Goal: Task Accomplishment & Management: Use online tool/utility

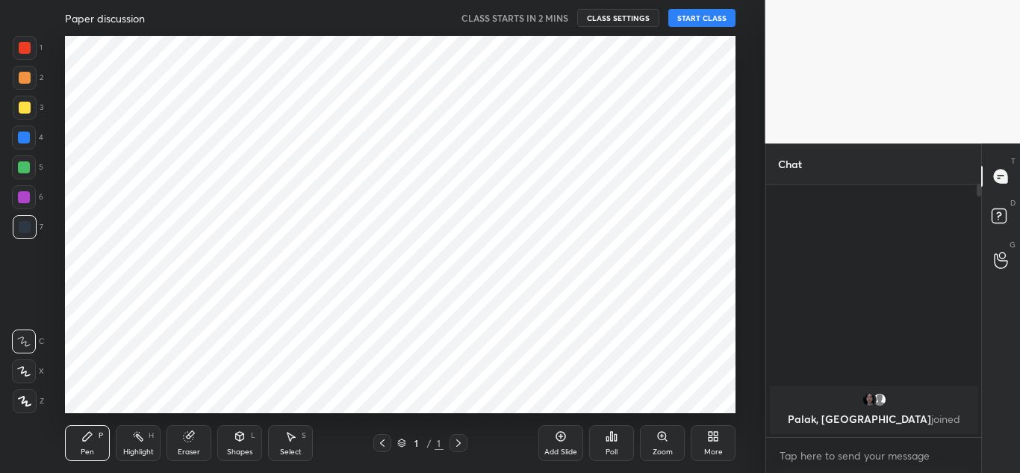
scroll to position [123, 211]
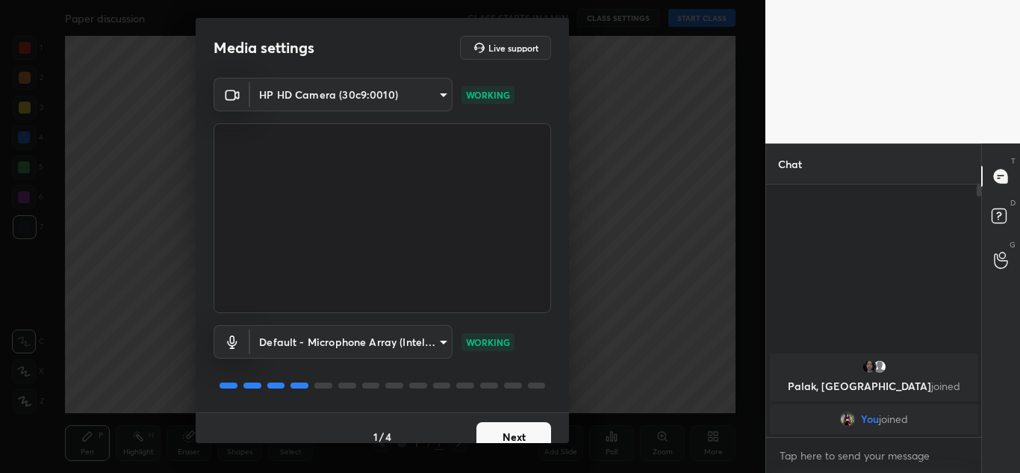
click at [518, 444] on div "Media settings Live support HP HD Camera (30c9:0010) a6a4a8dfeeb85aff221d826236…" at bounding box center [382, 236] width 765 height 473
click at [517, 432] on button "Next" at bounding box center [513, 437] width 75 height 30
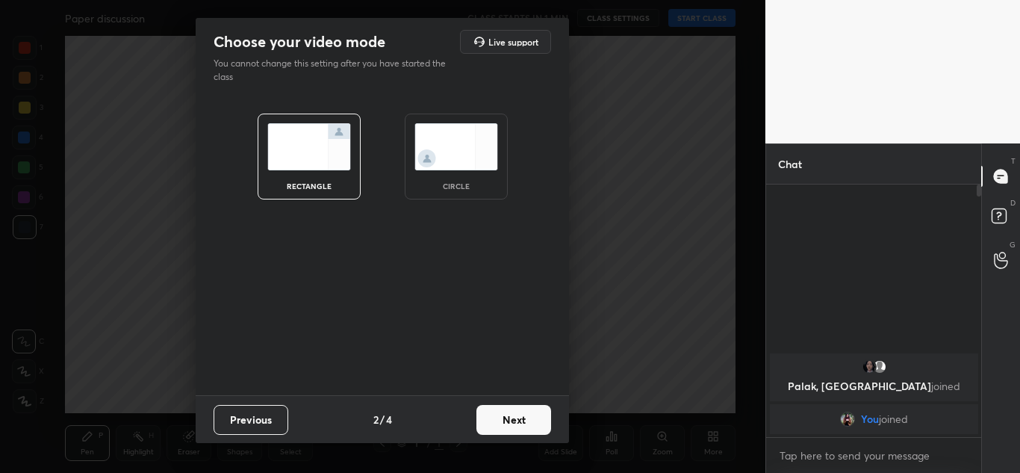
click at [517, 432] on button "Next" at bounding box center [513, 420] width 75 height 30
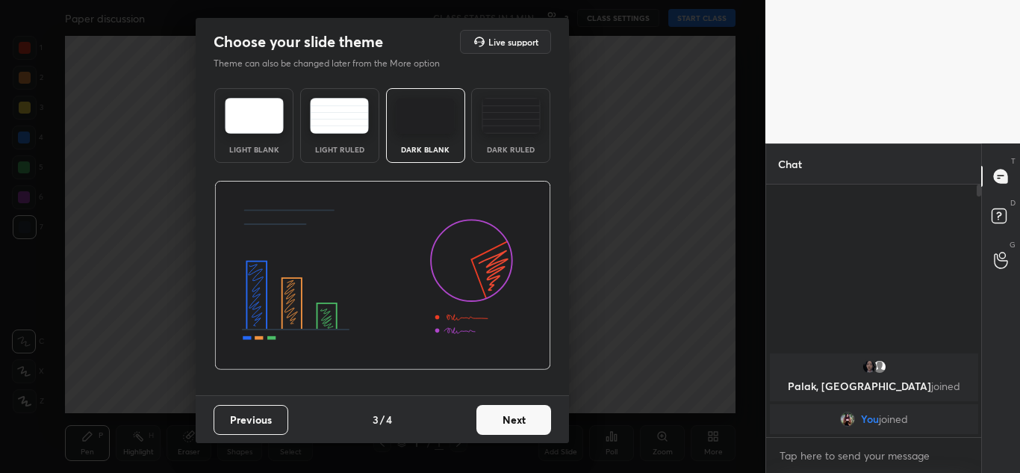
click at [517, 432] on button "Next" at bounding box center [513, 420] width 75 height 30
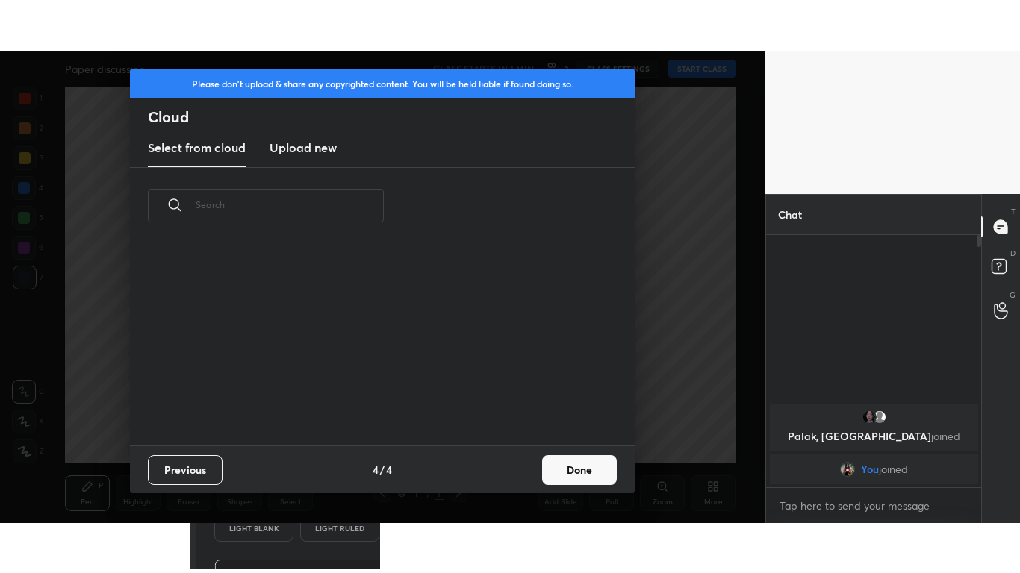
scroll to position [202, 479]
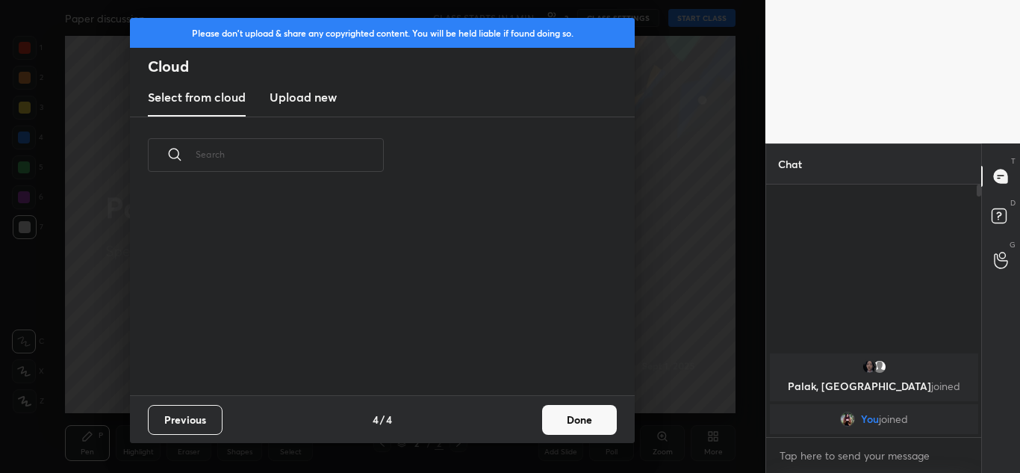
click at [311, 93] on h3 "Upload new" at bounding box center [303, 97] width 67 height 18
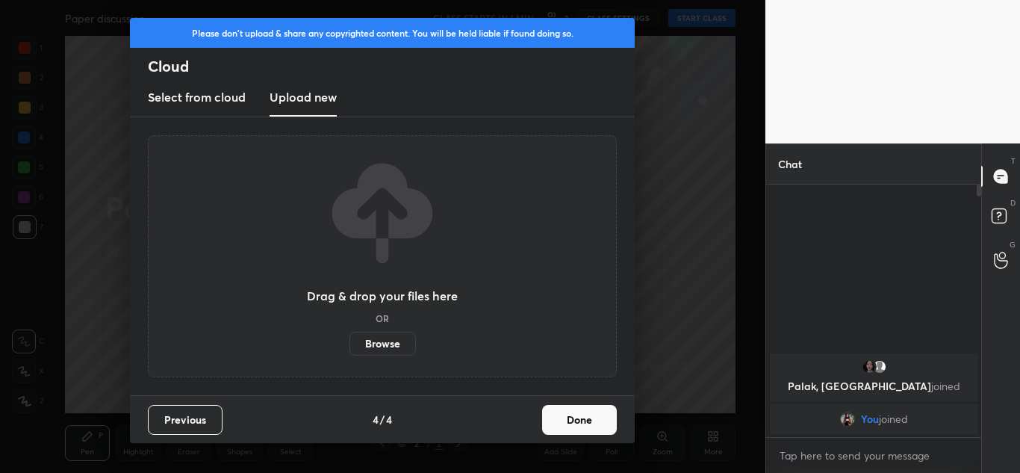
click at [402, 347] on label "Browse" at bounding box center [382, 344] width 66 height 24
click at [349, 347] on input "Browse" at bounding box center [349, 344] width 0 height 24
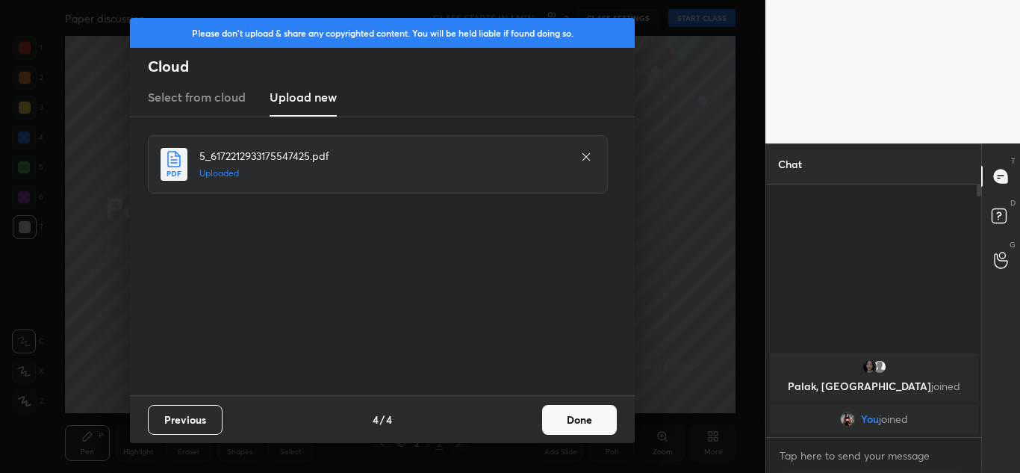
click at [583, 427] on button "Done" at bounding box center [579, 420] width 75 height 30
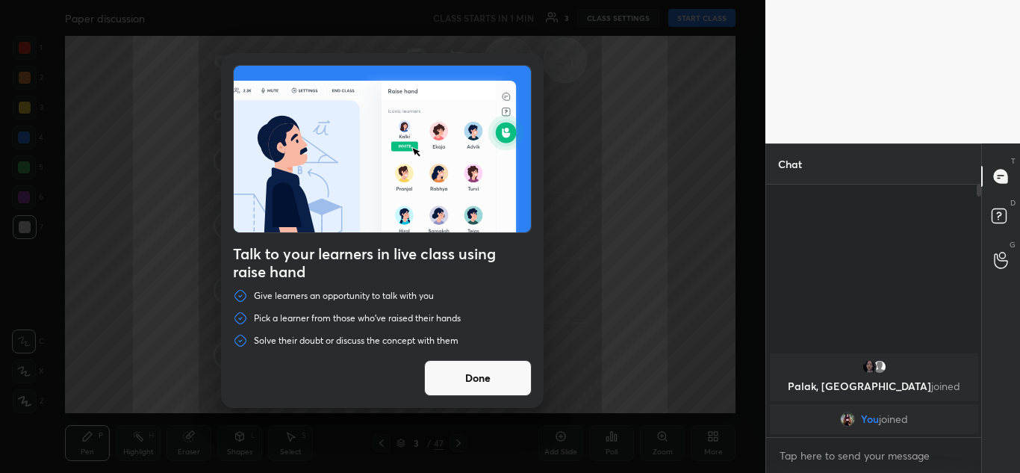
click at [485, 371] on button "Done" at bounding box center [478, 378] width 108 height 36
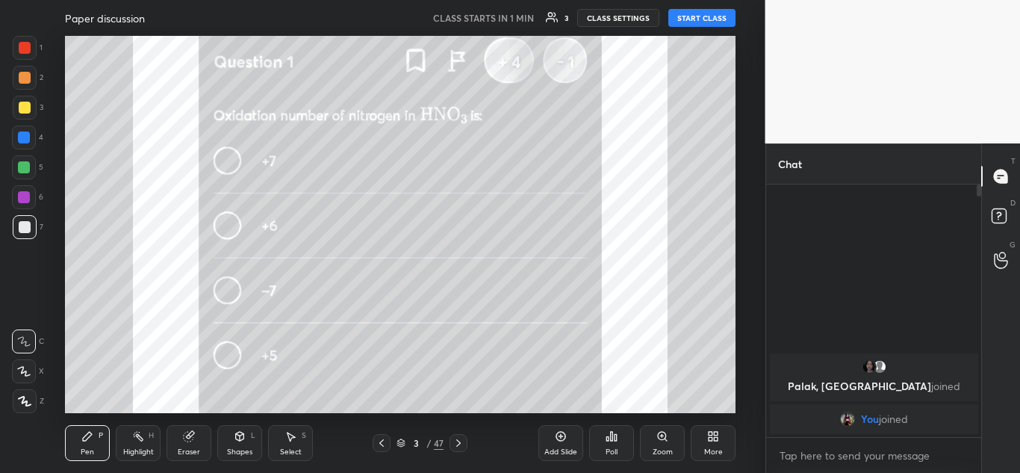
click at [712, 435] on icon at bounding box center [711, 434] width 4 height 4
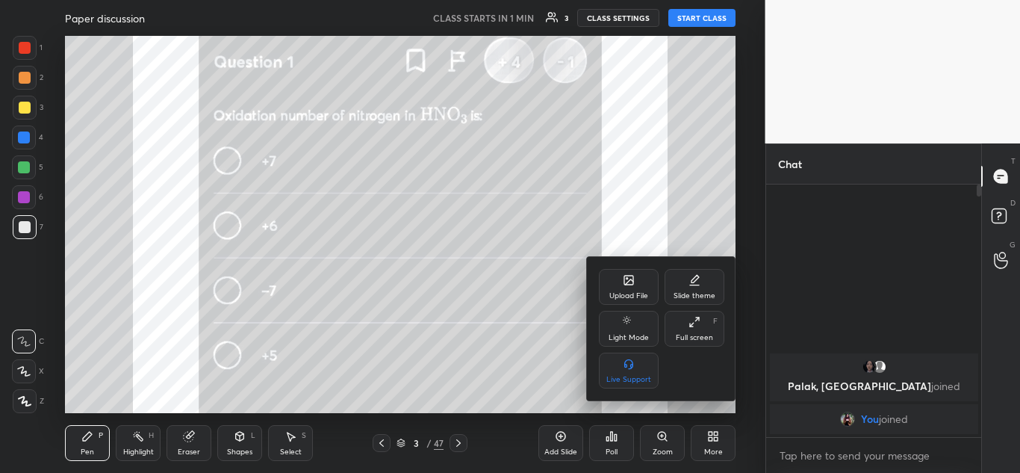
click at [697, 317] on icon at bounding box center [694, 322] width 12 height 12
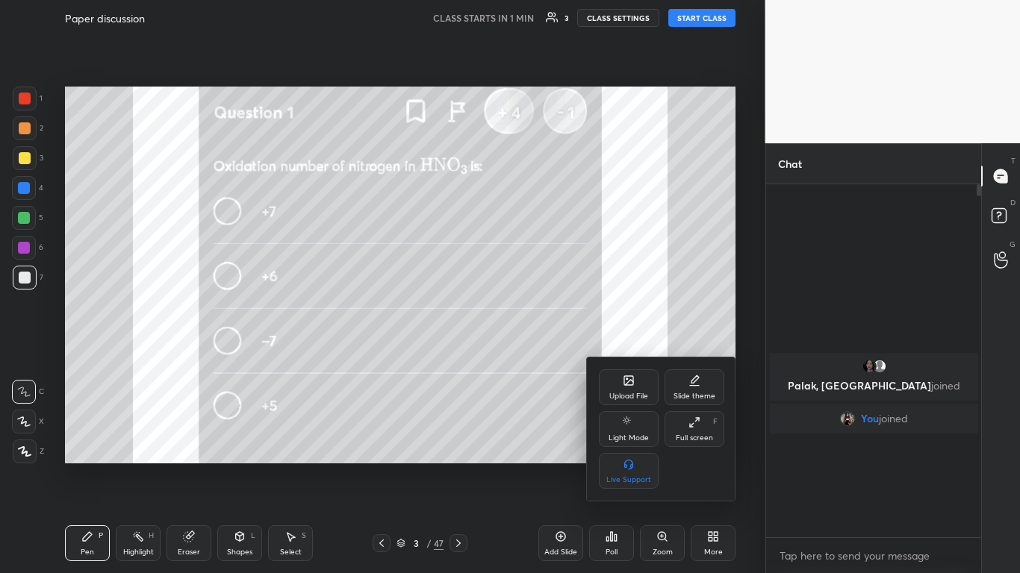
scroll to position [224, 211]
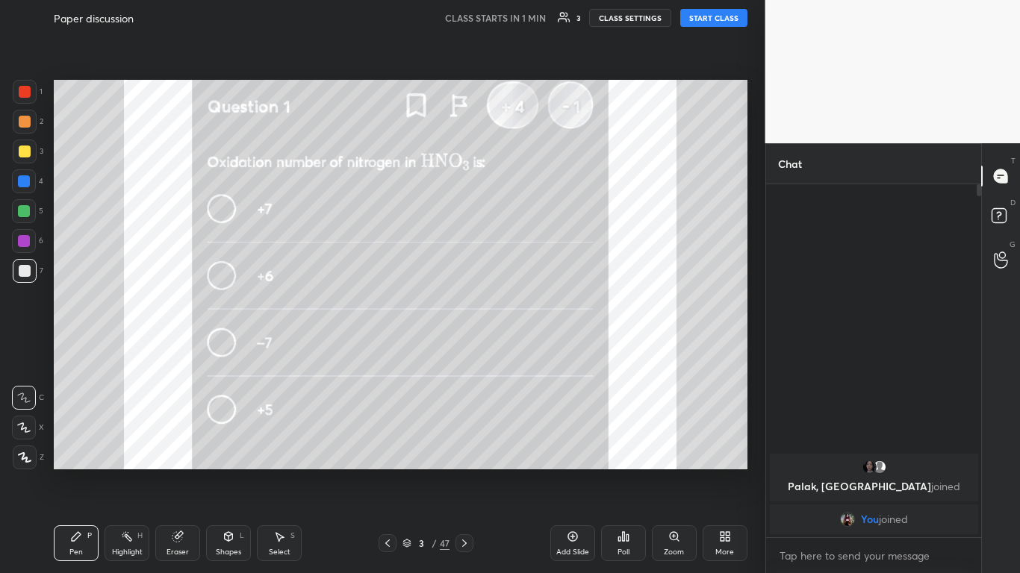
click at [28, 458] on icon at bounding box center [24, 457] width 13 height 10
click at [22, 152] on div at bounding box center [25, 152] width 12 height 12
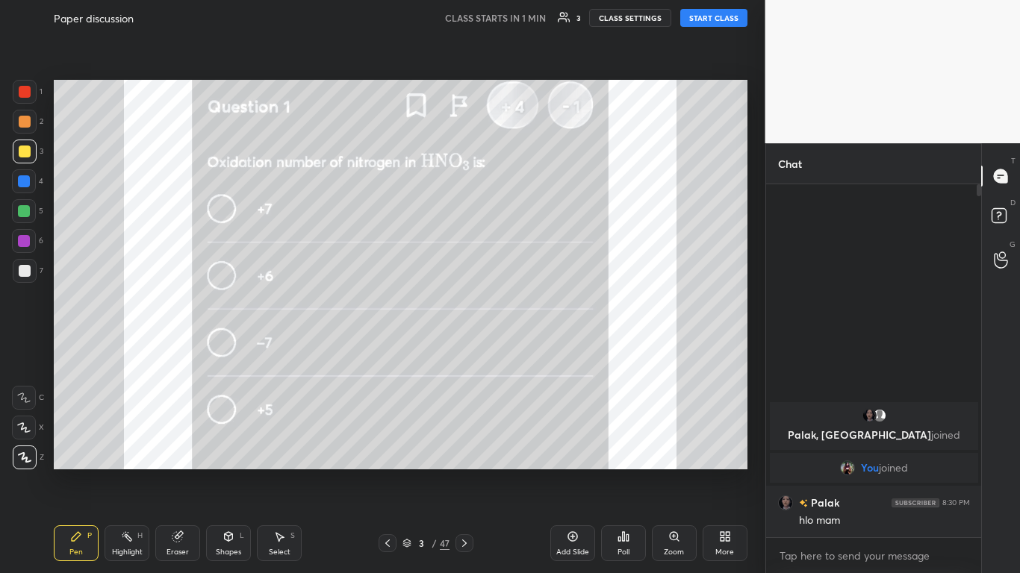
click at [394, 472] on div at bounding box center [388, 544] width 18 height 18
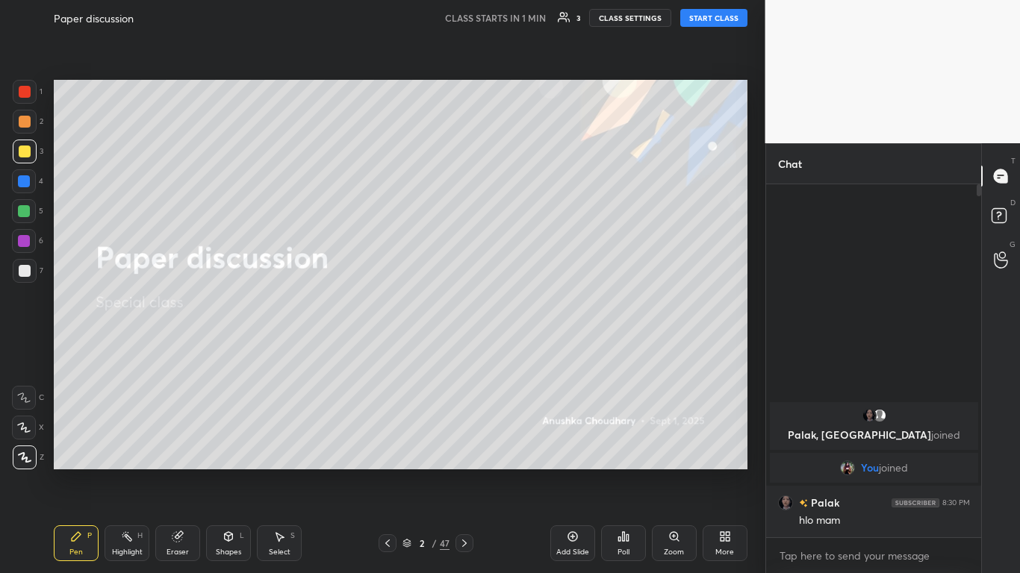
click at [722, 472] on icon at bounding box center [722, 534] width 4 height 4
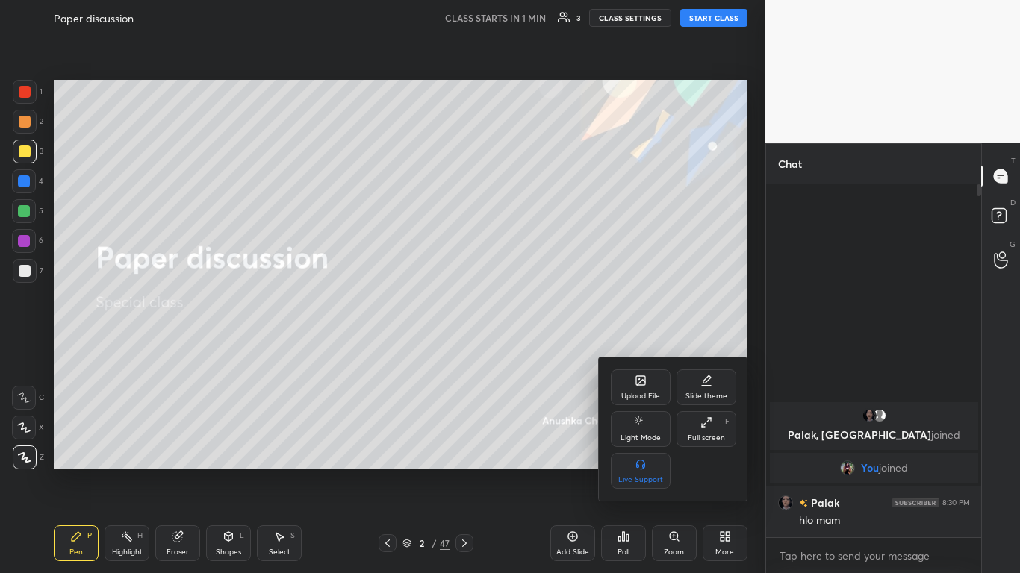
click at [699, 410] on div "Upload File Slide theme Light Mode Full screen F Live Support" at bounding box center [673, 429] width 125 height 119
drag, startPoint x: 699, startPoint y: 410, endPoint x: 676, endPoint y: 0, distance: 410.5
click at [676, 0] on div "Upload File Slide theme Light Mode Full screen F Live Support" at bounding box center [510, 286] width 1020 height 573
click at [697, 21] on div at bounding box center [510, 286] width 1020 height 573
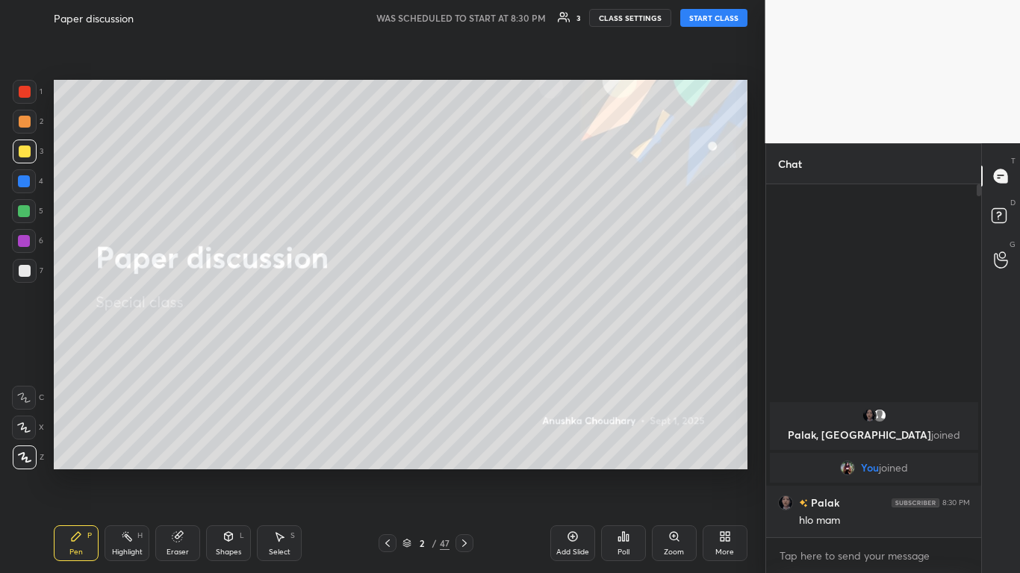
click at [697, 21] on button "START CLASS" at bounding box center [713, 18] width 67 height 18
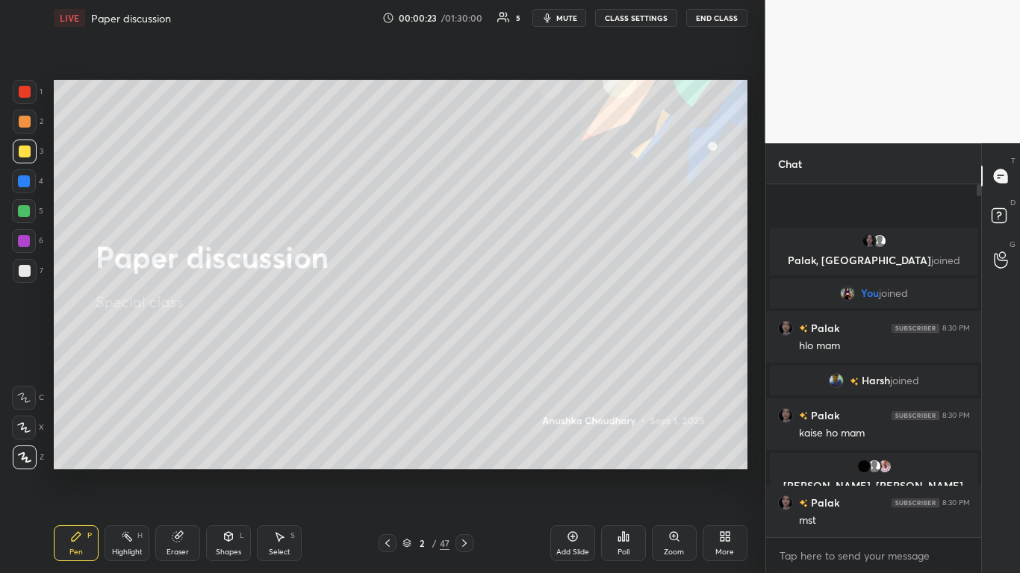
click at [27, 152] on div at bounding box center [25, 152] width 12 height 12
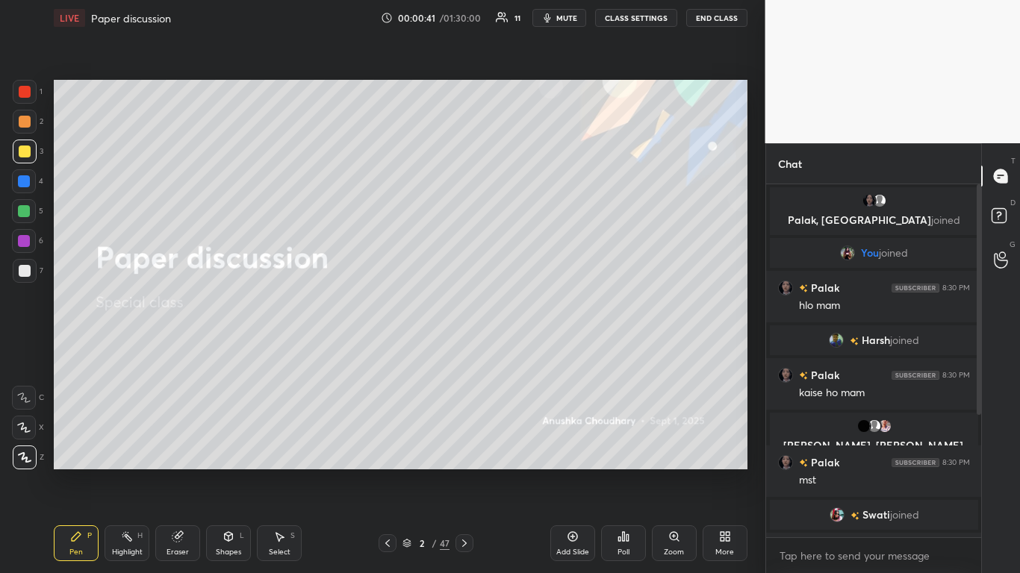
scroll to position [188, 0]
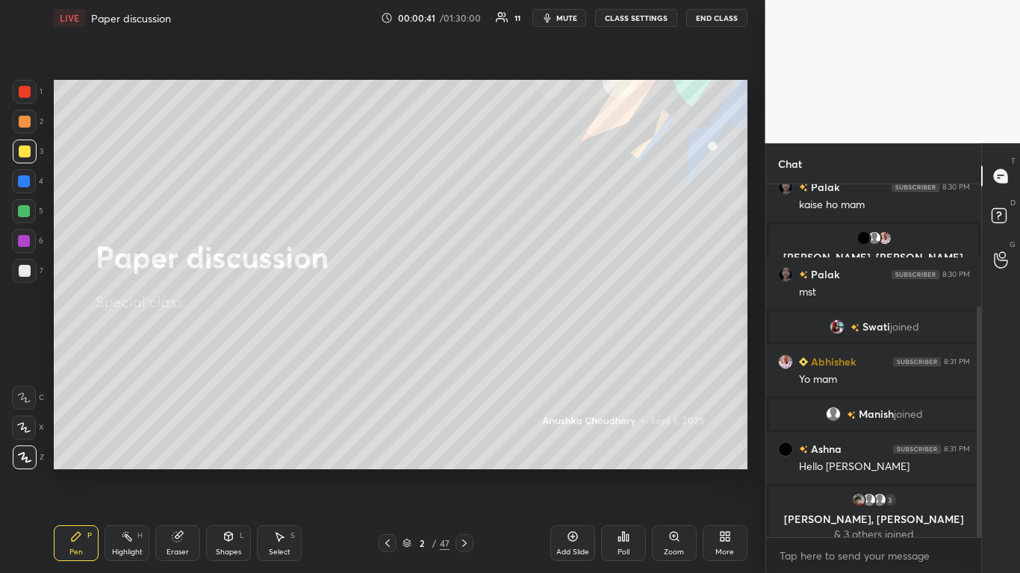
drag, startPoint x: 980, startPoint y: 367, endPoint x: 973, endPoint y: 460, distance: 93.6
click at [973, 460] on div at bounding box center [976, 360] width 9 height 353
click at [174, 472] on icon at bounding box center [177, 537] width 10 height 10
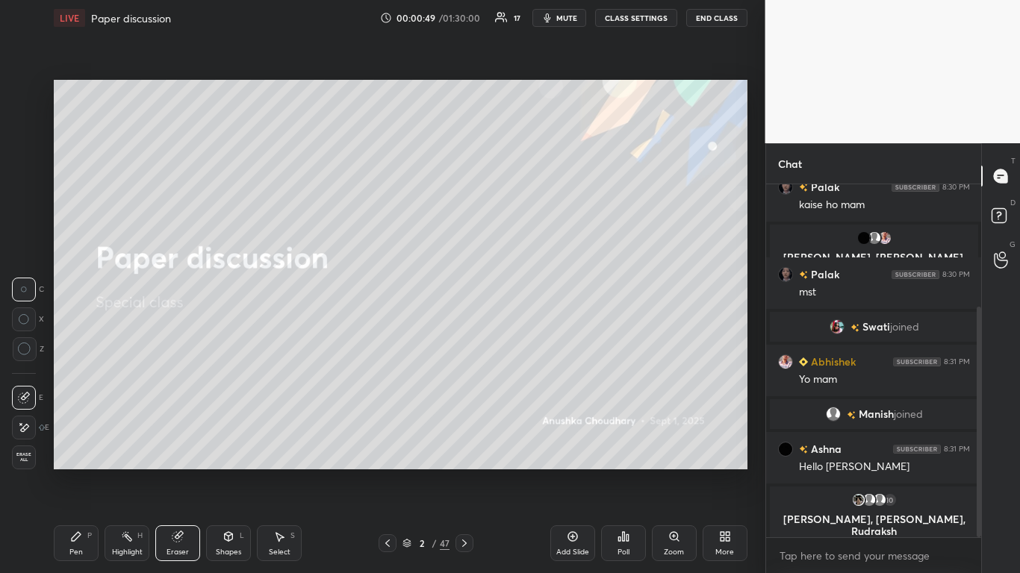
click at [16, 343] on div at bounding box center [25, 349] width 24 height 24
click at [79, 472] on div "Pen" at bounding box center [75, 552] width 13 height 7
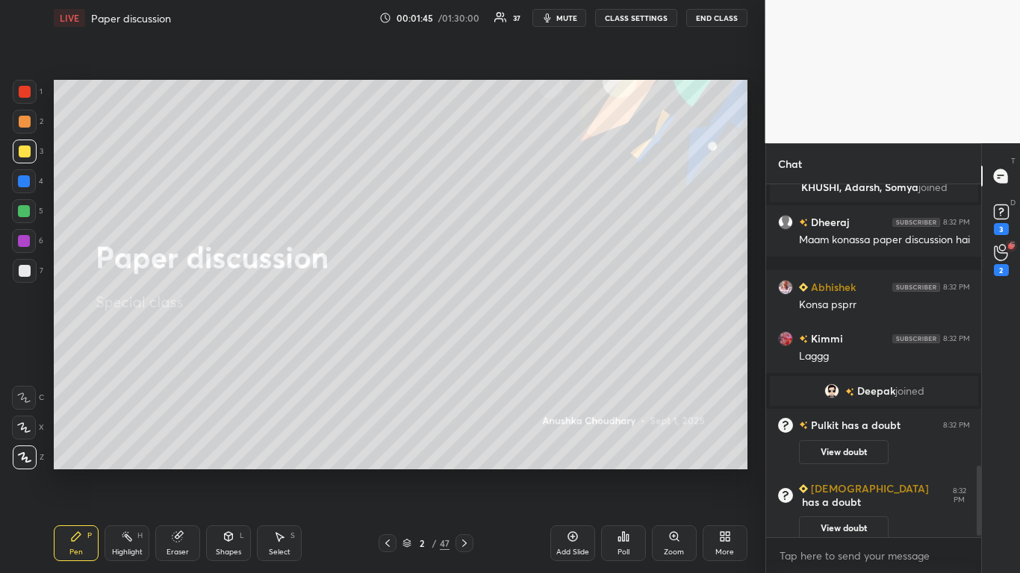
scroll to position [1422, 0]
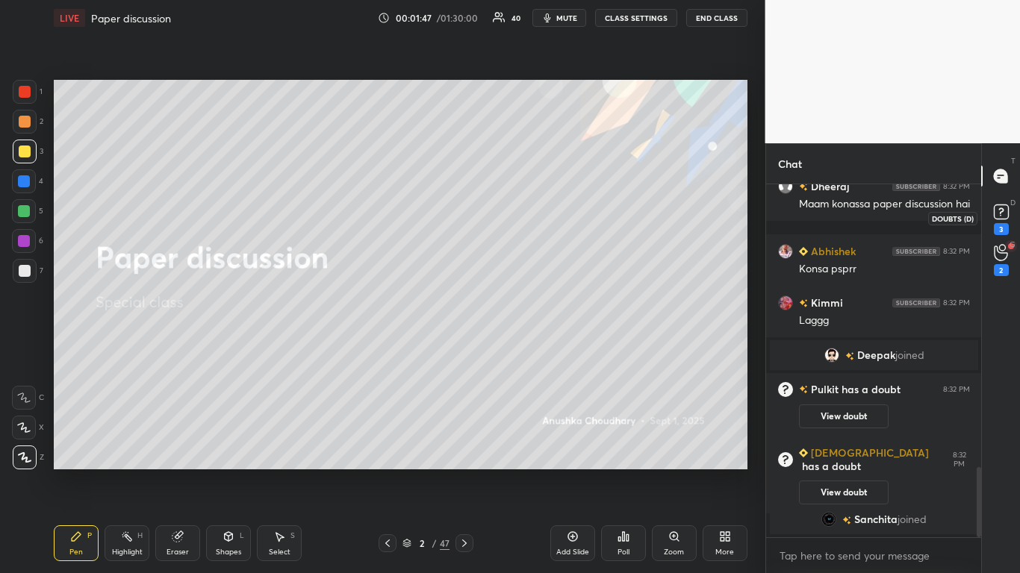
click at [1005, 218] on rect at bounding box center [1001, 212] width 14 height 14
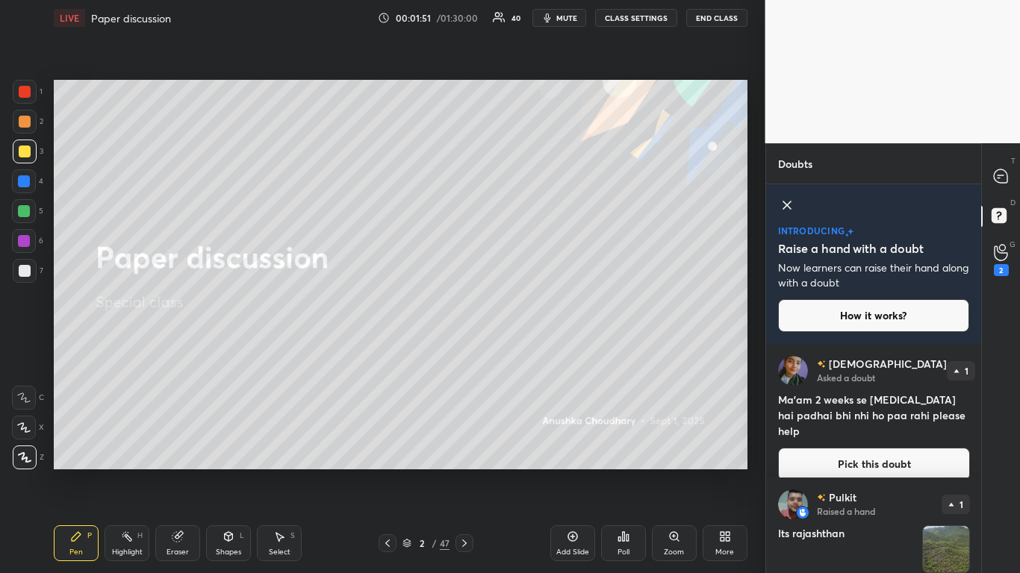
scroll to position [201, 0]
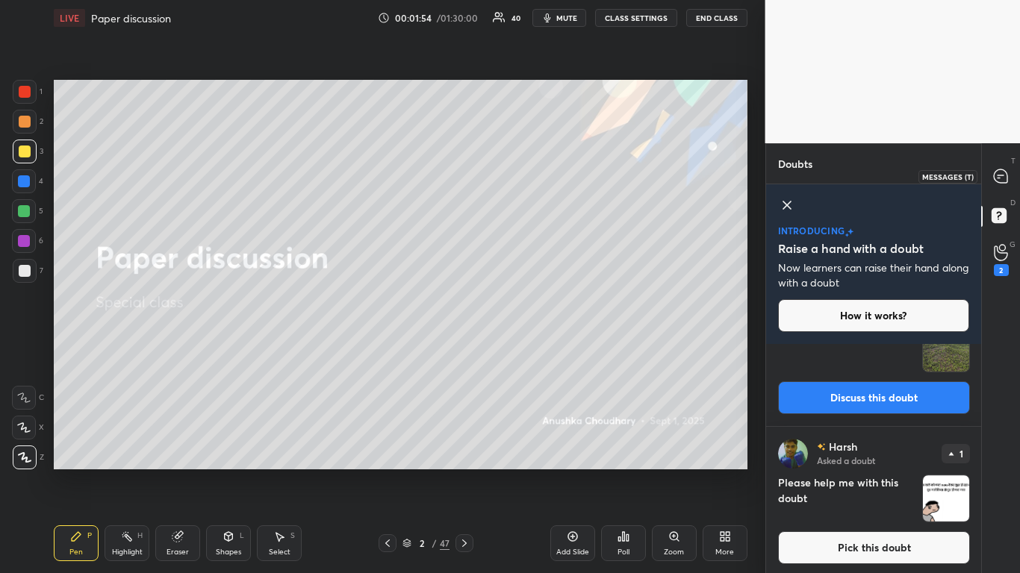
click at [1012, 176] on div at bounding box center [1001, 176] width 30 height 27
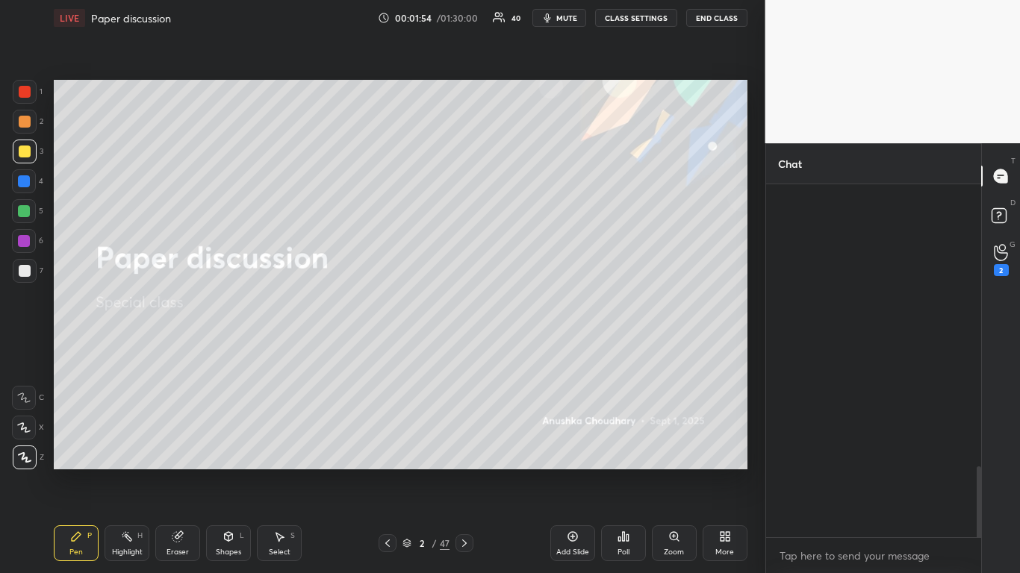
scroll to position [0, 0]
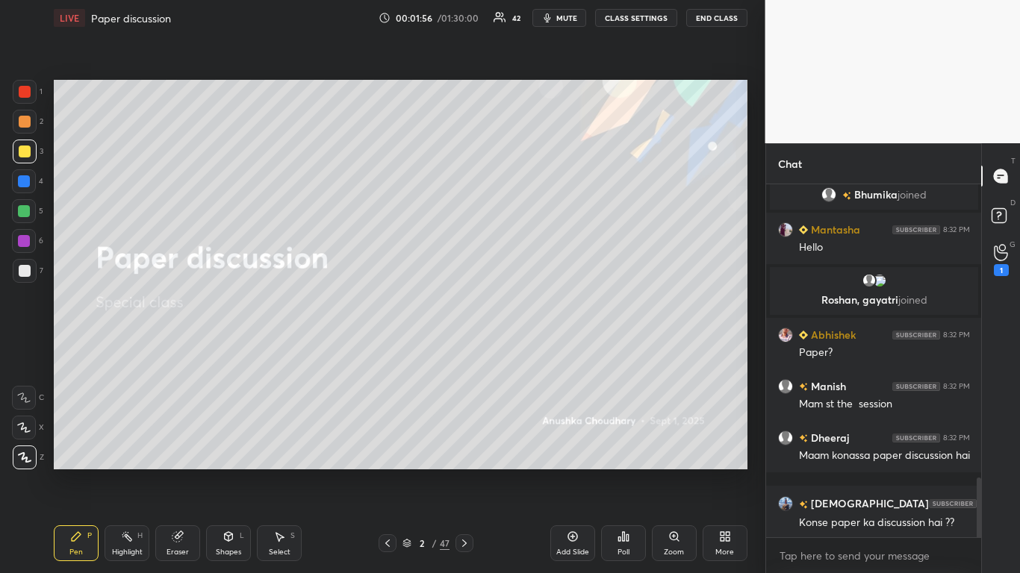
click at [640, 13] on button "CLASS SETTINGS" at bounding box center [636, 18] width 82 height 18
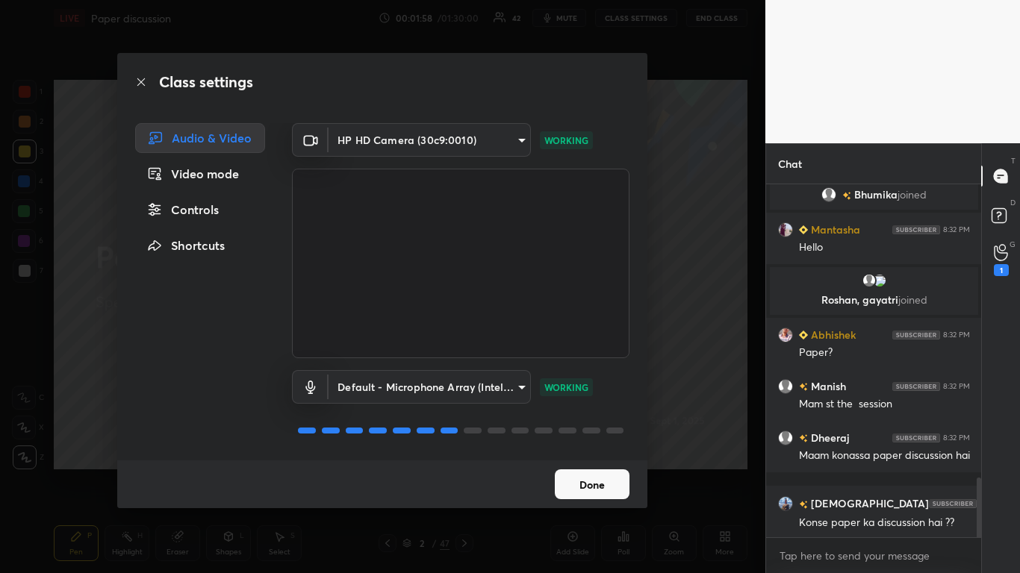
click at [206, 217] on div "Controls" at bounding box center [200, 210] width 130 height 30
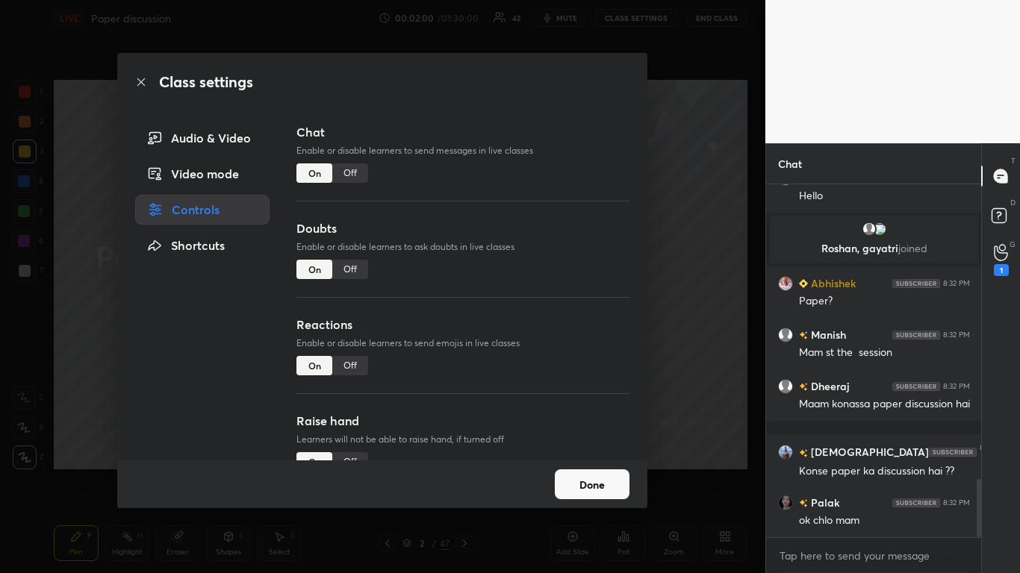
click at [359, 273] on div "Off" at bounding box center [350, 269] width 36 height 19
click at [614, 472] on button "Done" at bounding box center [592, 485] width 75 height 30
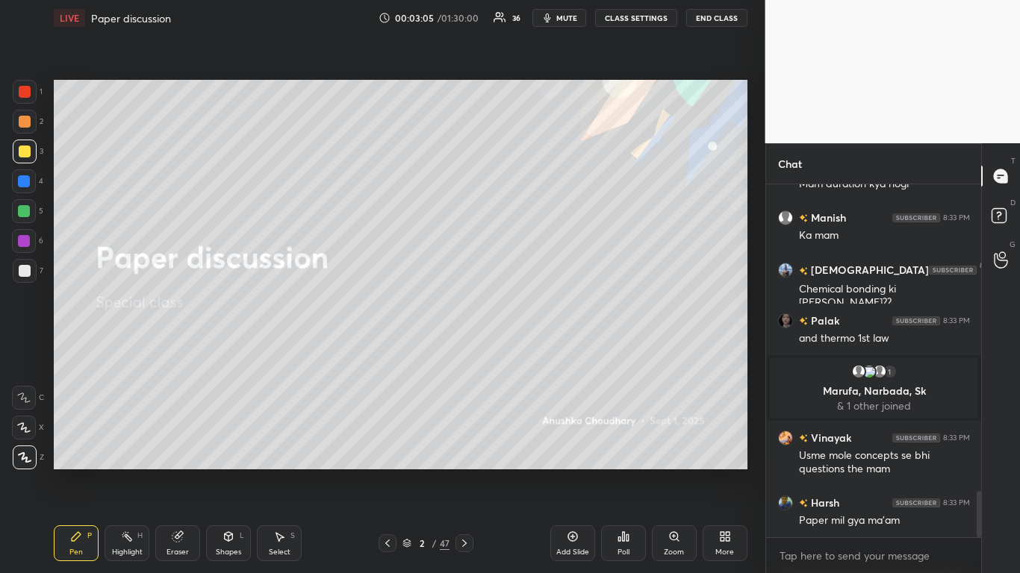
scroll to position [2381, 0]
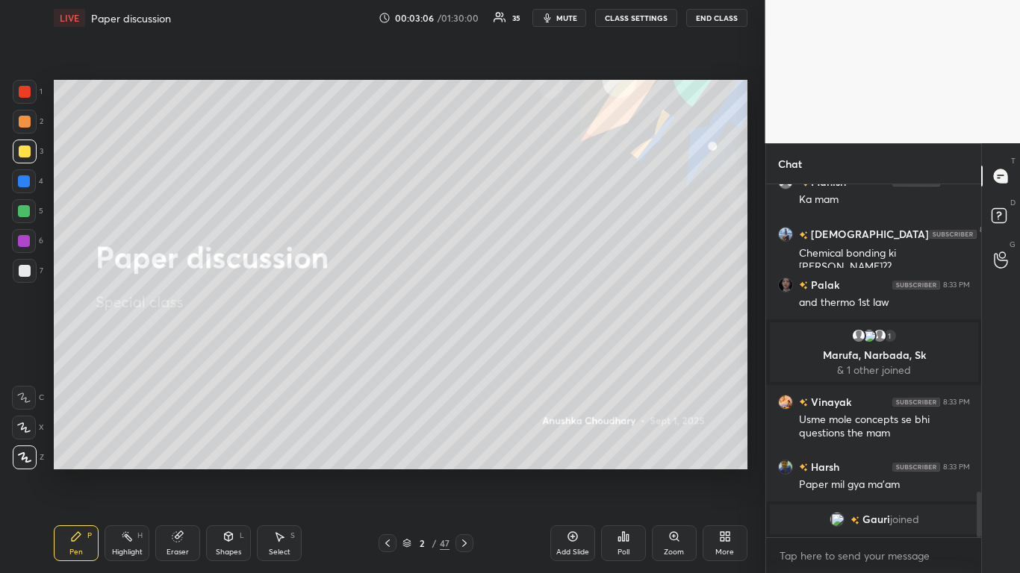
click at [28, 149] on div at bounding box center [25, 152] width 12 height 12
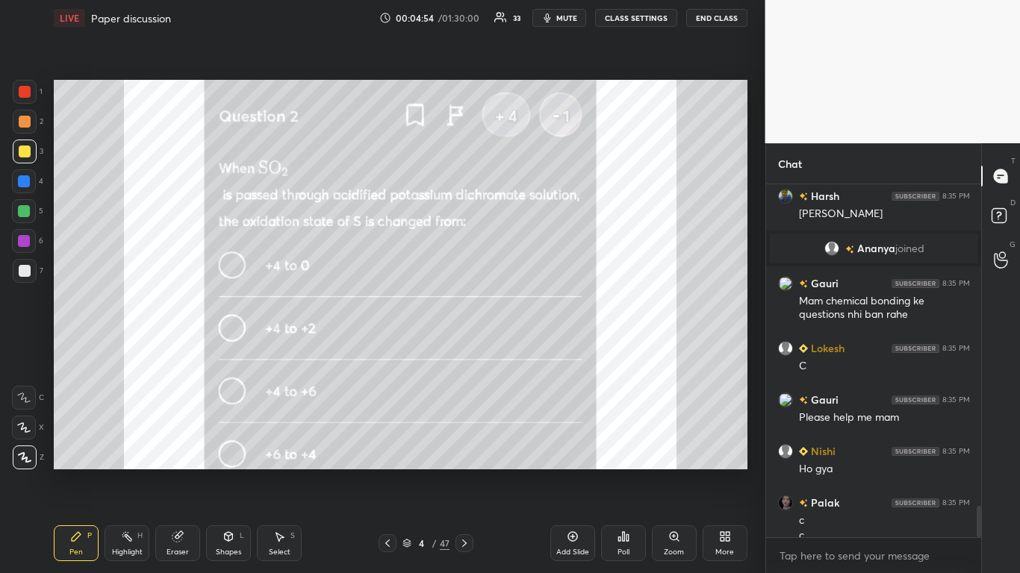
scroll to position [3632, 0]
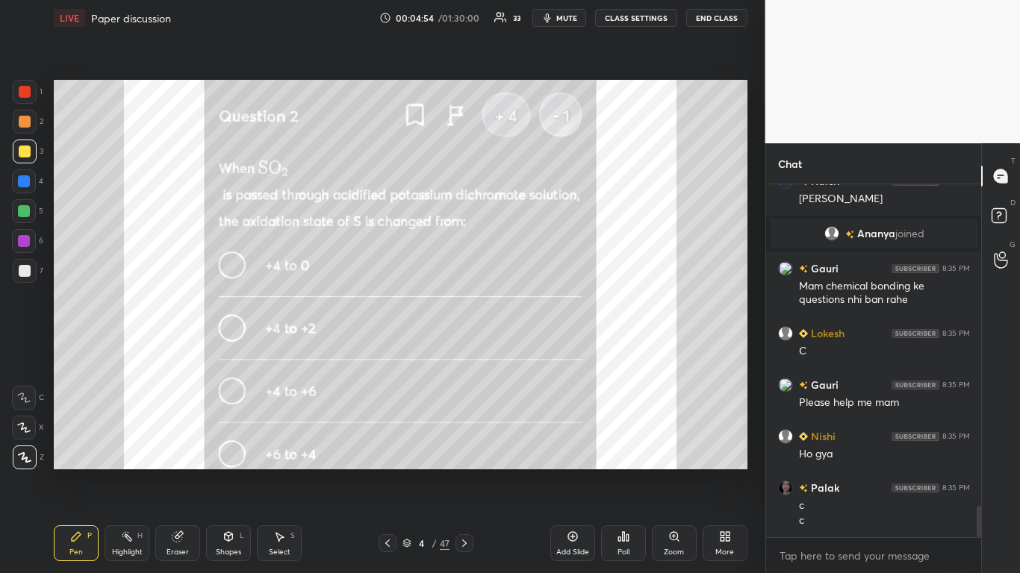
click at [629, 16] on button "CLASS SETTINGS" at bounding box center [636, 18] width 82 height 18
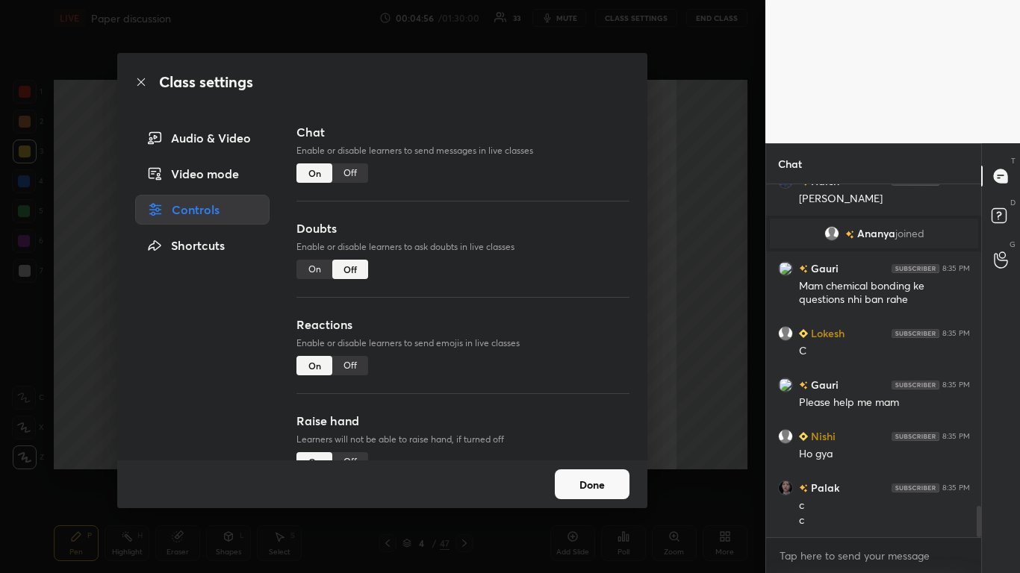
click at [357, 171] on div "Off" at bounding box center [350, 173] width 36 height 19
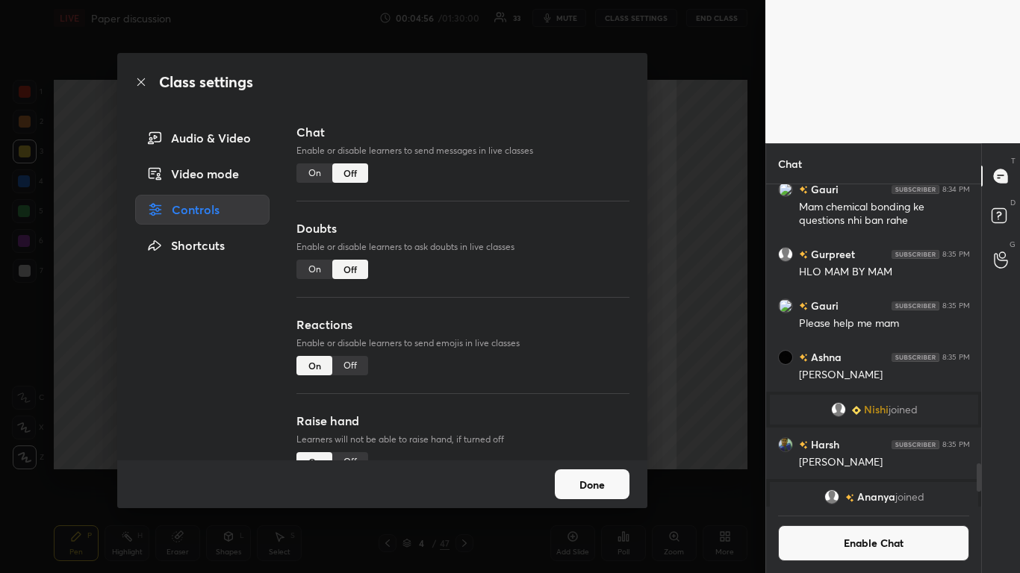
click at [585, 472] on button "Done" at bounding box center [592, 485] width 75 height 30
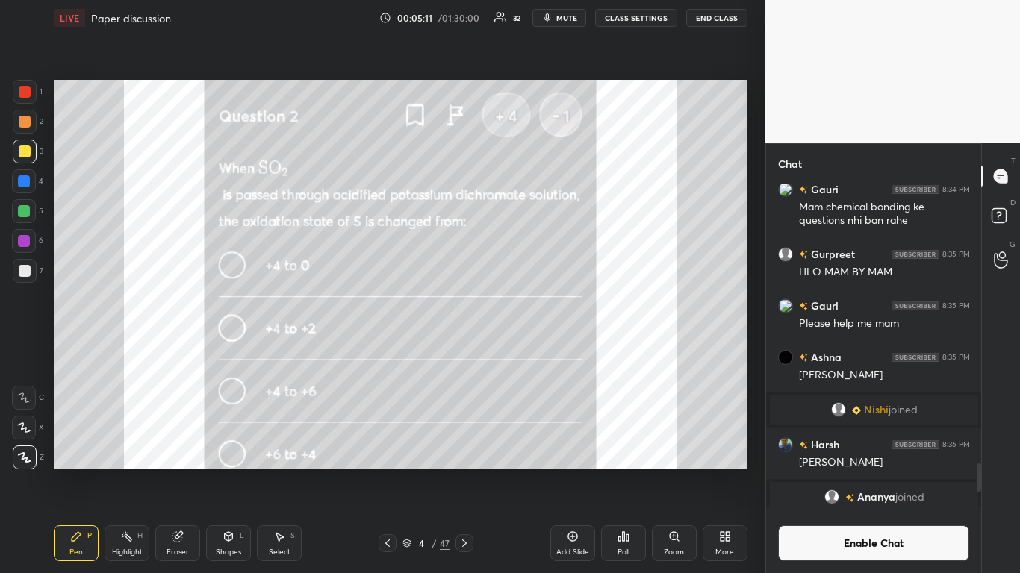
click at [621, 472] on icon at bounding box center [623, 537] width 12 height 12
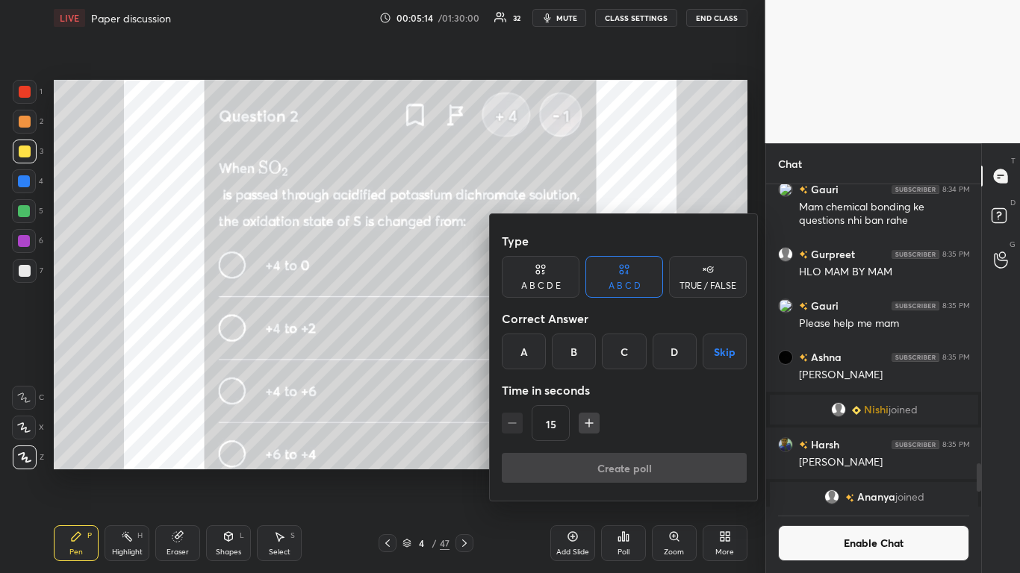
click at [442, 468] on div at bounding box center [510, 286] width 1020 height 573
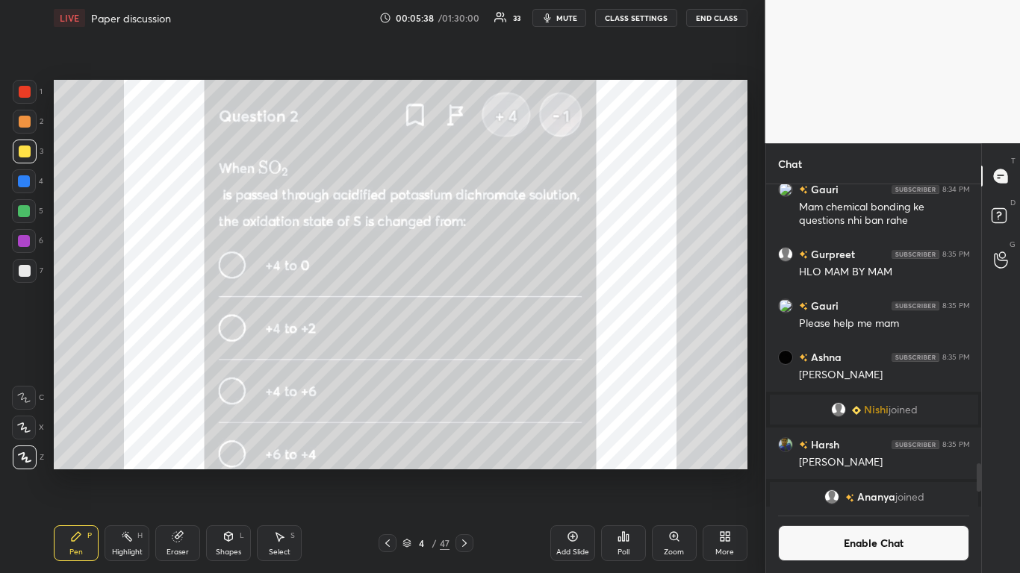
click at [872, 472] on button "Enable Chat" at bounding box center [874, 544] width 192 height 36
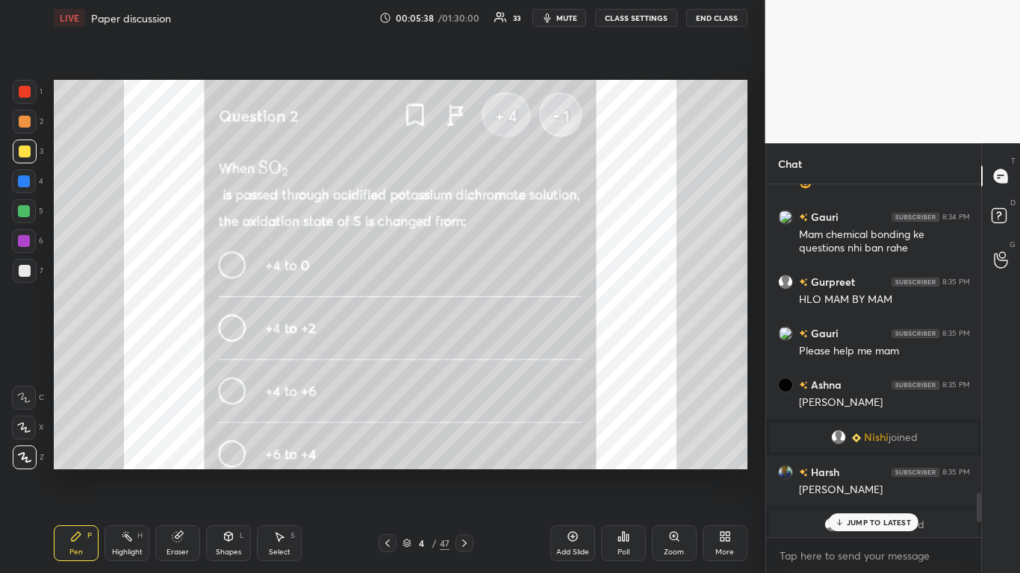
scroll to position [349, 211]
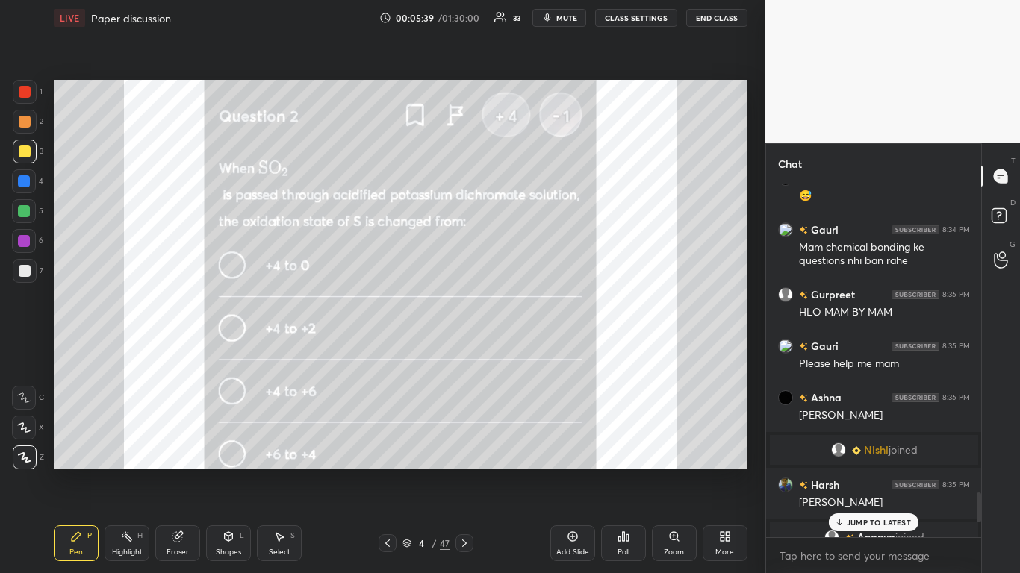
click at [873, 472] on p "JUMP TO LATEST" at bounding box center [879, 522] width 64 height 9
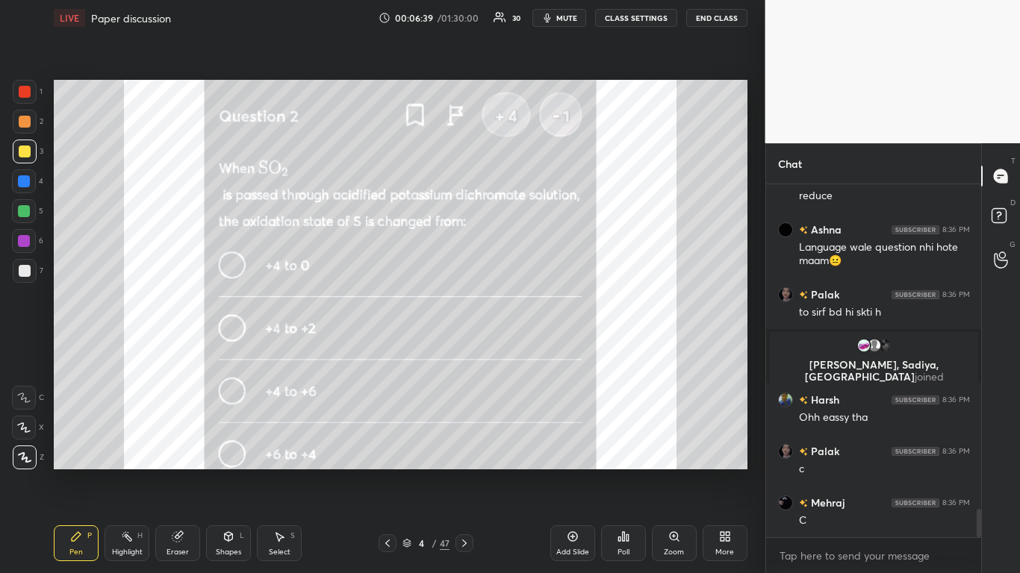
scroll to position [3994, 0]
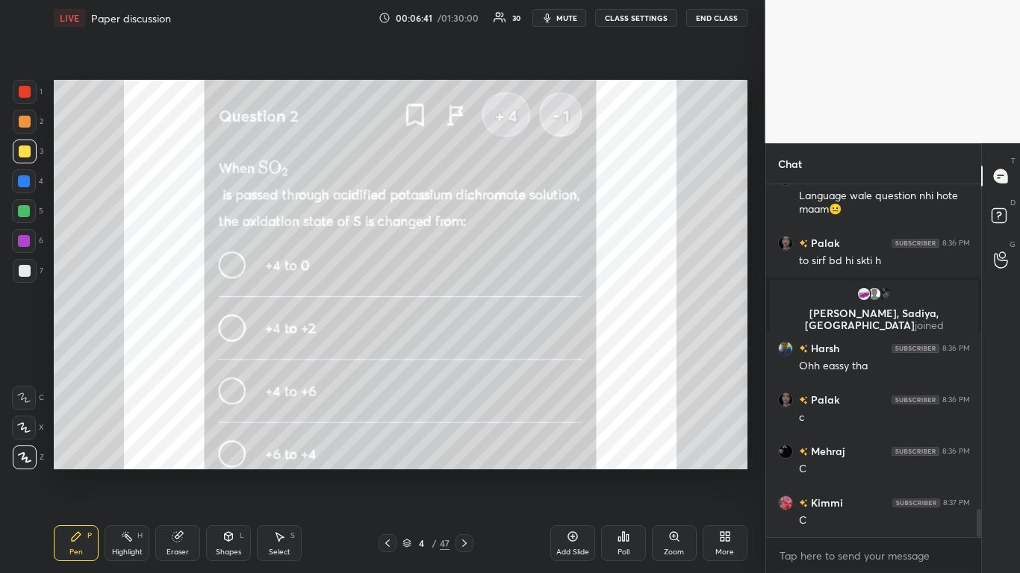
click at [29, 150] on div at bounding box center [25, 152] width 12 height 12
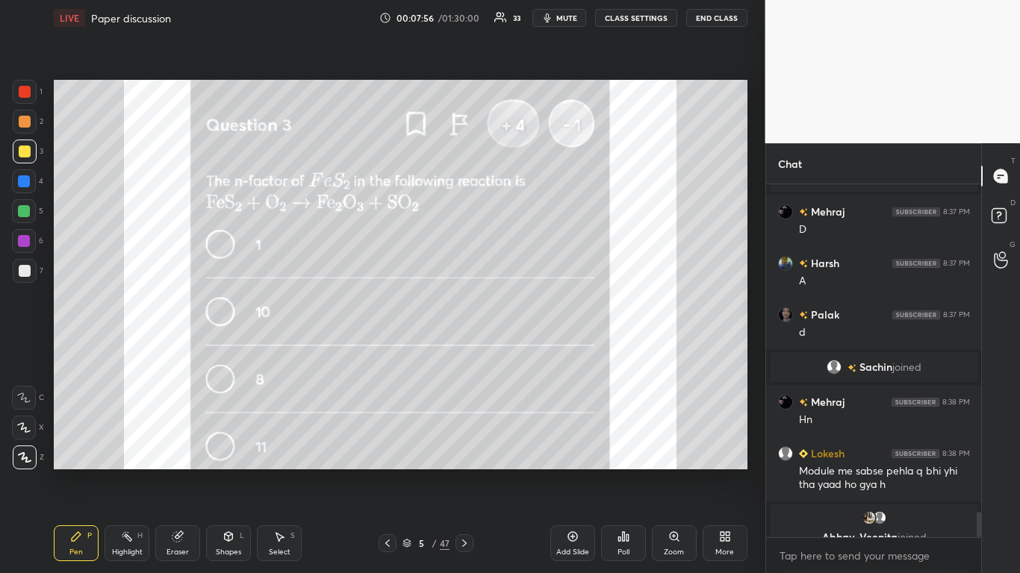
scroll to position [4527, 0]
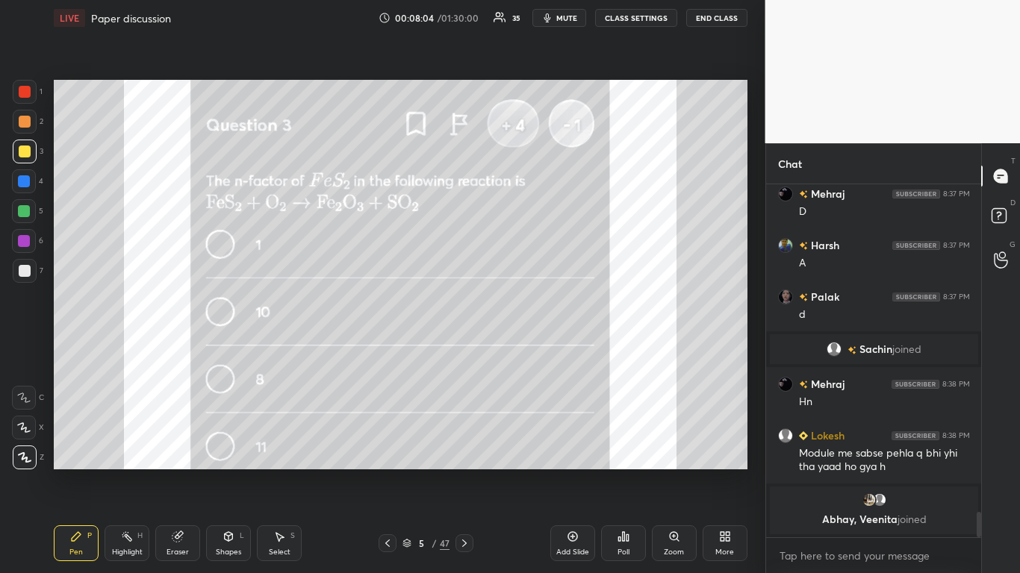
click at [185, 472] on div "Eraser" at bounding box center [177, 544] width 45 height 36
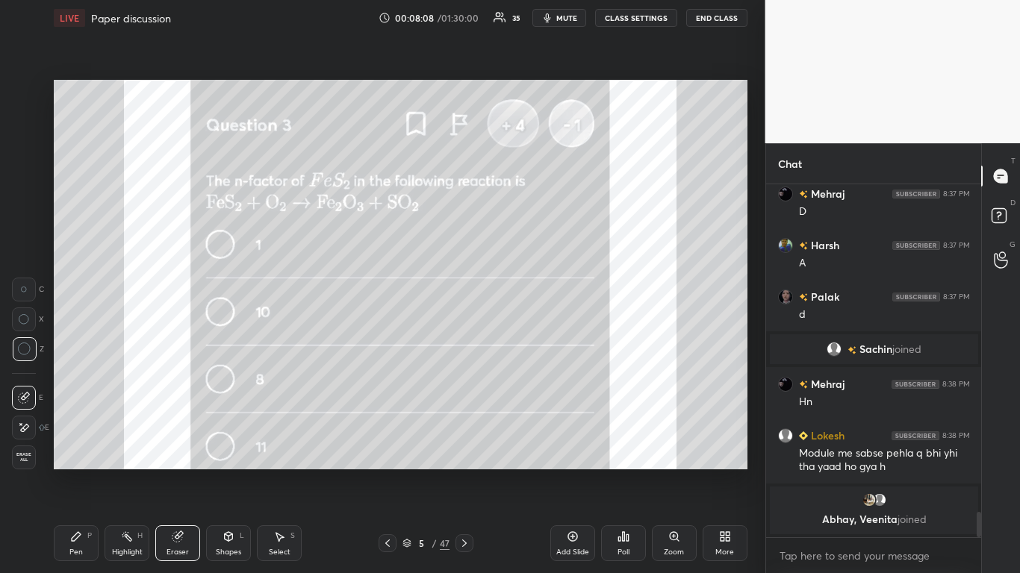
click at [72, 472] on icon at bounding box center [76, 536] width 9 height 9
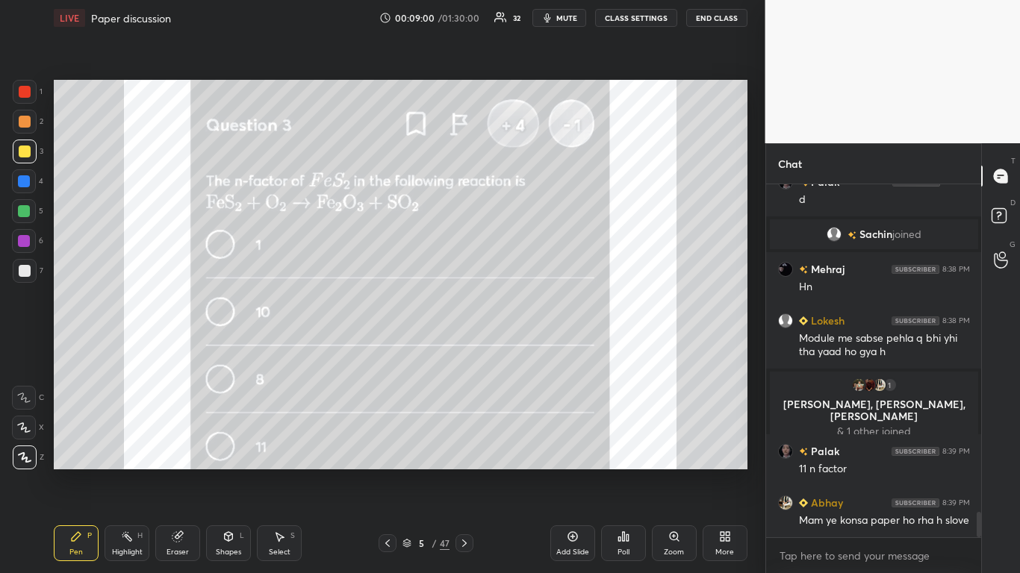
scroll to position [4606, 0]
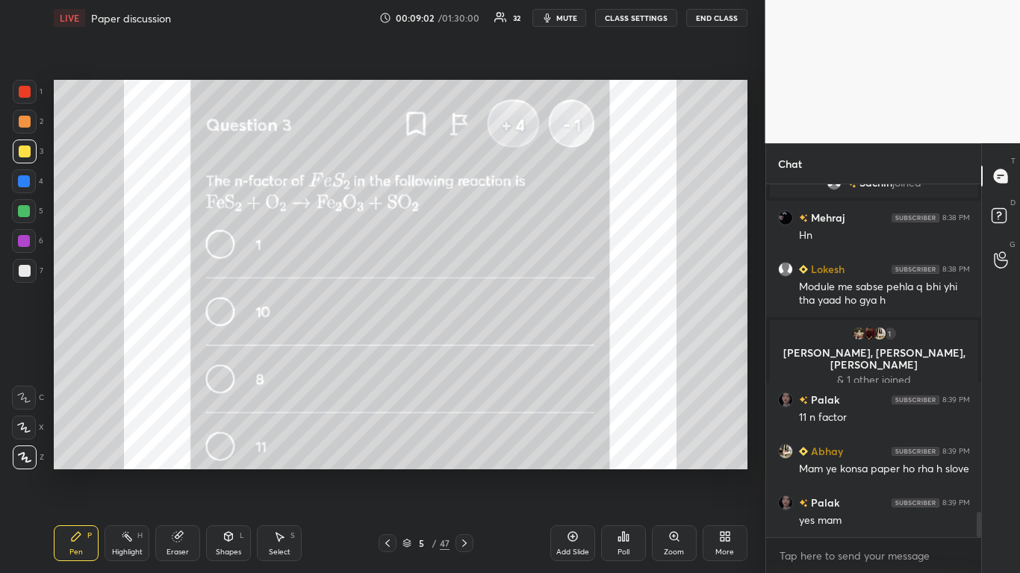
click at [27, 152] on div at bounding box center [25, 152] width 12 height 12
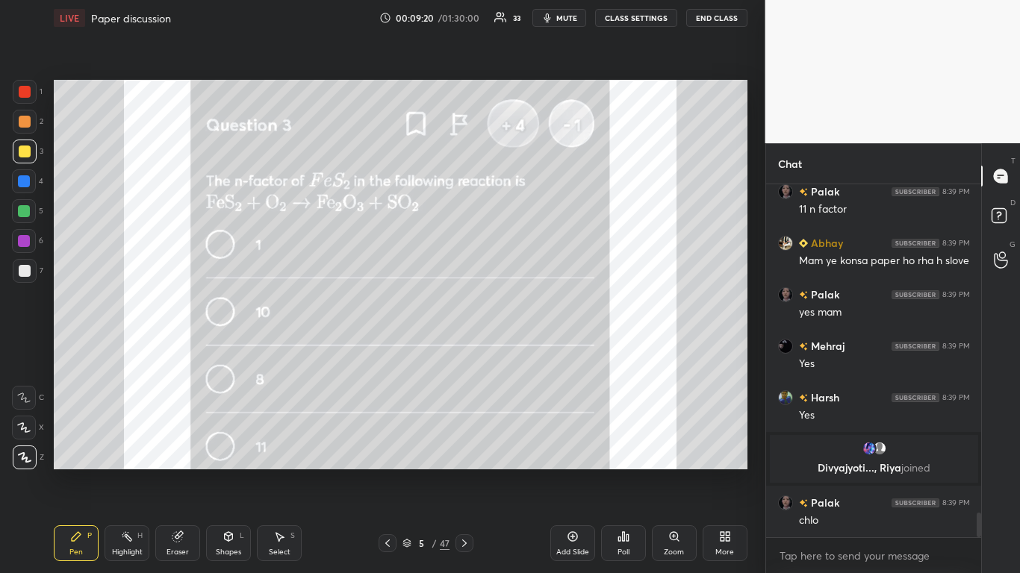
scroll to position [4753, 0]
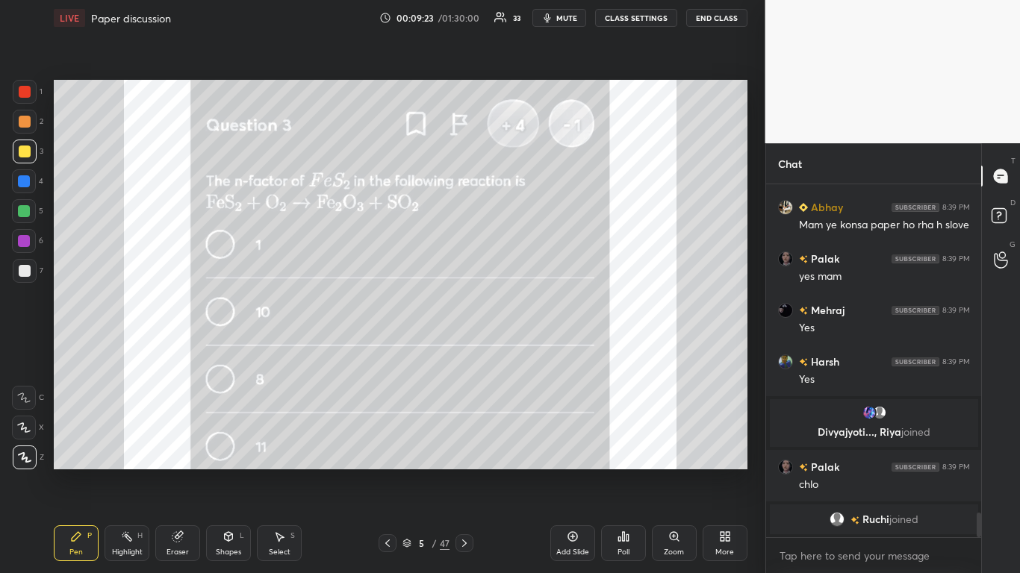
click at [465, 472] on icon at bounding box center [464, 543] width 4 height 7
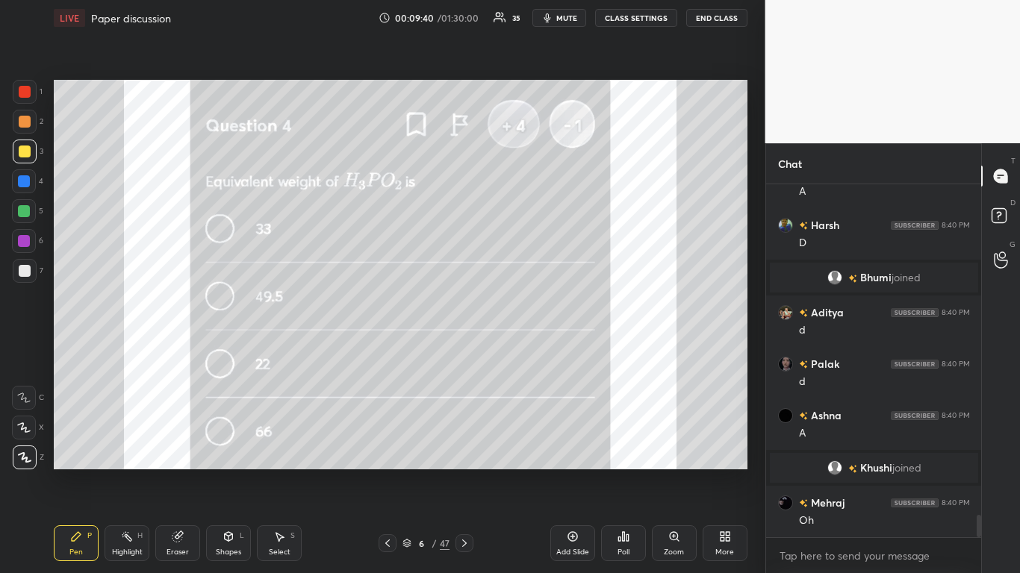
scroll to position [5155, 0]
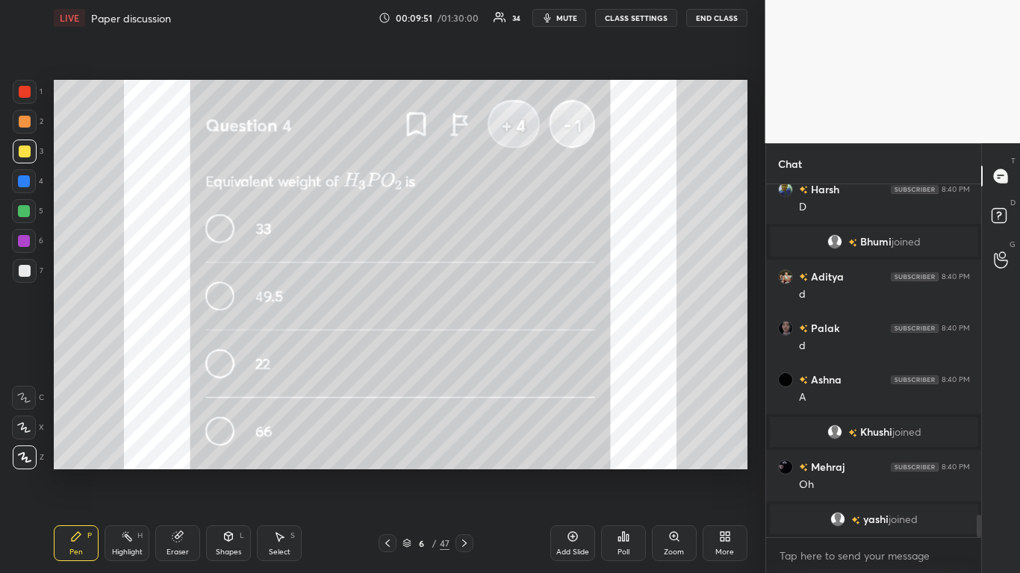
click at [29, 272] on div at bounding box center [25, 271] width 12 height 12
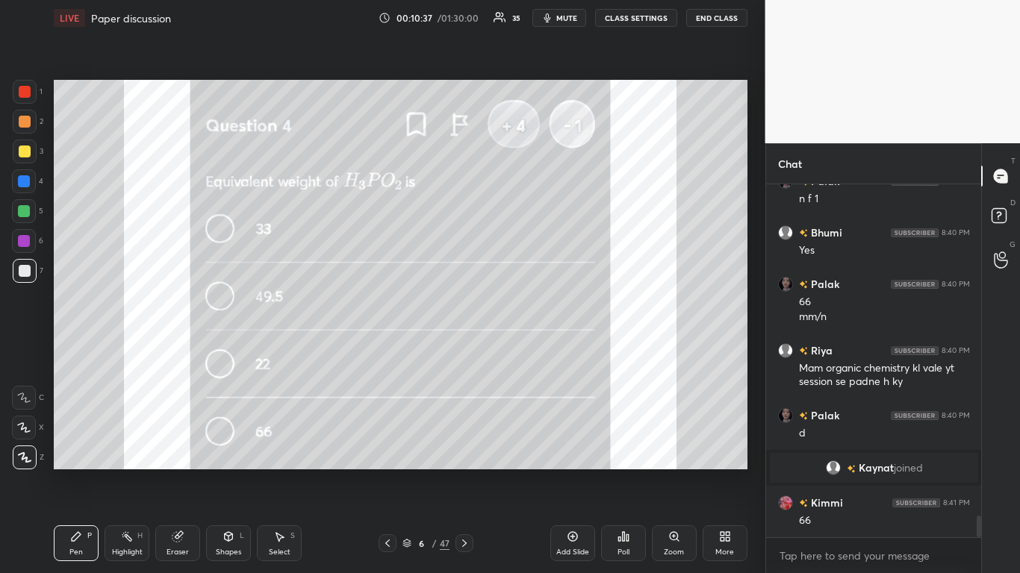
scroll to position [5498, 0]
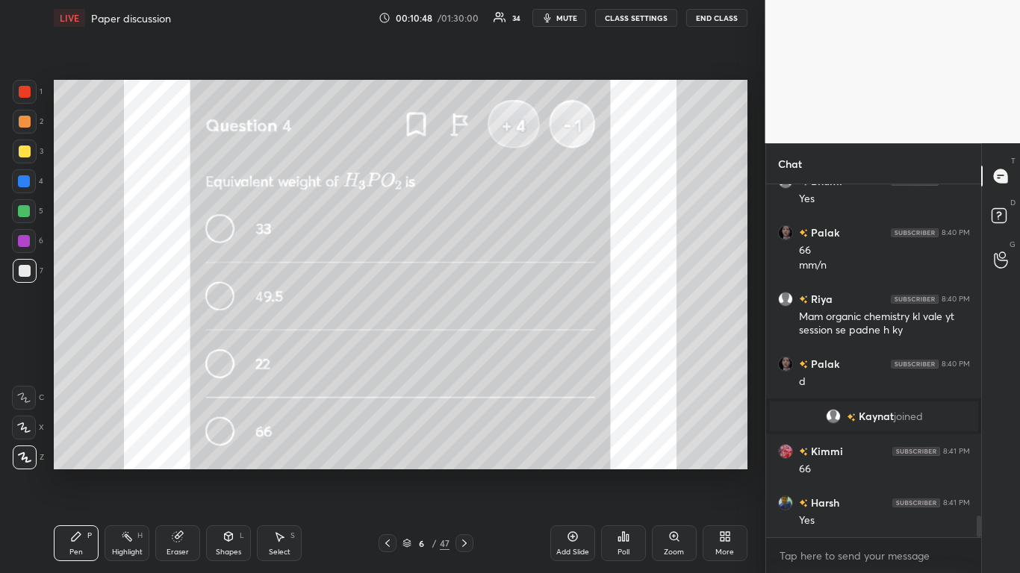
click at [26, 150] on div at bounding box center [25, 152] width 12 height 12
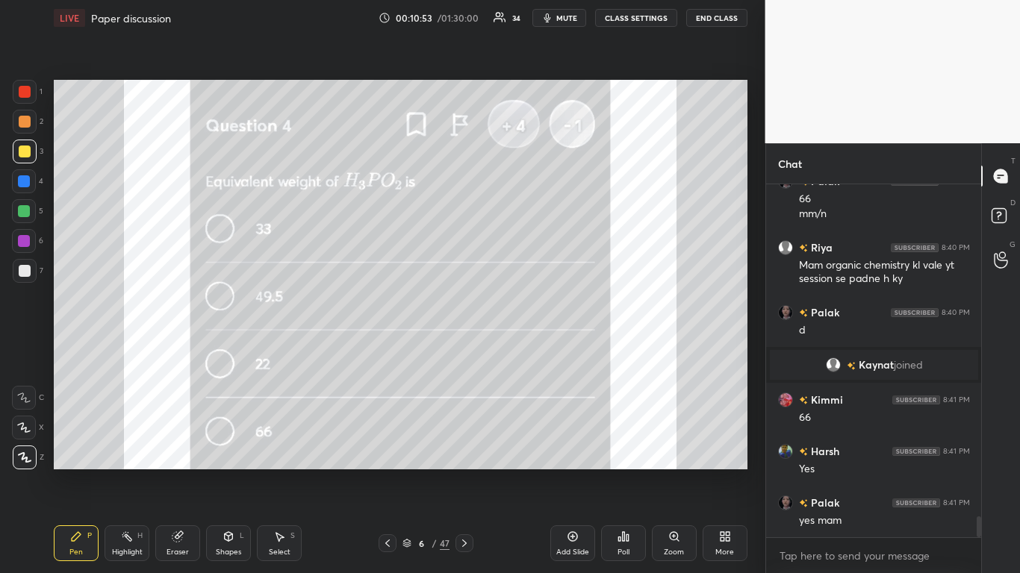
click at [464, 472] on div "Pen P Highlight H Eraser Shapes L Select S 6 / 47 Add Slide Poll Zoom More" at bounding box center [401, 544] width 694 height 60
click at [465, 472] on icon at bounding box center [464, 543] width 4 height 7
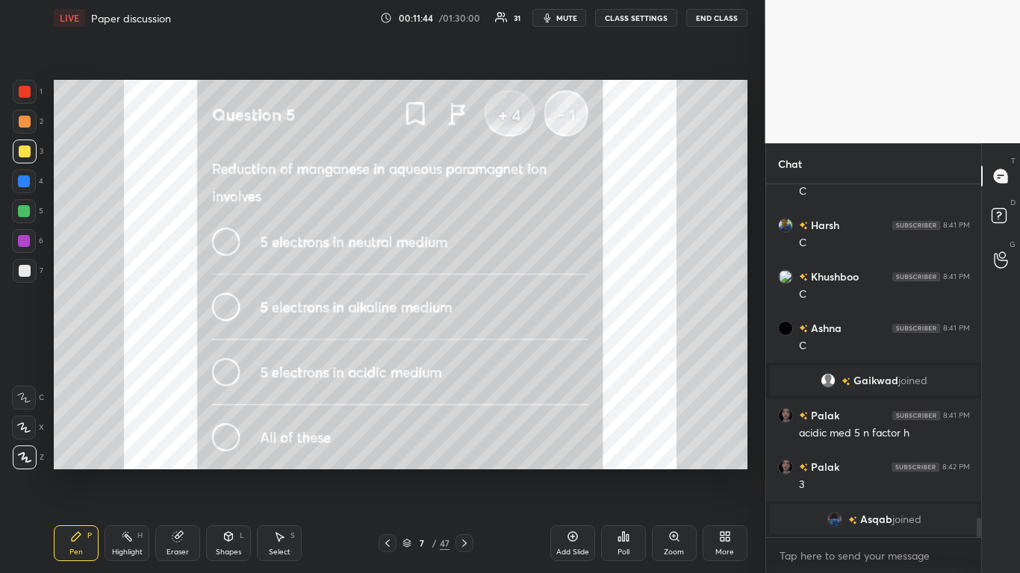
scroll to position [6175, 0]
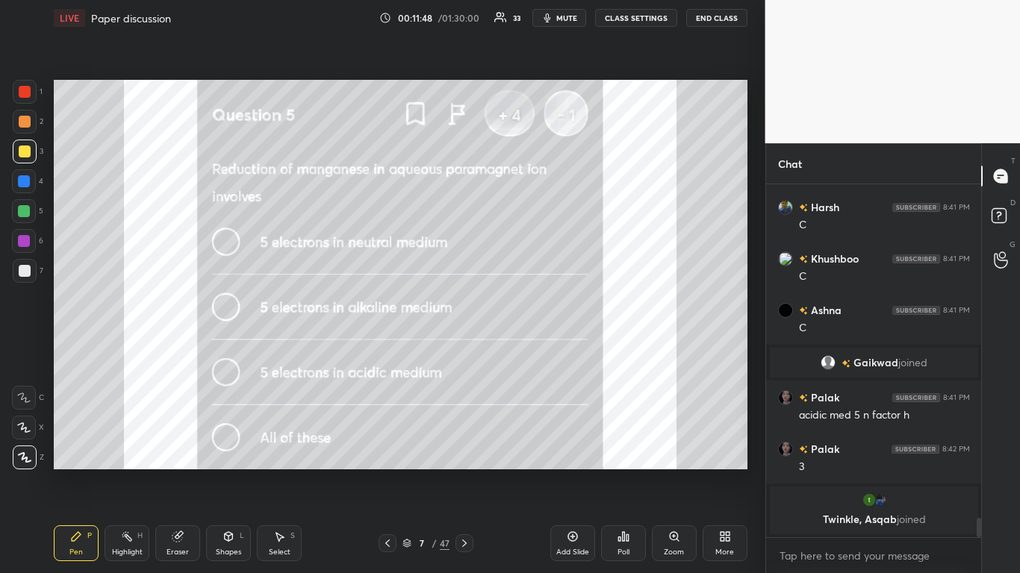
click at [26, 268] on div at bounding box center [25, 271] width 12 height 12
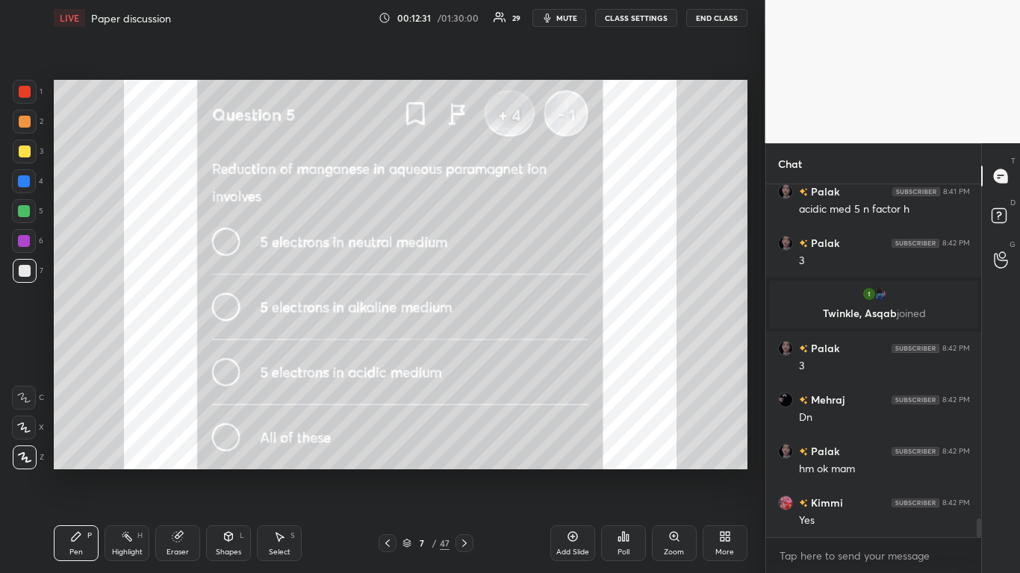
scroll to position [6393, 0]
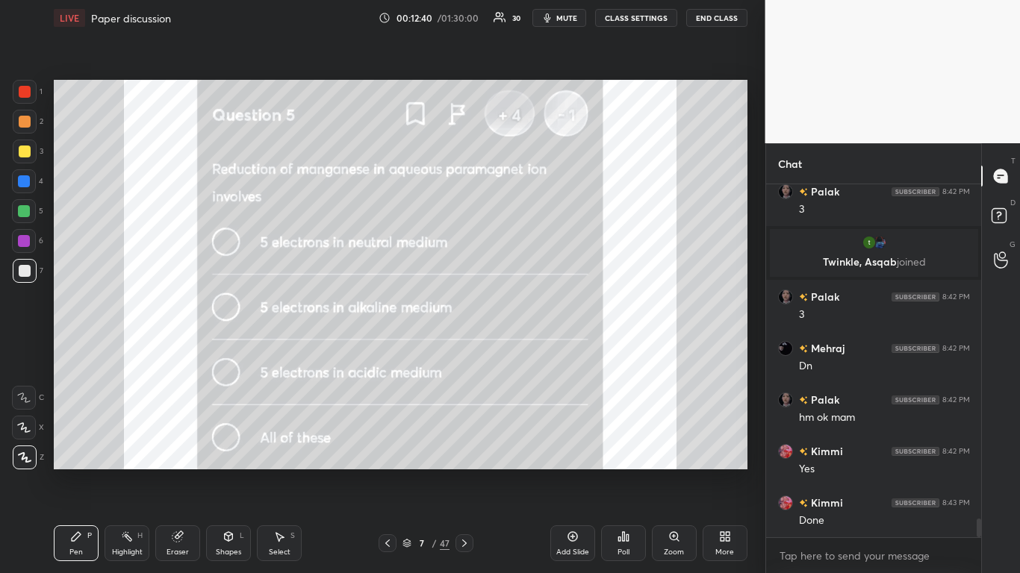
click at [470, 472] on icon at bounding box center [464, 544] width 12 height 12
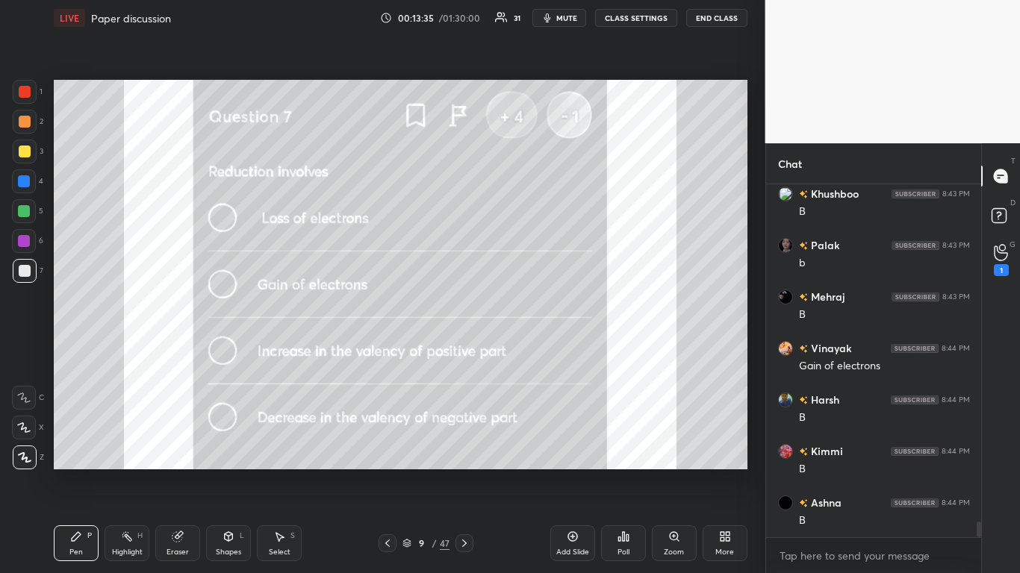
scroll to position [7472, 0]
click at [462, 472] on icon at bounding box center [464, 544] width 12 height 12
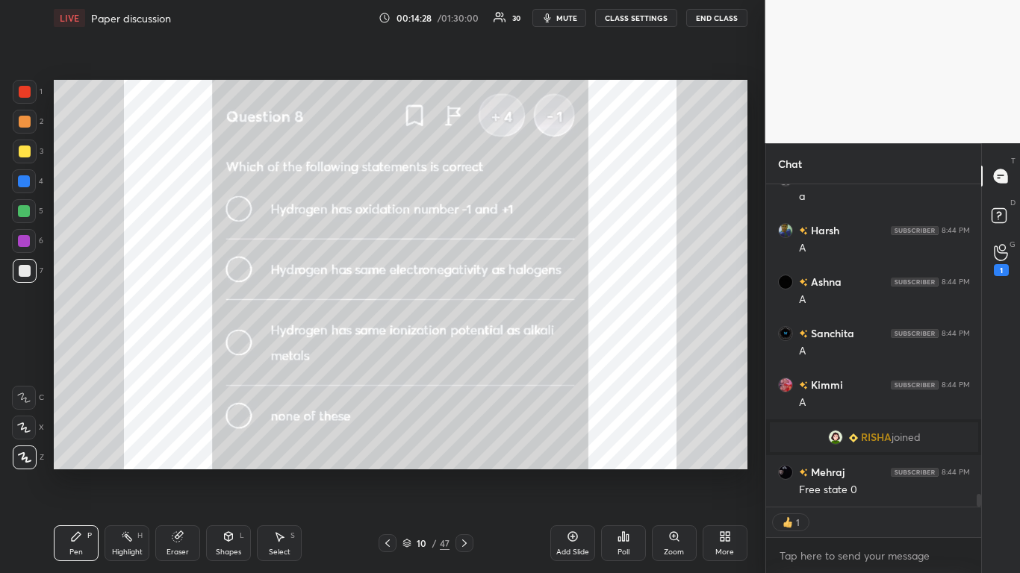
scroll to position [7764, 0]
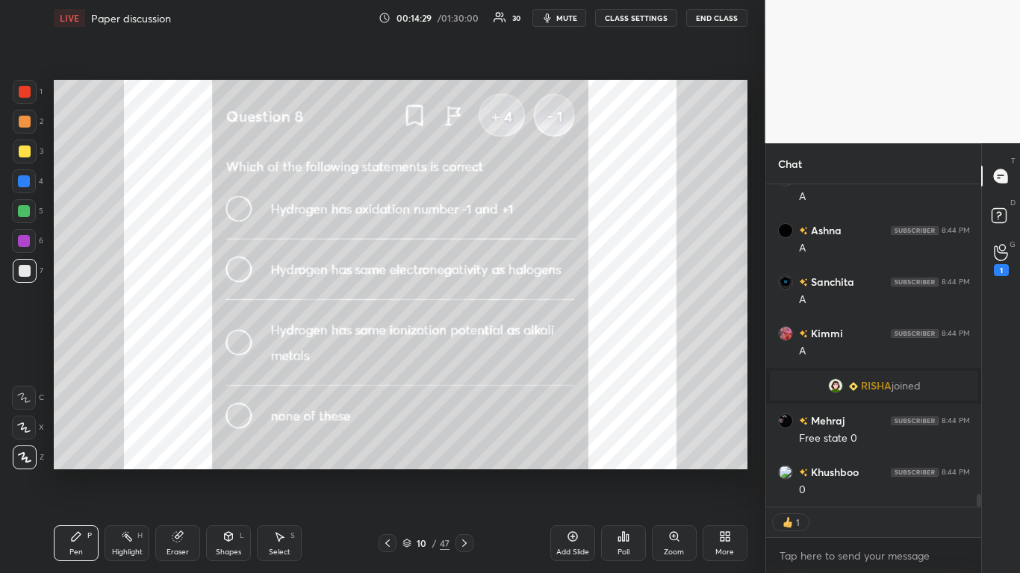
type textarea "x"
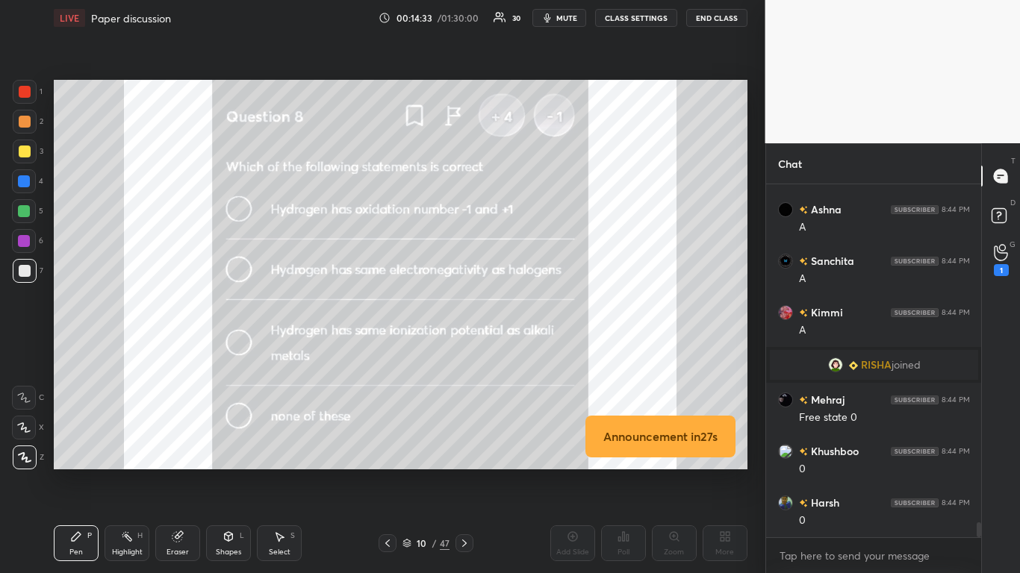
scroll to position [7837, 0]
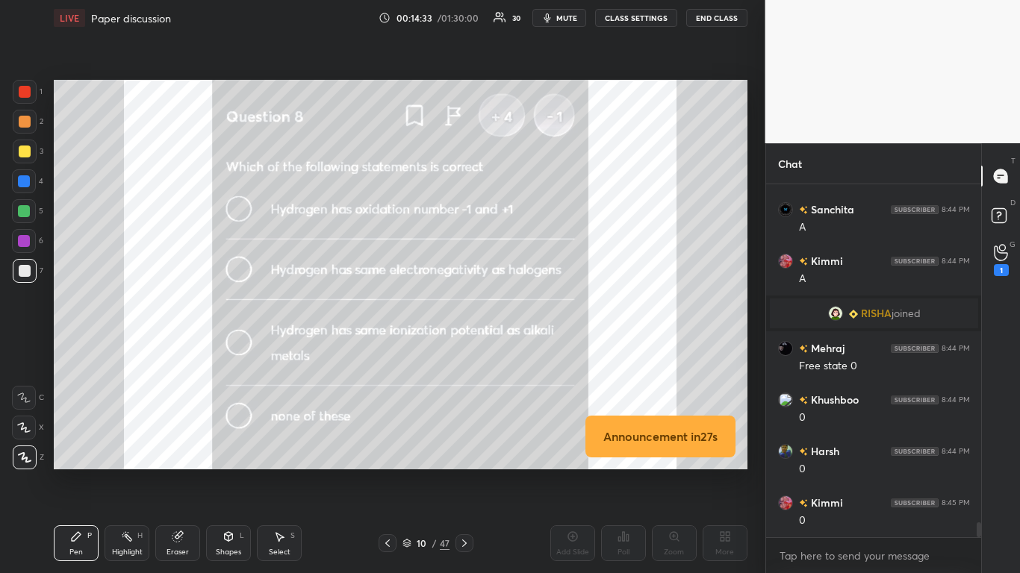
click at [27, 156] on div at bounding box center [25, 152] width 12 height 12
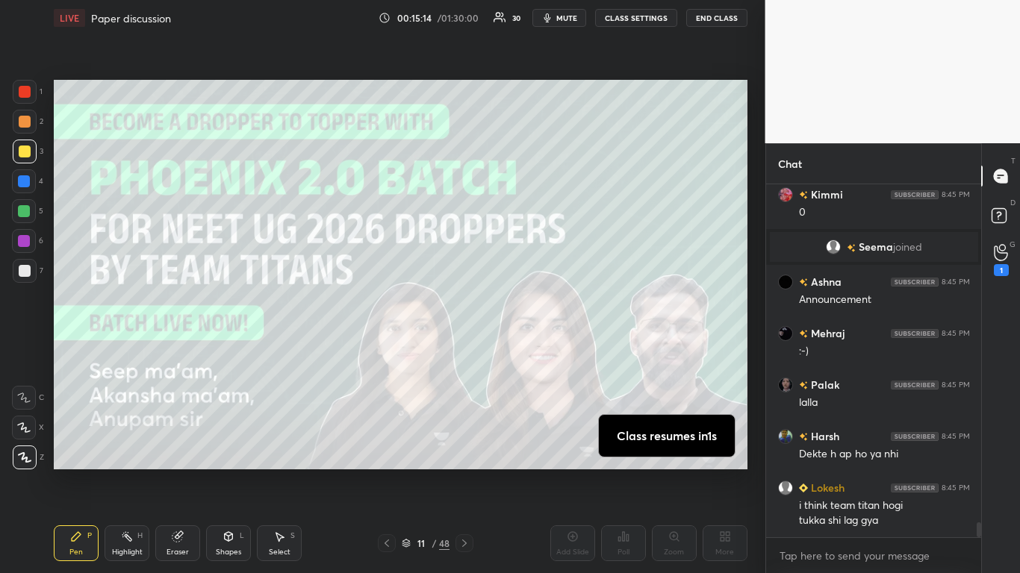
scroll to position [8126, 0]
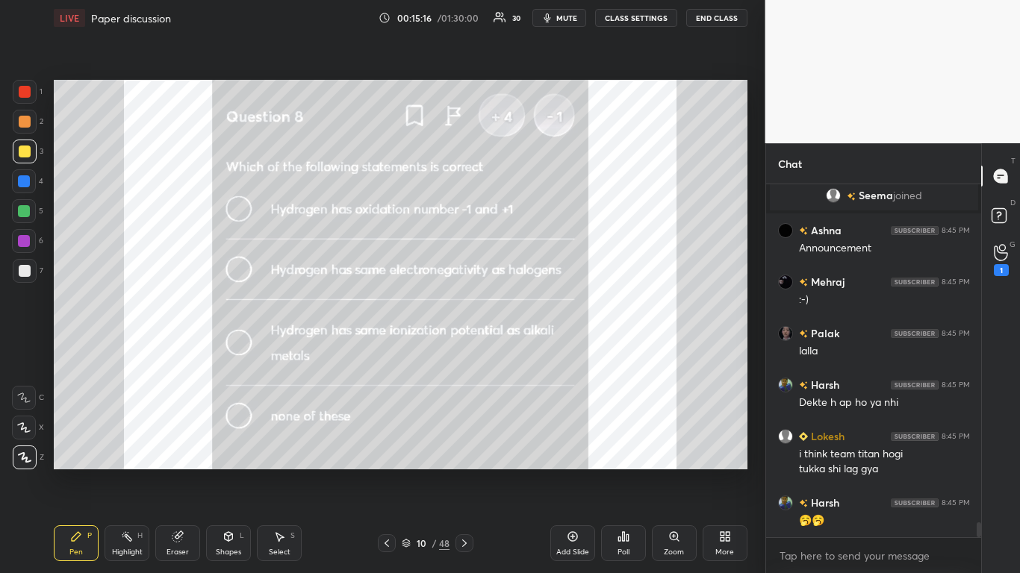
click at [465, 472] on icon at bounding box center [464, 543] width 4 height 7
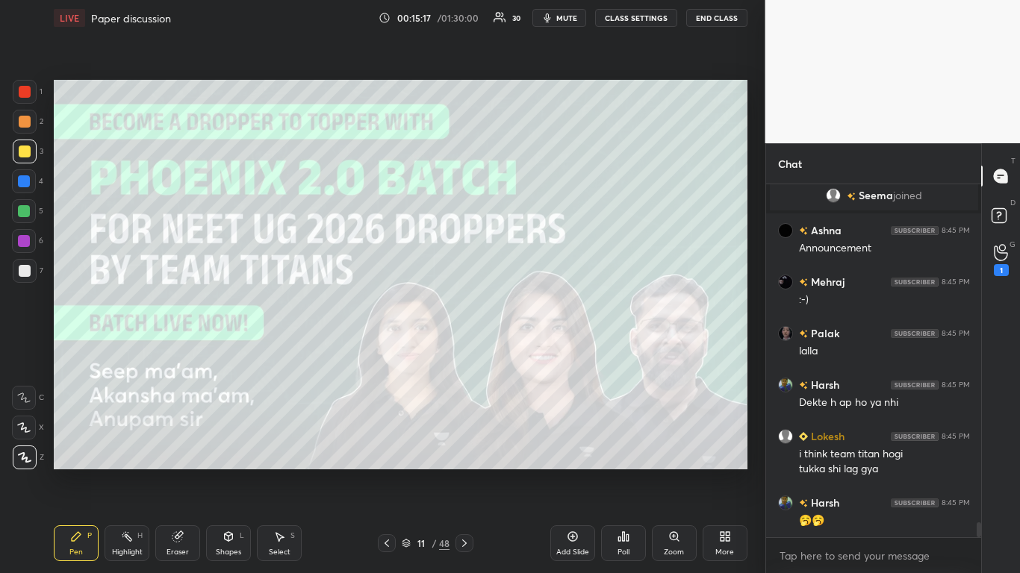
click at [464, 472] on icon at bounding box center [464, 544] width 12 height 12
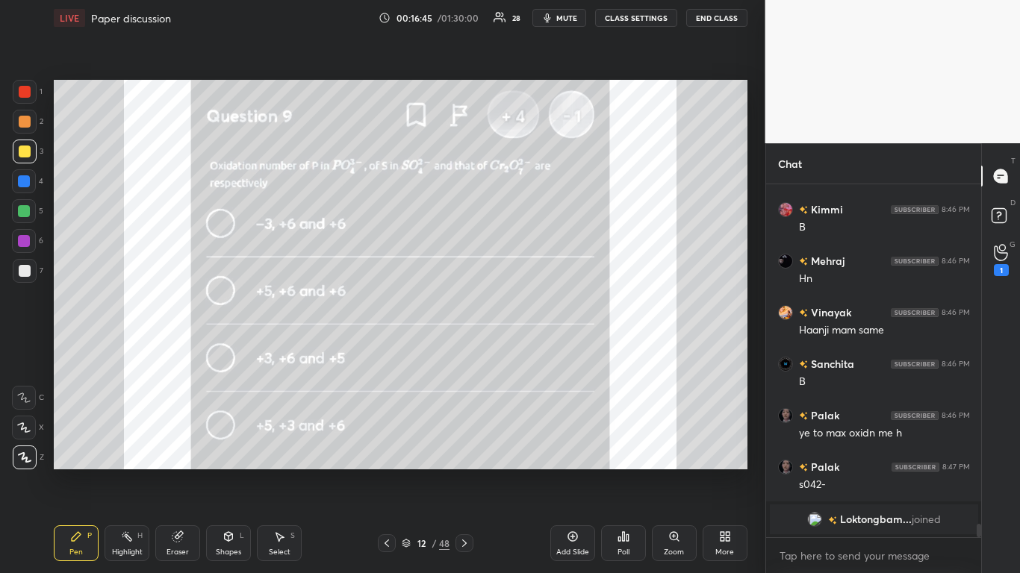
scroll to position [8702, 0]
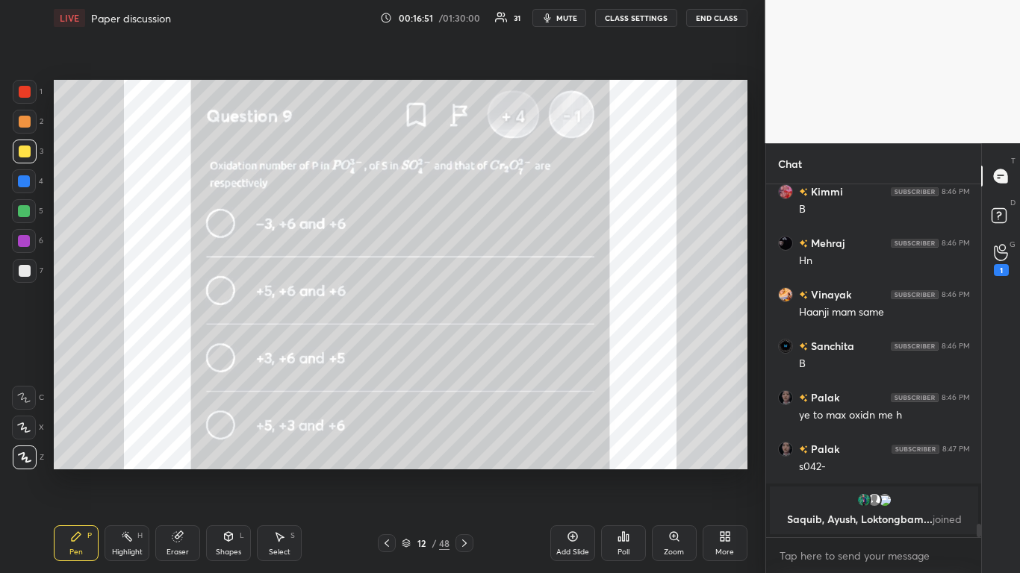
click at [470, 472] on icon at bounding box center [464, 544] width 12 height 12
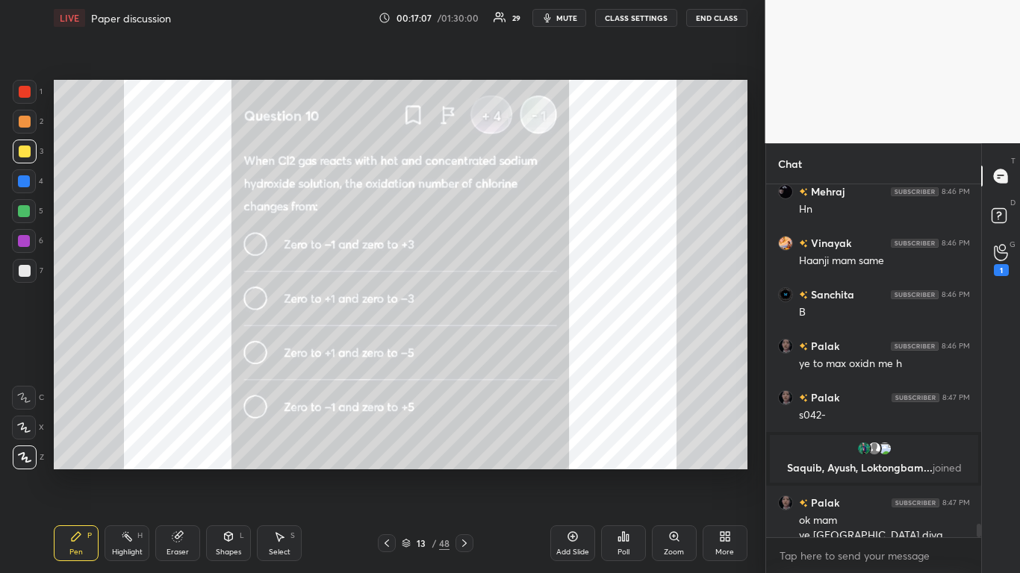
scroll to position [8756, 0]
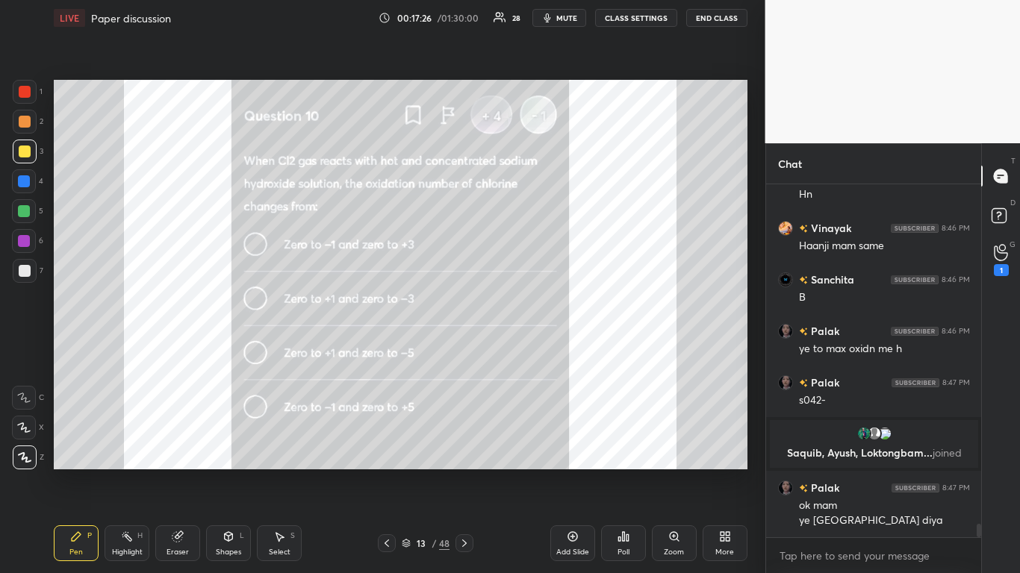
click at [636, 23] on button "CLASS SETTINGS" at bounding box center [636, 18] width 82 height 18
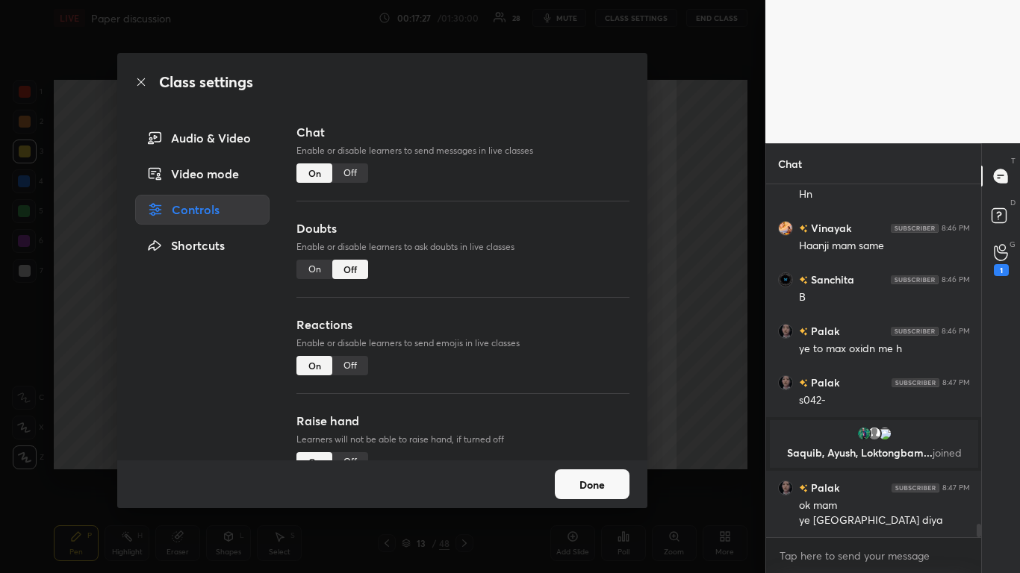
click at [357, 177] on div "Off" at bounding box center [350, 173] width 36 height 19
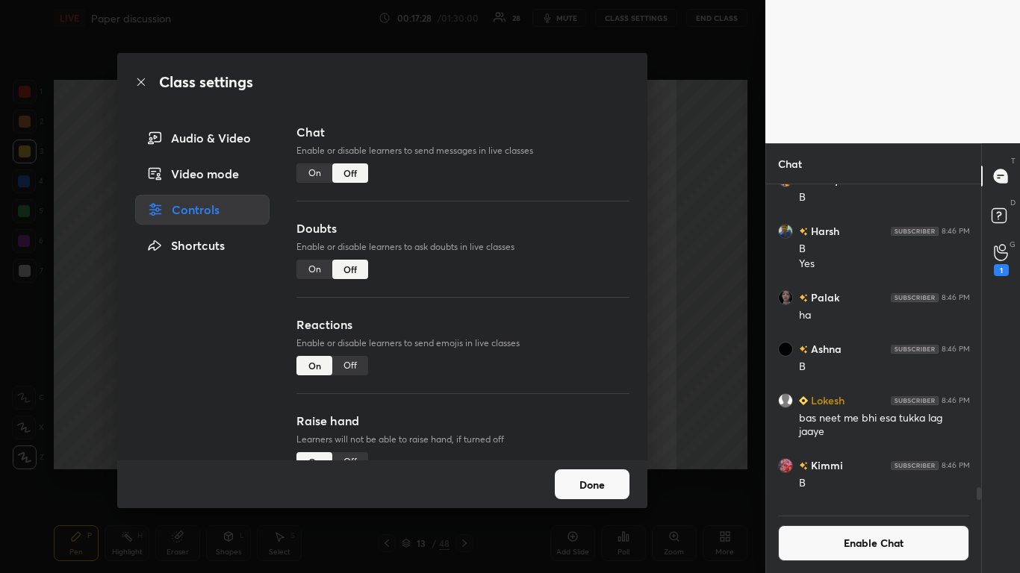
click at [606, 472] on button "Done" at bounding box center [592, 485] width 75 height 30
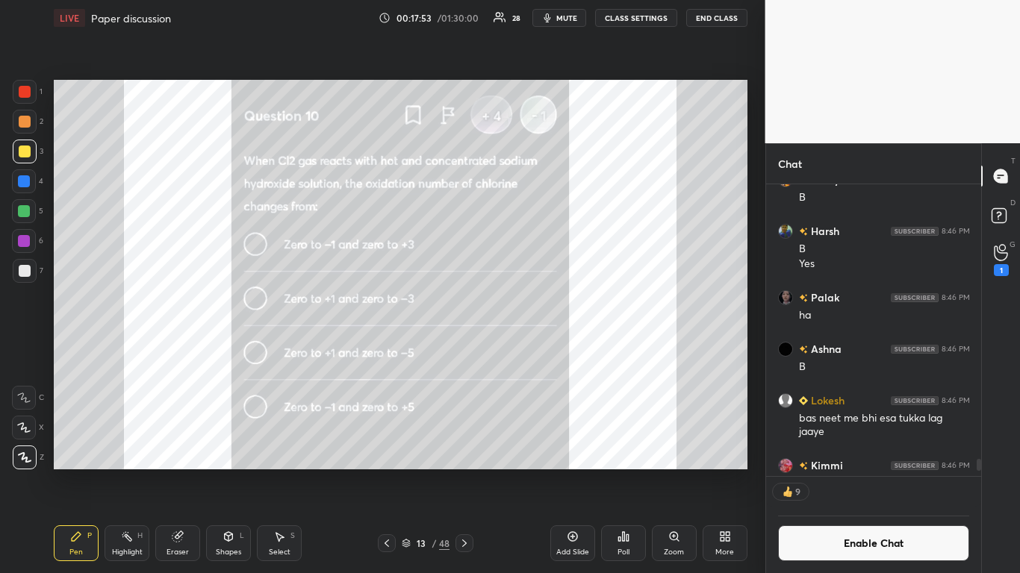
scroll to position [8799, 0]
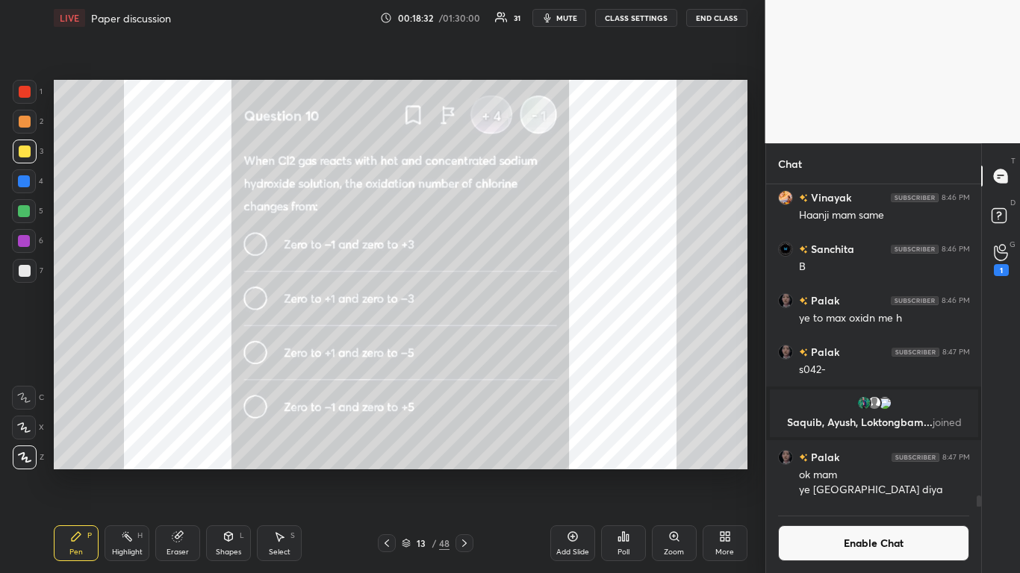
click at [826, 472] on button "Enable Chat" at bounding box center [874, 544] width 192 height 36
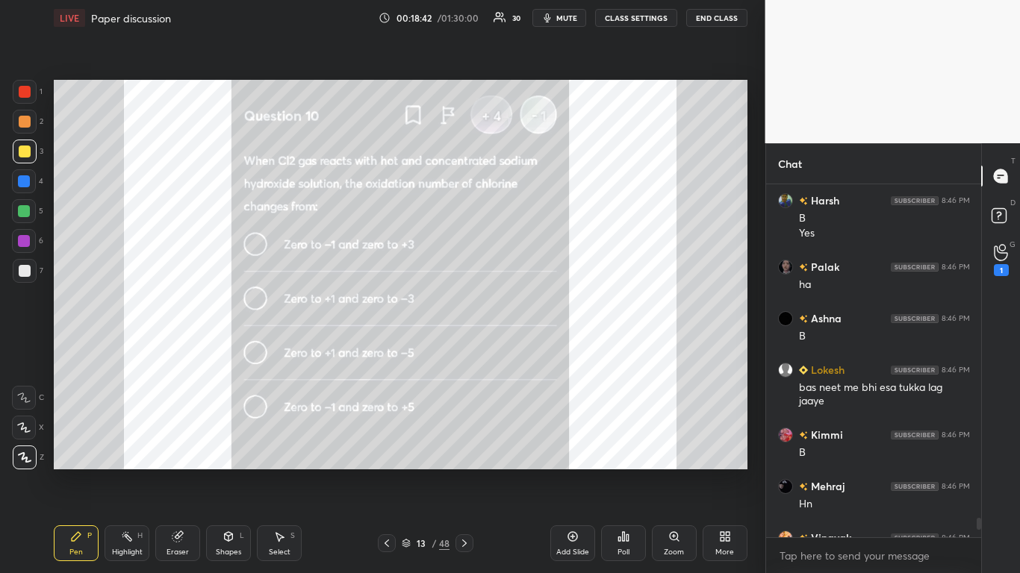
click at [30, 152] on div at bounding box center [25, 152] width 12 height 12
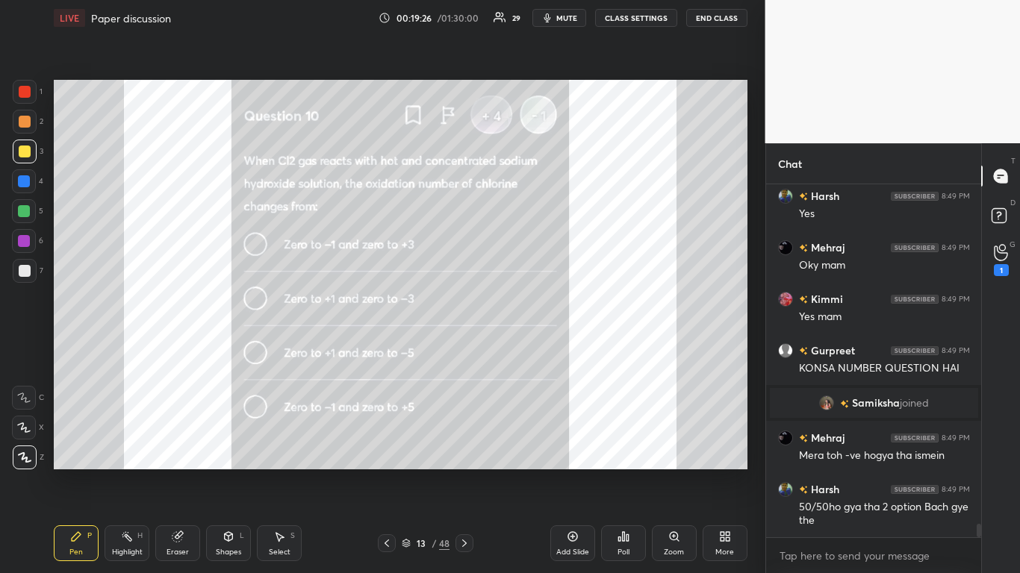
scroll to position [9138, 0]
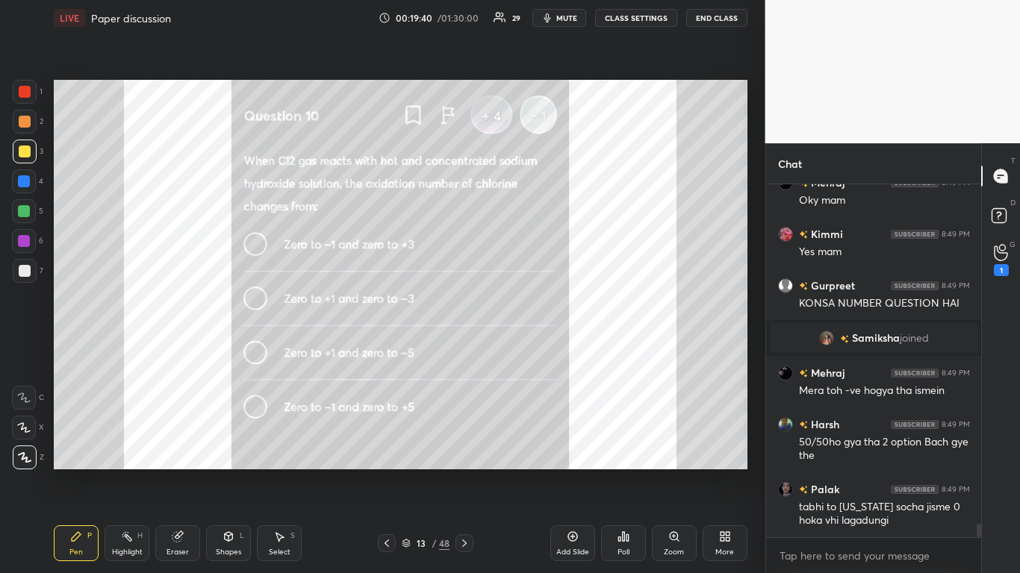
click at [634, 19] on button "CLASS SETTINGS" at bounding box center [636, 18] width 82 height 18
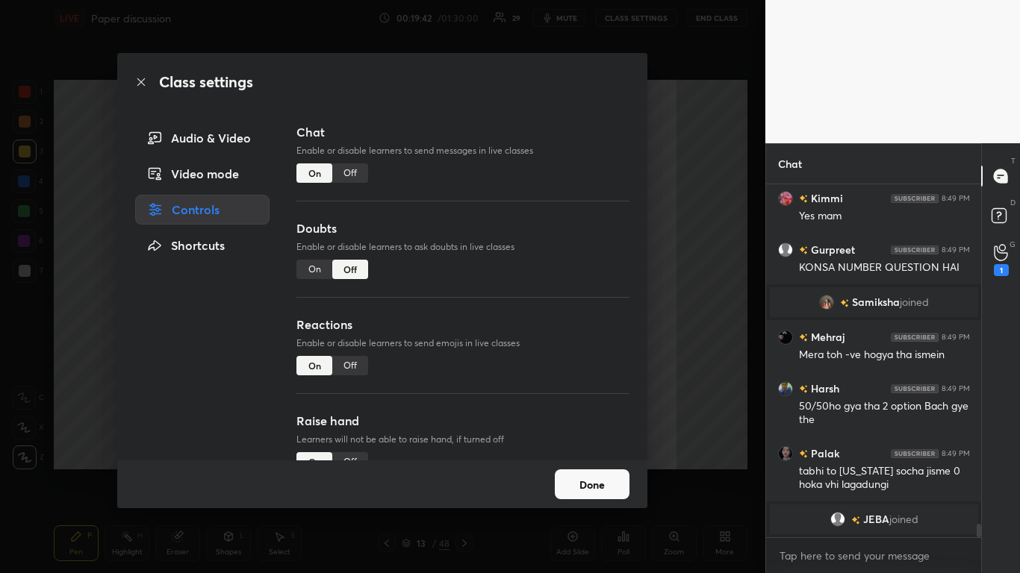
click at [579, 472] on button "Done" at bounding box center [592, 485] width 75 height 30
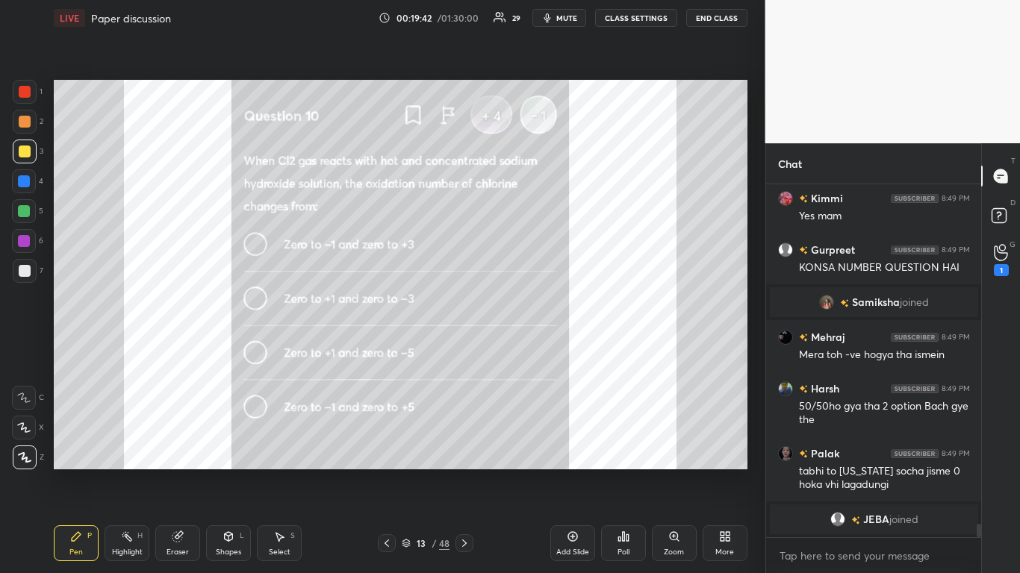
scroll to position [9168, 0]
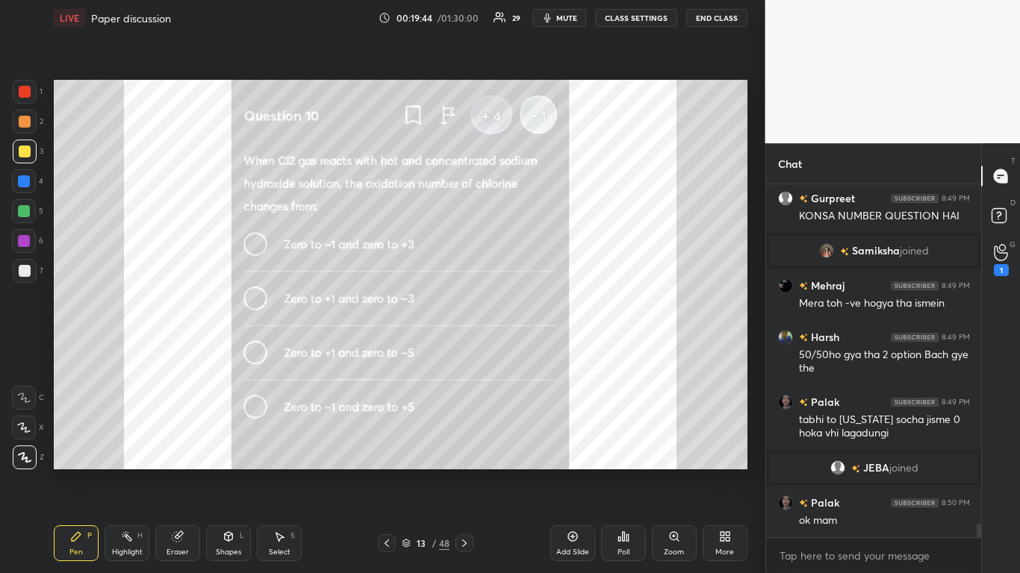
click at [464, 472] on icon at bounding box center [464, 544] width 12 height 12
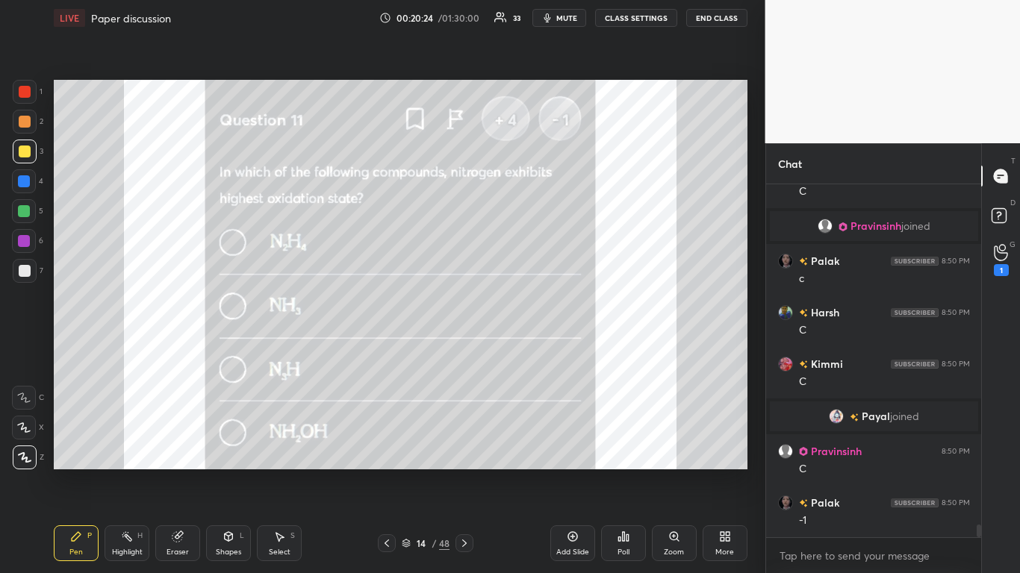
scroll to position [9576, 0]
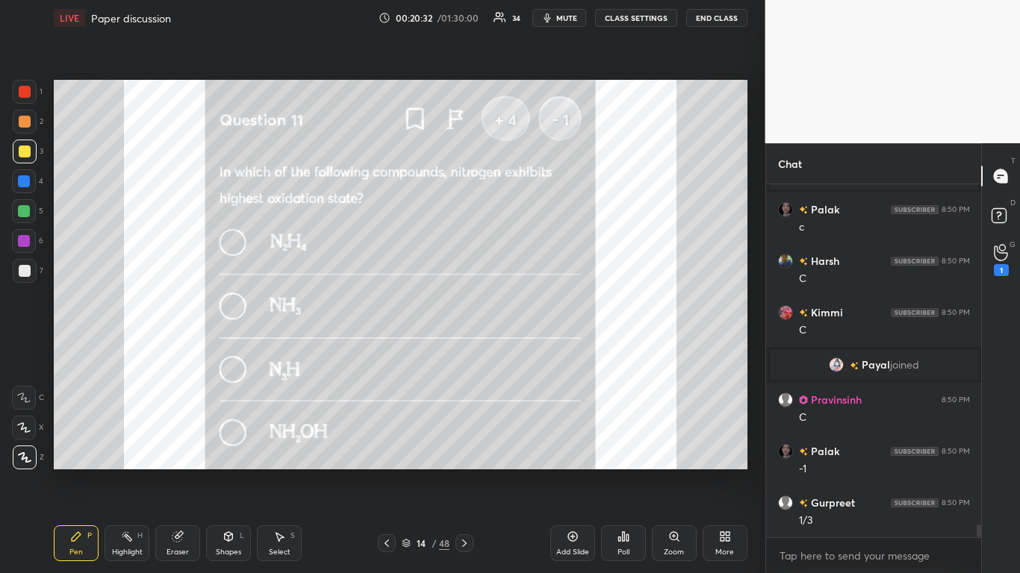
click at [387, 470] on div "Setting up your live class Poll for secs No correct answer Start poll" at bounding box center [401, 275] width 706 height 478
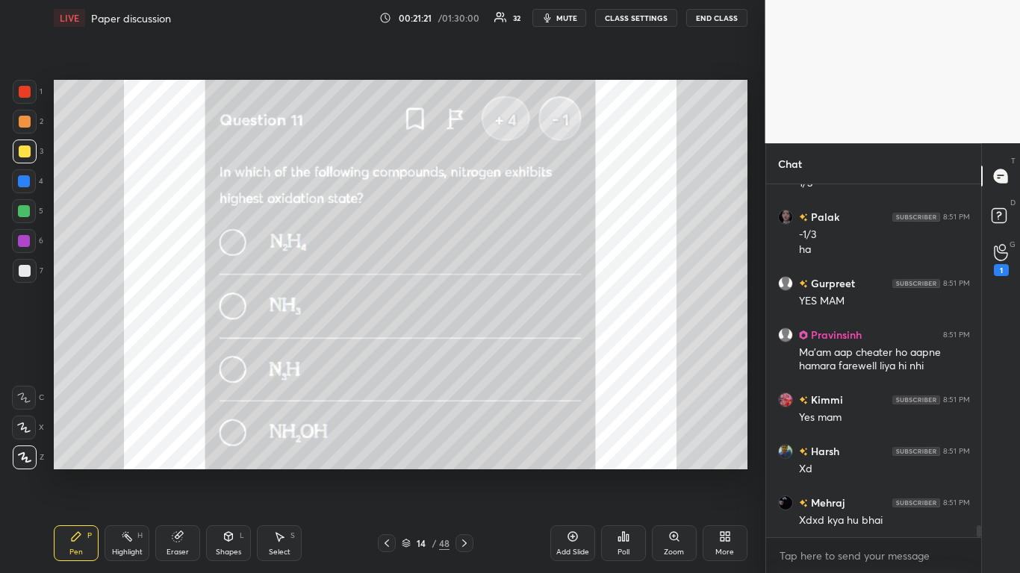
scroll to position [9965, 0]
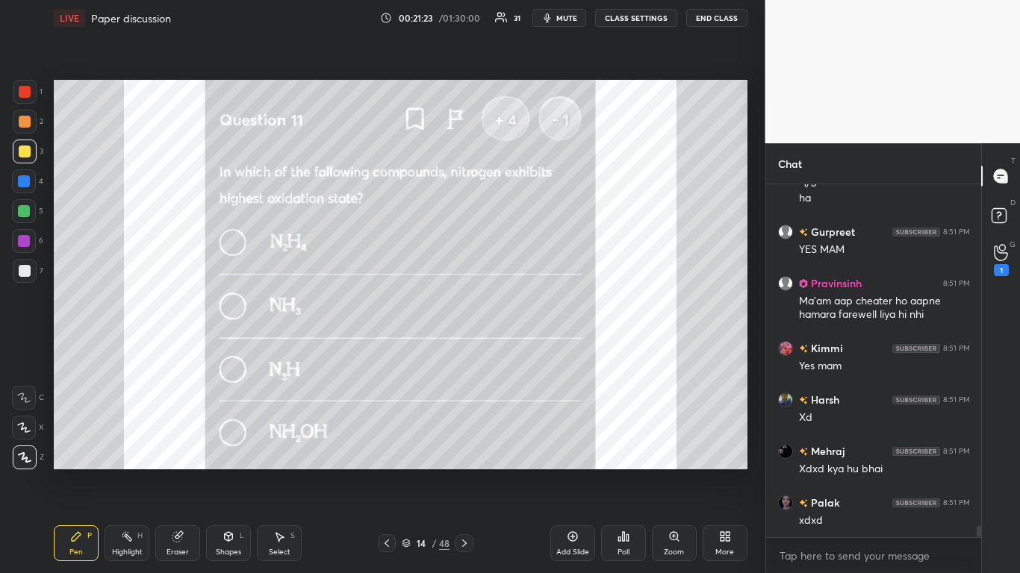
click at [28, 153] on div at bounding box center [25, 152] width 12 height 12
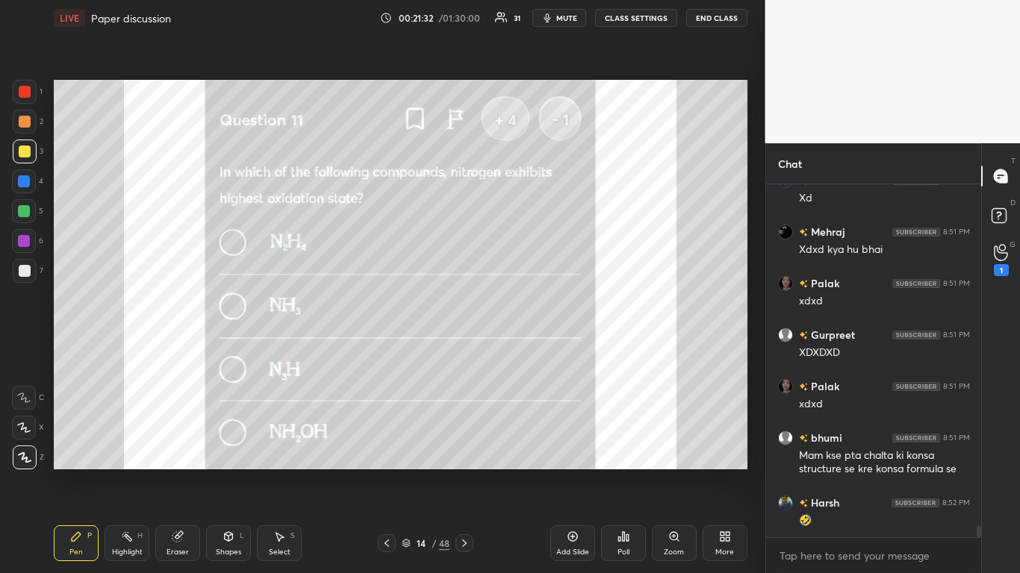
scroll to position [10236, 0]
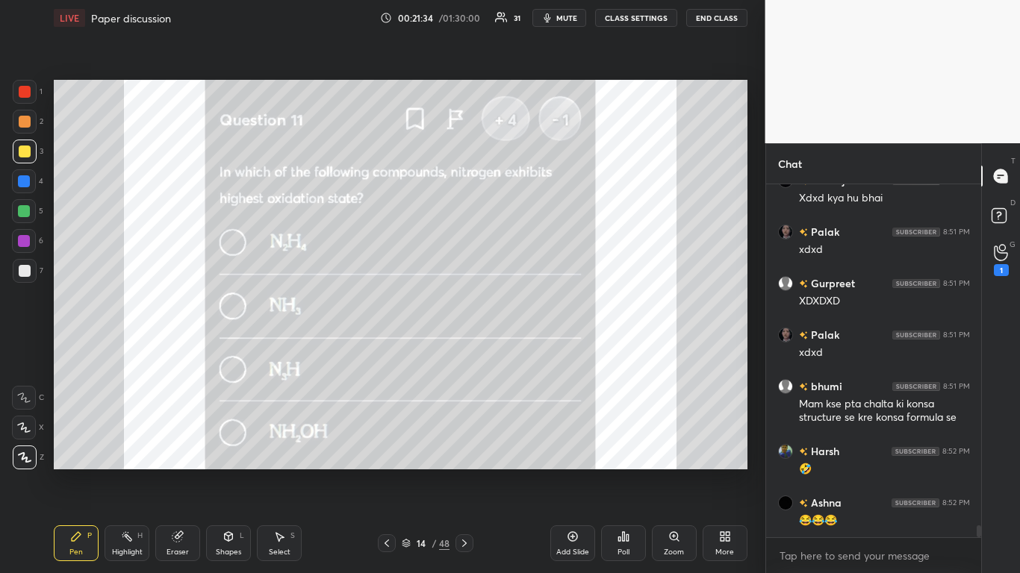
click at [635, 20] on button "CLASS SETTINGS" at bounding box center [636, 18] width 82 height 18
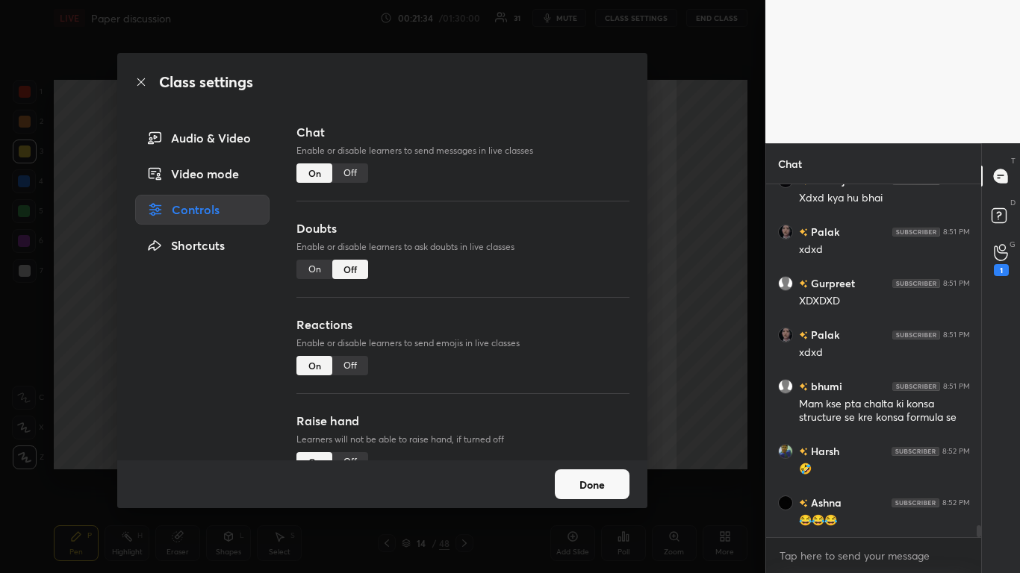
click at [347, 172] on div "Off" at bounding box center [350, 173] width 36 height 19
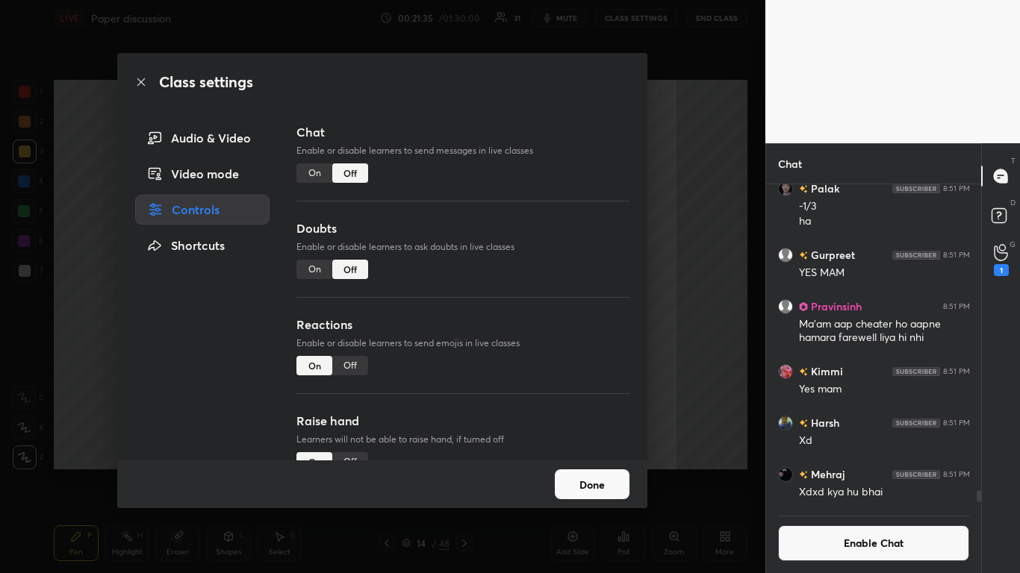
click at [593, 472] on button "Done" at bounding box center [592, 485] width 75 height 30
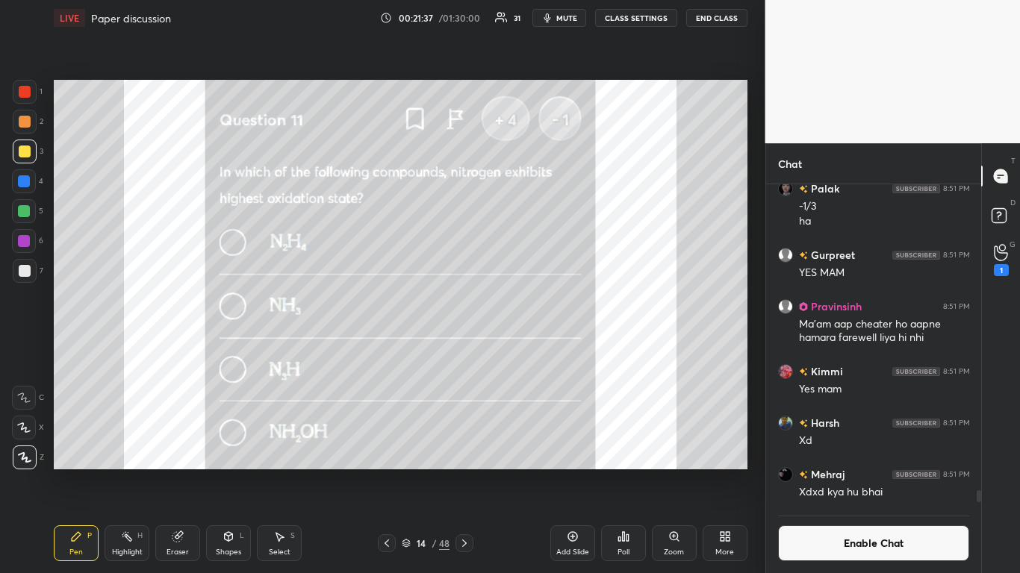
click at [568, 472] on div "Add Slide" at bounding box center [572, 544] width 45 height 36
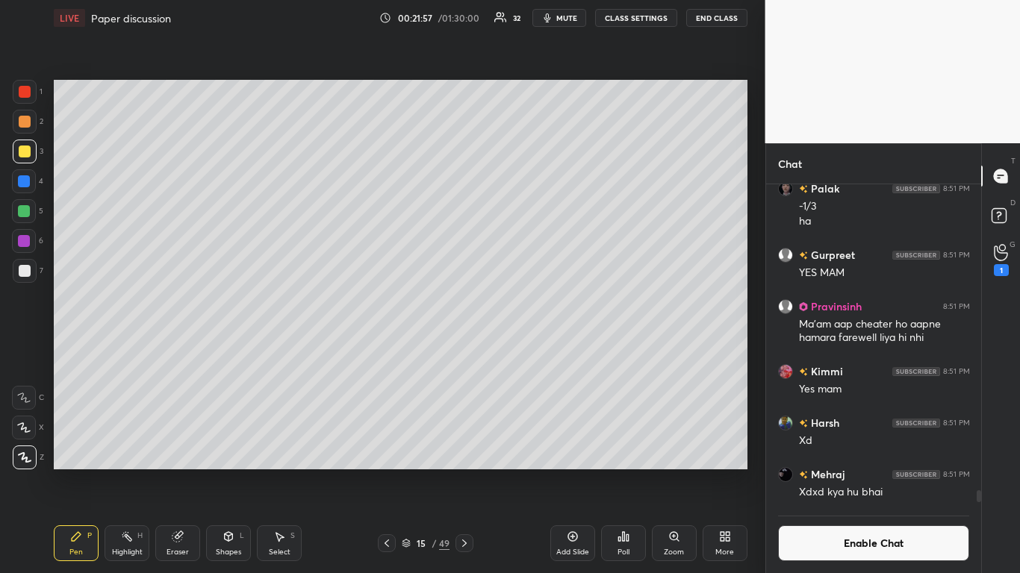
click at [865, 472] on button "Enable Chat" at bounding box center [874, 544] width 192 height 36
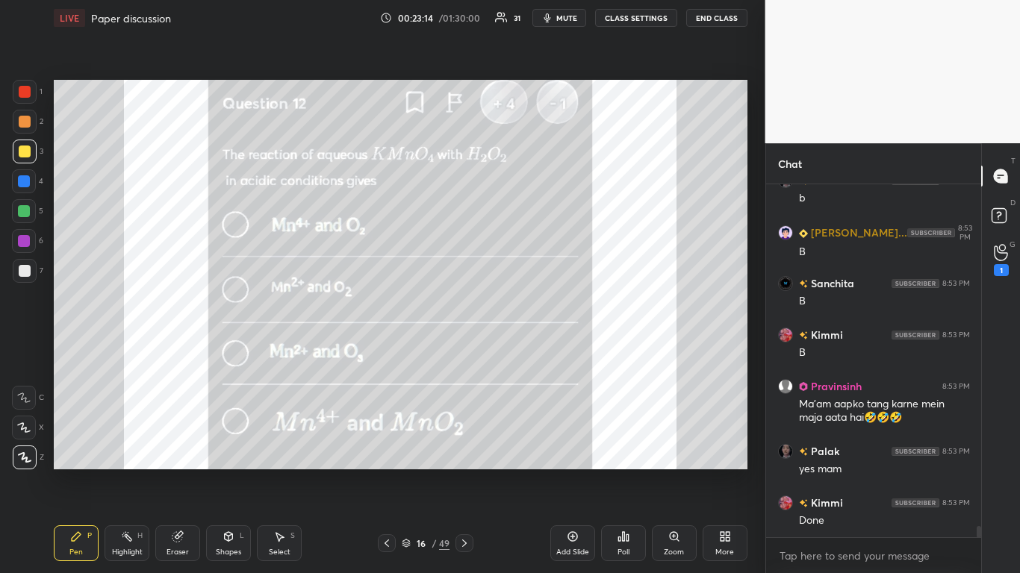
scroll to position [10951, 0]
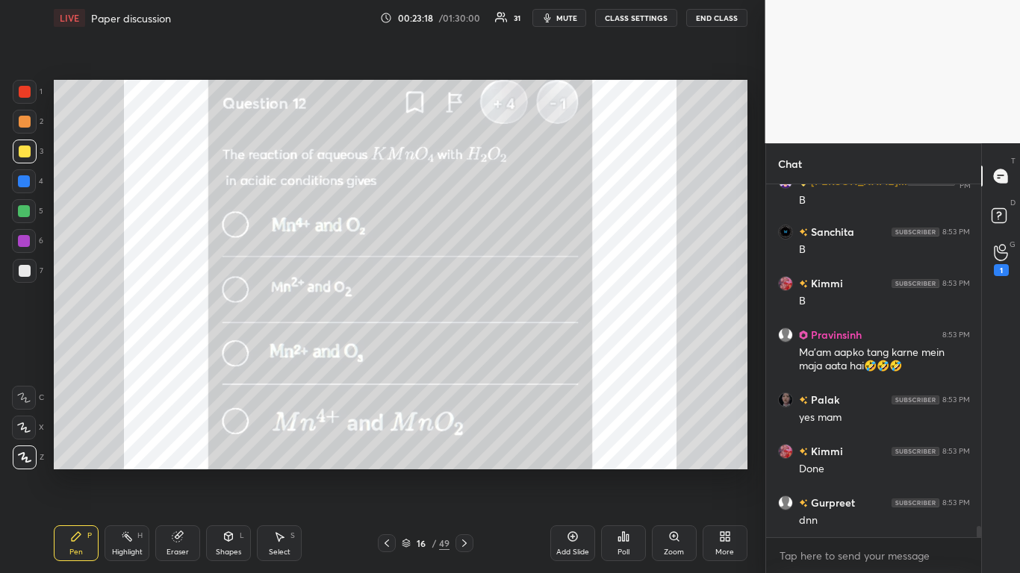
click at [464, 472] on icon at bounding box center [464, 544] width 12 height 12
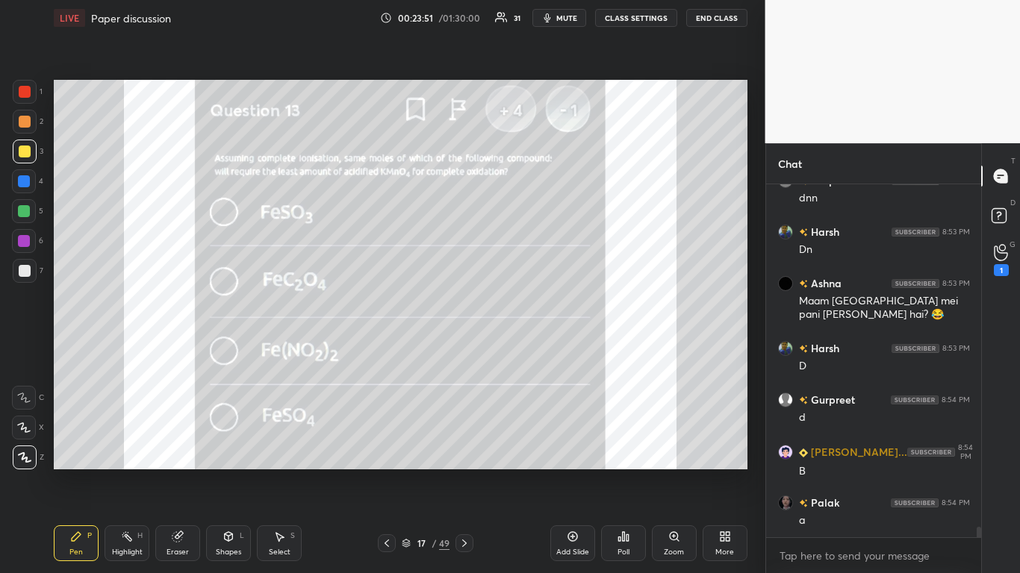
scroll to position [11325, 0]
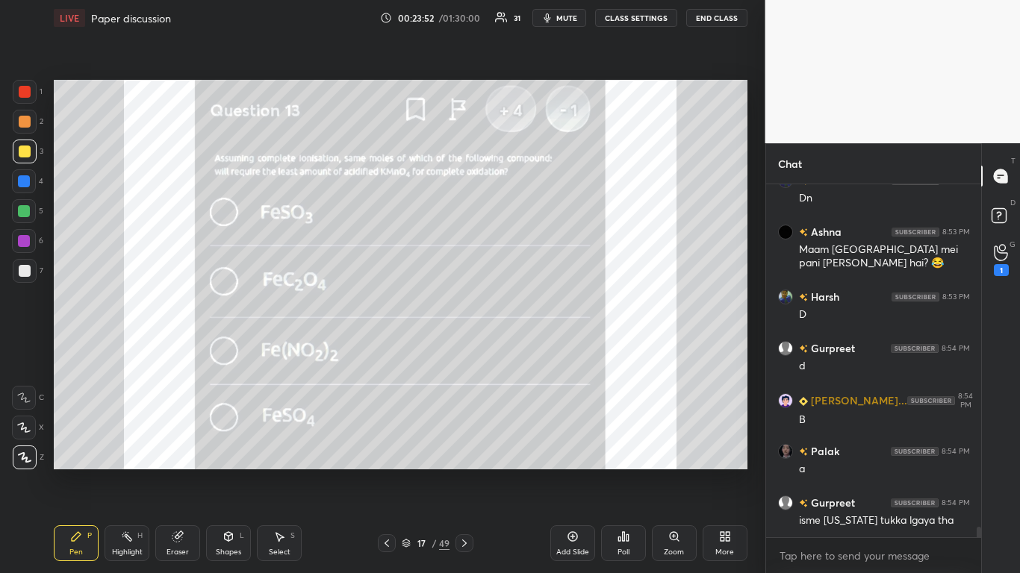
click at [635, 22] on button "CLASS SETTINGS" at bounding box center [636, 18] width 82 height 18
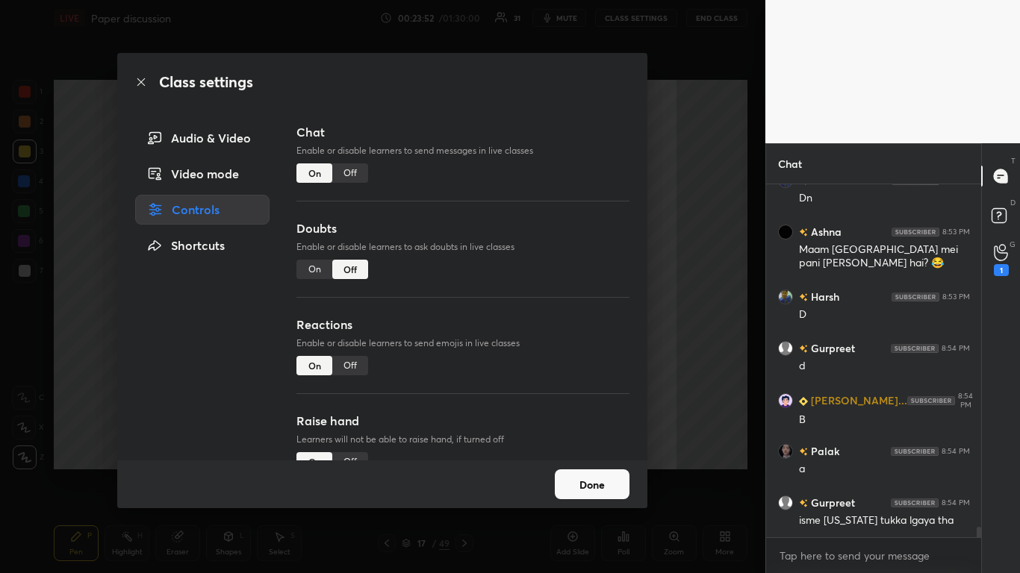
scroll to position [11376, 0]
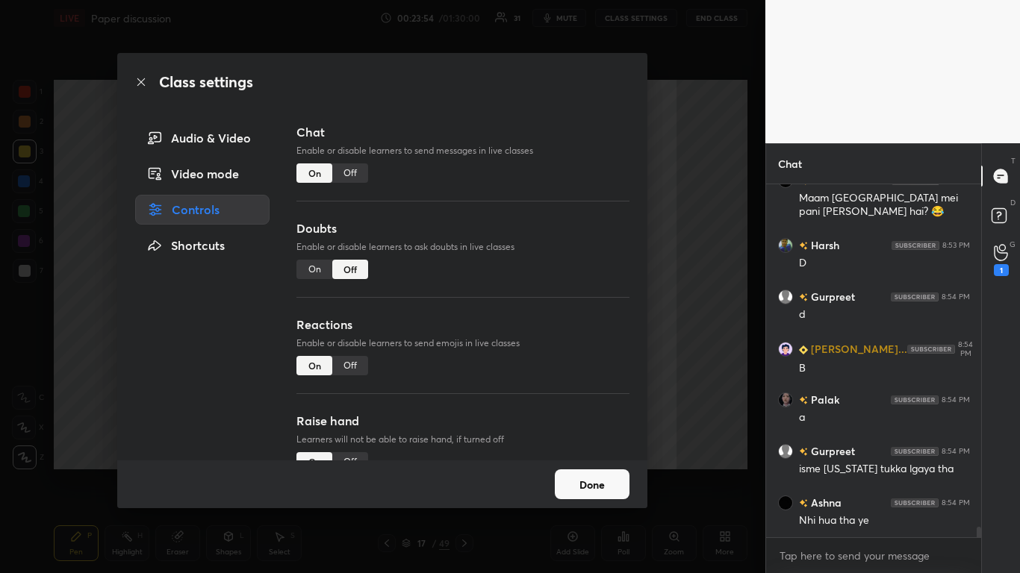
click at [348, 175] on div "Off" at bounding box center [350, 173] width 36 height 19
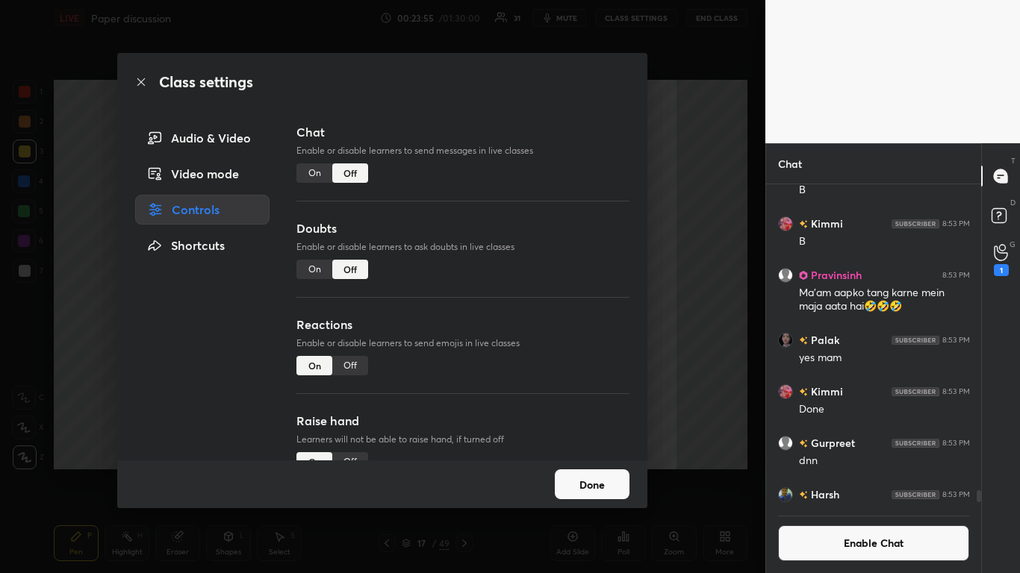
click at [580, 472] on button "Done" at bounding box center [592, 485] width 75 height 30
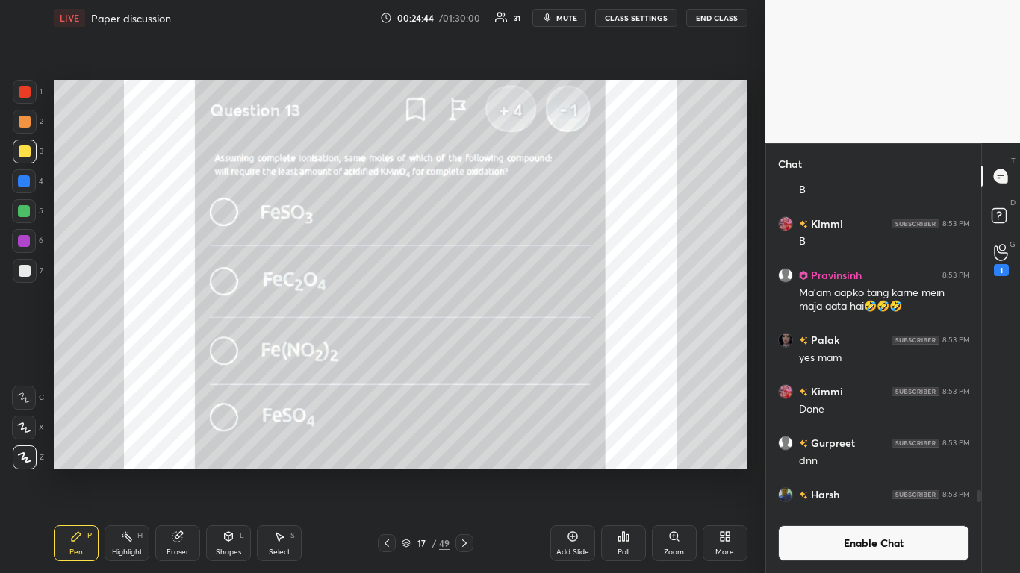
click at [833, 472] on button "Enable Chat" at bounding box center [874, 544] width 192 height 36
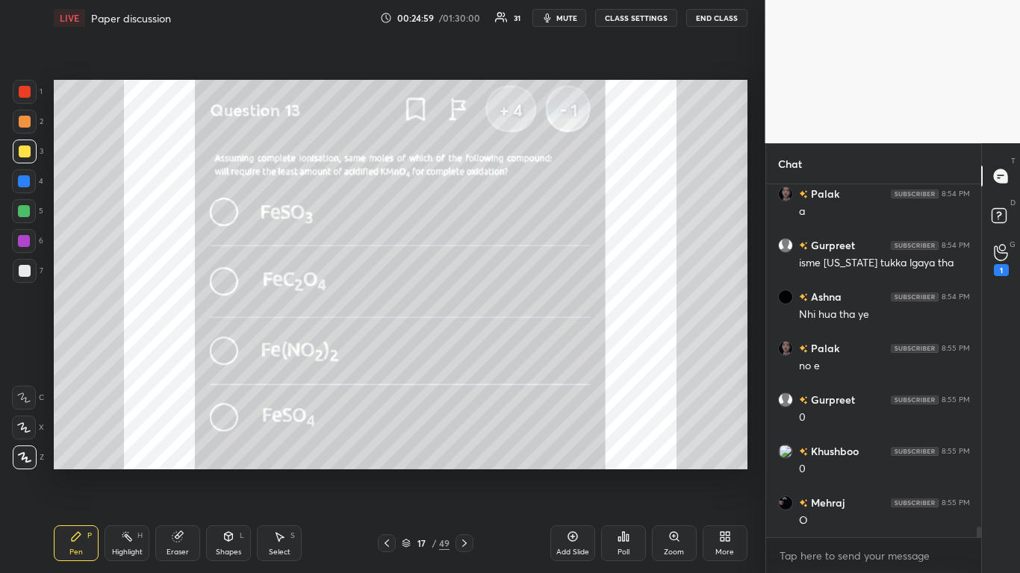
scroll to position [11296, 0]
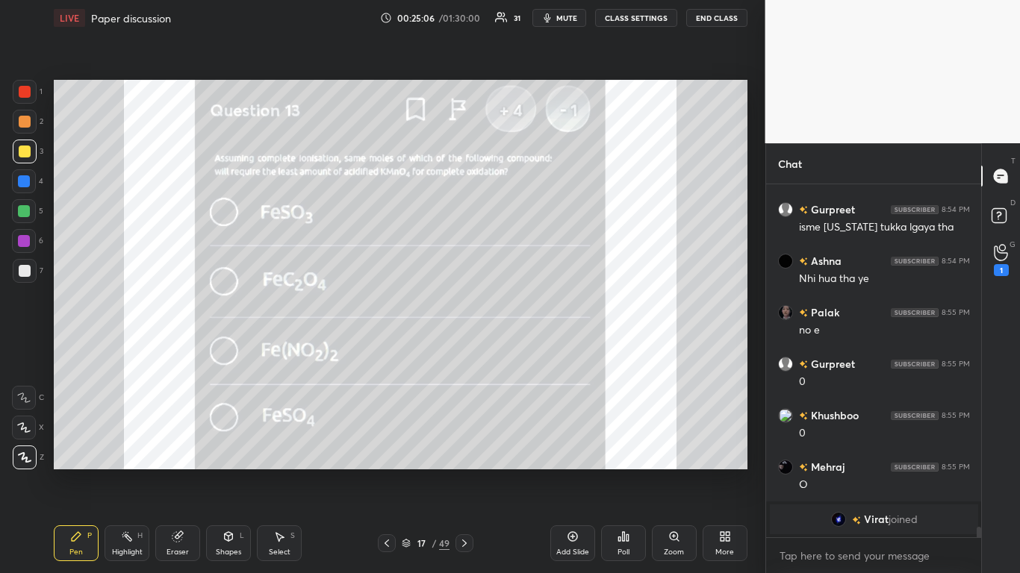
click at [26, 90] on div at bounding box center [25, 92] width 12 height 12
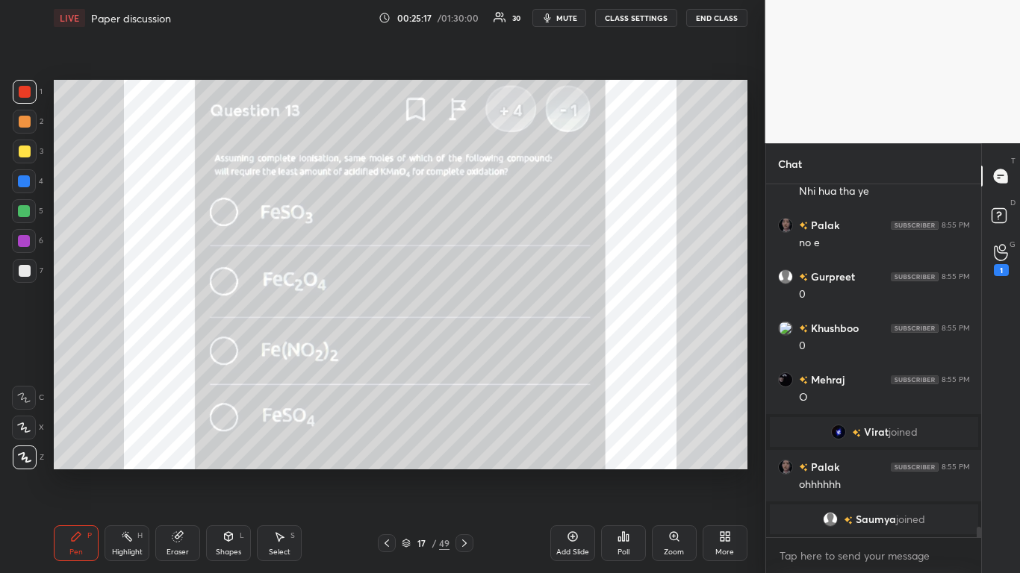
scroll to position [11252, 0]
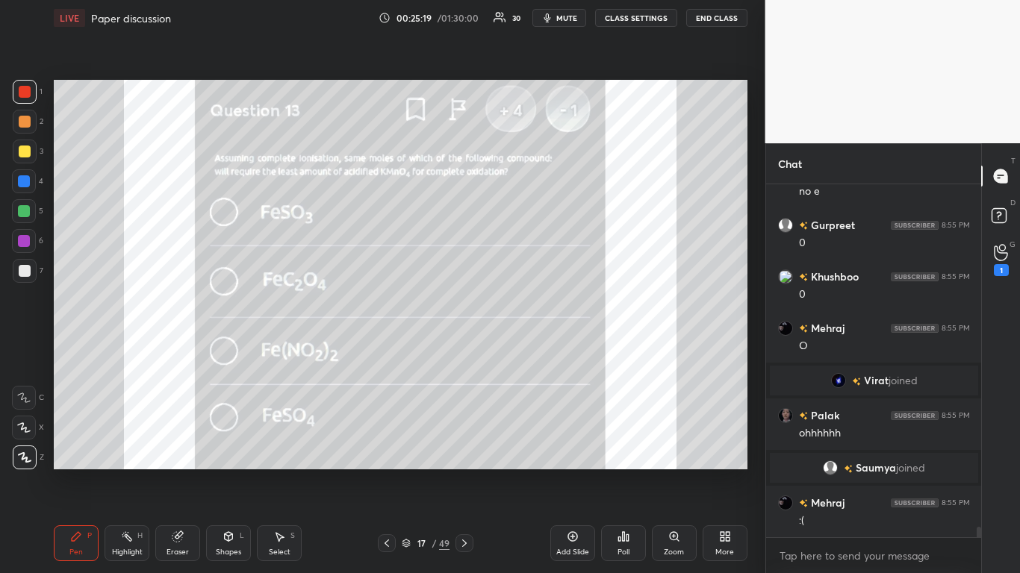
click at [28, 143] on div at bounding box center [25, 152] width 24 height 24
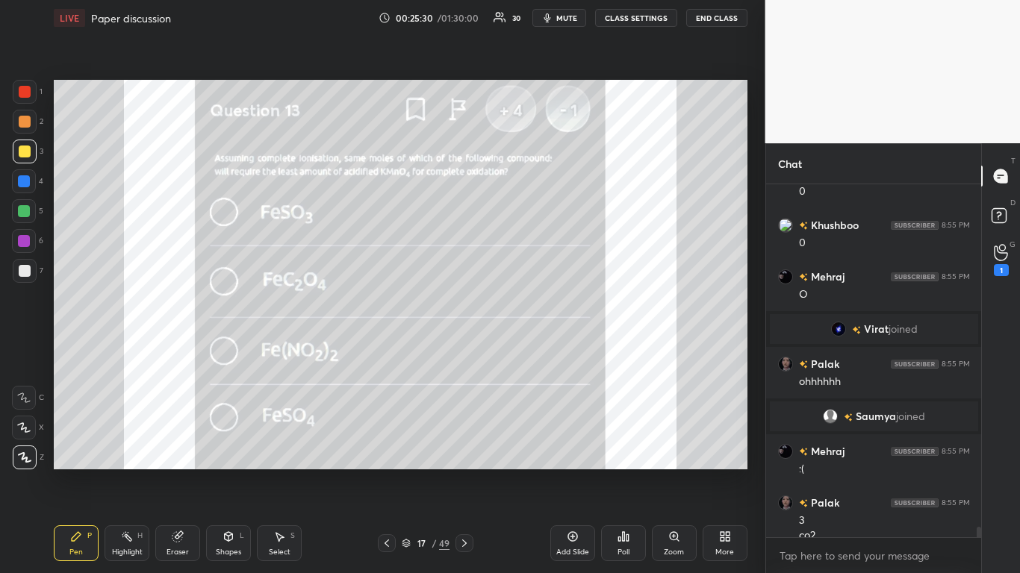
scroll to position [11318, 0]
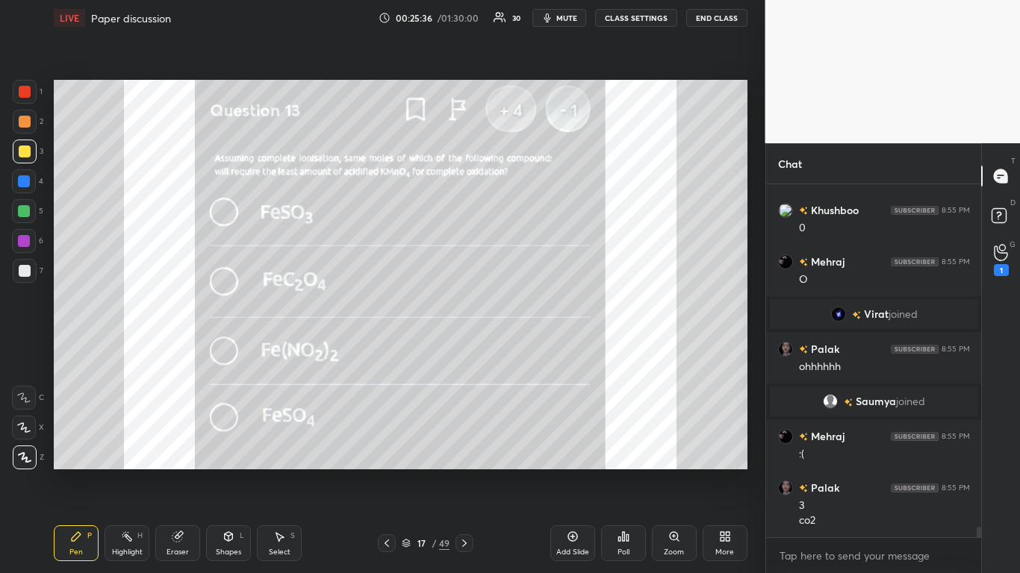
click at [31, 89] on div at bounding box center [25, 92] width 12 height 12
click at [19, 155] on div at bounding box center [25, 152] width 12 height 12
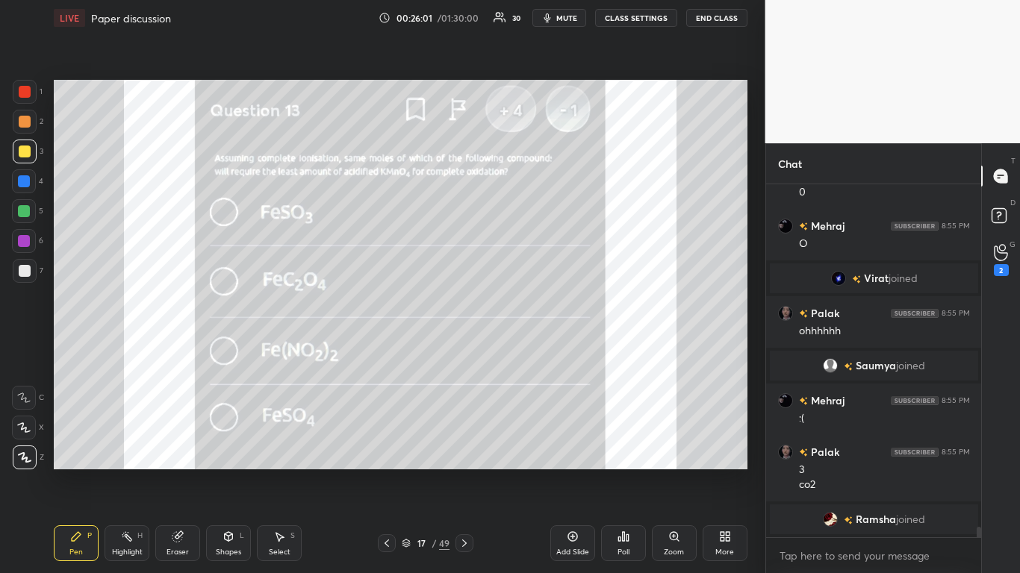
scroll to position [11330, 0]
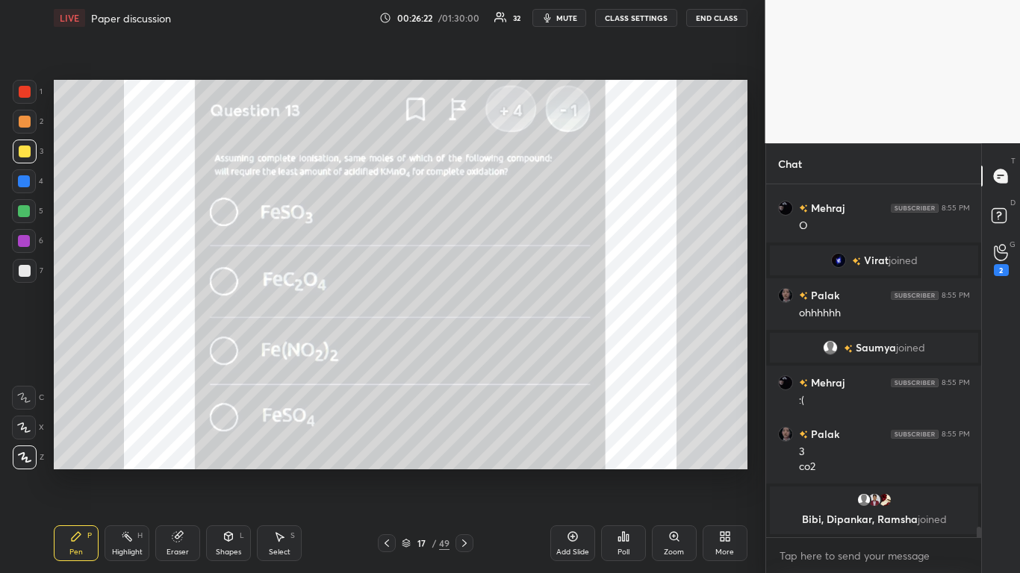
click at [26, 95] on div at bounding box center [25, 92] width 12 height 12
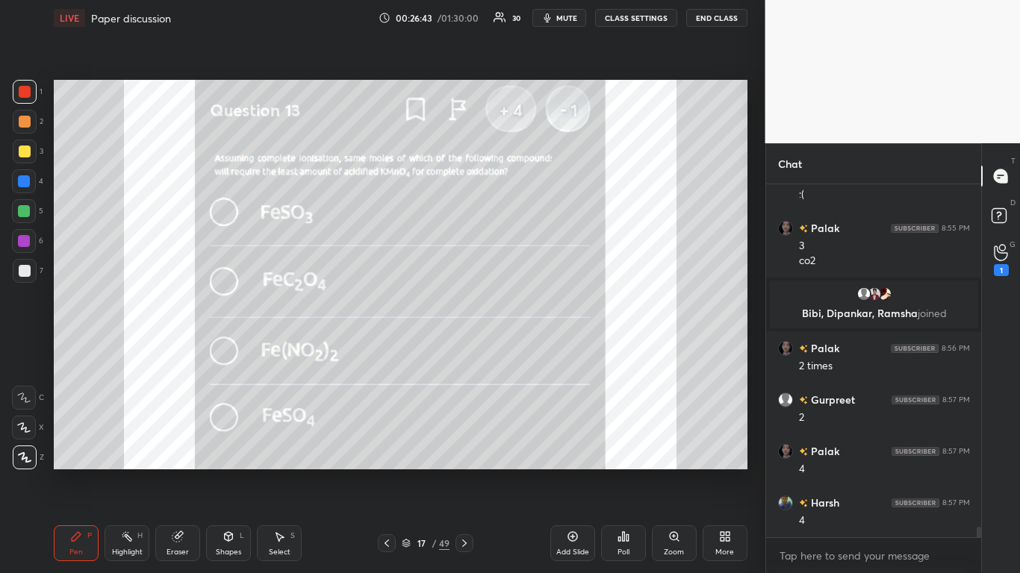
scroll to position [11573, 0]
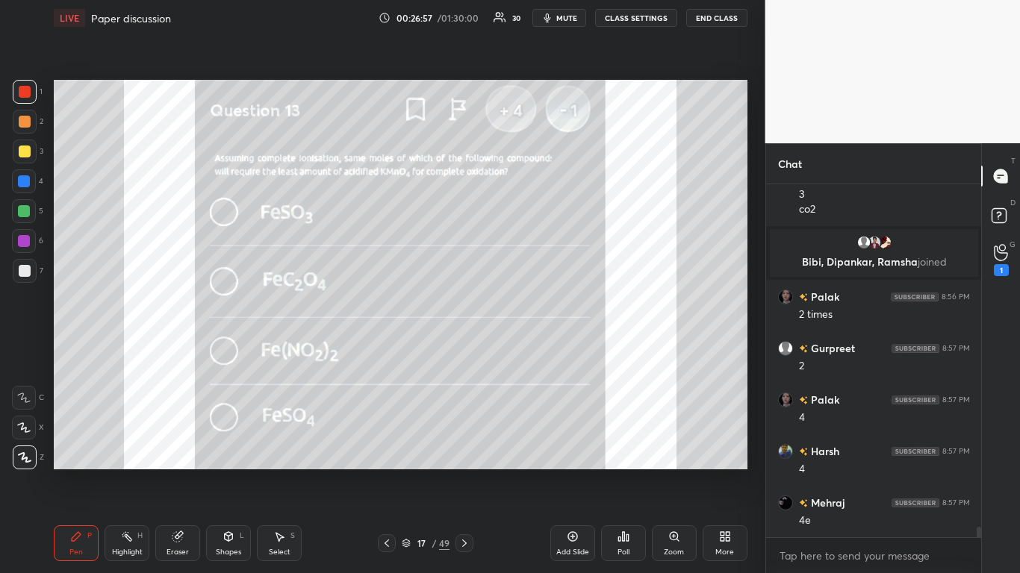
click at [25, 155] on div at bounding box center [25, 152] width 12 height 12
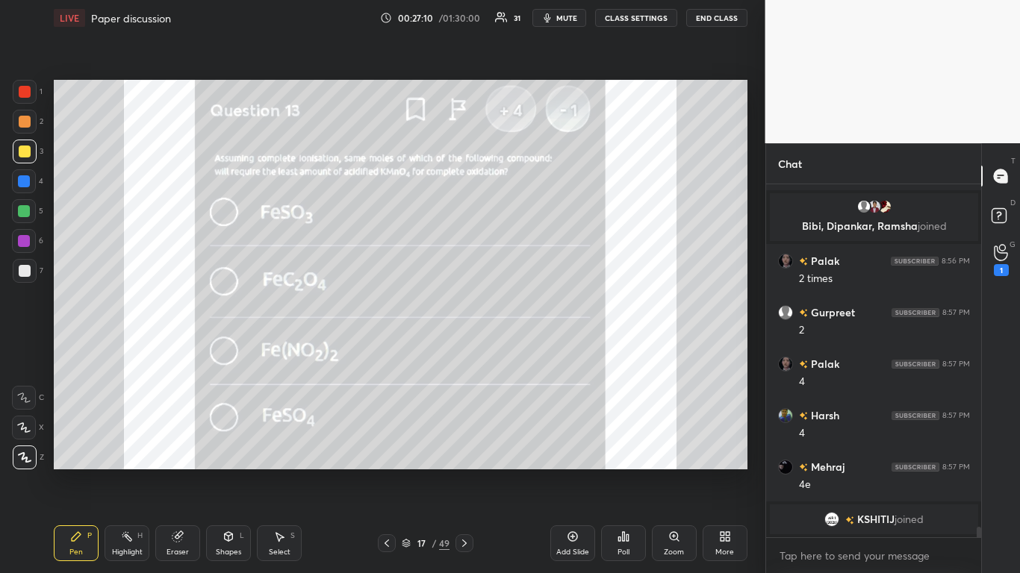
scroll to position [11534, 0]
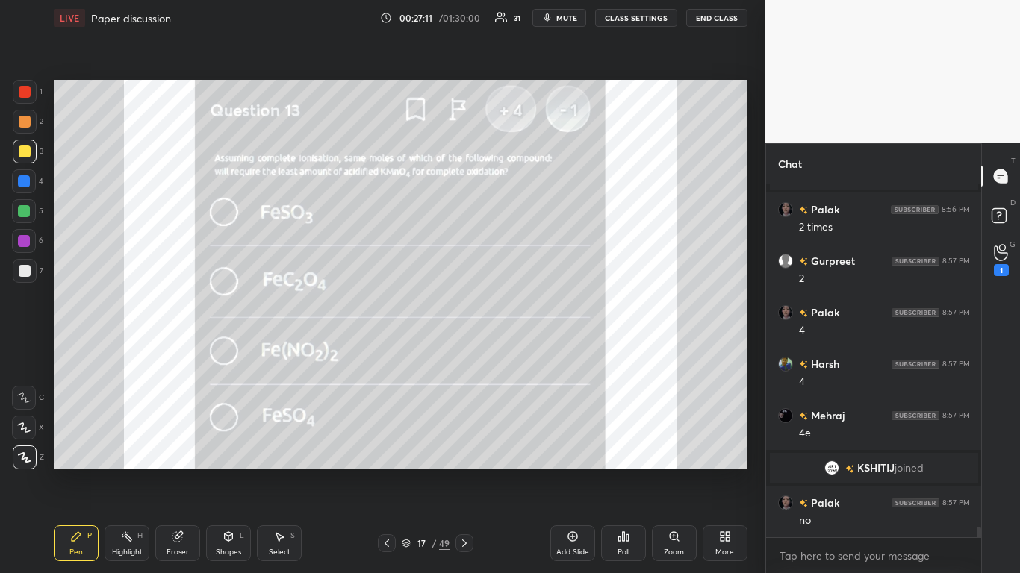
click at [16, 156] on div at bounding box center [25, 152] width 24 height 24
click at [25, 96] on div at bounding box center [25, 92] width 12 height 12
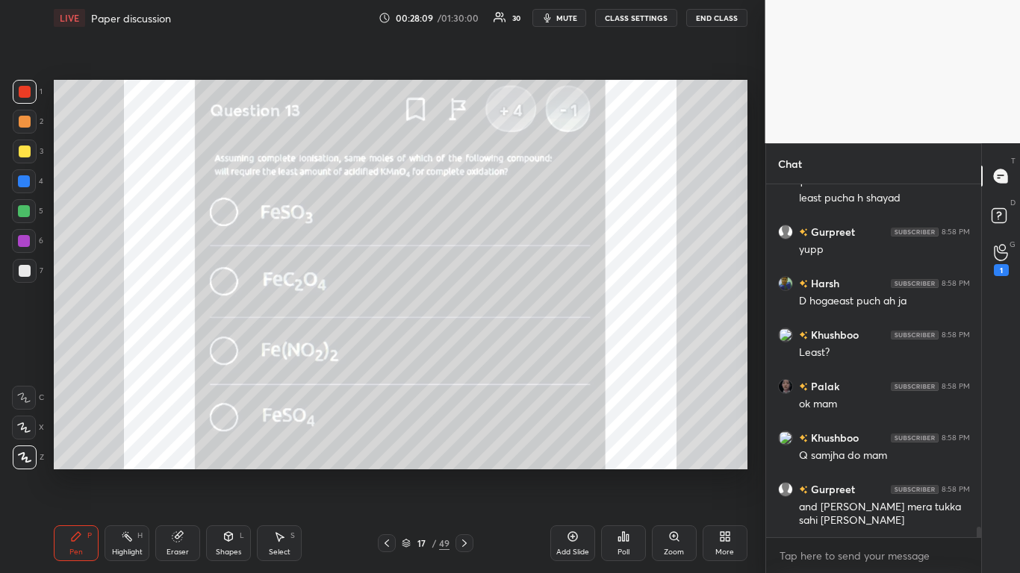
scroll to position [11938, 0]
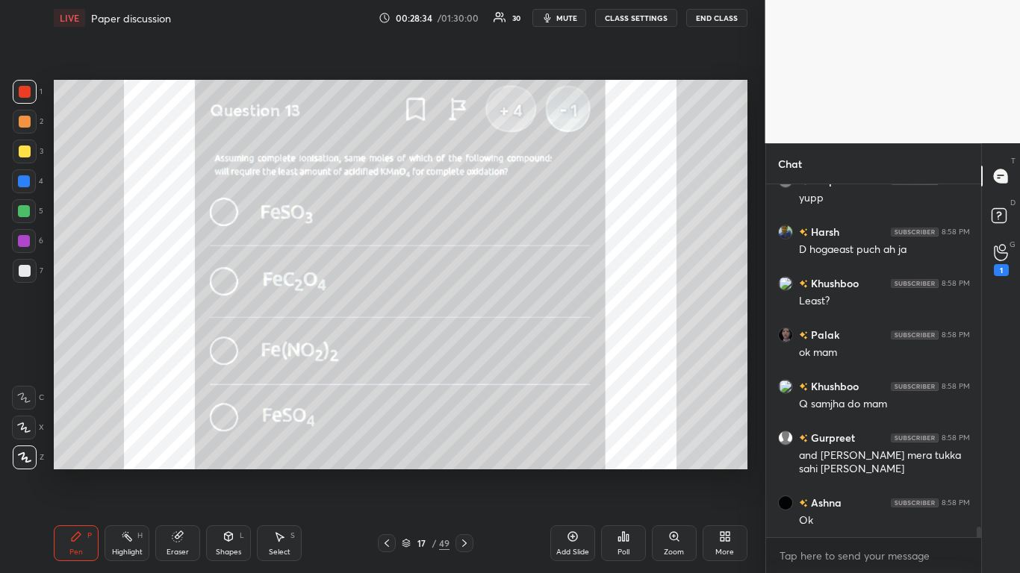
click at [23, 143] on div at bounding box center [25, 152] width 24 height 24
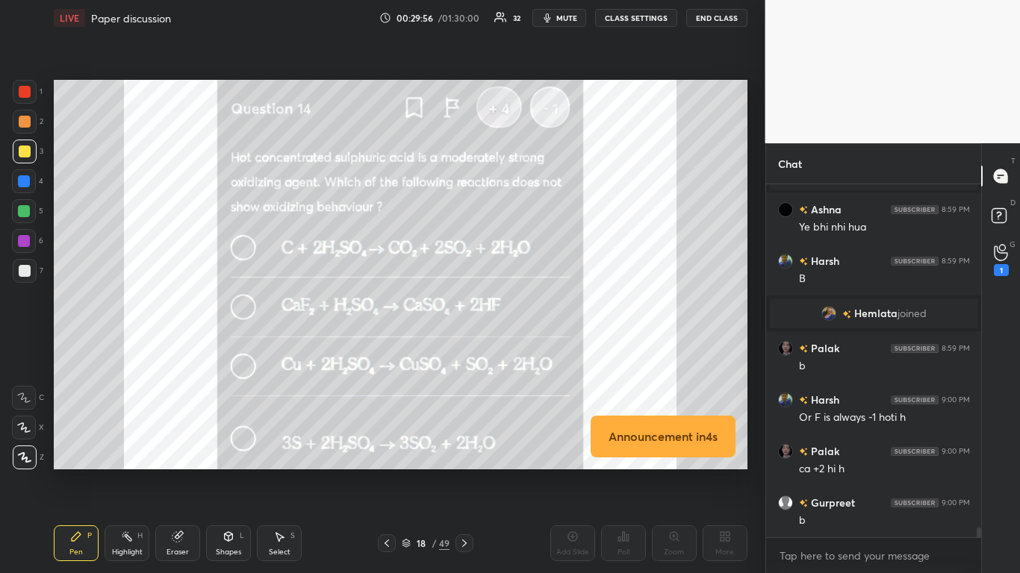
scroll to position [12268, 0]
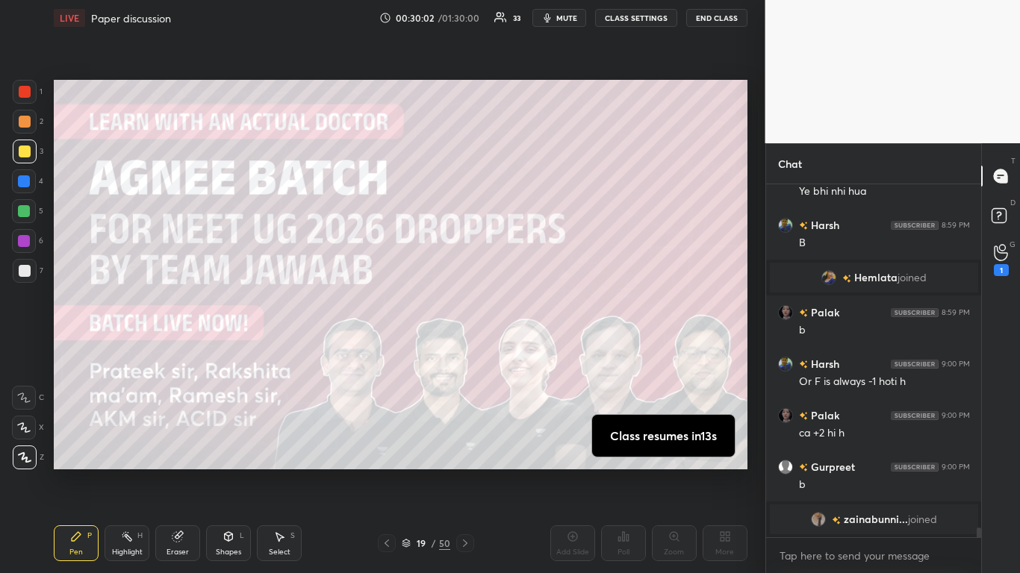
click at [390, 472] on div at bounding box center [387, 544] width 18 height 18
click at [385, 472] on div at bounding box center [387, 544] width 18 height 18
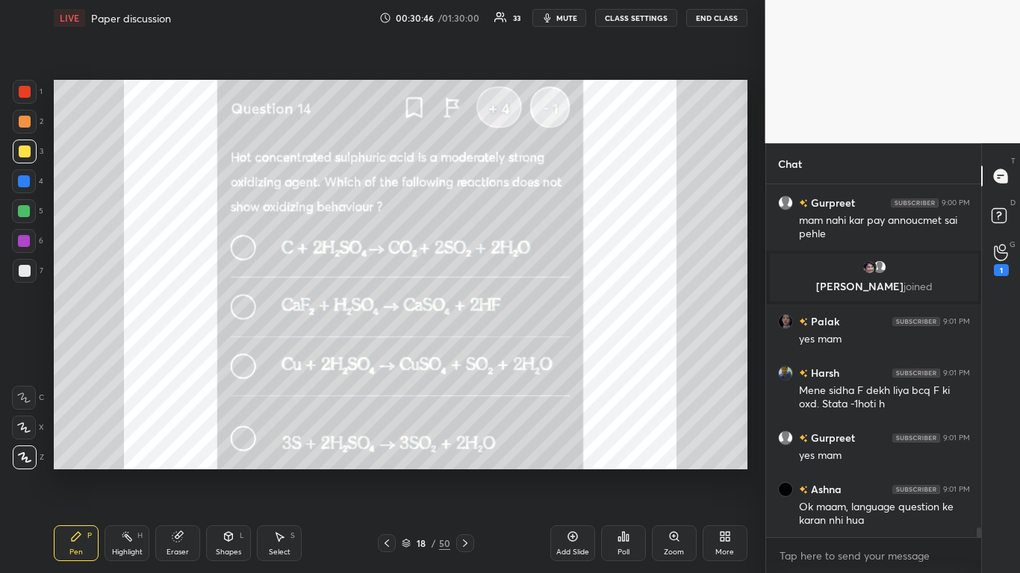
scroll to position [12617, 0]
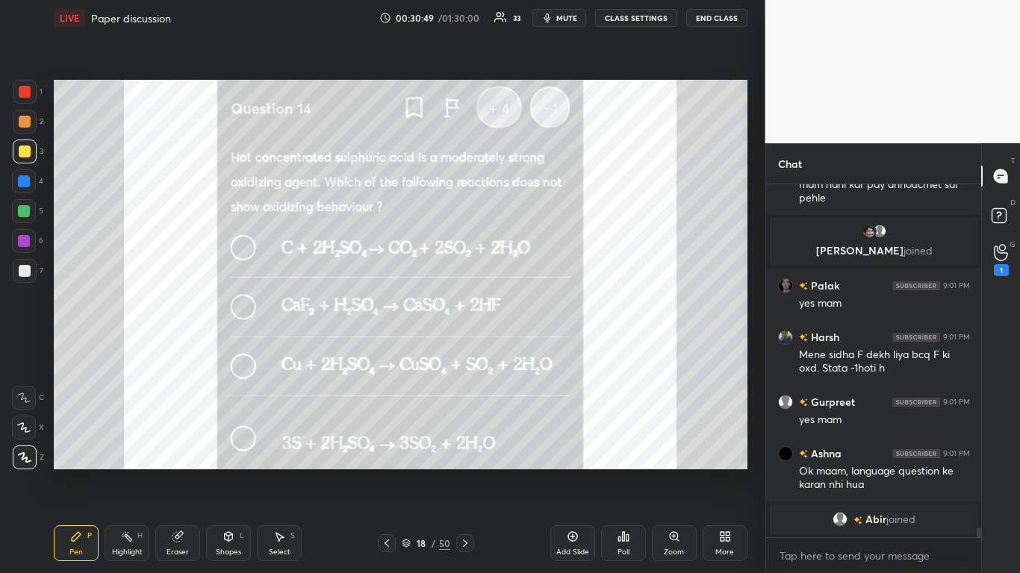
click at [34, 155] on div at bounding box center [25, 152] width 24 height 24
click at [464, 472] on div at bounding box center [465, 544] width 18 height 18
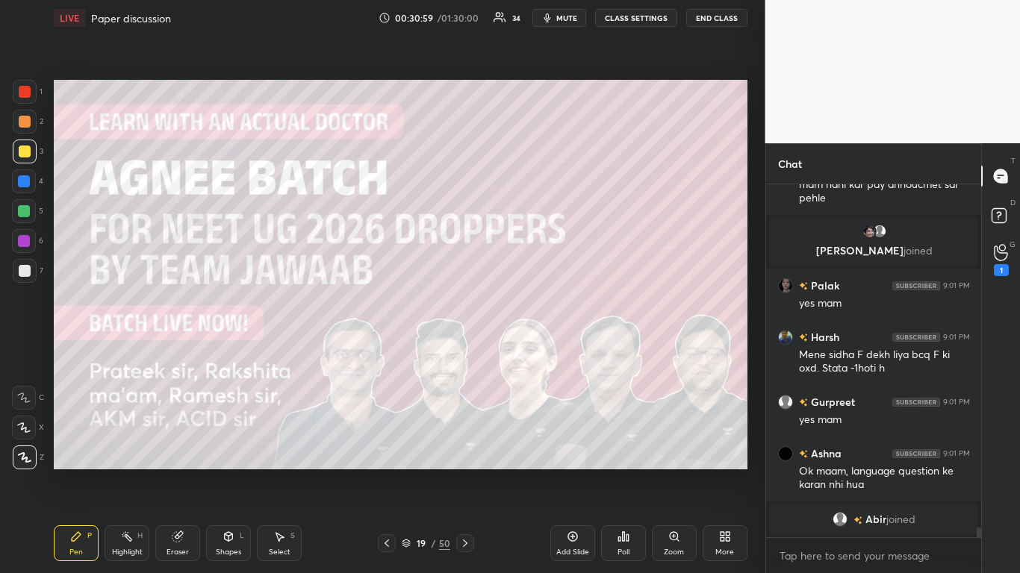
click at [465, 472] on icon at bounding box center [465, 544] width 12 height 12
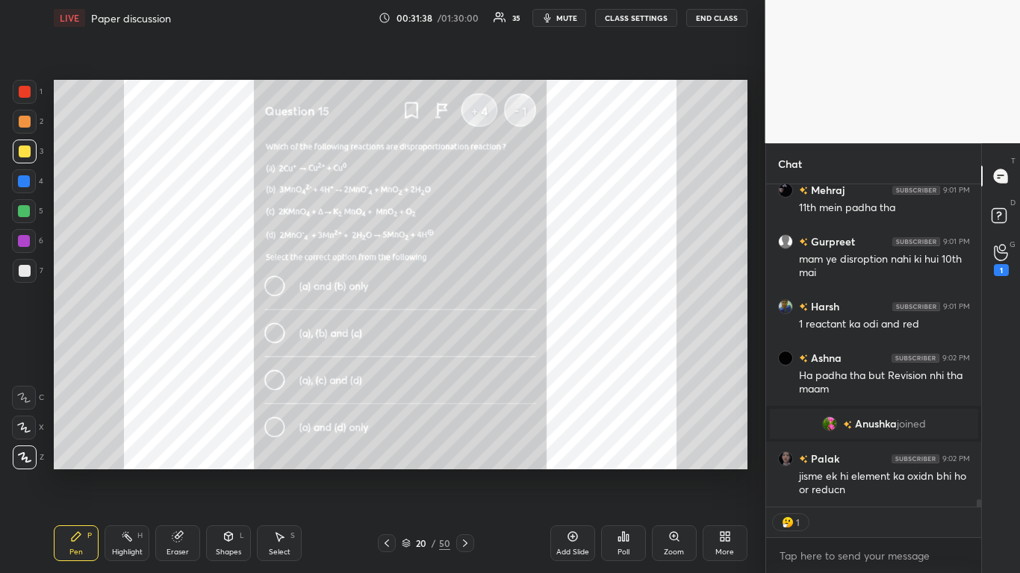
scroll to position [12986, 0]
type textarea "x"
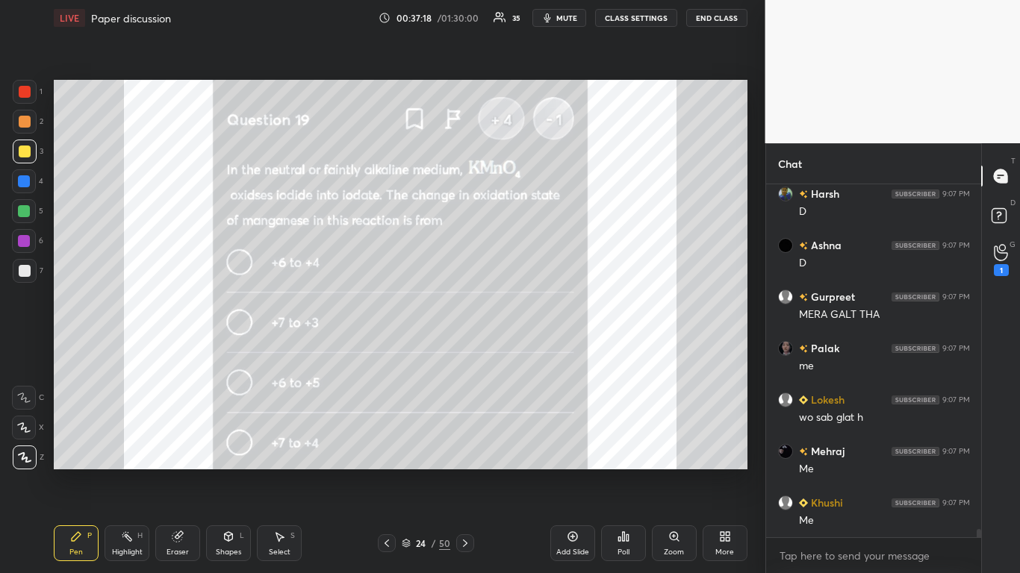
scroll to position [14875, 0]
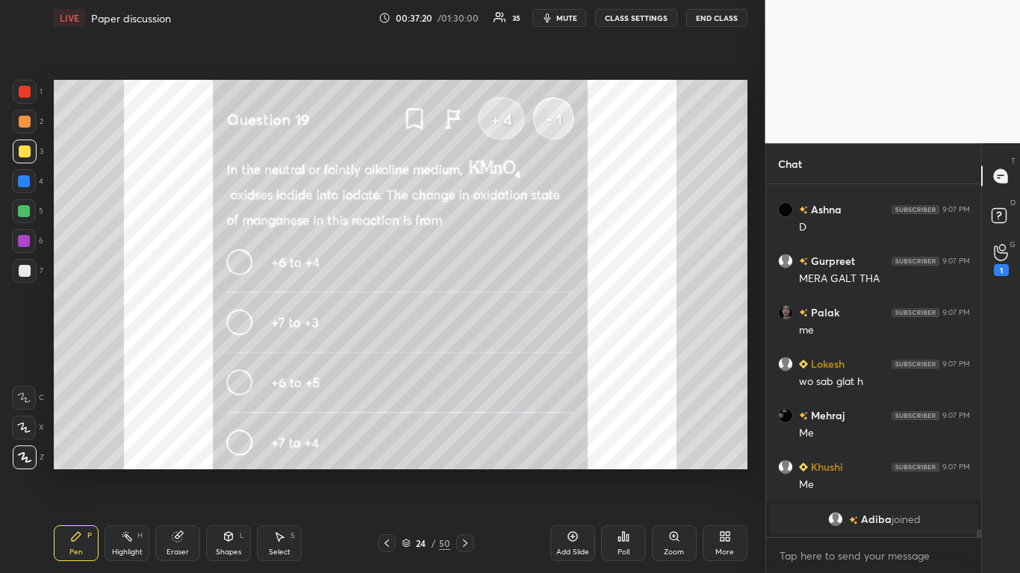
click at [644, 23] on button "CLASS SETTINGS" at bounding box center [636, 18] width 82 height 18
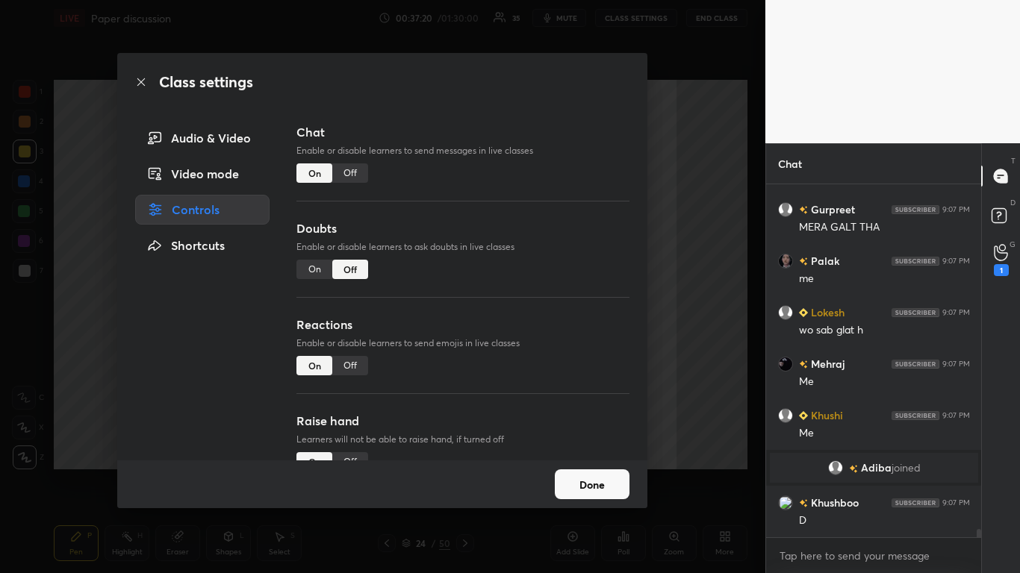
click at [346, 178] on div "Off" at bounding box center [350, 173] width 36 height 19
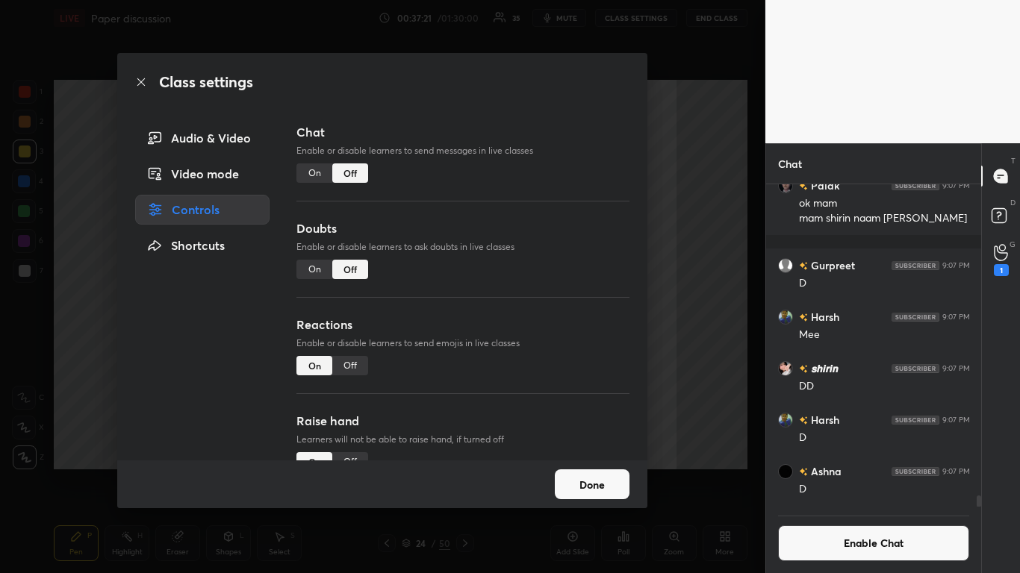
scroll to position [14866, 0]
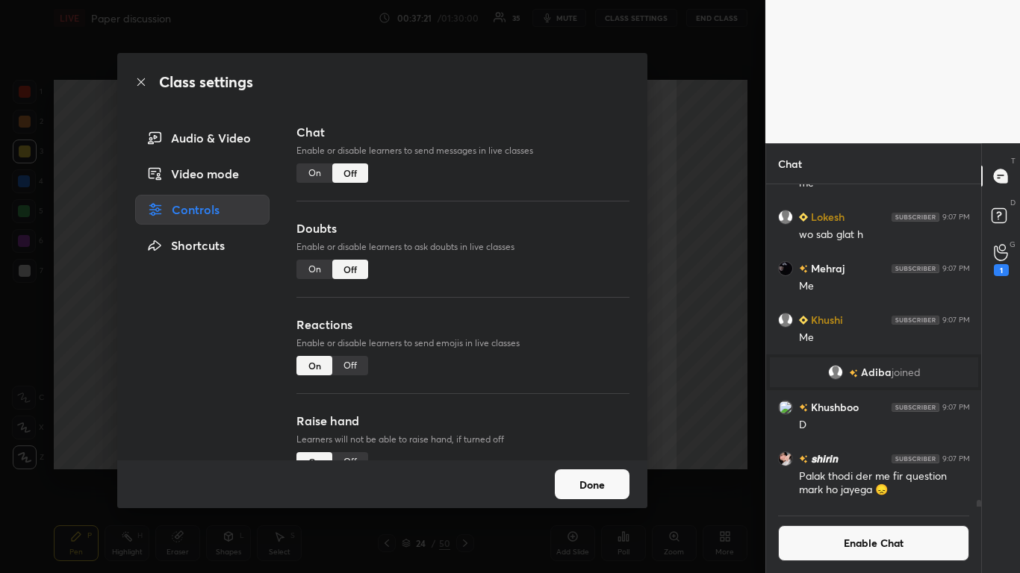
click at [583, 472] on button "Done" at bounding box center [592, 485] width 75 height 30
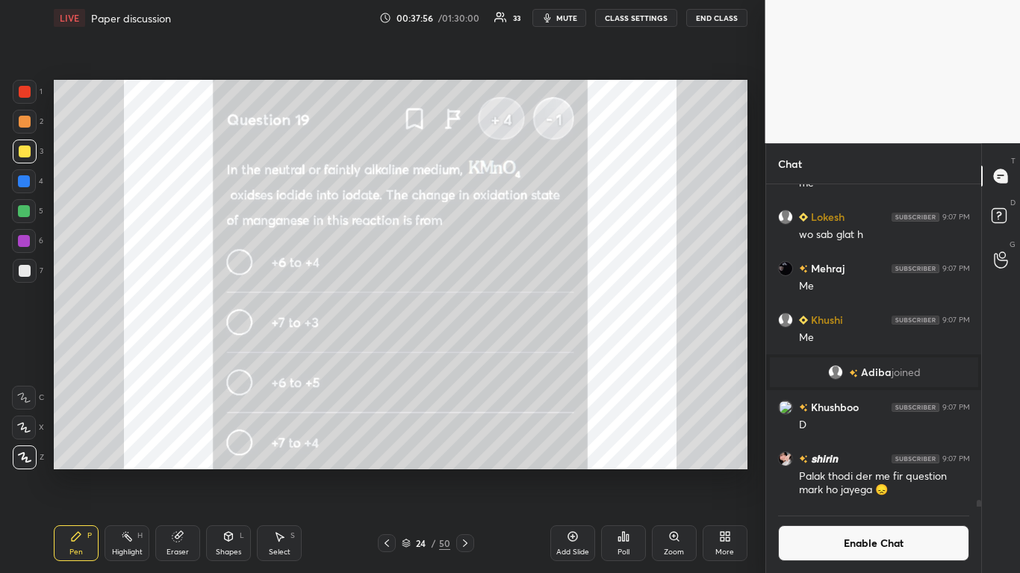
click at [568, 472] on div "Add Slide" at bounding box center [572, 552] width 33 height 7
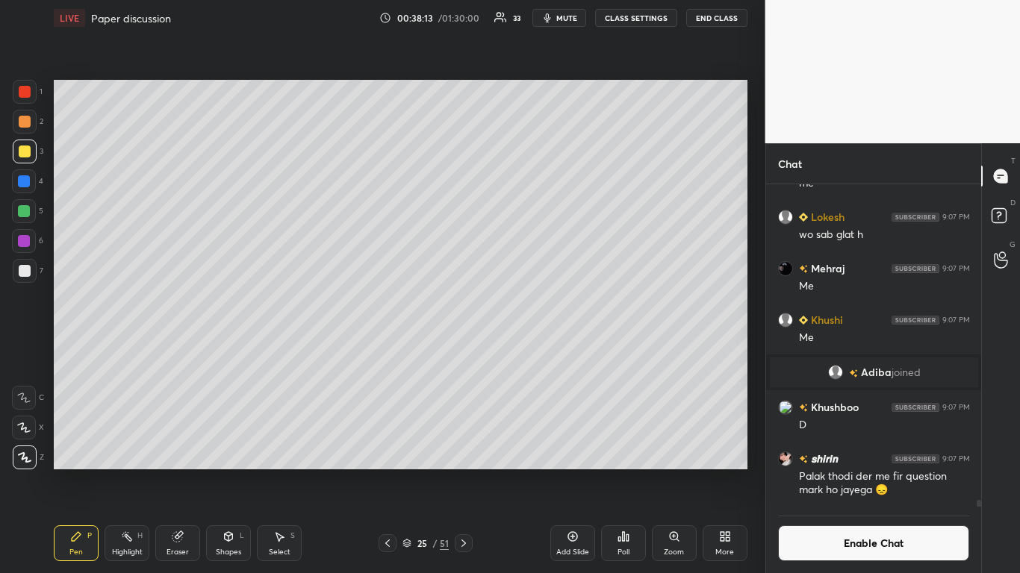
click at [387, 472] on icon at bounding box center [388, 544] width 12 height 12
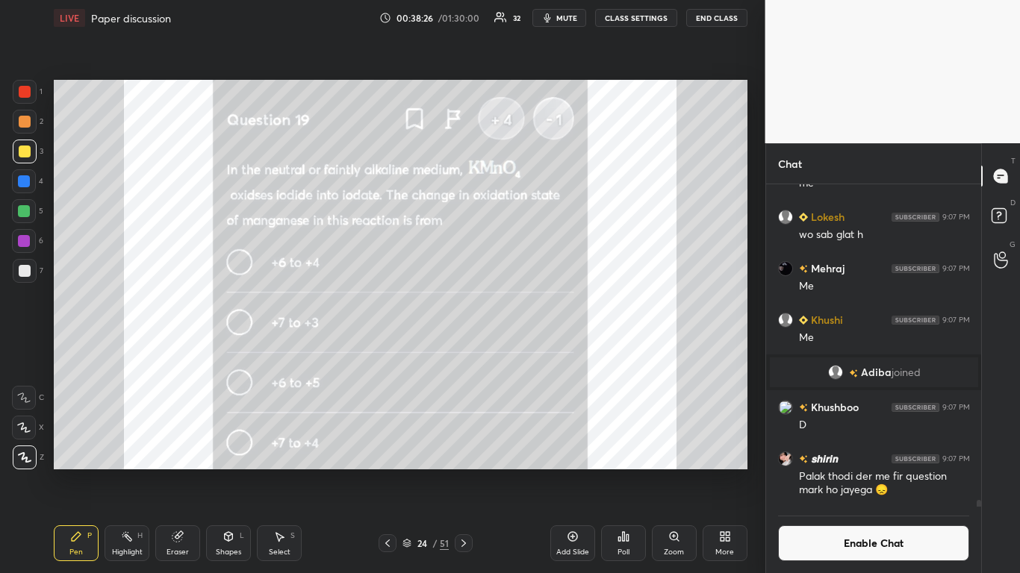
click at [463, 472] on icon at bounding box center [464, 544] width 12 height 12
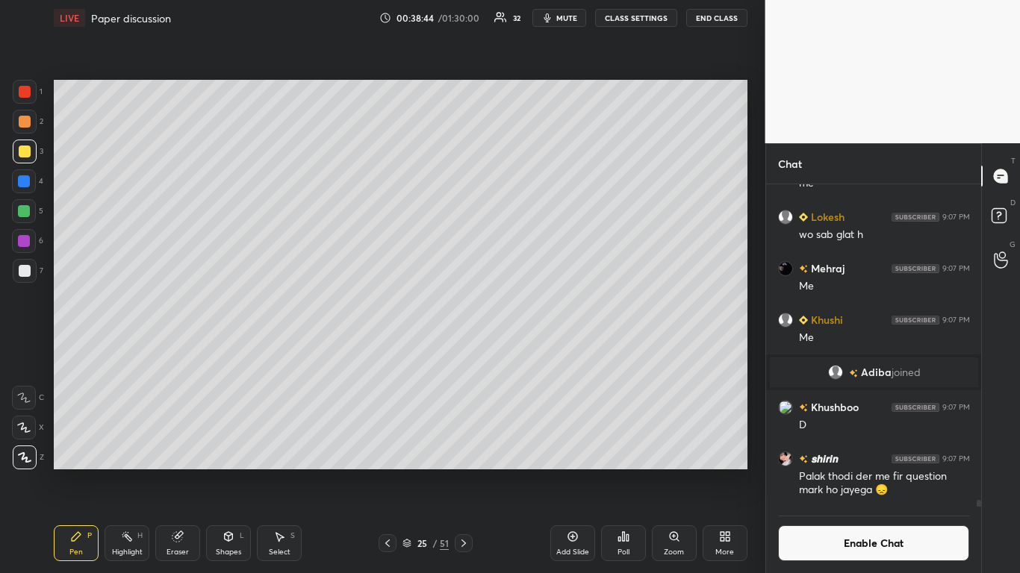
click at [386, 472] on icon at bounding box center [388, 544] width 12 height 12
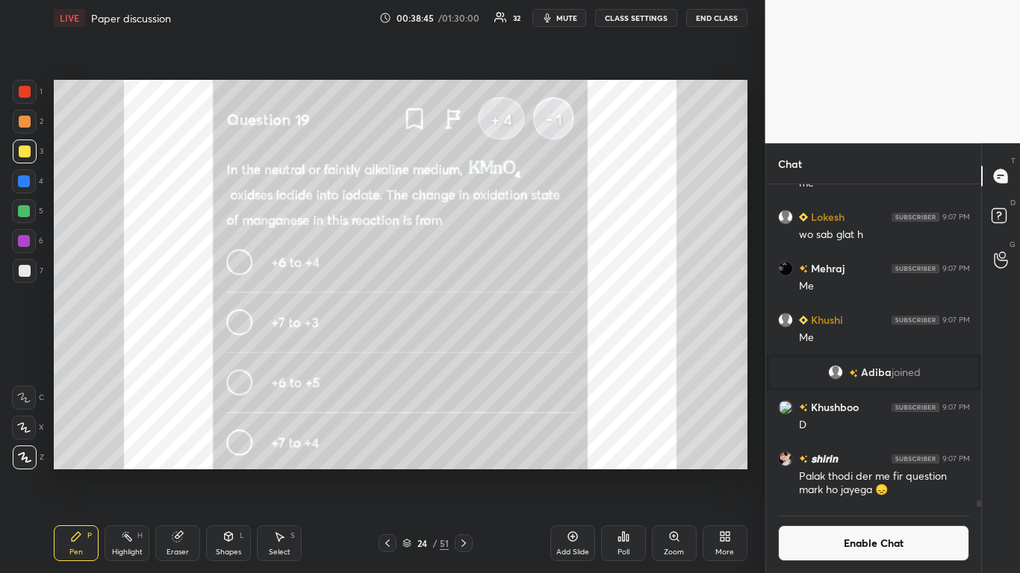
click at [459, 472] on icon at bounding box center [464, 544] width 12 height 12
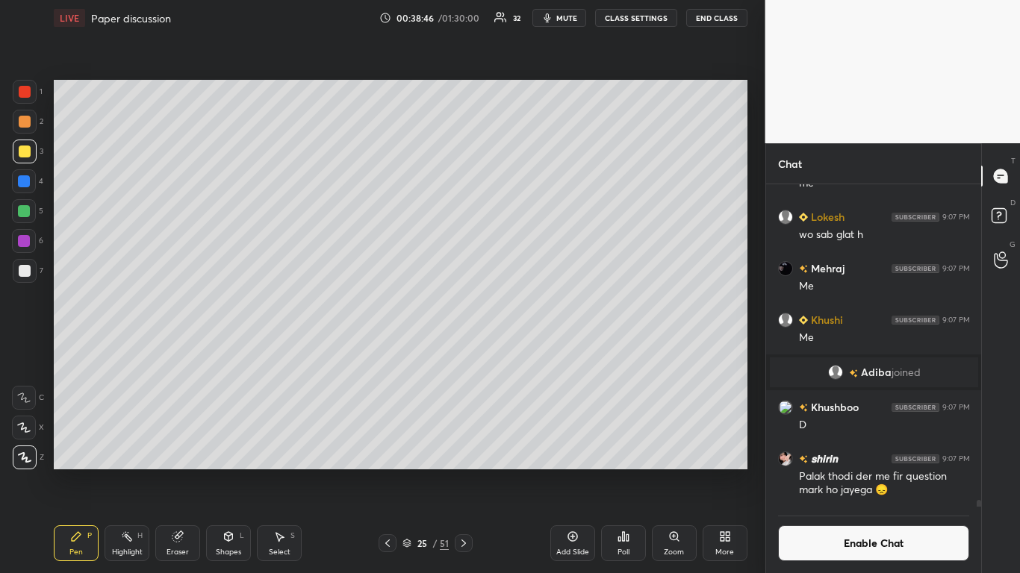
click at [383, 472] on icon at bounding box center [388, 544] width 12 height 12
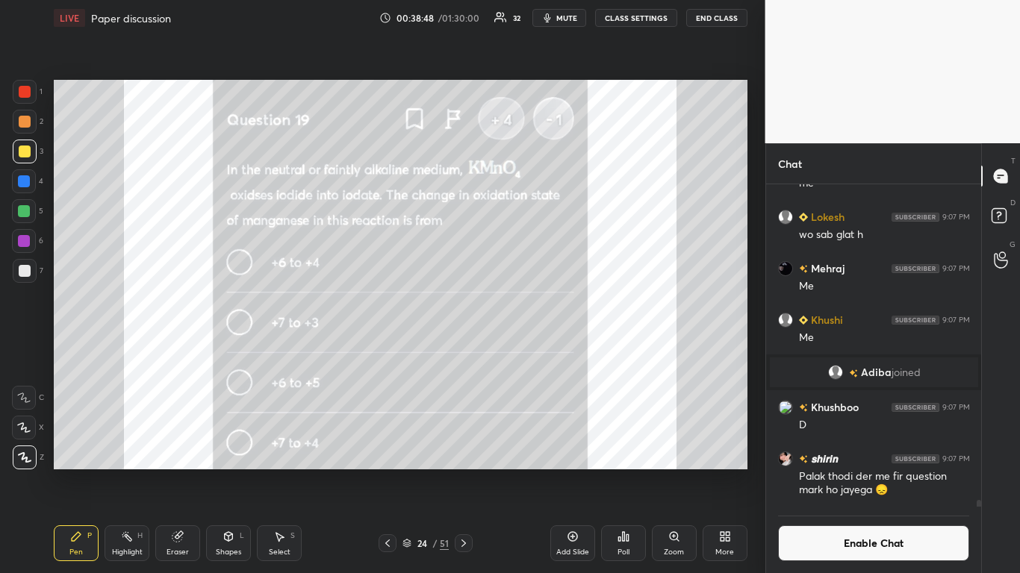
click at [860, 472] on button "Enable Chat" at bounding box center [874, 544] width 192 height 36
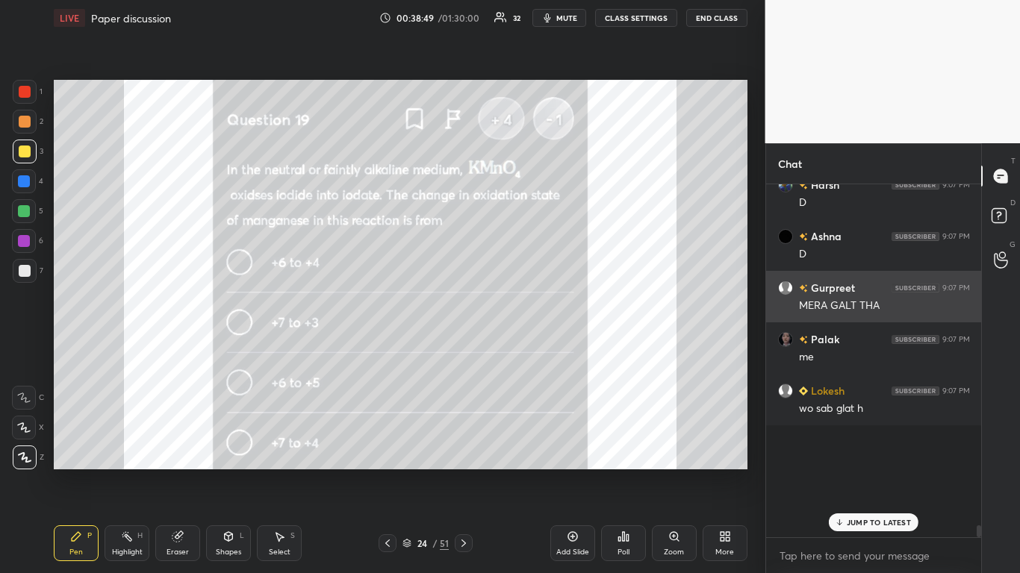
scroll to position [349, 211]
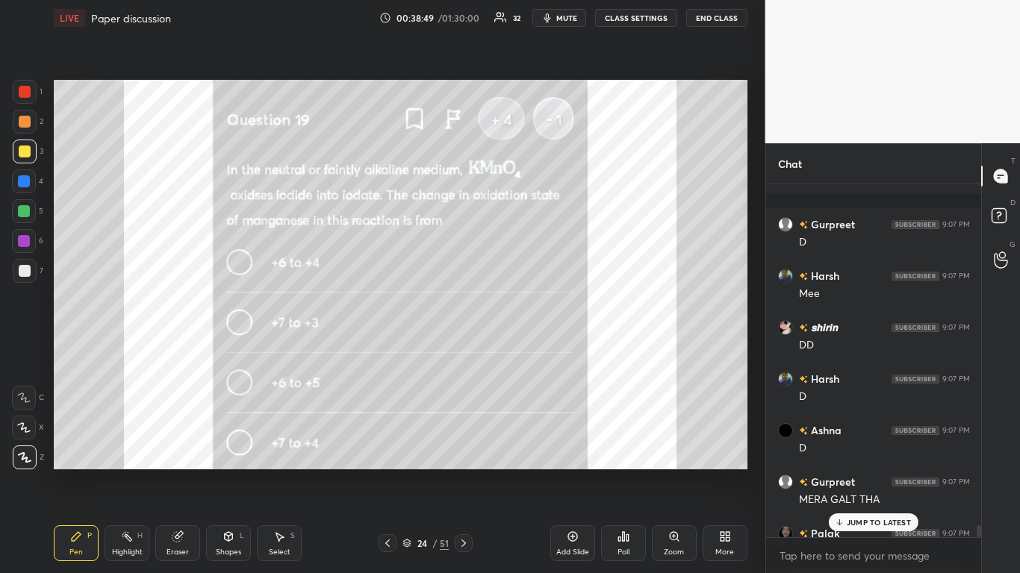
click at [880, 472] on div "JUMP TO LATEST" at bounding box center [874, 523] width 90 height 18
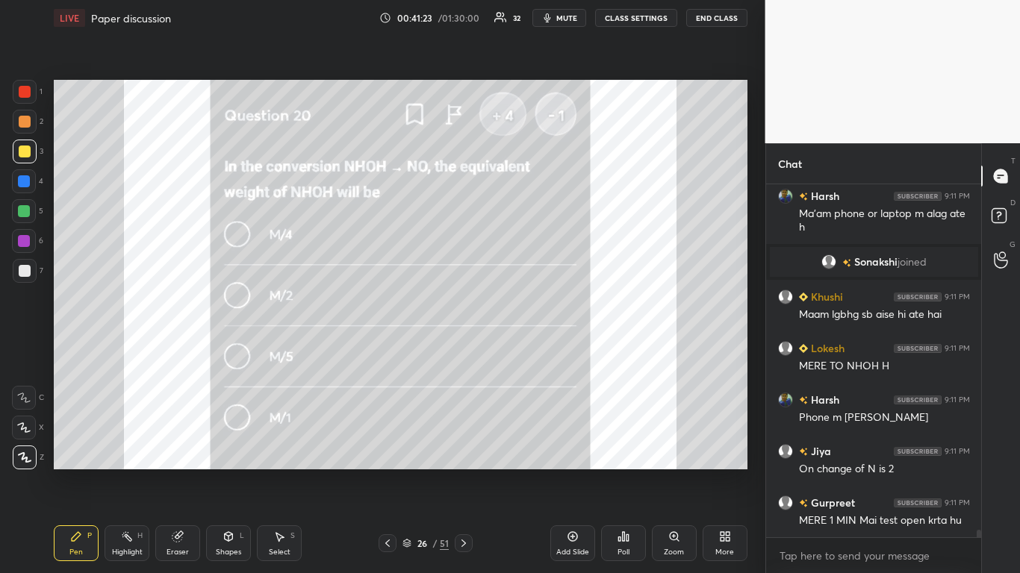
scroll to position [17014, 0]
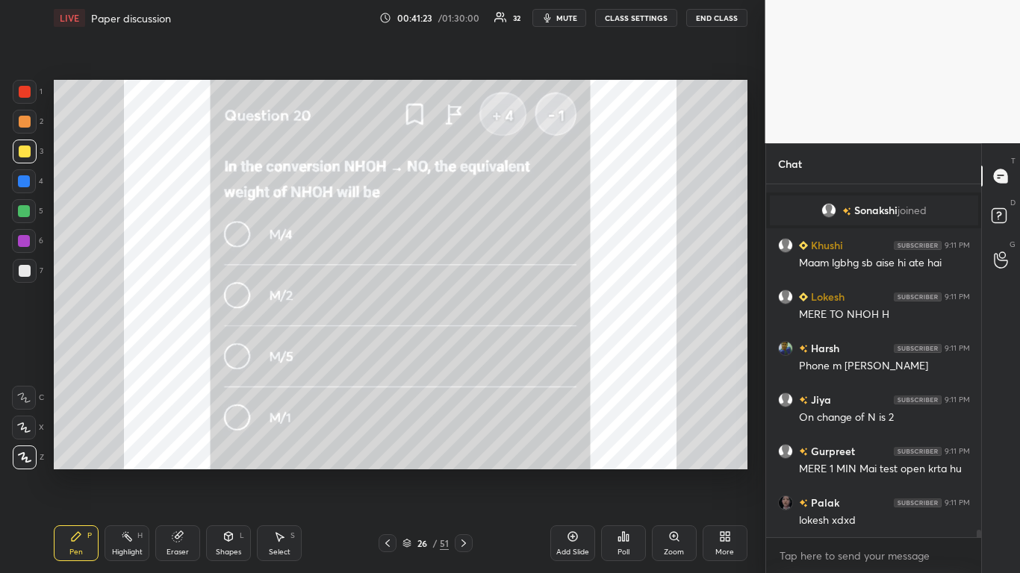
click at [177, 472] on icon at bounding box center [177, 537] width 10 height 10
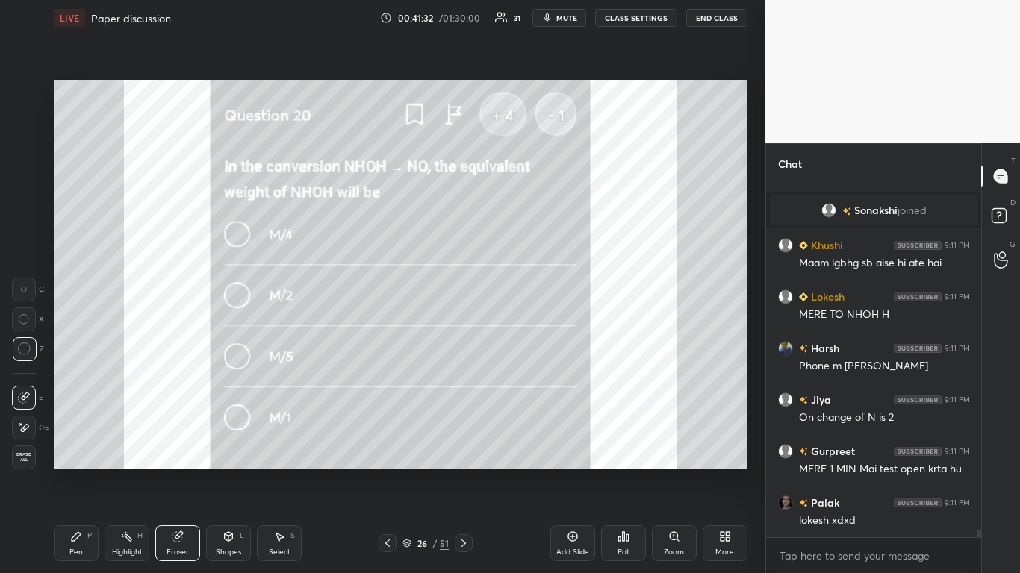
scroll to position [17079, 0]
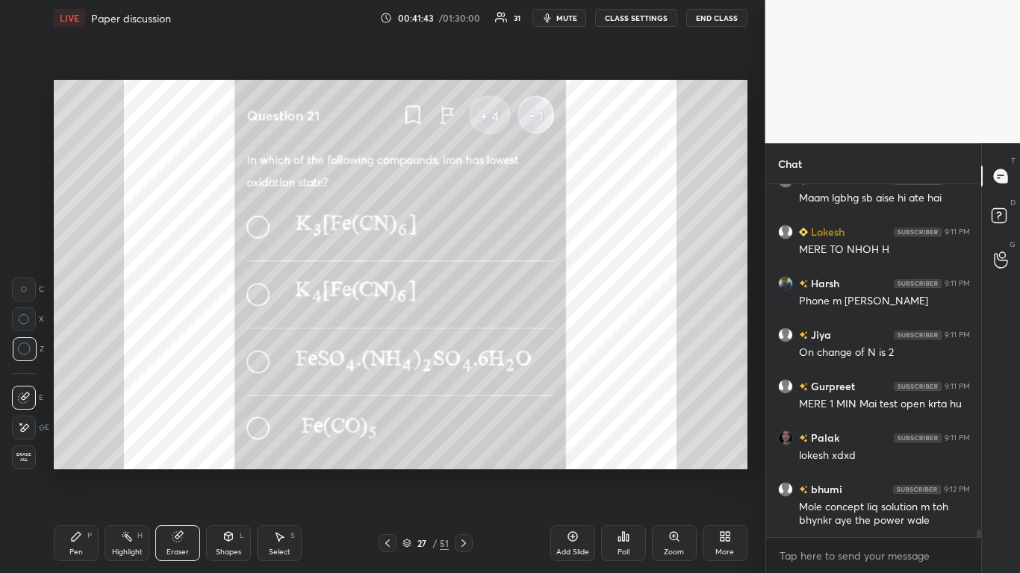
click at [71, 472] on div "Pen P" at bounding box center [76, 544] width 45 height 36
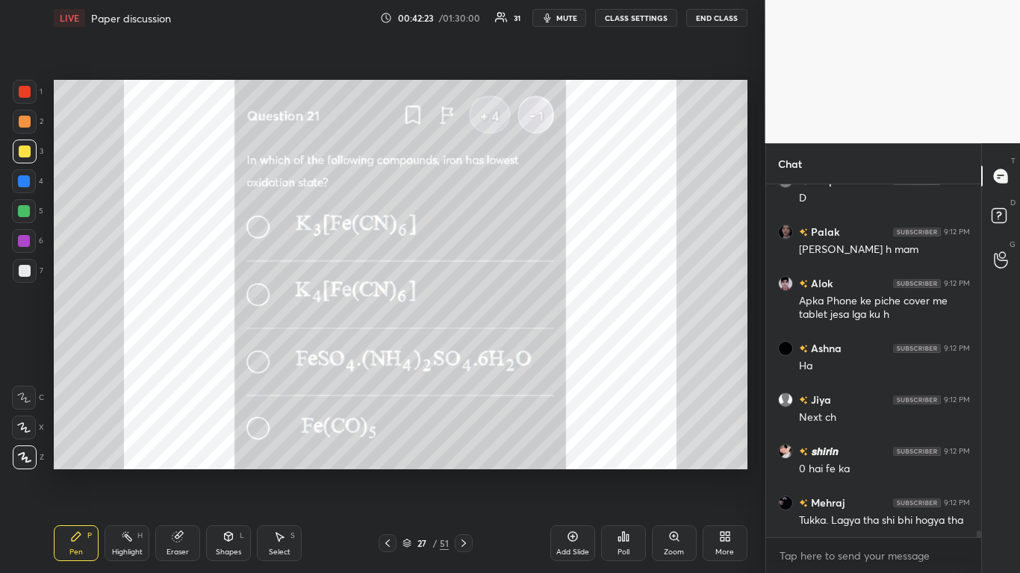
scroll to position [17865, 0]
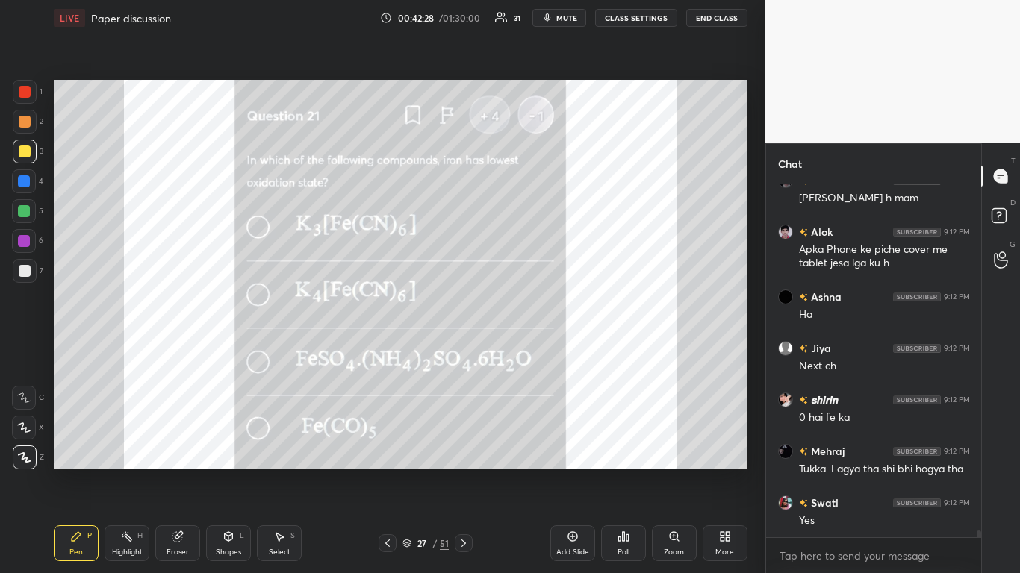
click at [468, 472] on icon at bounding box center [464, 544] width 12 height 12
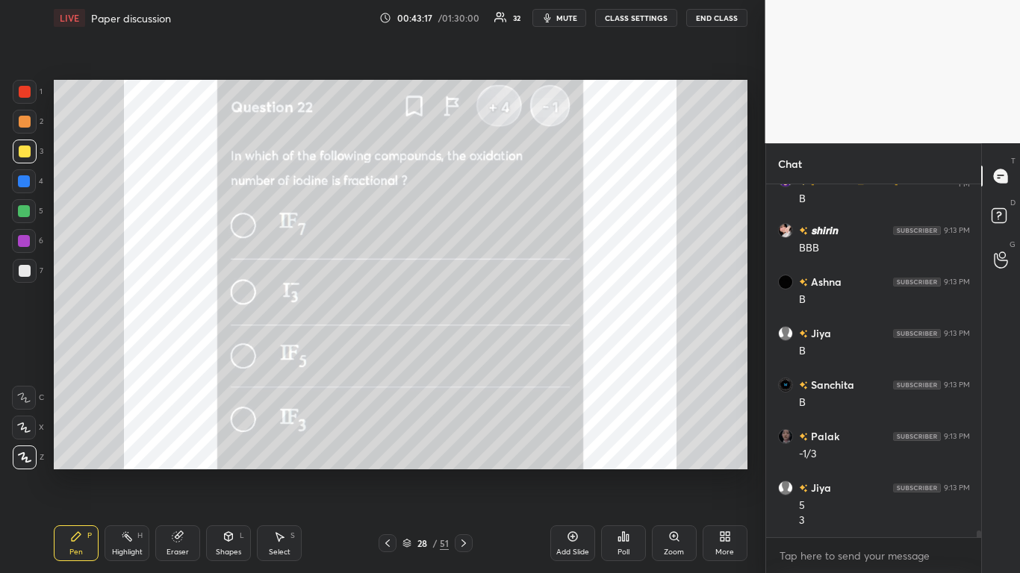
scroll to position [18291, 0]
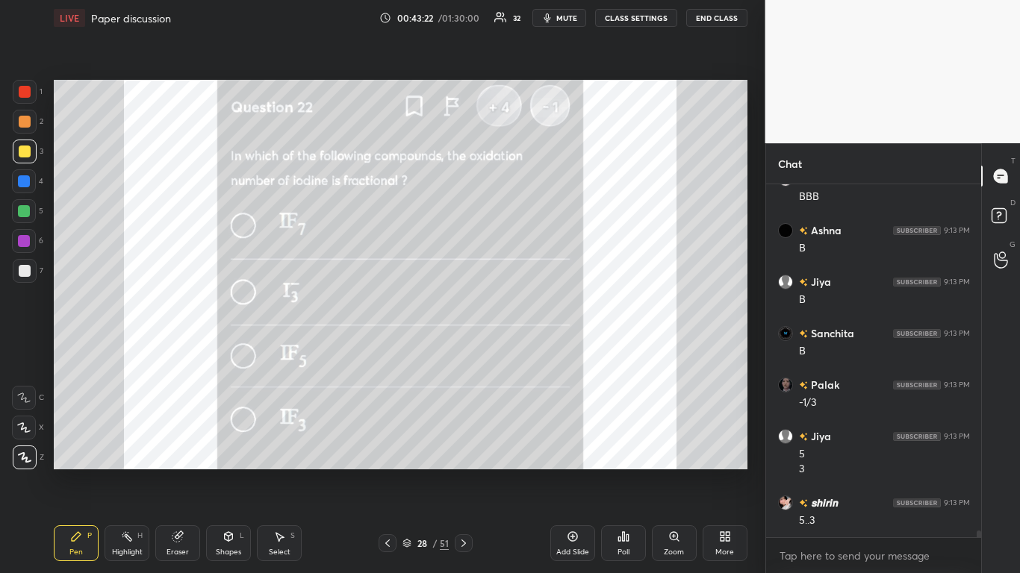
click at [462, 472] on icon at bounding box center [464, 544] width 12 height 12
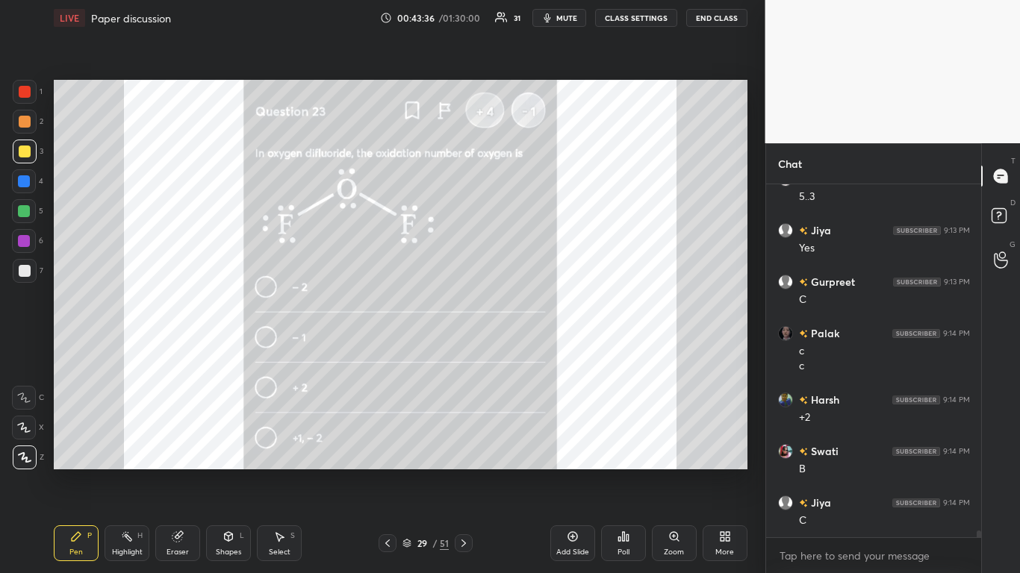
scroll to position [18718, 0]
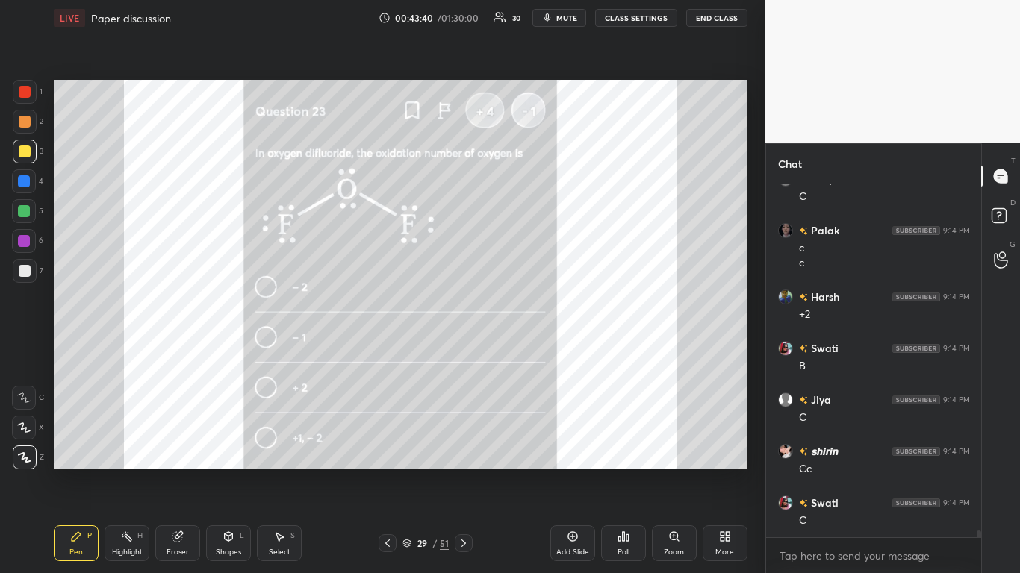
click at [464, 472] on icon at bounding box center [464, 544] width 12 height 12
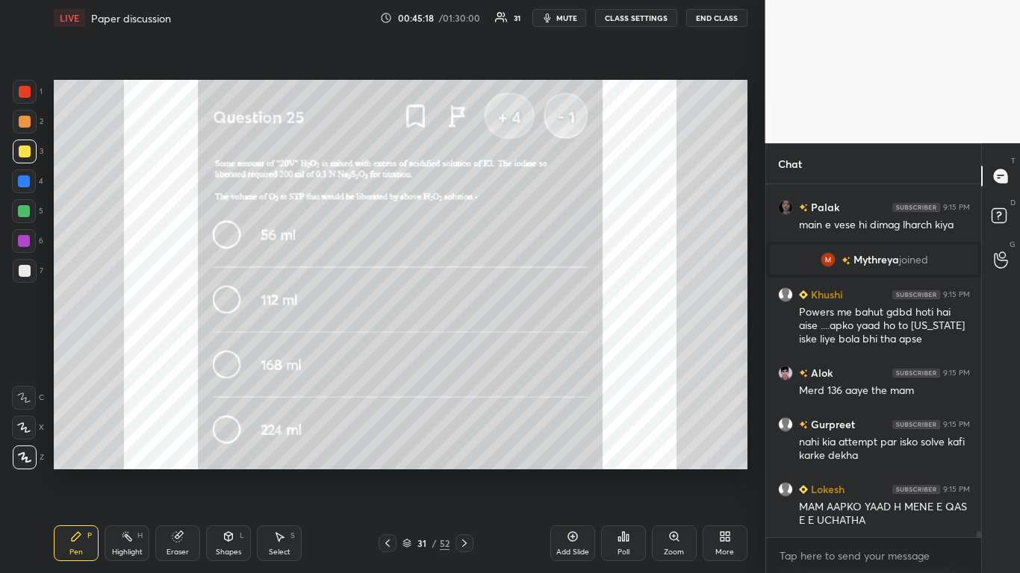
scroll to position [19670, 0]
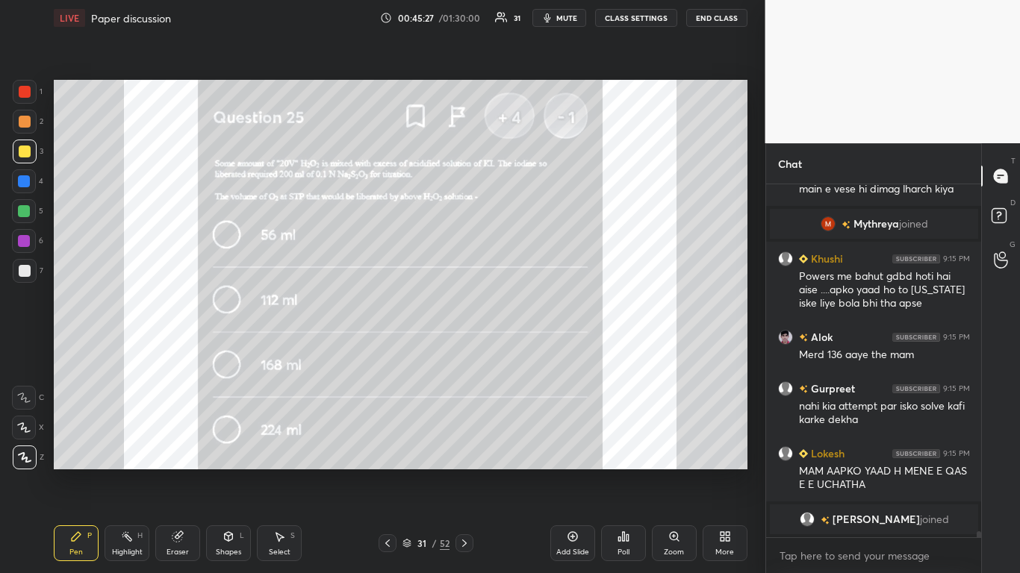
click at [464, 472] on icon at bounding box center [464, 544] width 12 height 12
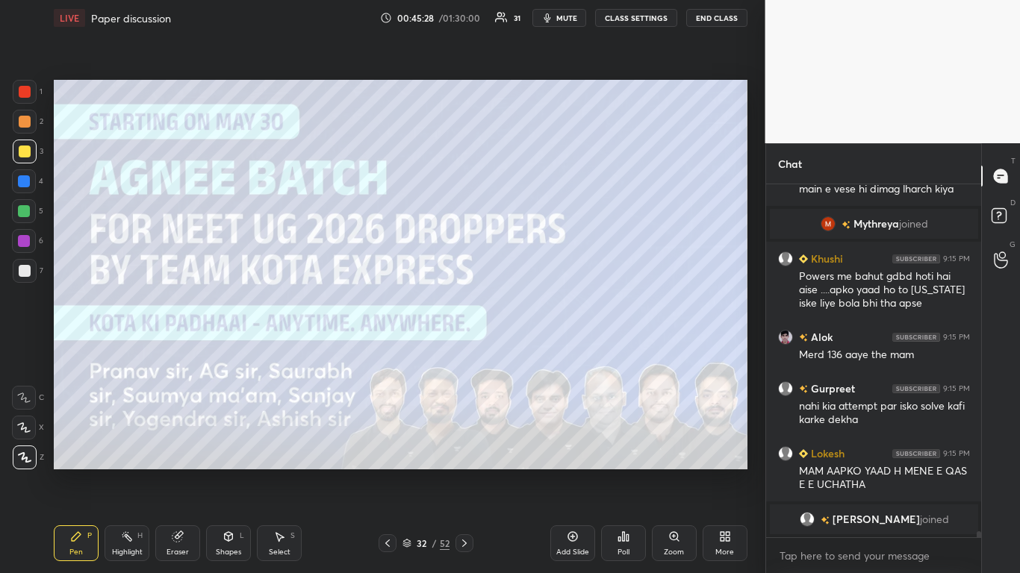
click at [463, 472] on icon at bounding box center [464, 544] width 12 height 12
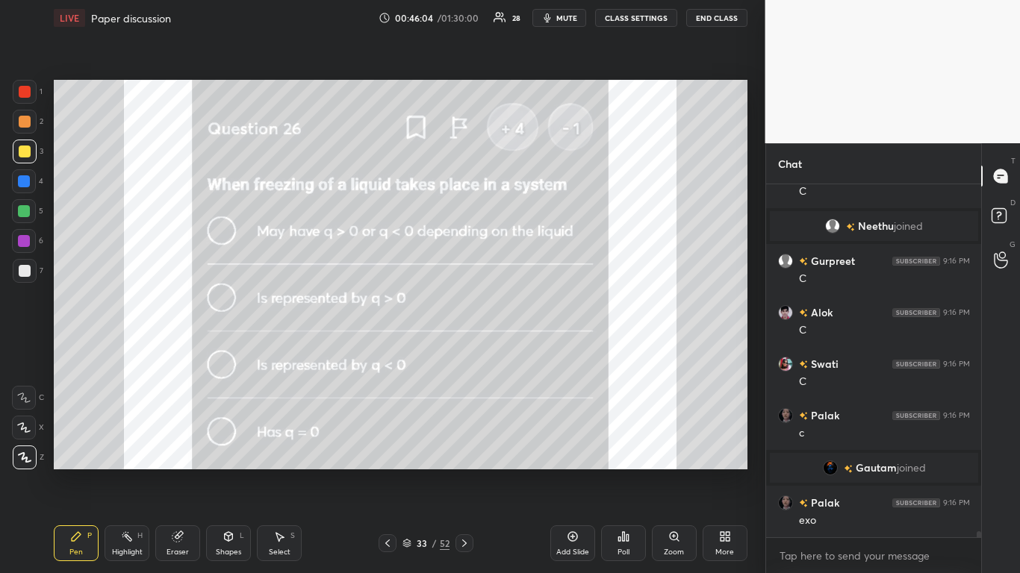
scroll to position [20456, 0]
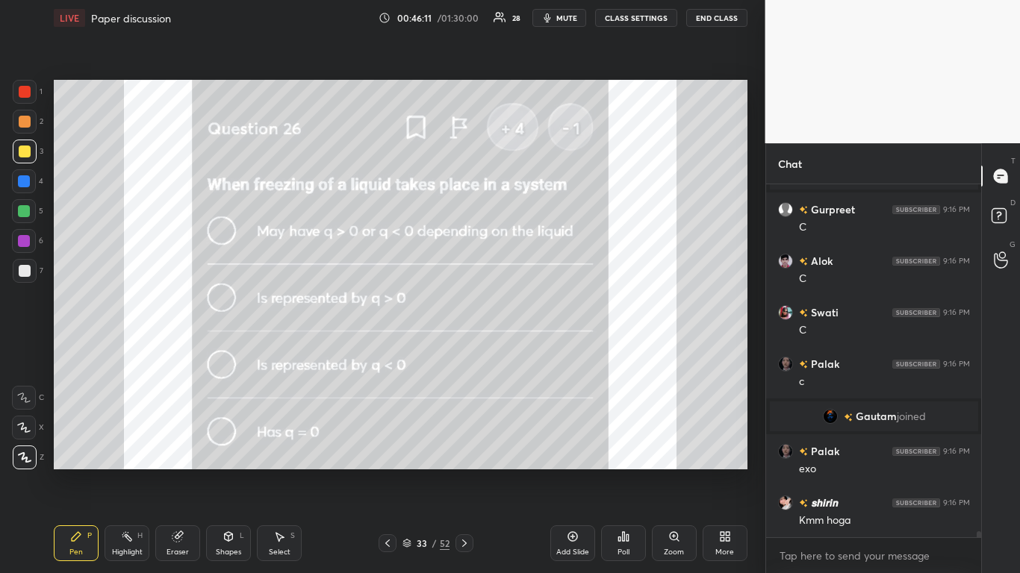
click at [464, 472] on icon at bounding box center [464, 544] width 12 height 12
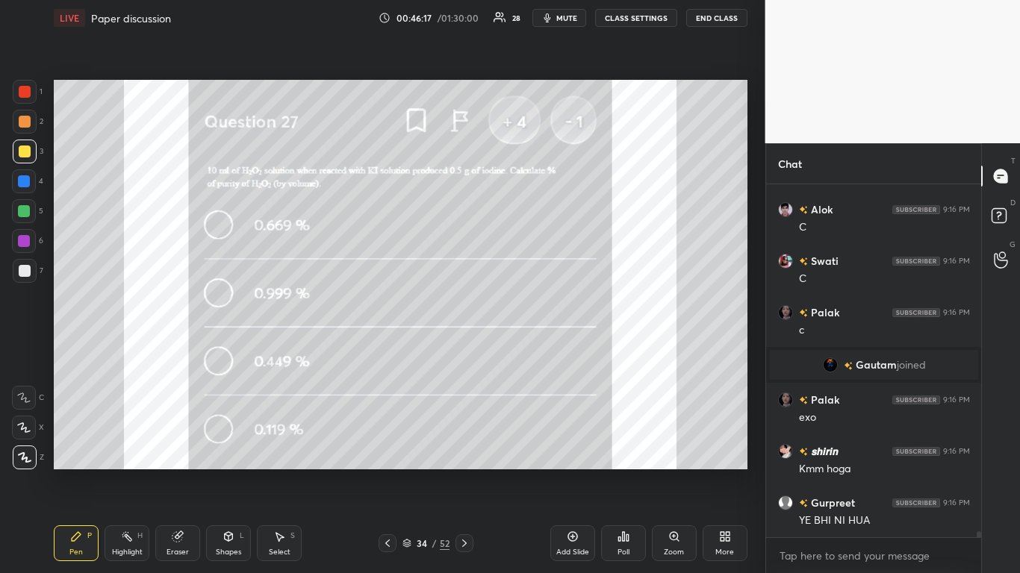
scroll to position [20559, 0]
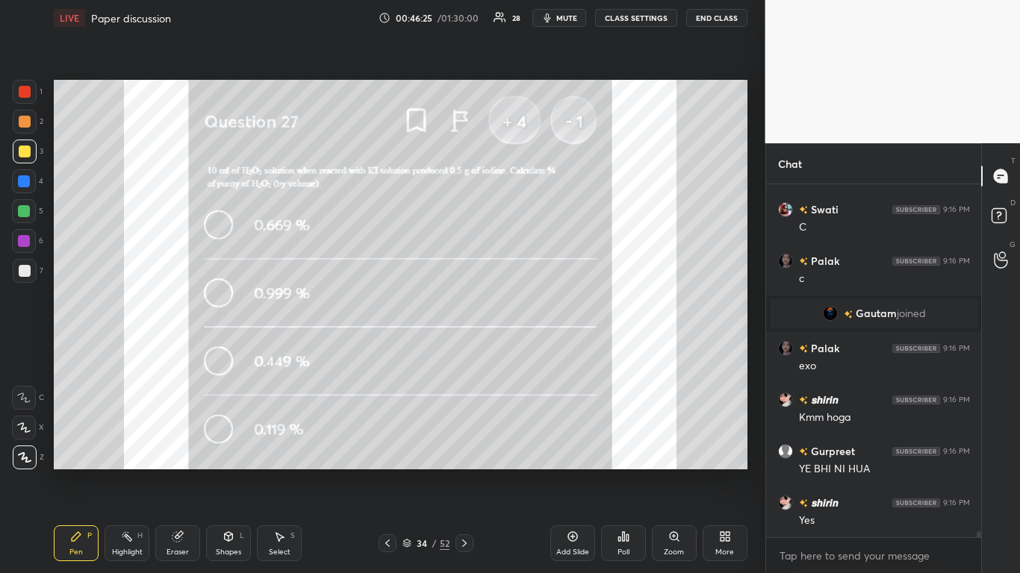
click at [458, 472] on icon at bounding box center [464, 544] width 12 height 12
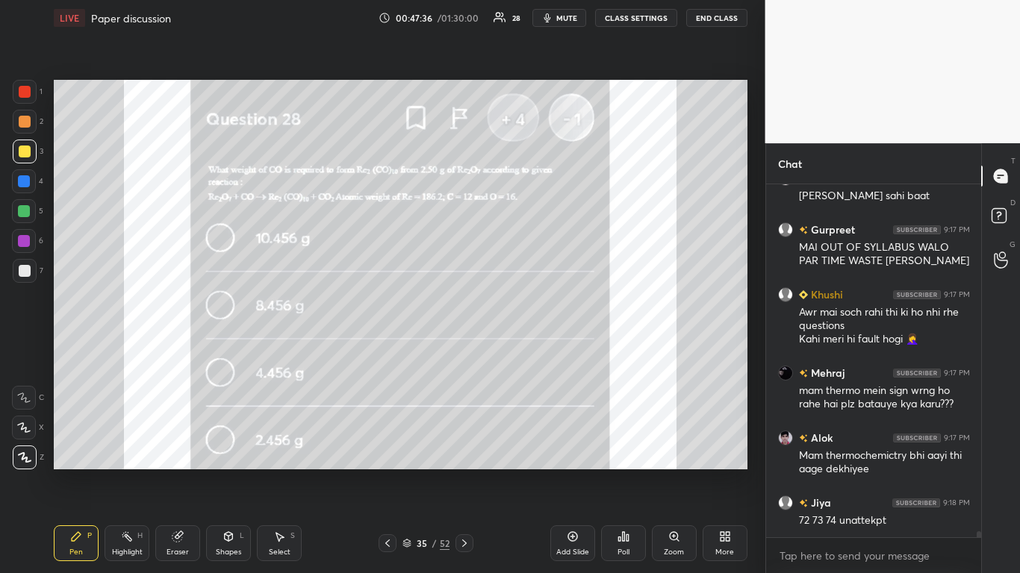
scroll to position [21453, 0]
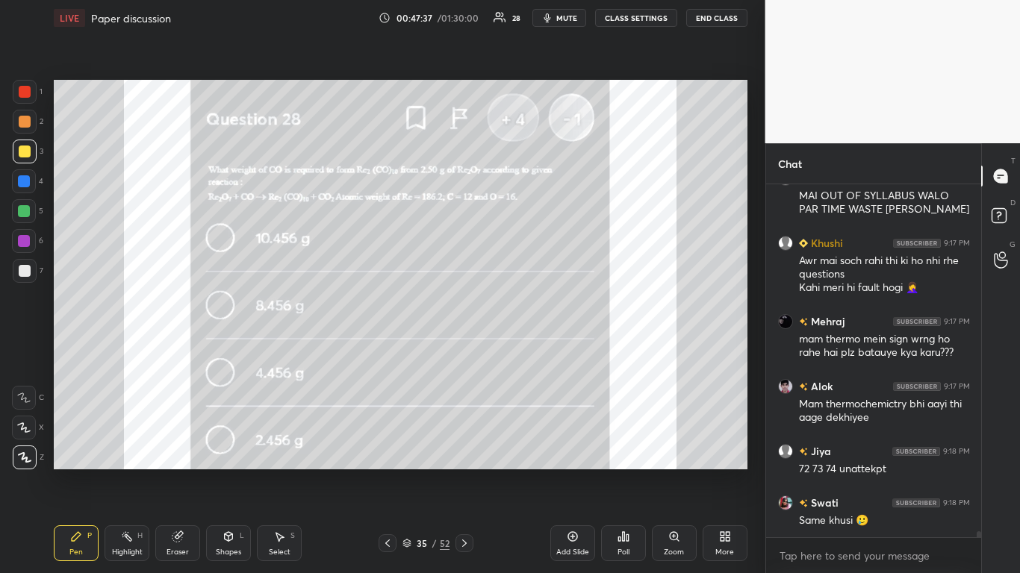
click at [465, 472] on icon at bounding box center [464, 544] width 12 height 12
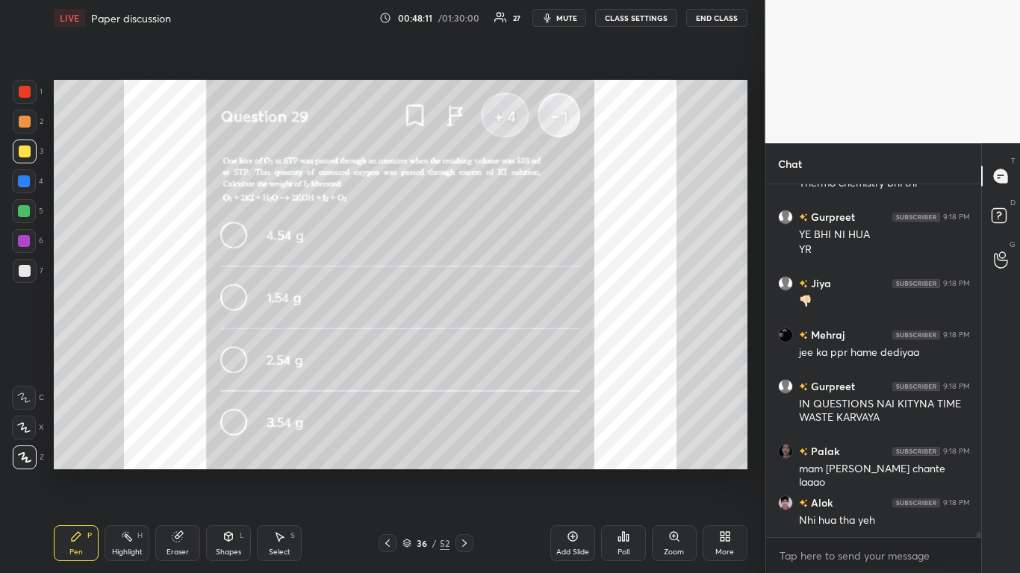
scroll to position [22023, 0]
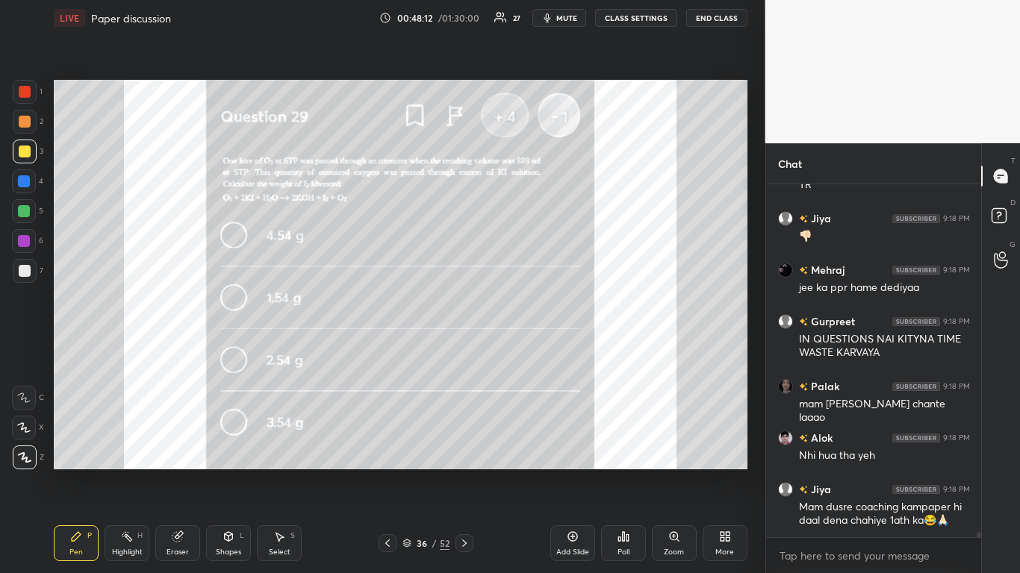
click at [465, 472] on icon at bounding box center [464, 544] width 12 height 12
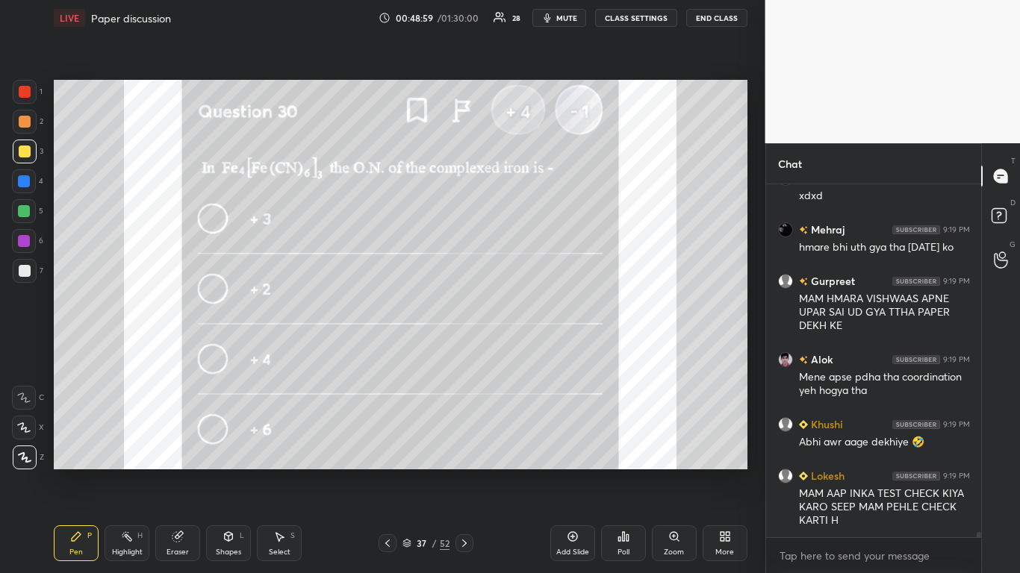
scroll to position [23020, 0]
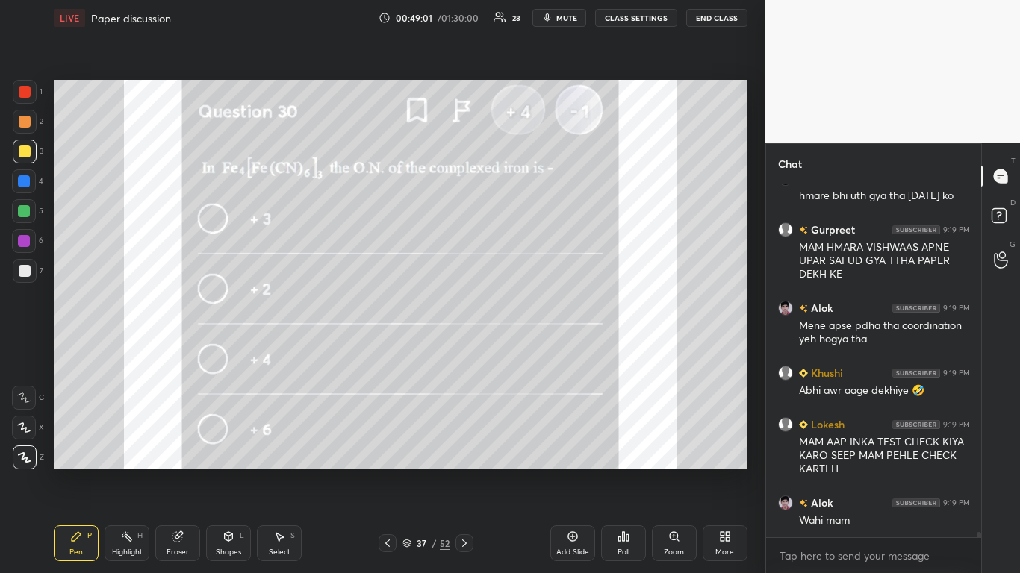
click at [408, 472] on icon at bounding box center [406, 542] width 7 height 4
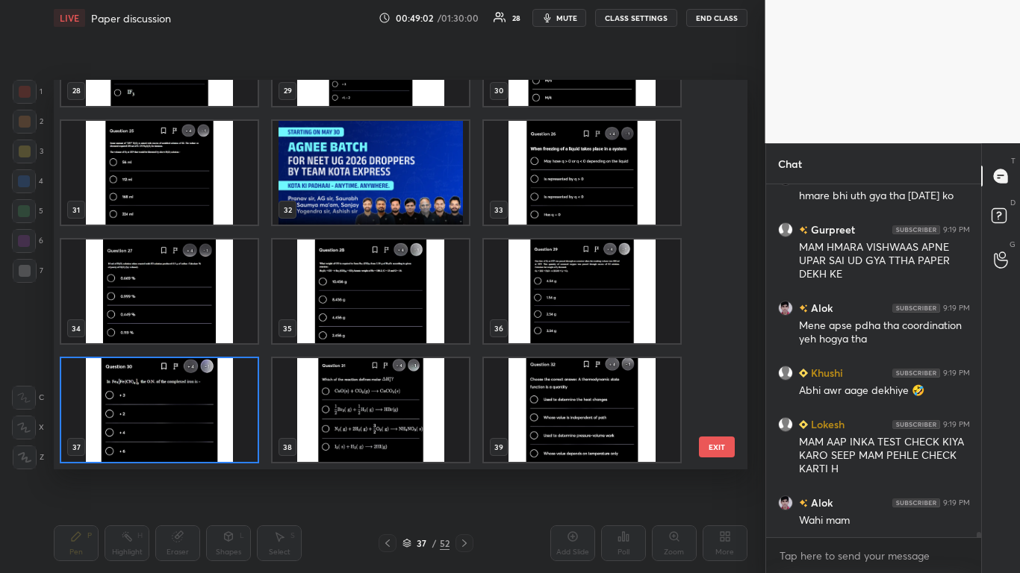
scroll to position [23072, 0]
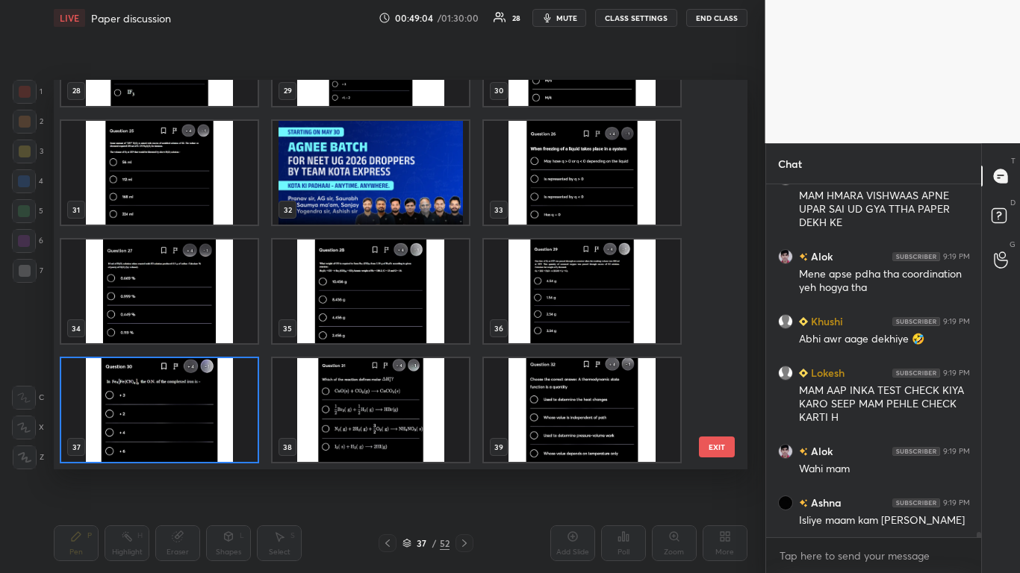
click at [208, 420] on img "grid" at bounding box center [159, 410] width 196 height 104
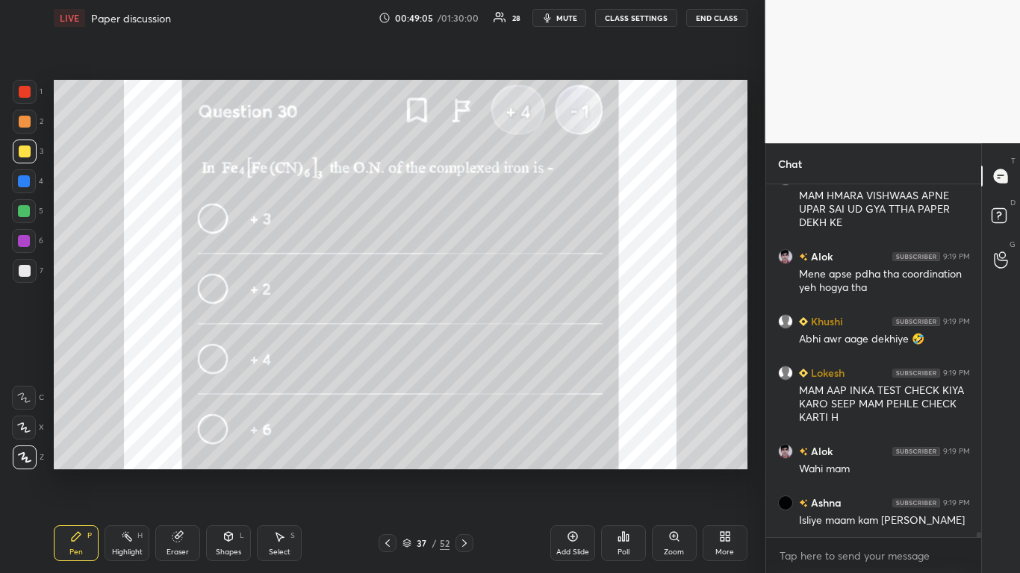
click at [208, 418] on img "grid" at bounding box center [159, 410] width 196 height 104
click at [565, 472] on div "Add Slide" at bounding box center [572, 544] width 45 height 36
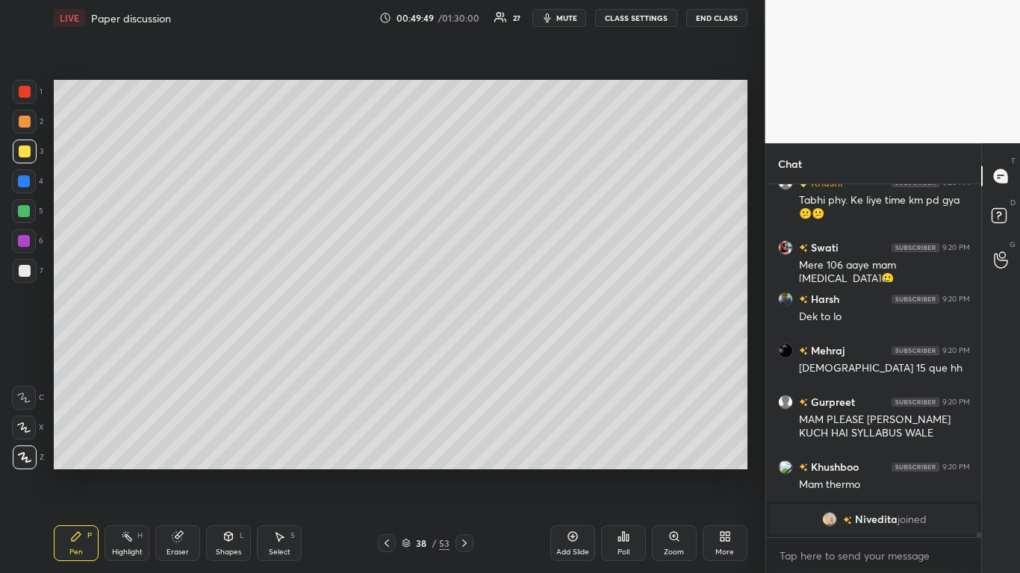
scroll to position [22945, 0]
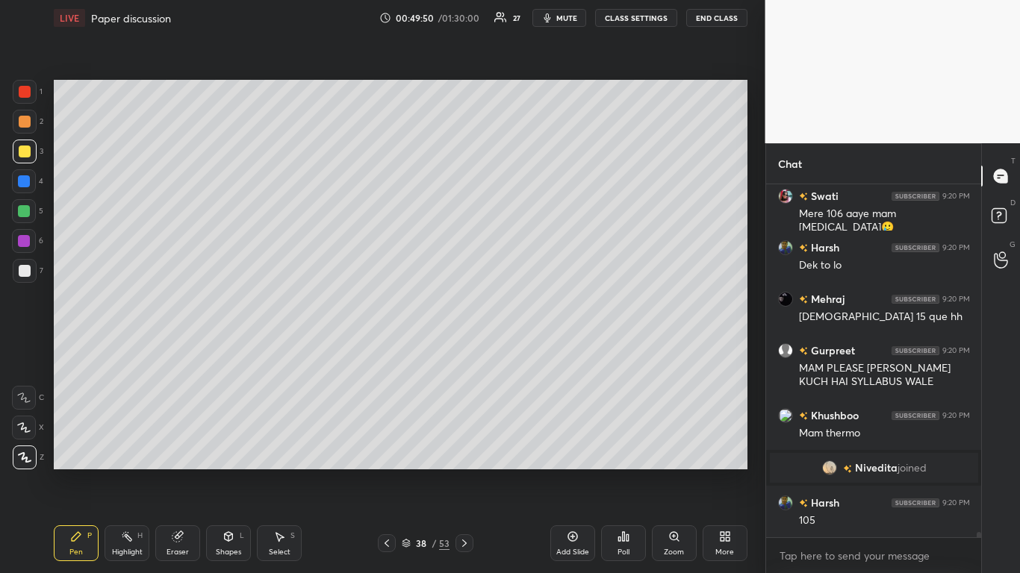
click at [405, 472] on icon at bounding box center [406, 543] width 9 height 9
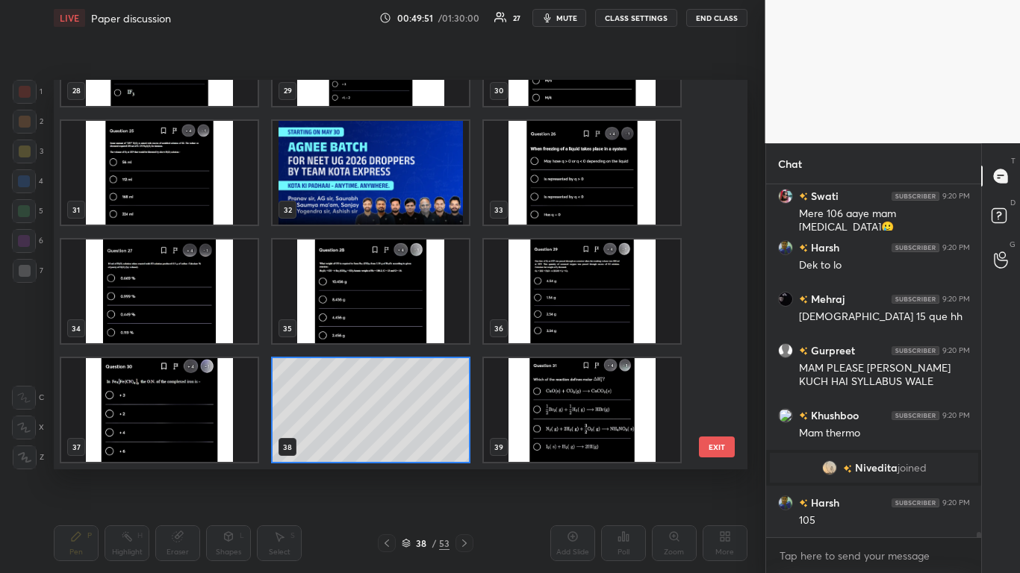
scroll to position [22996, 0]
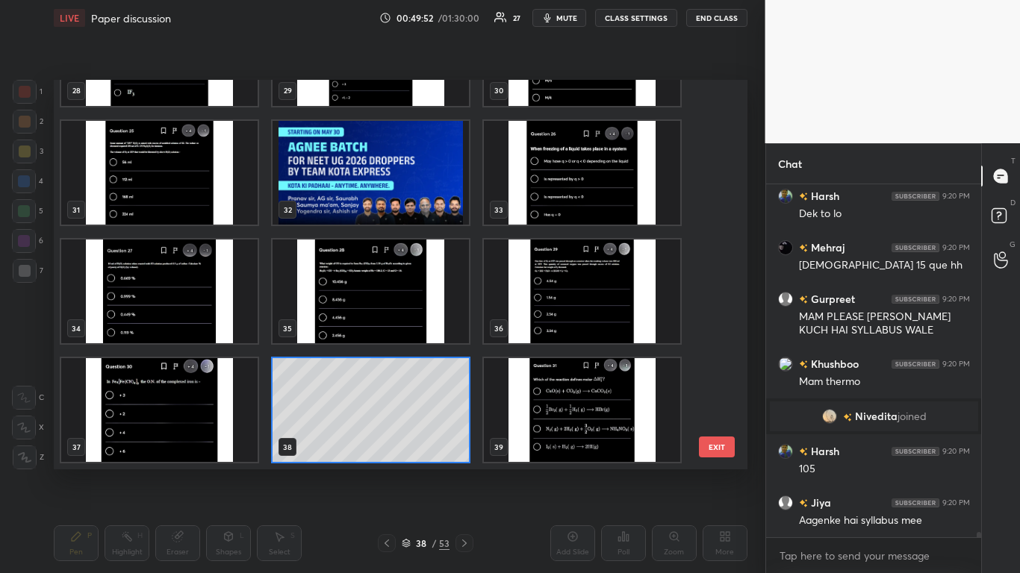
click at [592, 430] on img "grid" at bounding box center [582, 410] width 196 height 104
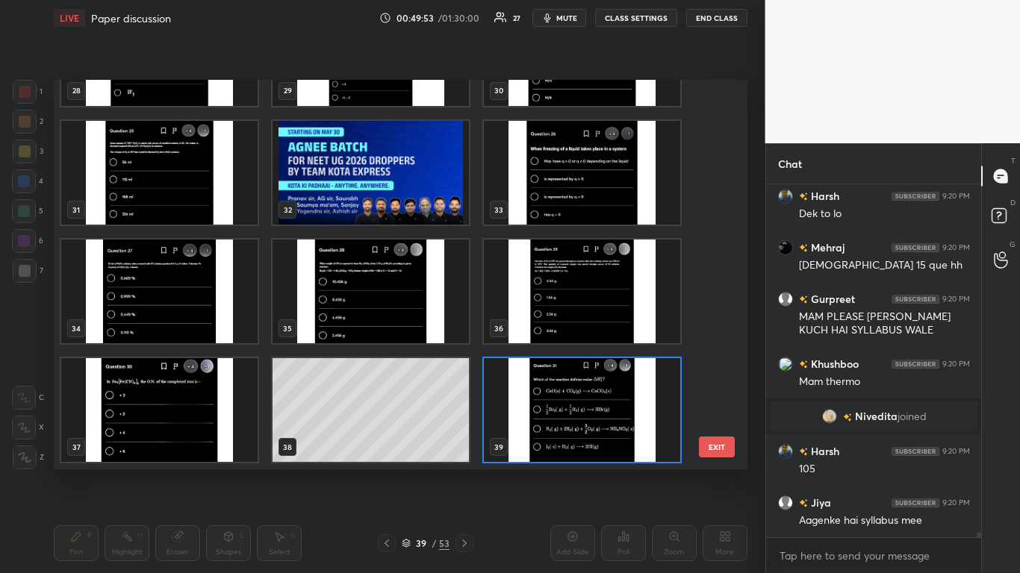
click at [588, 433] on img "grid" at bounding box center [582, 410] width 196 height 104
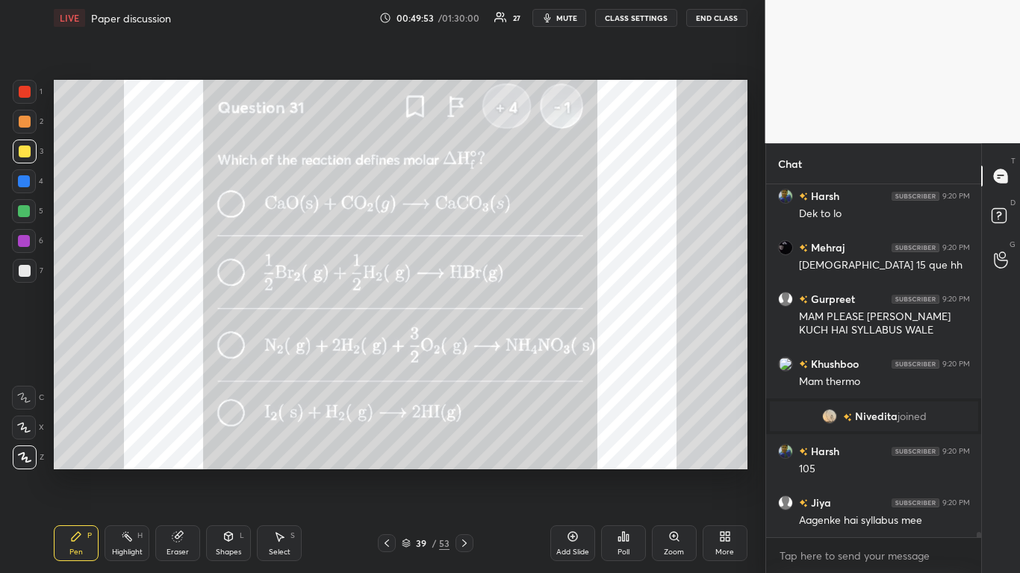
click at [589, 433] on img "grid" at bounding box center [582, 410] width 196 height 104
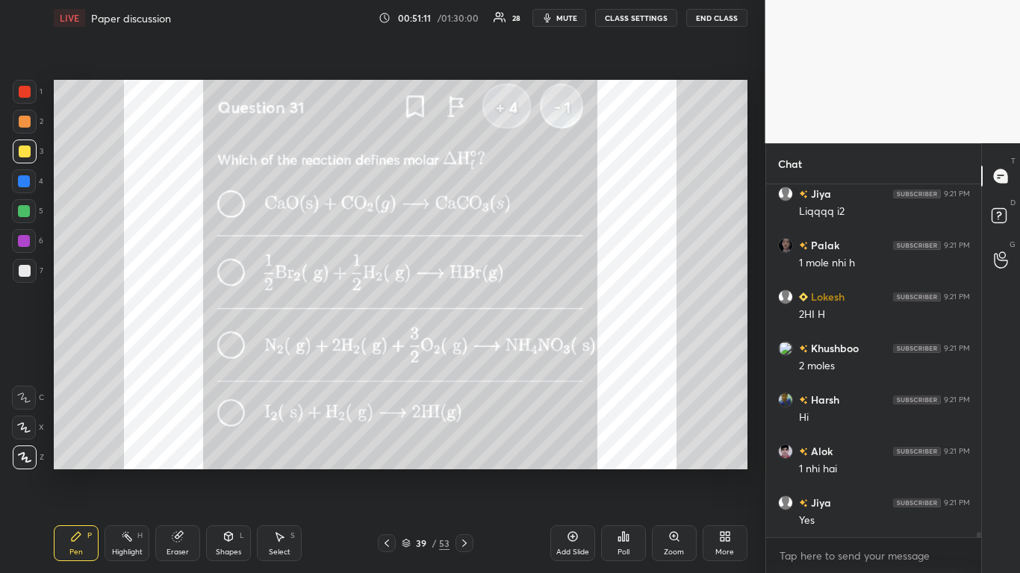
scroll to position [24472, 0]
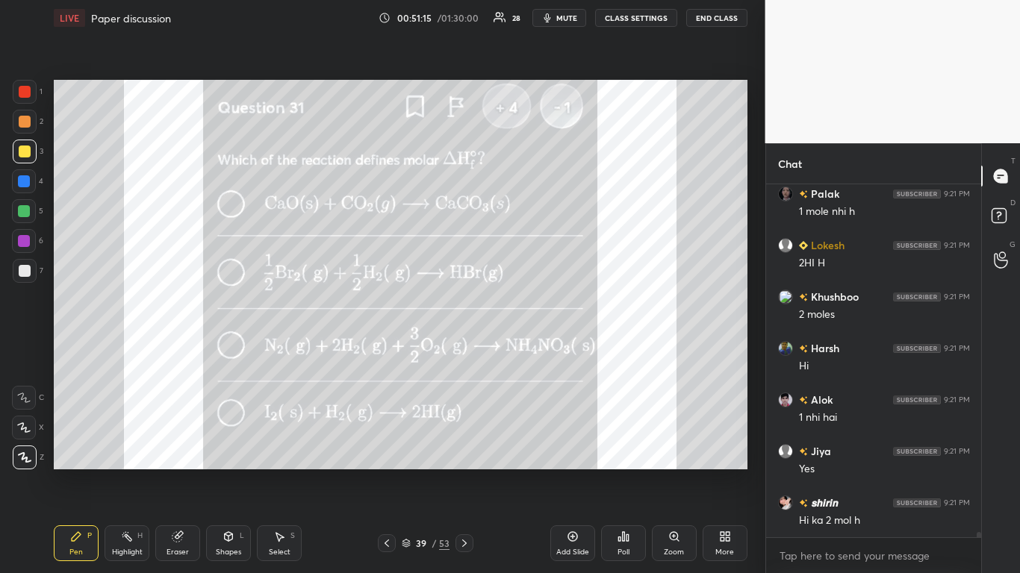
click at [463, 472] on icon at bounding box center [464, 544] width 12 height 12
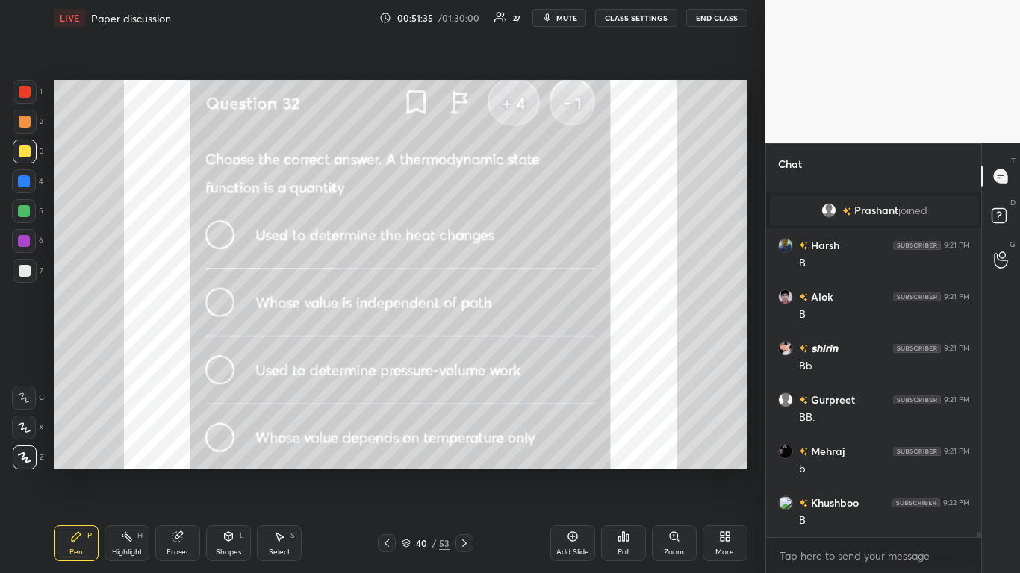
scroll to position [24667, 0]
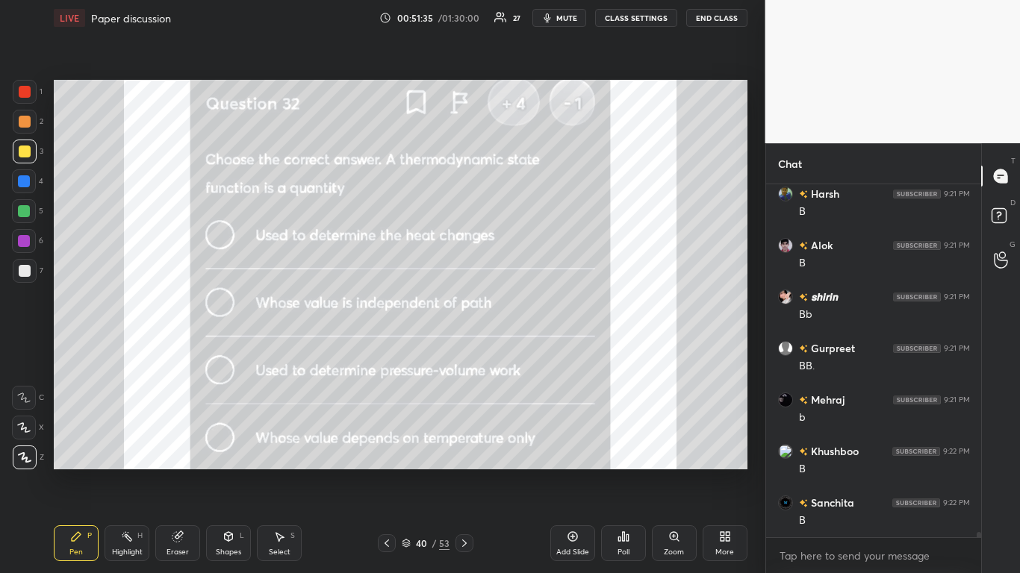
click at [464, 472] on icon at bounding box center [464, 544] width 12 height 12
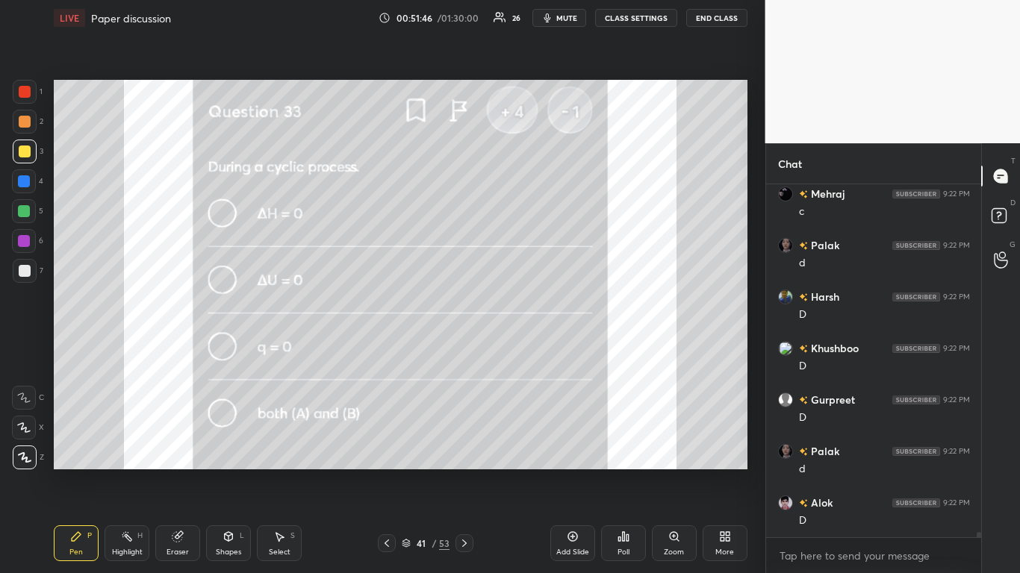
scroll to position [25079, 0]
click at [465, 472] on icon at bounding box center [464, 543] width 4 height 7
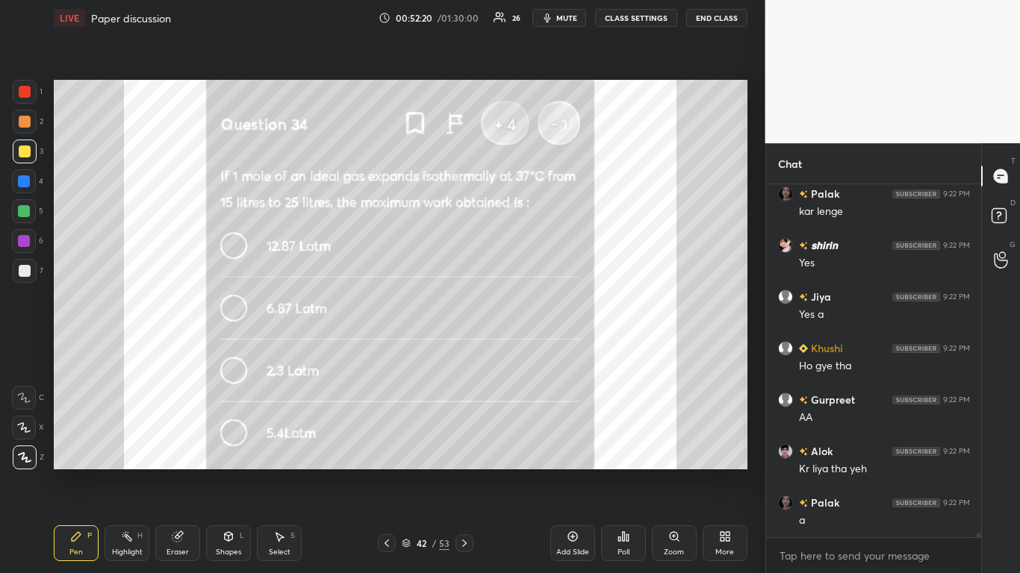
scroll to position [25955, 0]
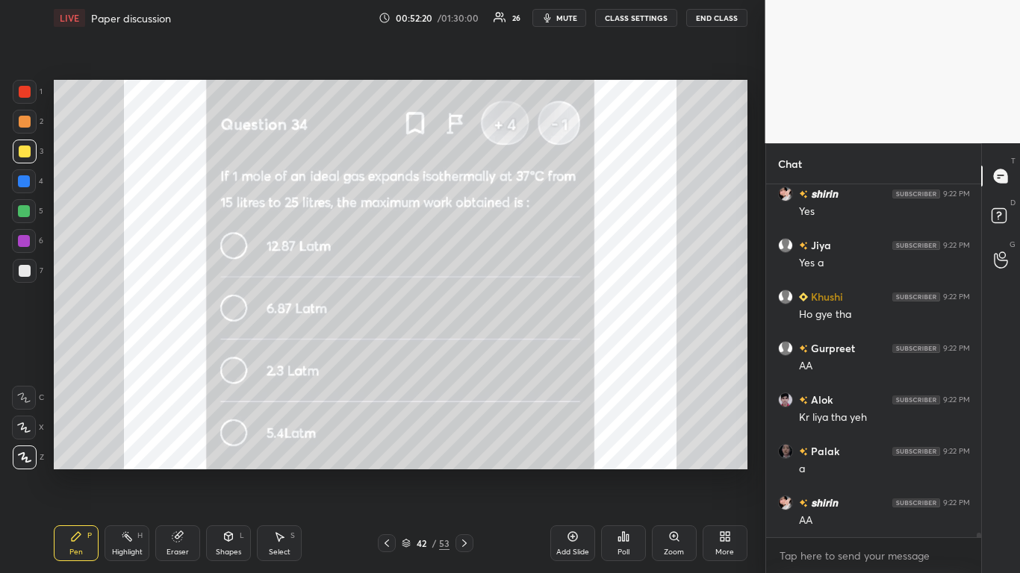
click at [461, 472] on icon at bounding box center [464, 544] width 12 height 12
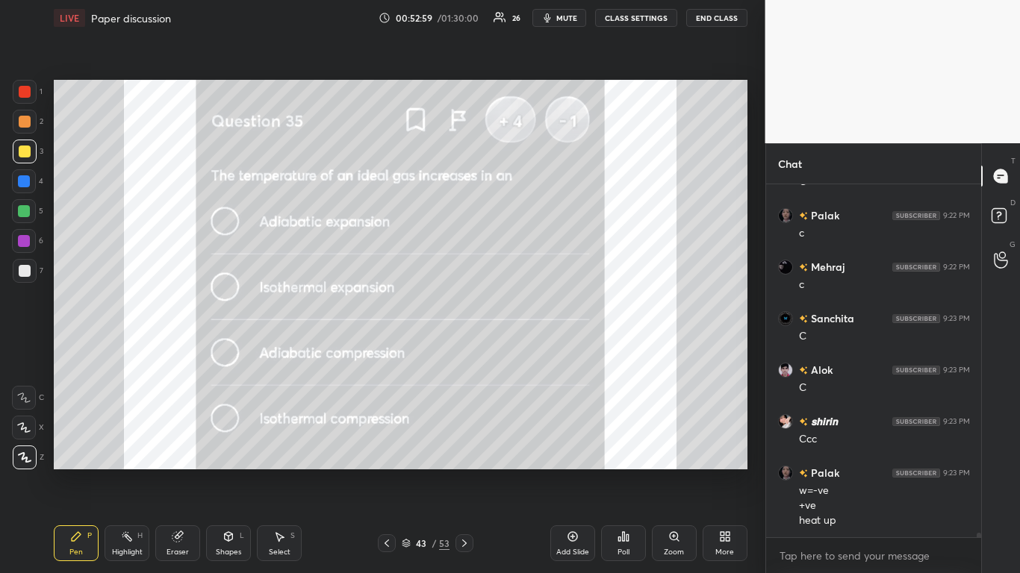
scroll to position [26603, 0]
click at [470, 472] on icon at bounding box center [464, 544] width 12 height 12
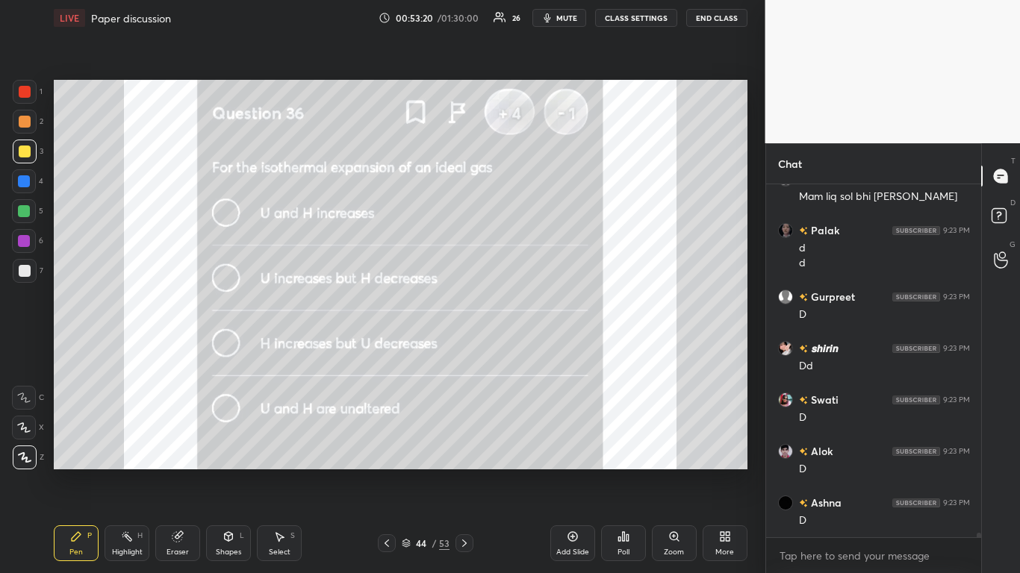
scroll to position [27082, 0]
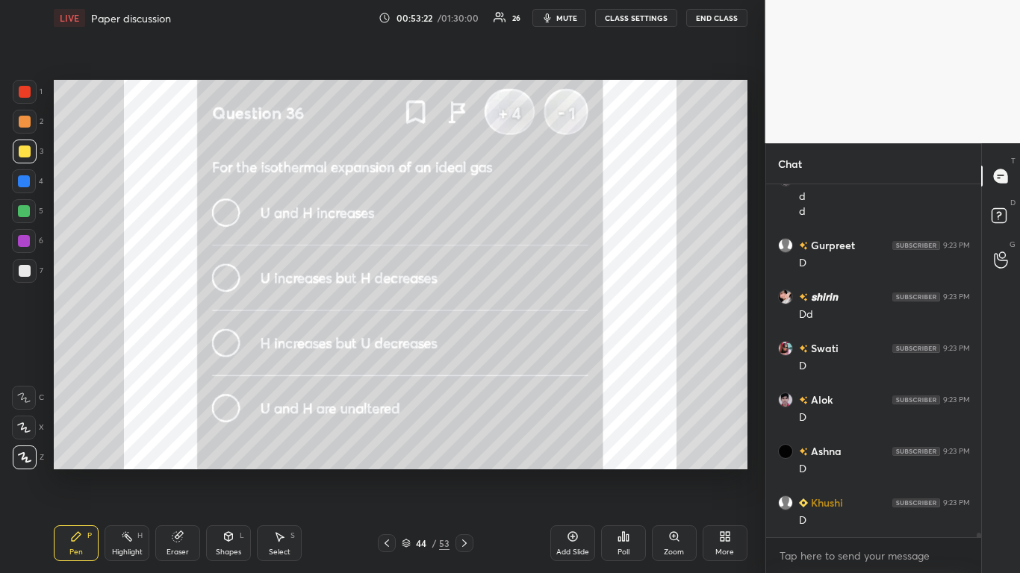
click at [463, 472] on icon at bounding box center [464, 544] width 12 height 12
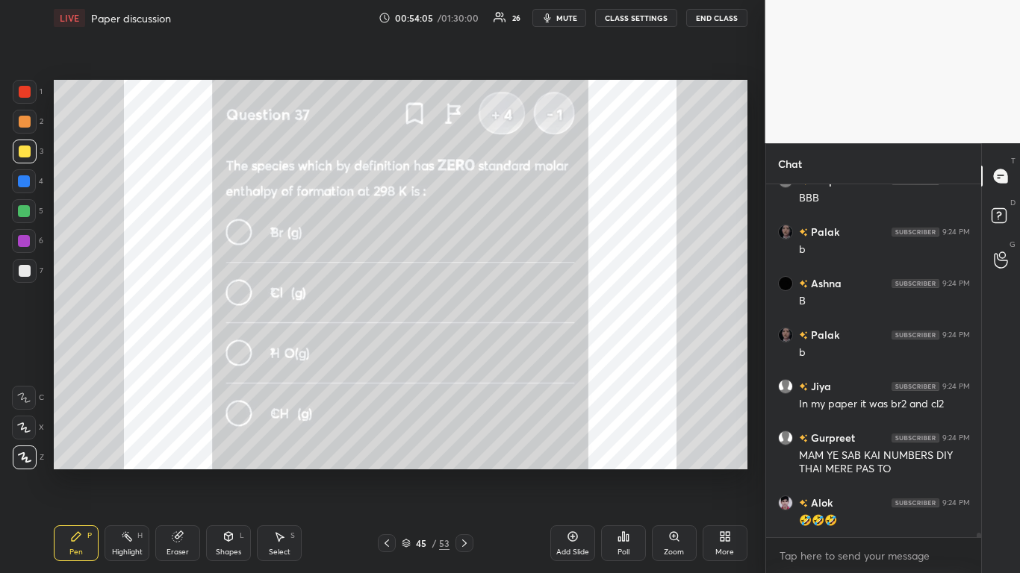
scroll to position [27971, 0]
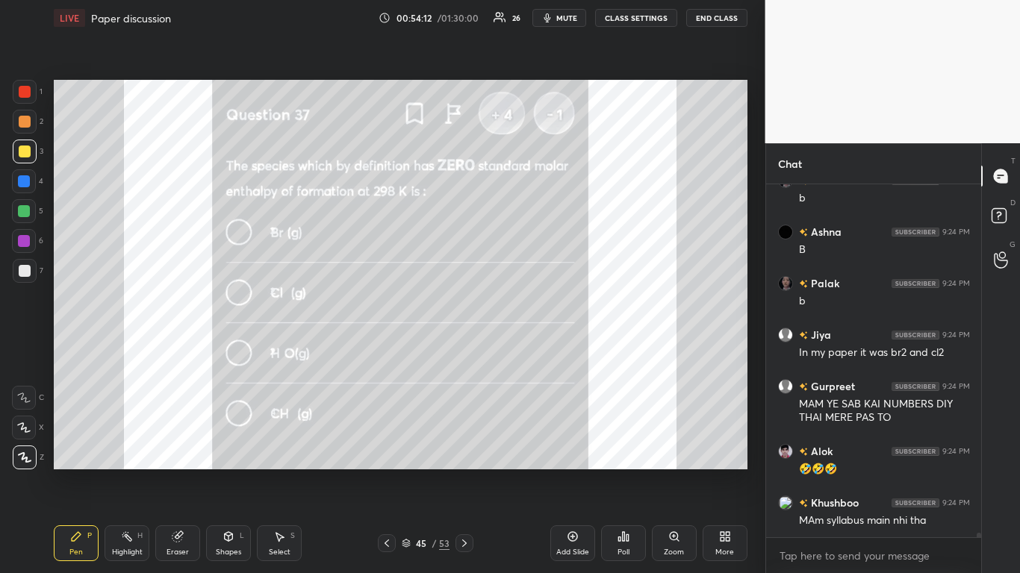
click at [180, 472] on div "Eraser" at bounding box center [177, 544] width 45 height 36
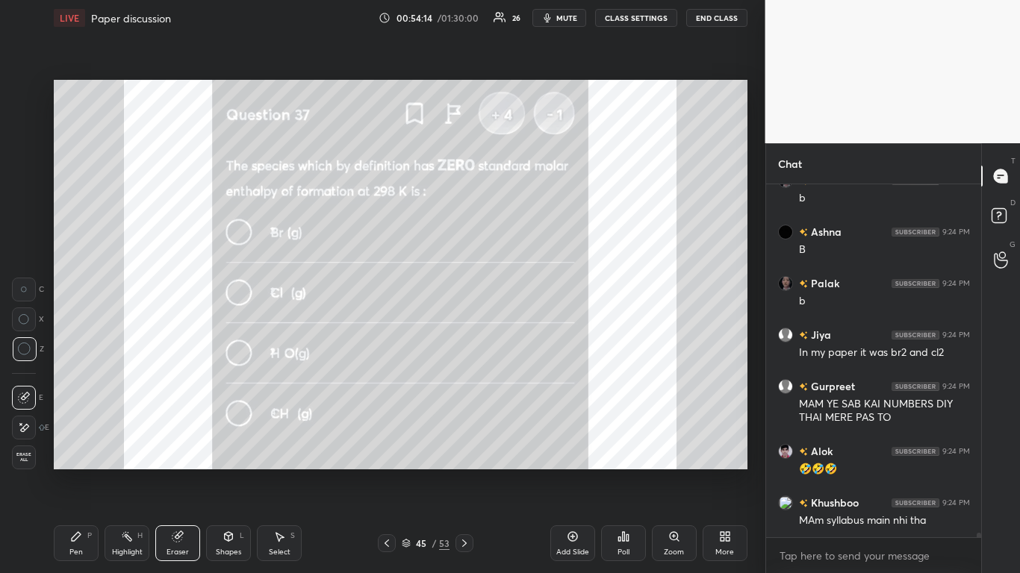
click at [25, 458] on span "Erase all" at bounding box center [24, 457] width 22 height 10
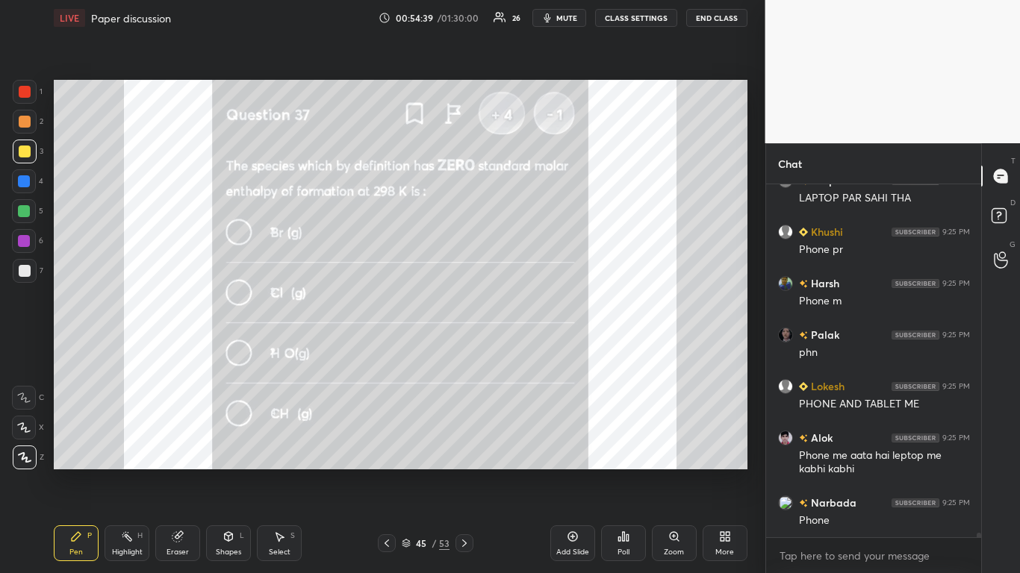
scroll to position [27758, 0]
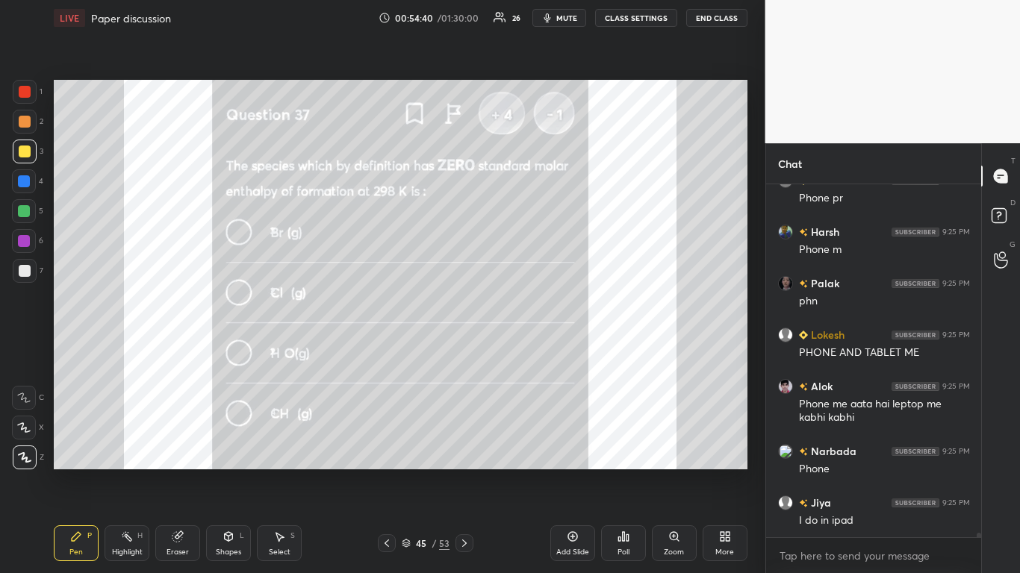
click at [465, 472] on icon at bounding box center [464, 543] width 4 height 7
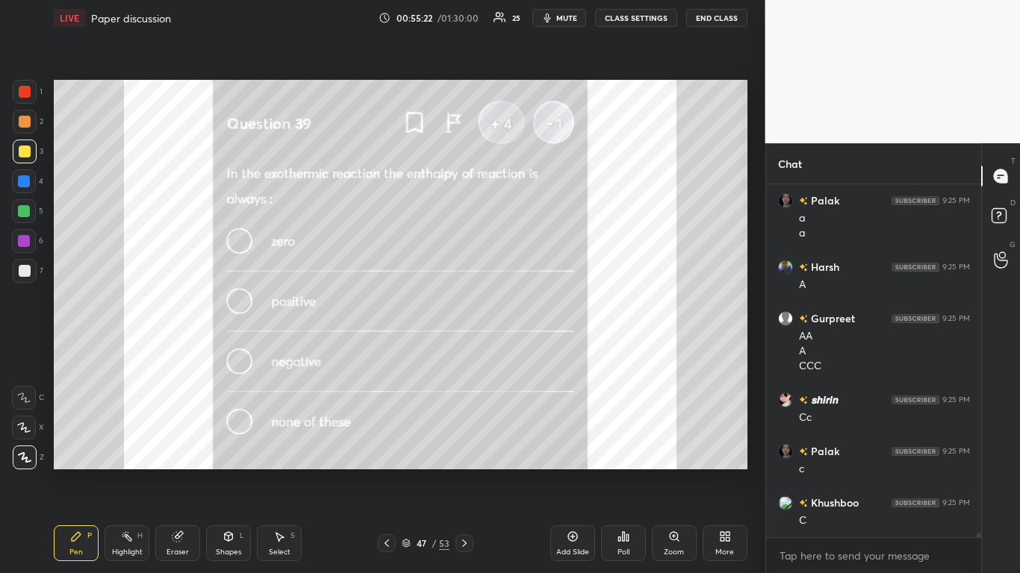
scroll to position [28936, 0]
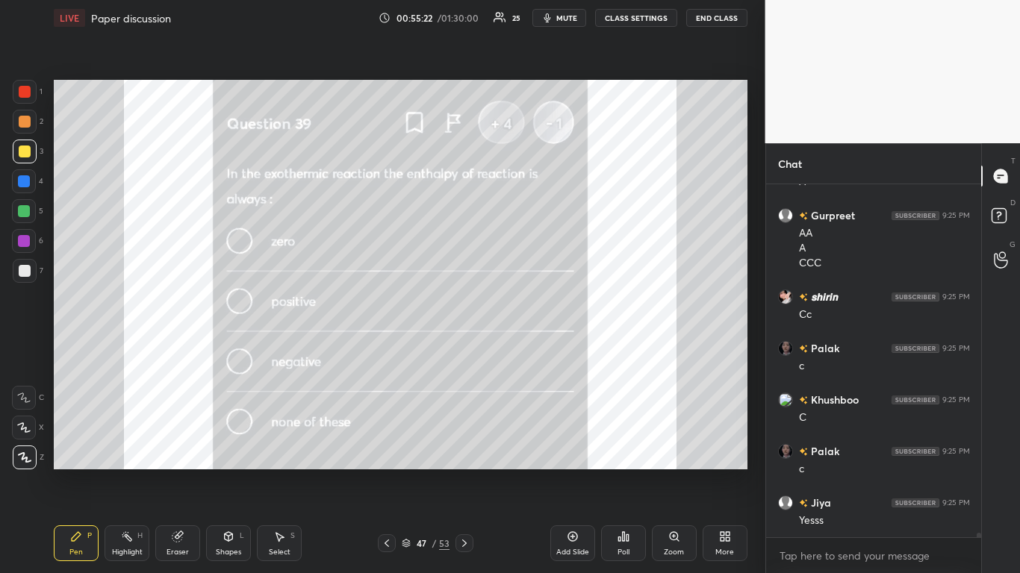
click at [469, 472] on icon at bounding box center [464, 544] width 12 height 12
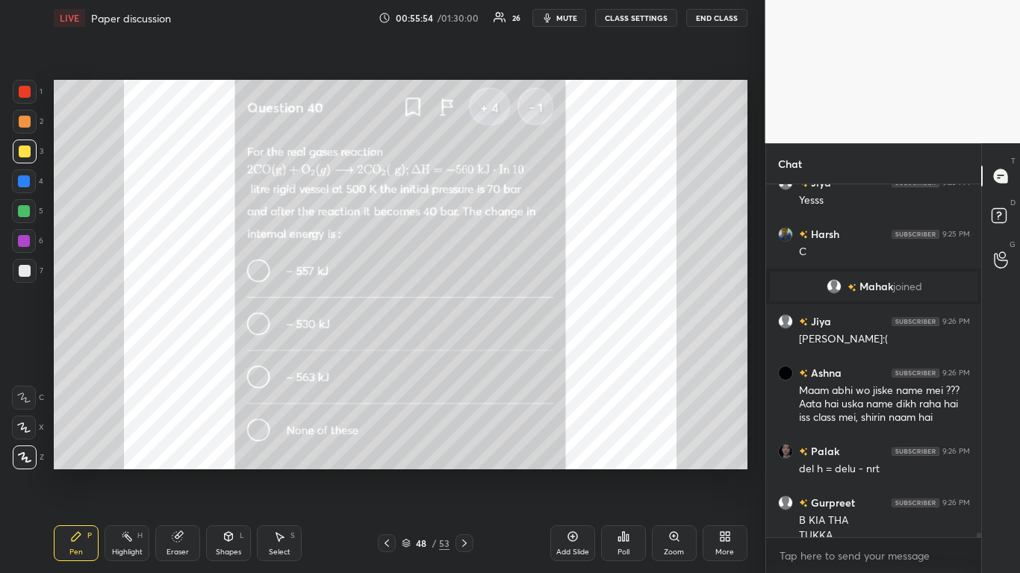
scroll to position [28752, 0]
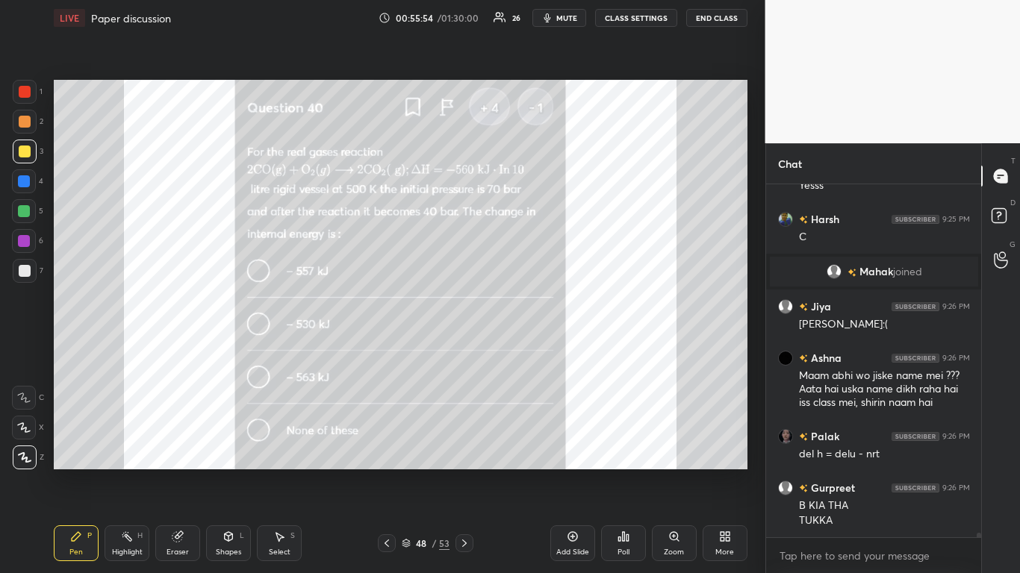
click at [641, 10] on button "CLASS SETTINGS" at bounding box center [636, 18] width 82 height 18
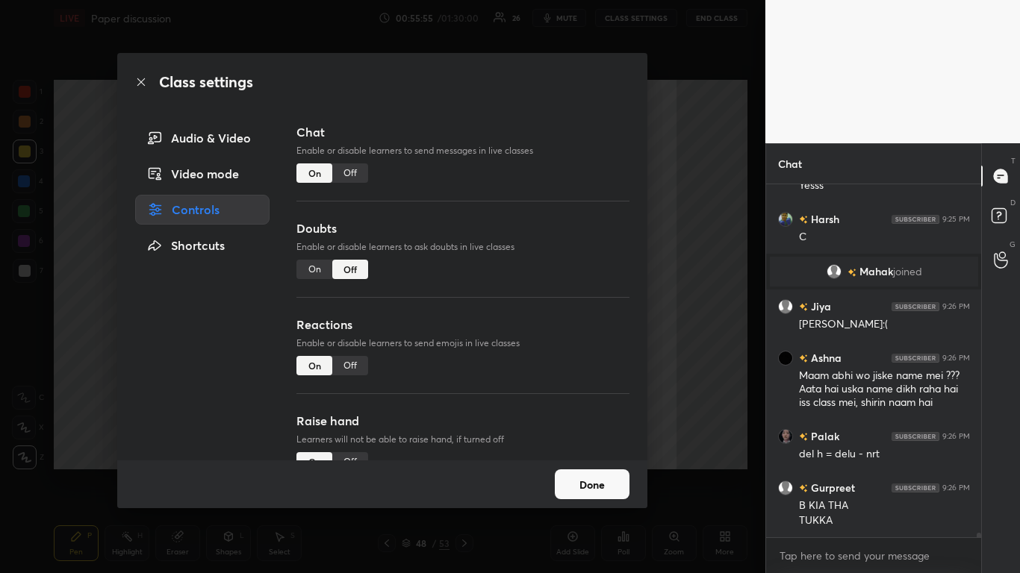
click at [348, 170] on div "Off" at bounding box center [350, 173] width 36 height 19
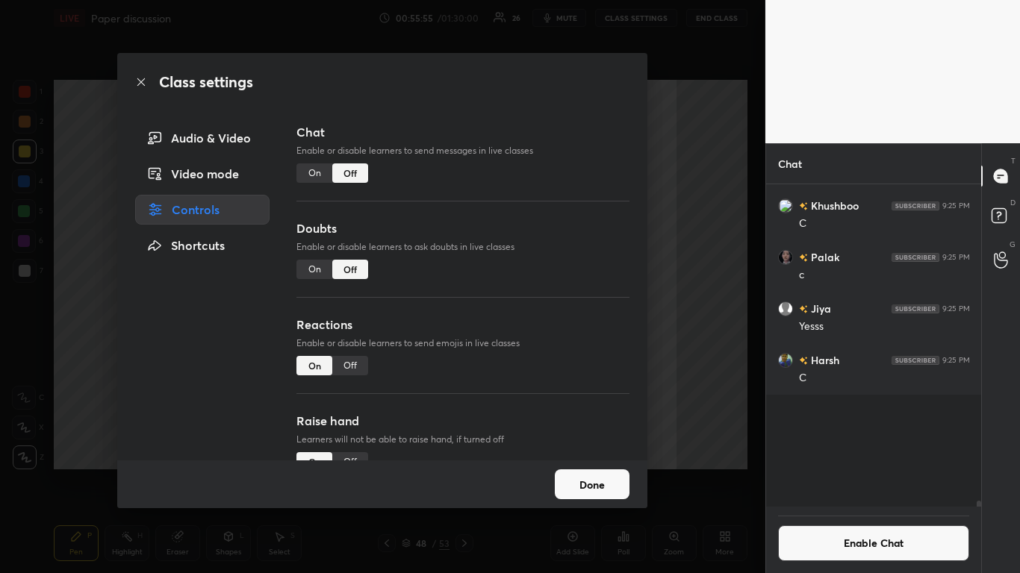
scroll to position [318, 211]
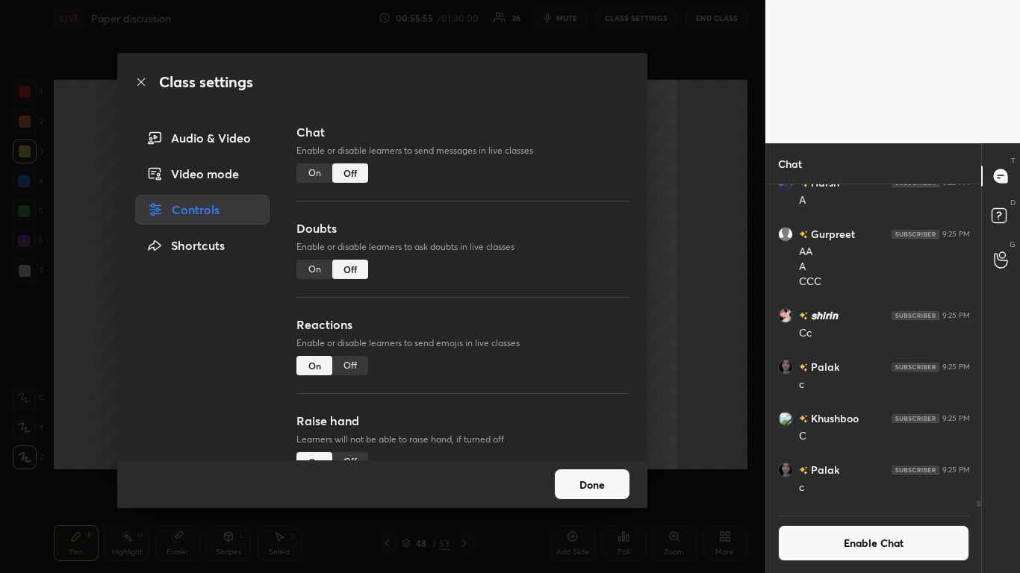
click at [586, 472] on button "Done" at bounding box center [592, 485] width 75 height 30
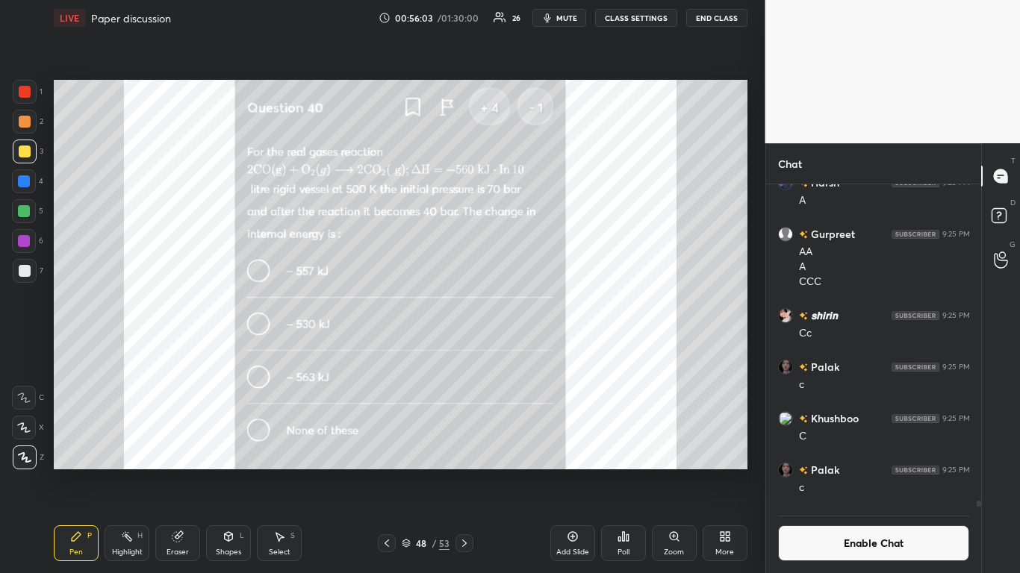
click at [568, 472] on icon at bounding box center [573, 537] width 12 height 12
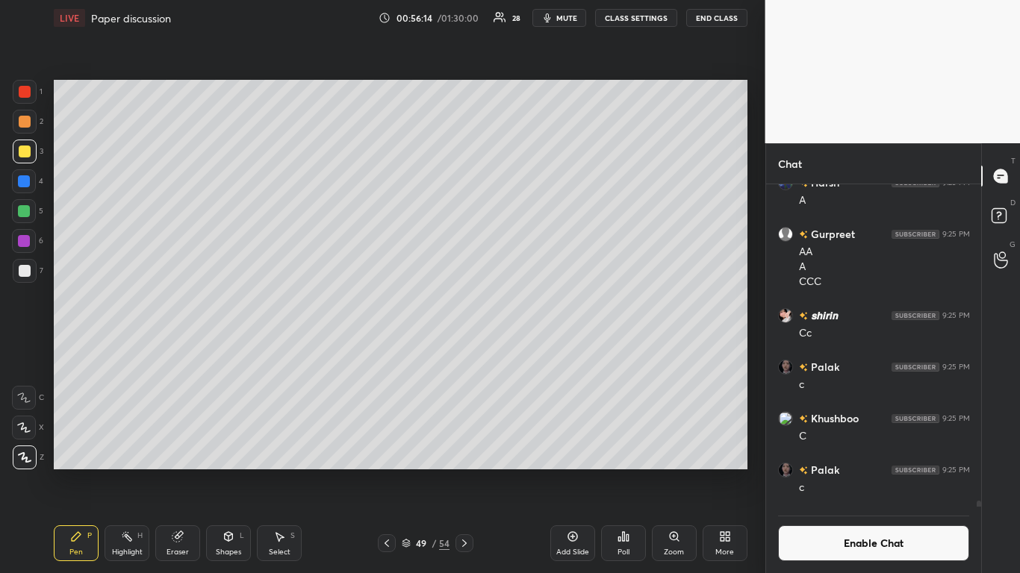
scroll to position [287, 211]
click at [389, 472] on div at bounding box center [387, 544] width 18 height 18
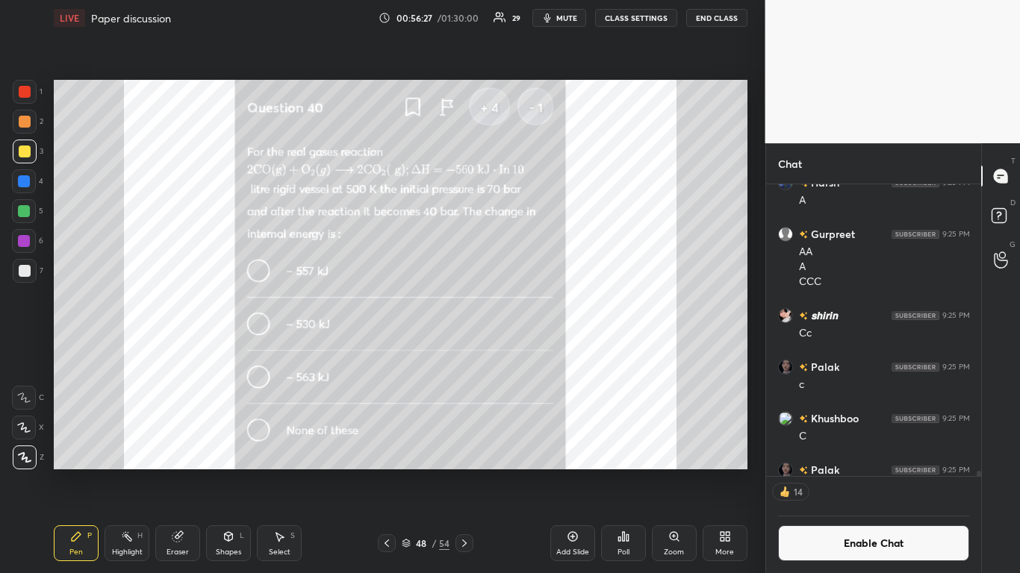
click at [464, 472] on icon at bounding box center [464, 544] width 12 height 12
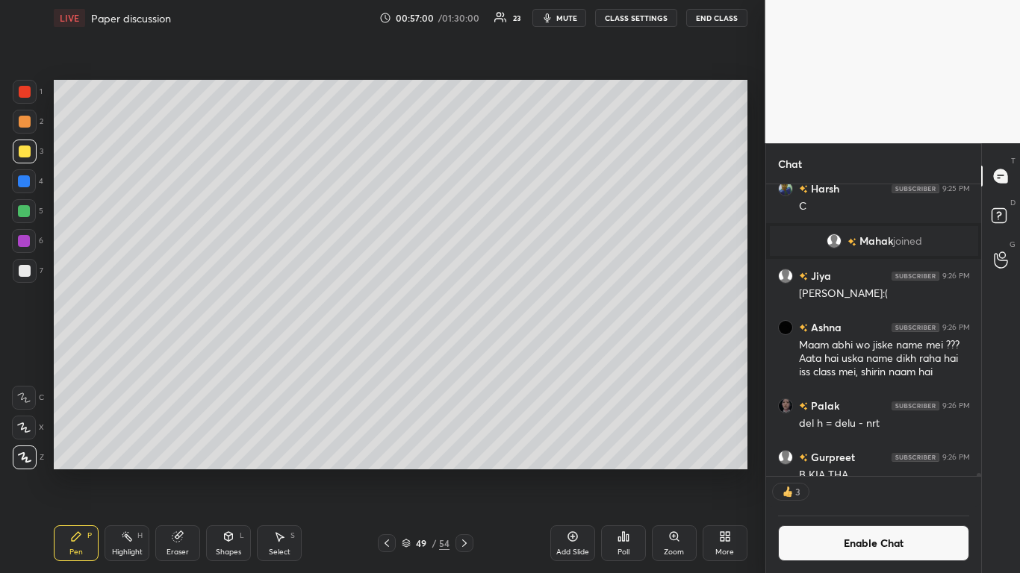
click at [385, 472] on icon at bounding box center [387, 544] width 12 height 12
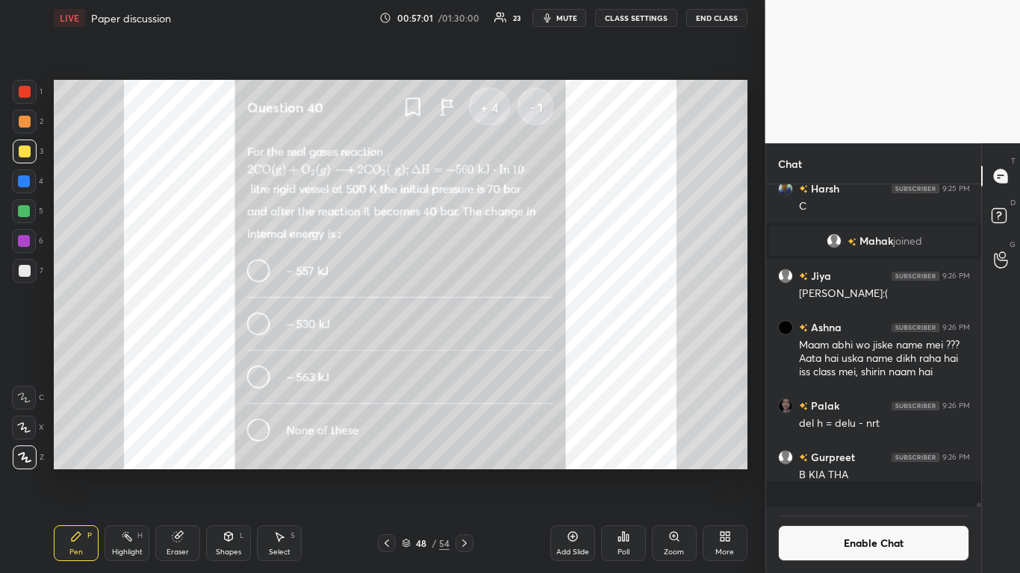
scroll to position [28783, 0]
click at [466, 472] on icon at bounding box center [464, 543] width 4 height 7
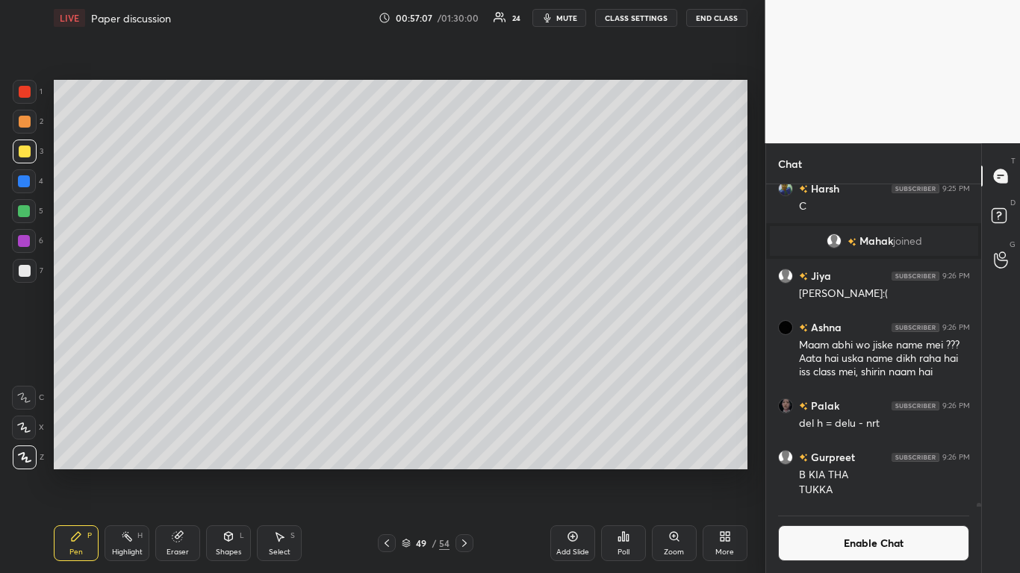
click at [185, 472] on div "Eraser" at bounding box center [177, 544] width 45 height 36
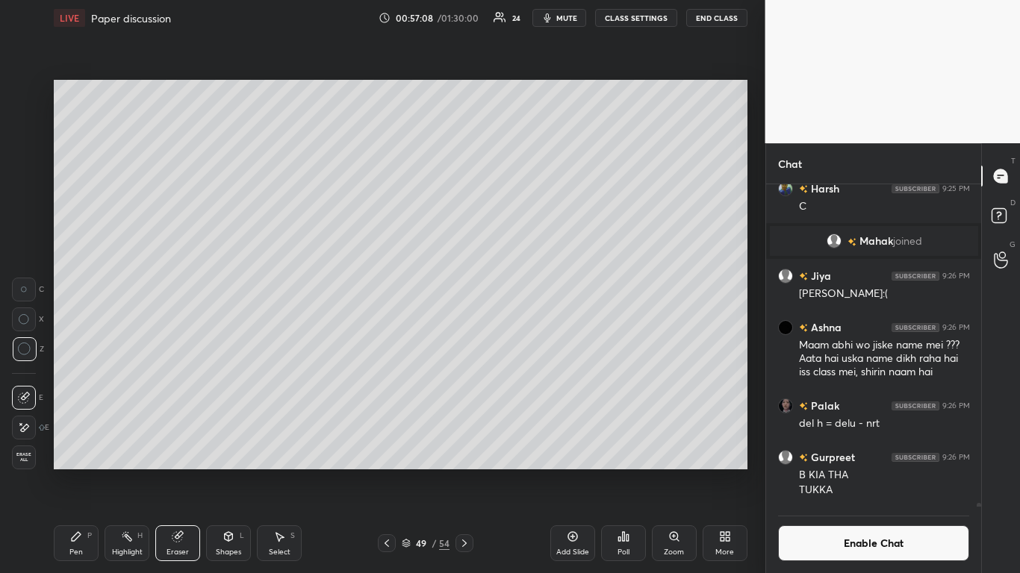
click at [20, 464] on div "Erase all" at bounding box center [24, 458] width 24 height 24
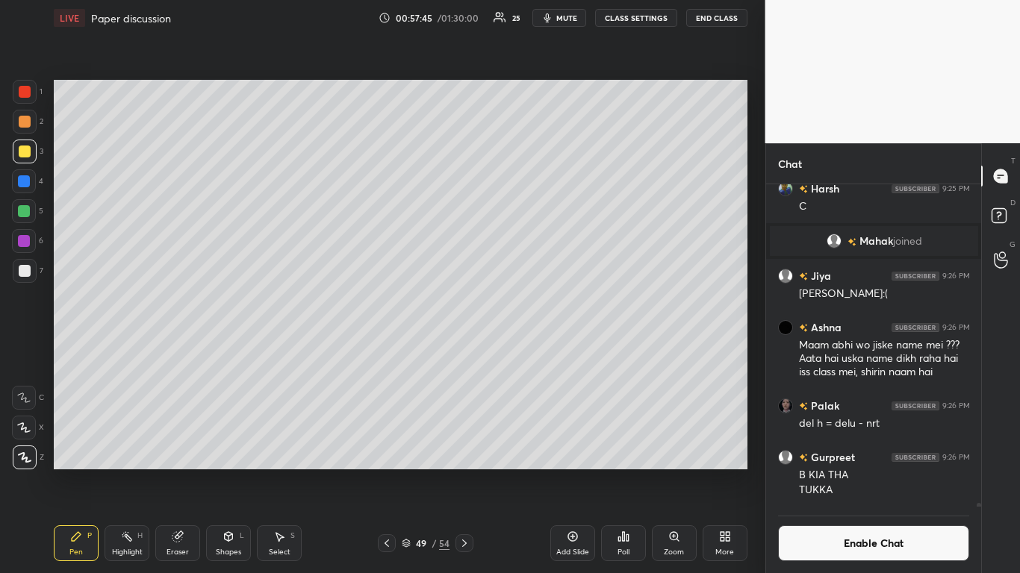
click at [385, 472] on icon at bounding box center [387, 544] width 12 height 12
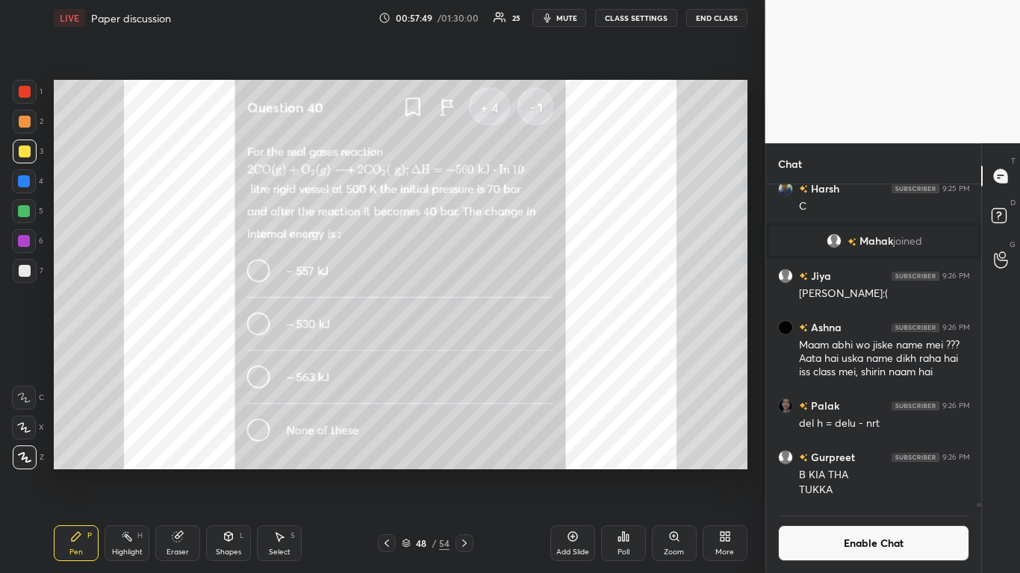
click at [460, 472] on icon at bounding box center [464, 544] width 12 height 12
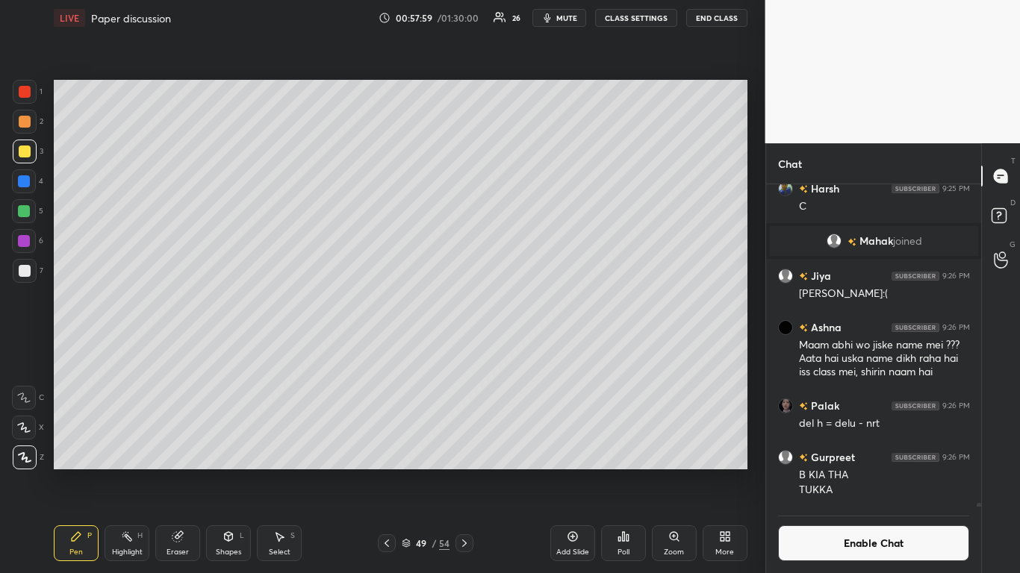
click at [389, 472] on icon at bounding box center [387, 544] width 12 height 12
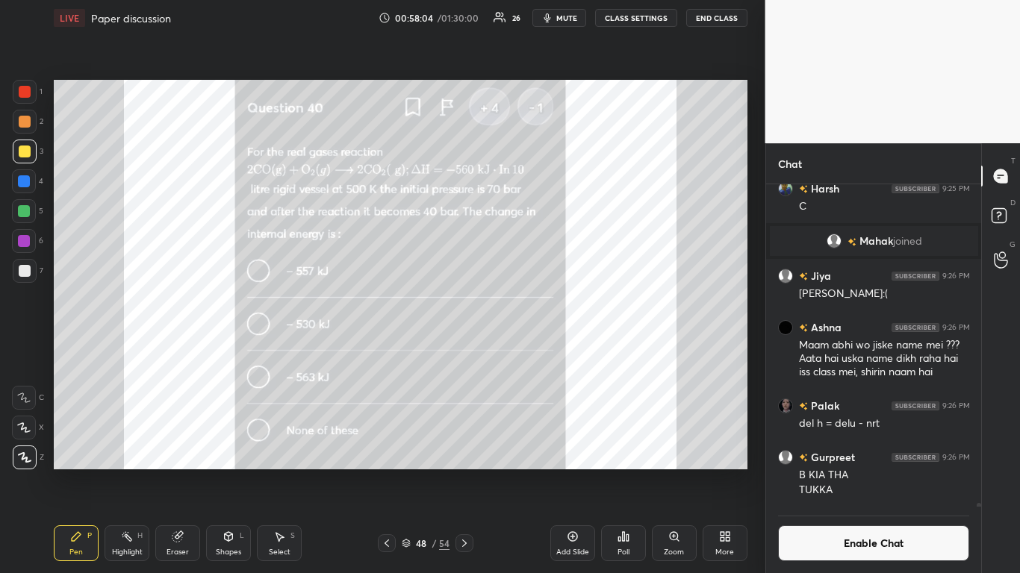
click at [459, 472] on icon at bounding box center [464, 544] width 12 height 12
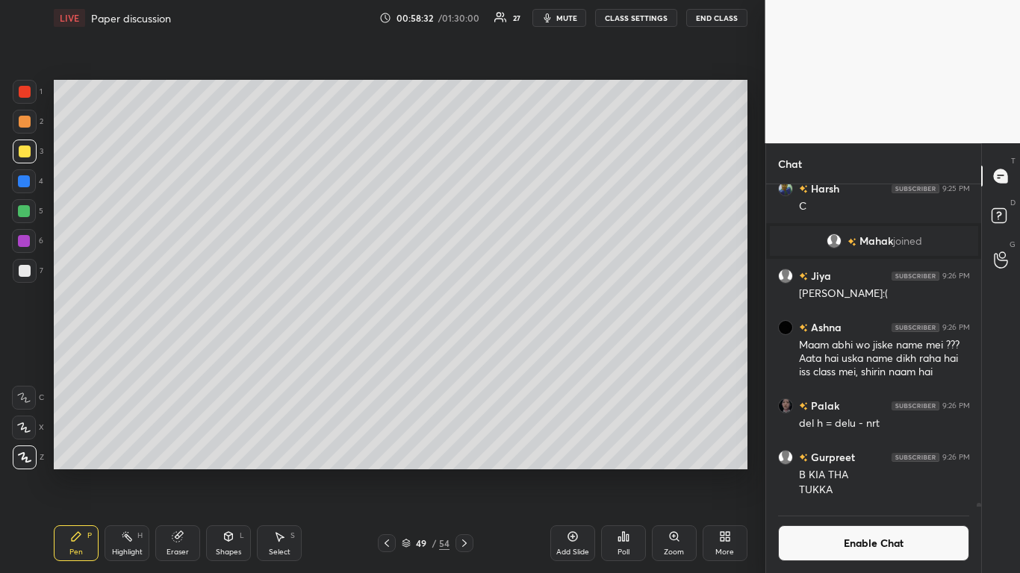
scroll to position [287, 211]
click at [382, 472] on icon at bounding box center [387, 544] width 12 height 12
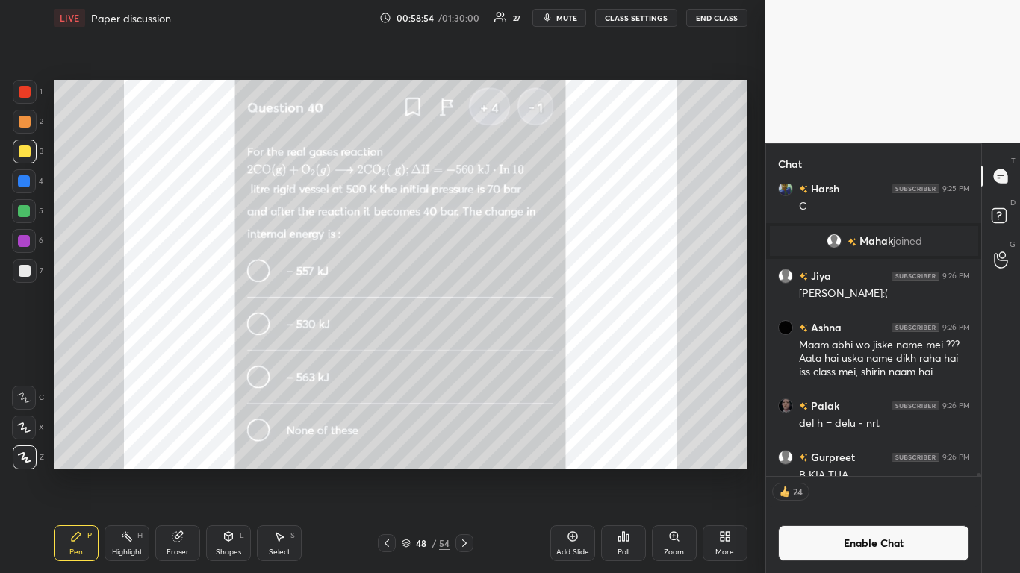
click at [462, 472] on icon at bounding box center [464, 544] width 12 height 12
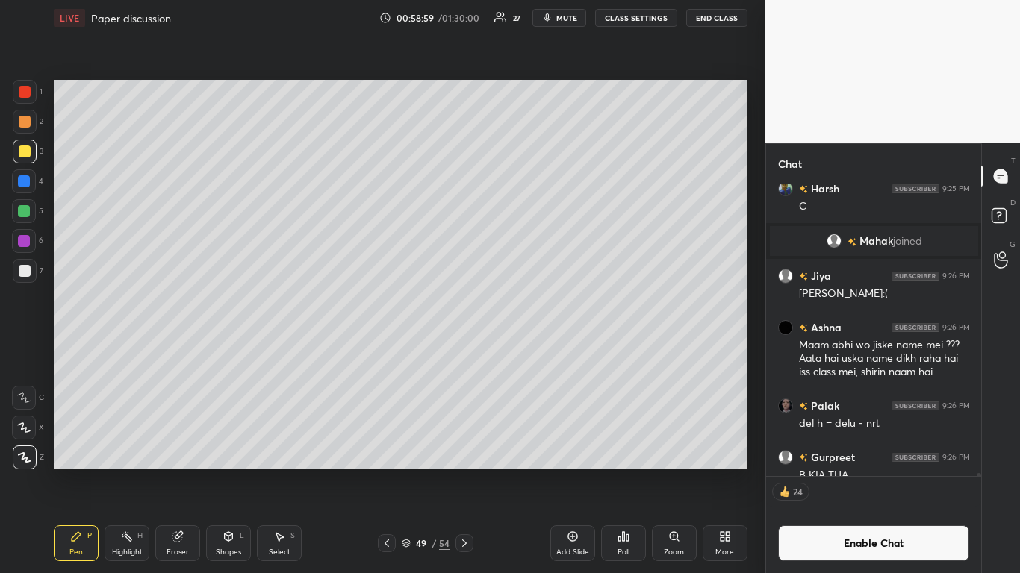
scroll to position [28783, 0]
click at [386, 472] on icon at bounding box center [387, 543] width 4 height 7
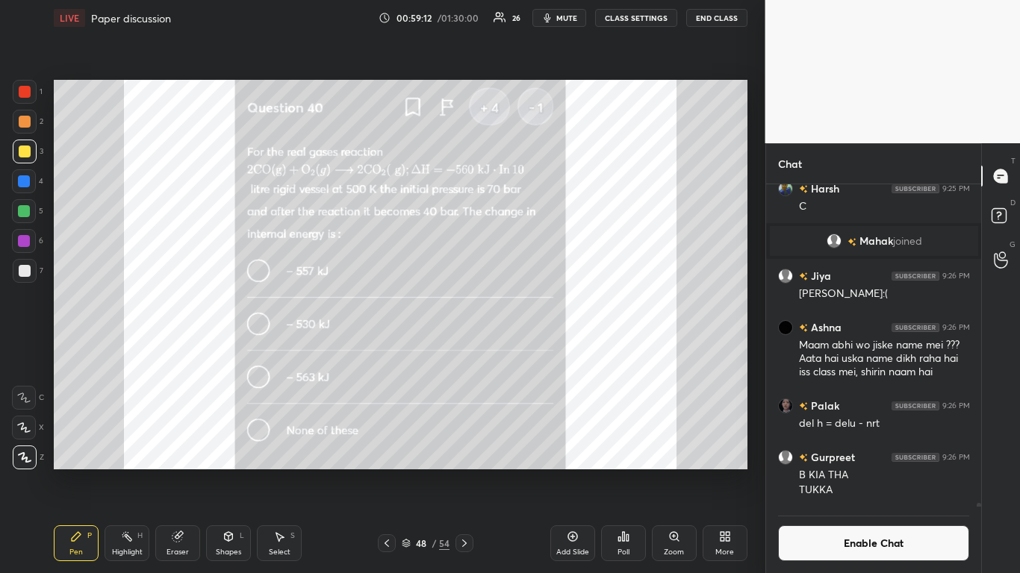
click at [858, 472] on button "Enable Chat" at bounding box center [874, 544] width 192 height 36
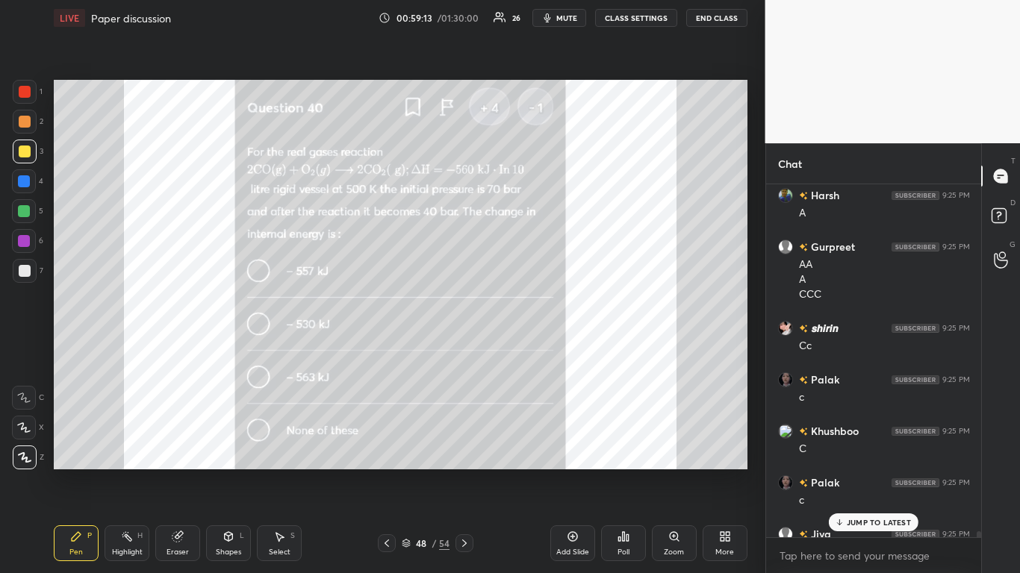
click at [875, 472] on p "JUMP TO LATEST" at bounding box center [879, 522] width 64 height 9
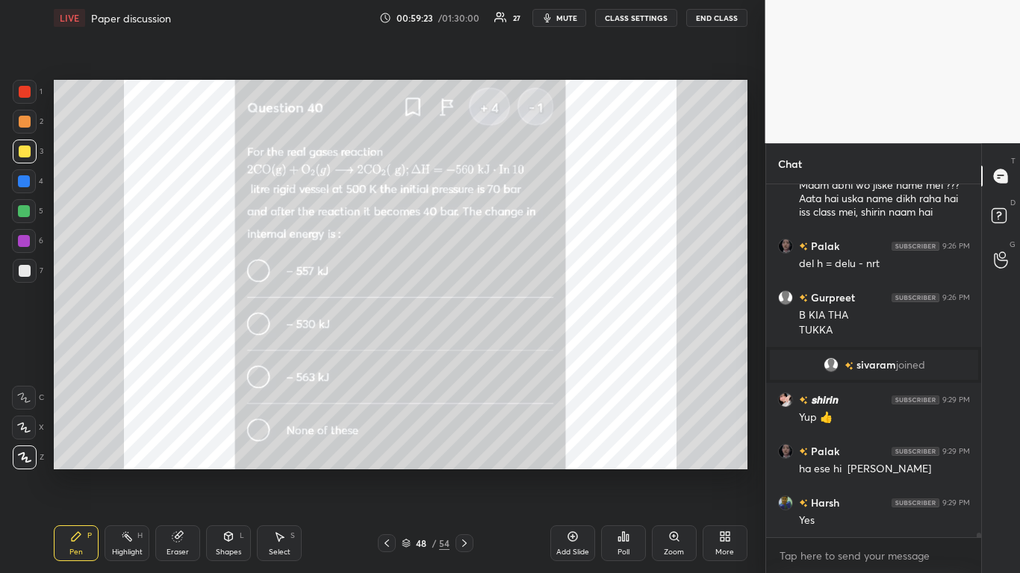
scroll to position [28937, 0]
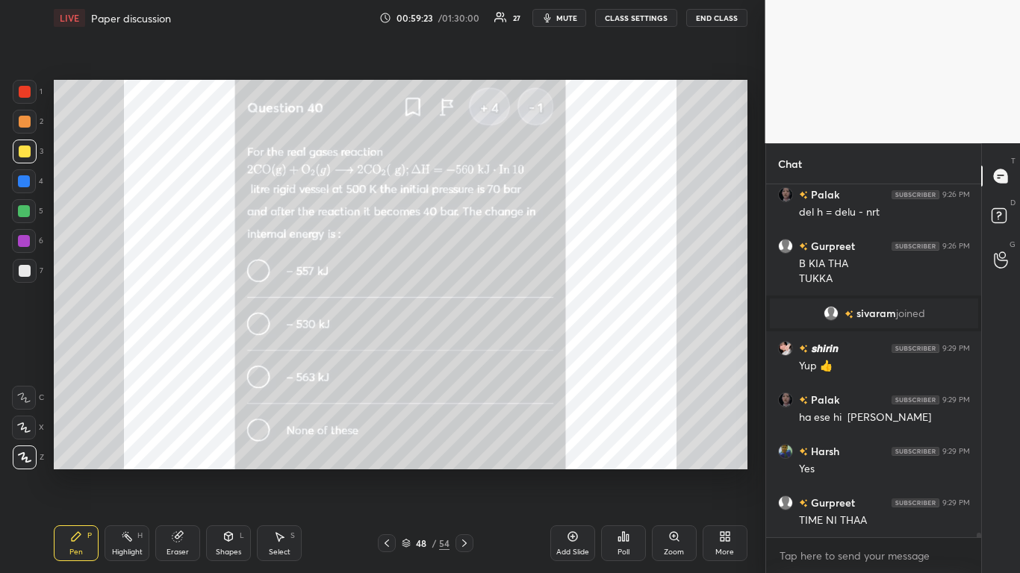
click at [31, 146] on div at bounding box center [25, 152] width 24 height 24
click at [466, 472] on icon at bounding box center [464, 543] width 4 height 7
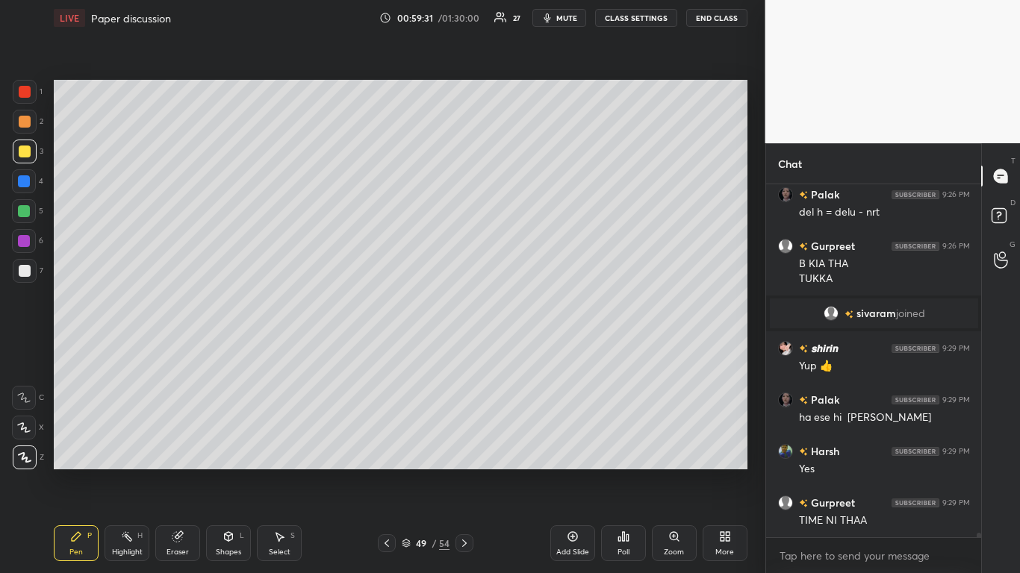
click at [465, 472] on icon at bounding box center [464, 543] width 4 height 7
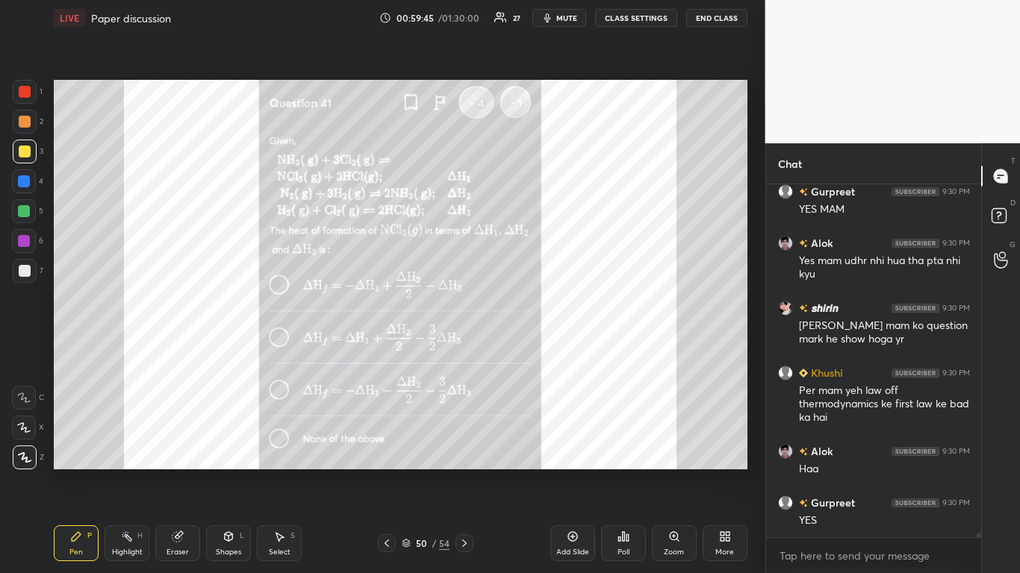
scroll to position [29351, 0]
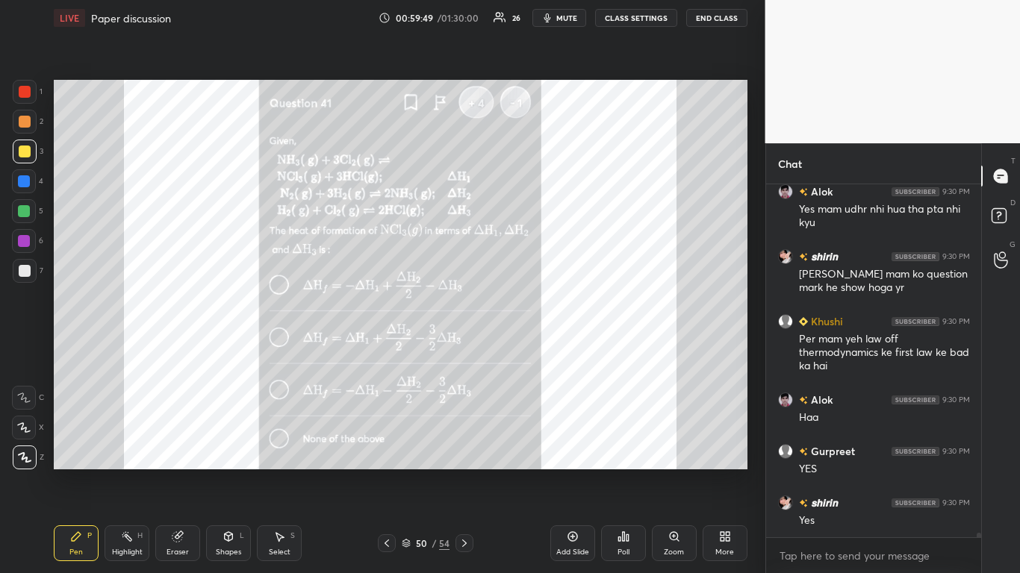
click at [569, 472] on icon at bounding box center [573, 537] width 12 height 12
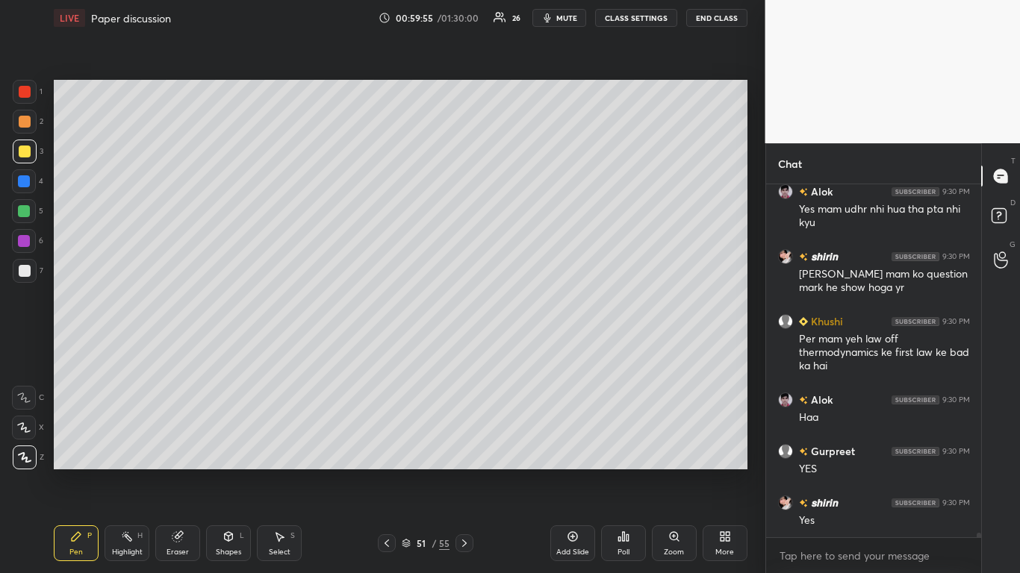
scroll to position [29403, 0]
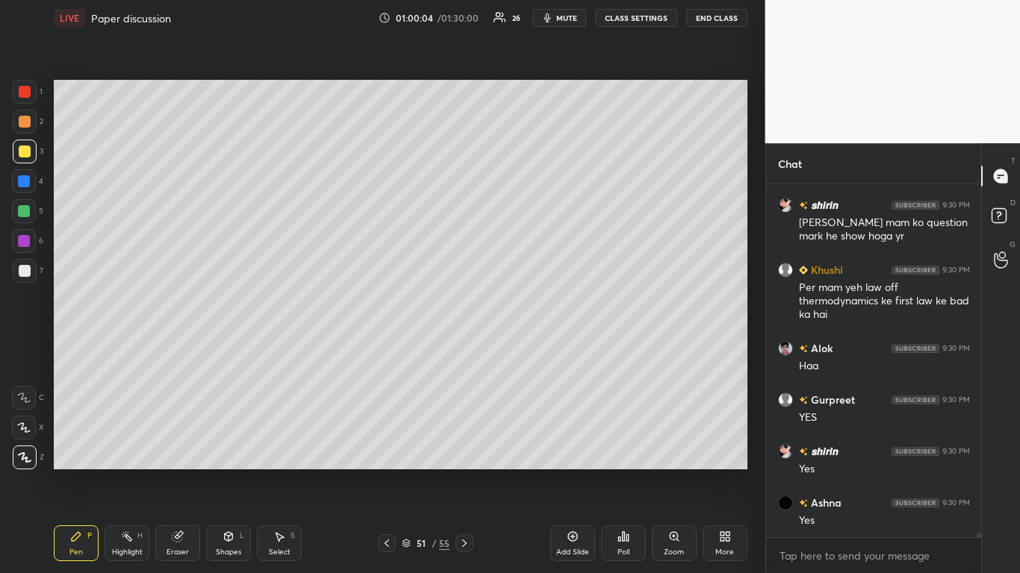
click at [393, 472] on icon at bounding box center [387, 544] width 12 height 12
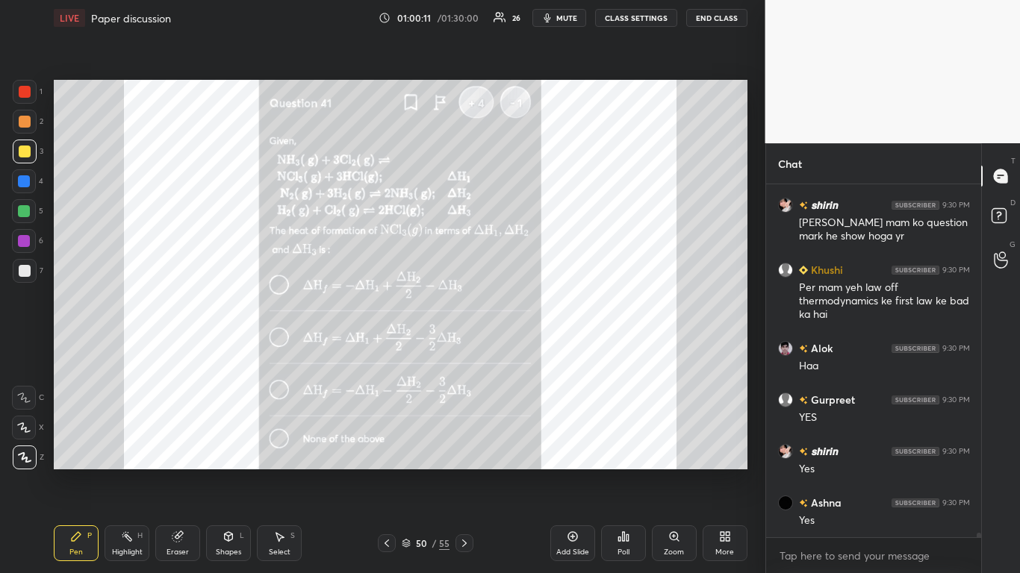
click at [467, 472] on icon at bounding box center [464, 544] width 12 height 12
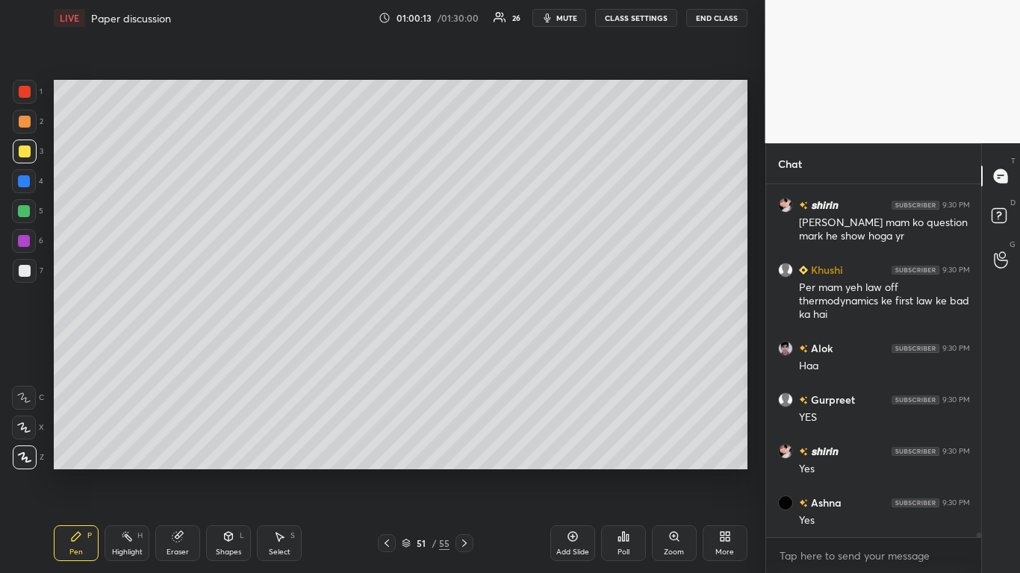
click at [465, 472] on icon at bounding box center [464, 544] width 12 height 12
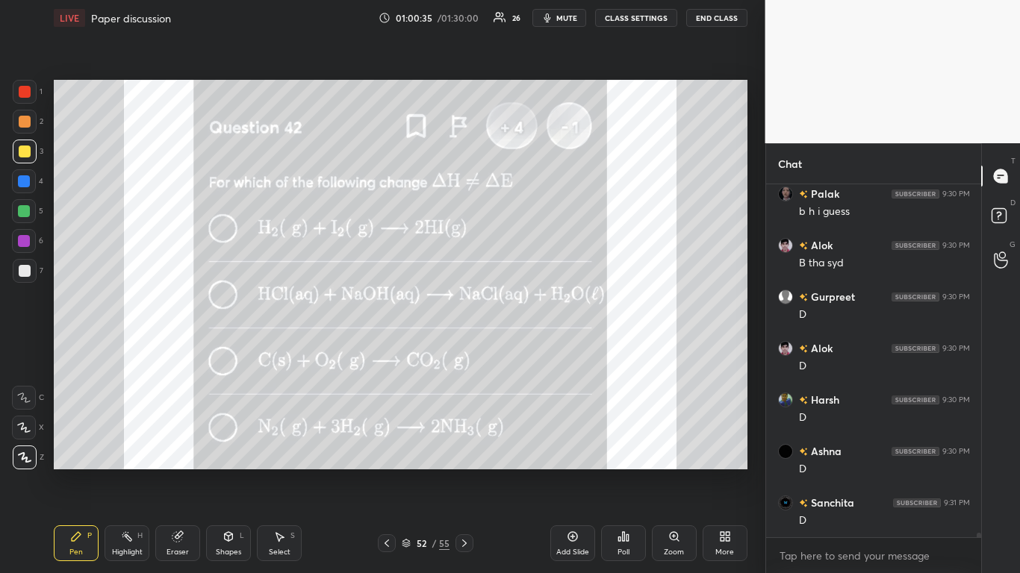
scroll to position [29815, 0]
click at [469, 472] on icon at bounding box center [464, 544] width 12 height 12
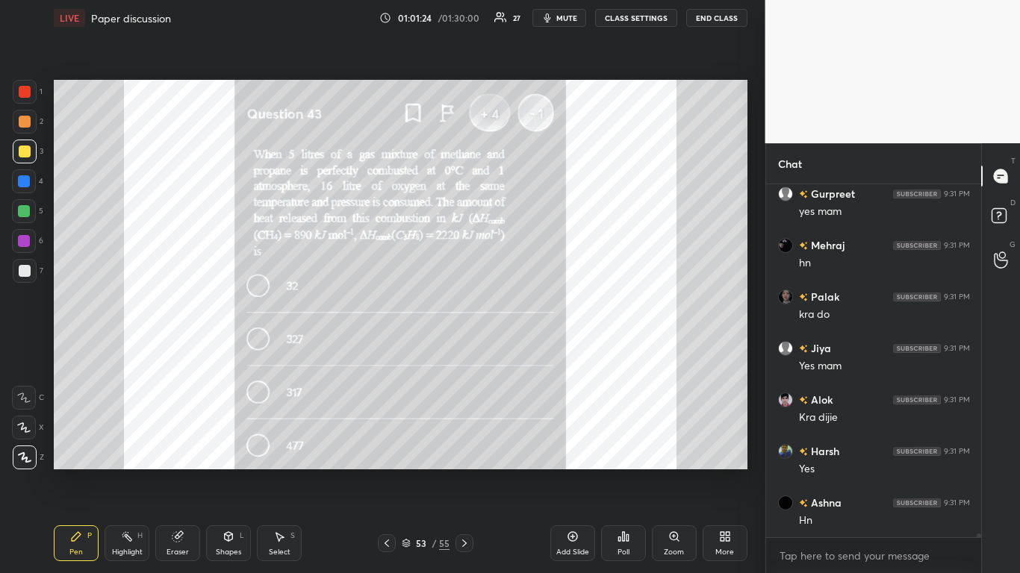
scroll to position [30498, 0]
click at [568, 472] on icon at bounding box center [572, 537] width 10 height 10
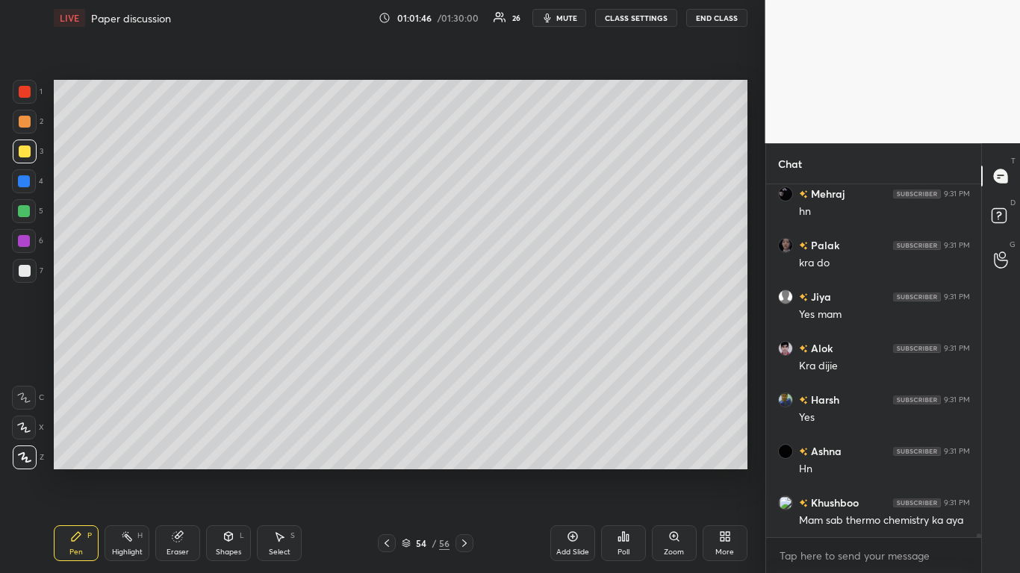
click at [268, 472] on div "Pen P Highlight H Eraser Shapes L Select S 54 / 56 Add Slide Poll Zoom More" at bounding box center [401, 544] width 694 height 60
click at [272, 472] on div "Select S" at bounding box center [279, 544] width 45 height 36
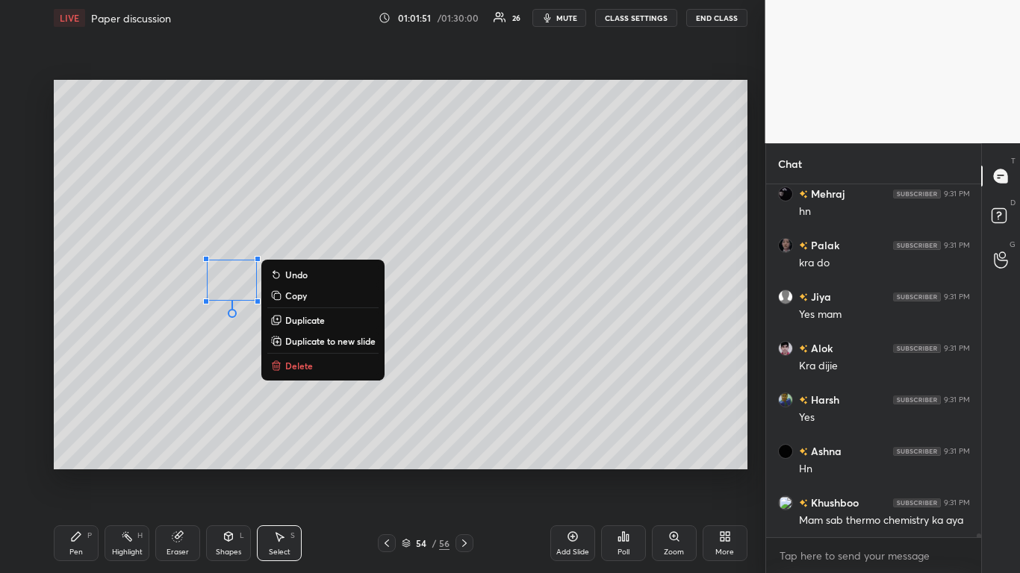
click at [78, 472] on icon at bounding box center [76, 537] width 12 height 12
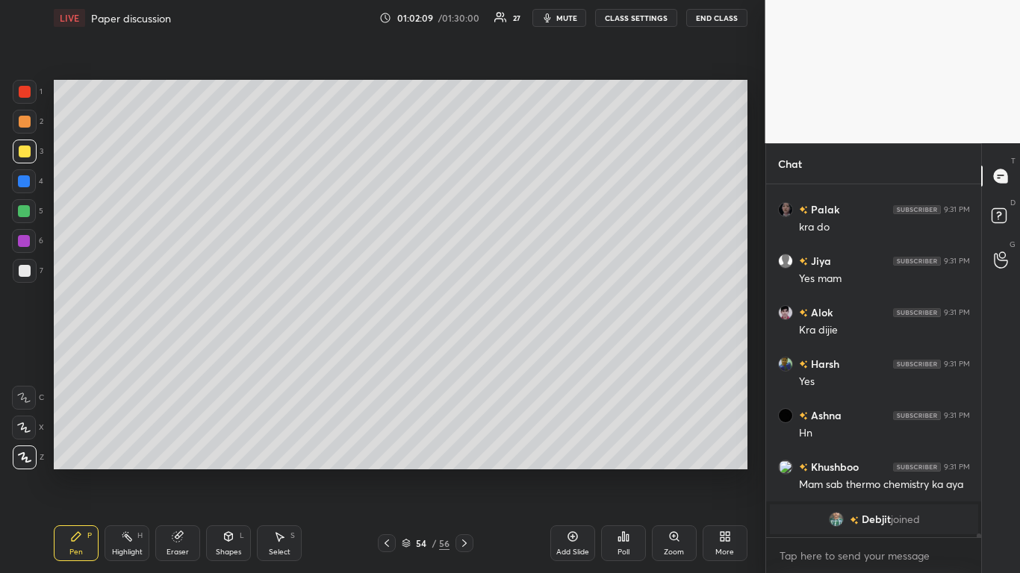
scroll to position [29994, 0]
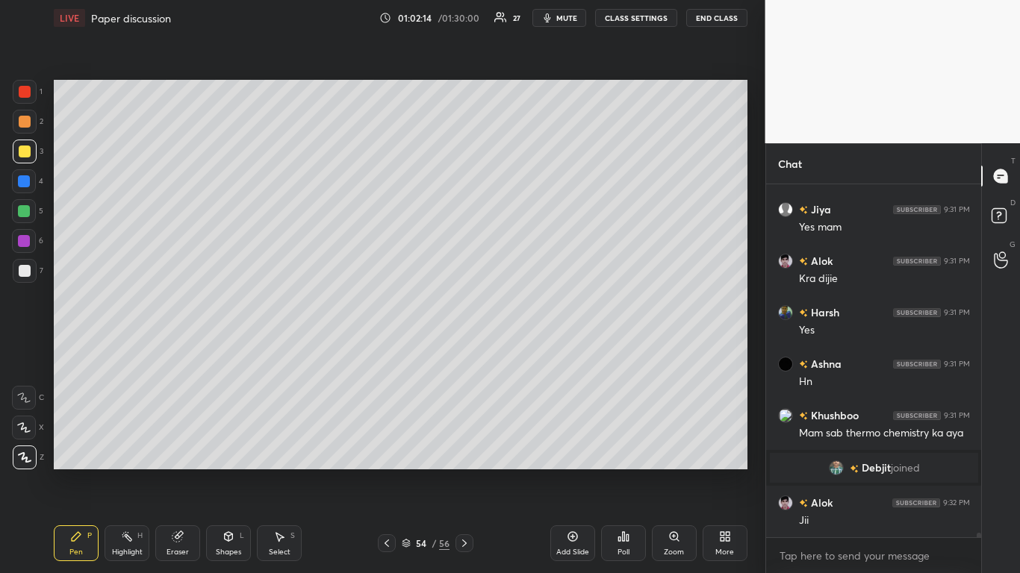
click at [390, 472] on icon at bounding box center [387, 544] width 12 height 12
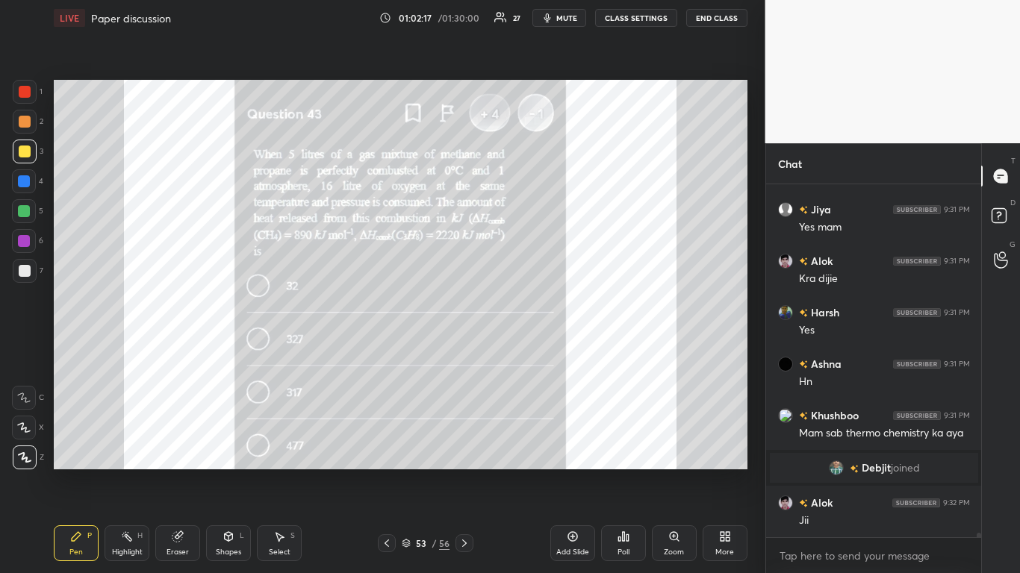
click at [465, 472] on icon at bounding box center [464, 544] width 12 height 12
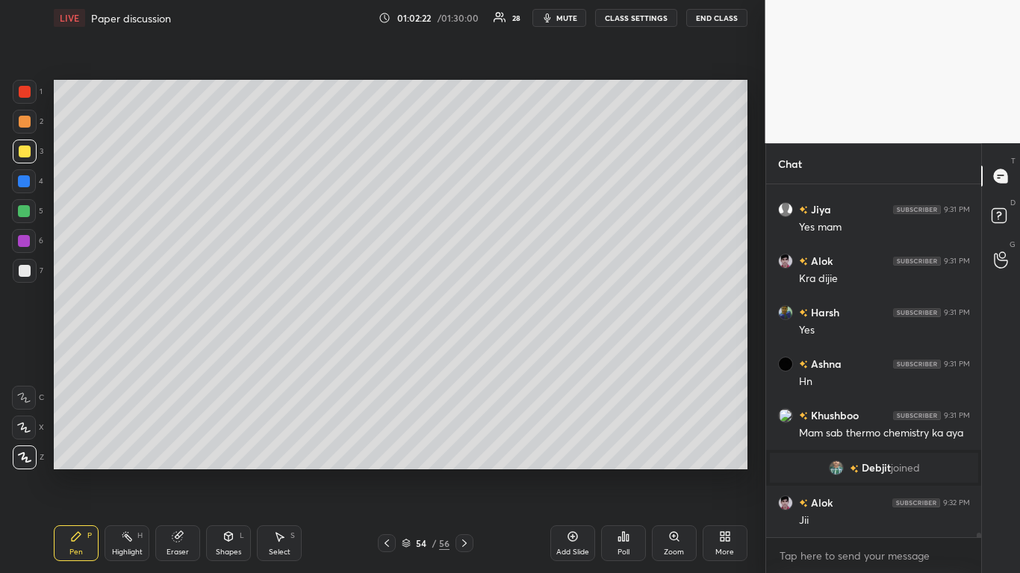
click at [25, 271] on div at bounding box center [25, 271] width 12 height 12
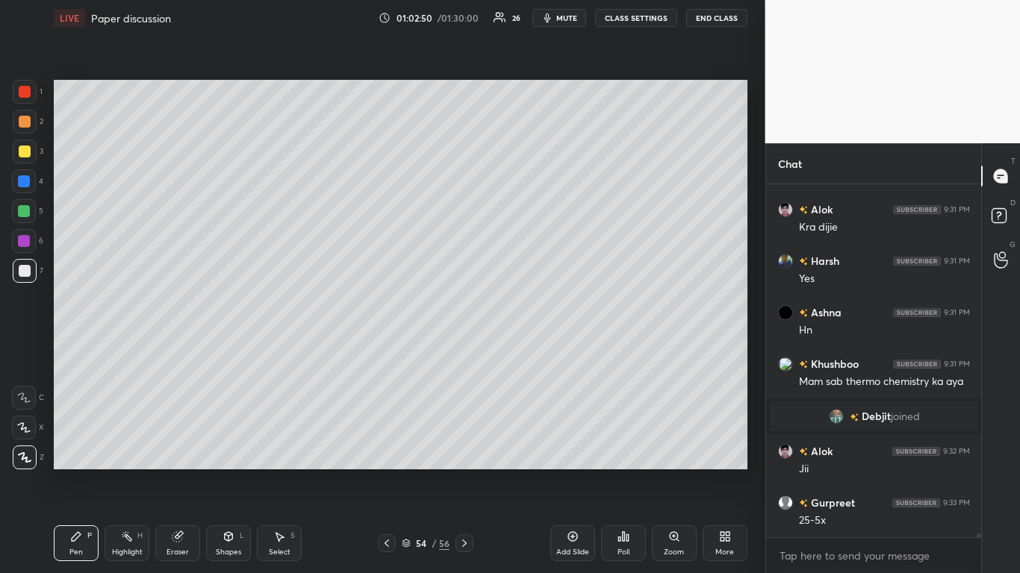
click at [385, 472] on icon at bounding box center [387, 544] width 12 height 12
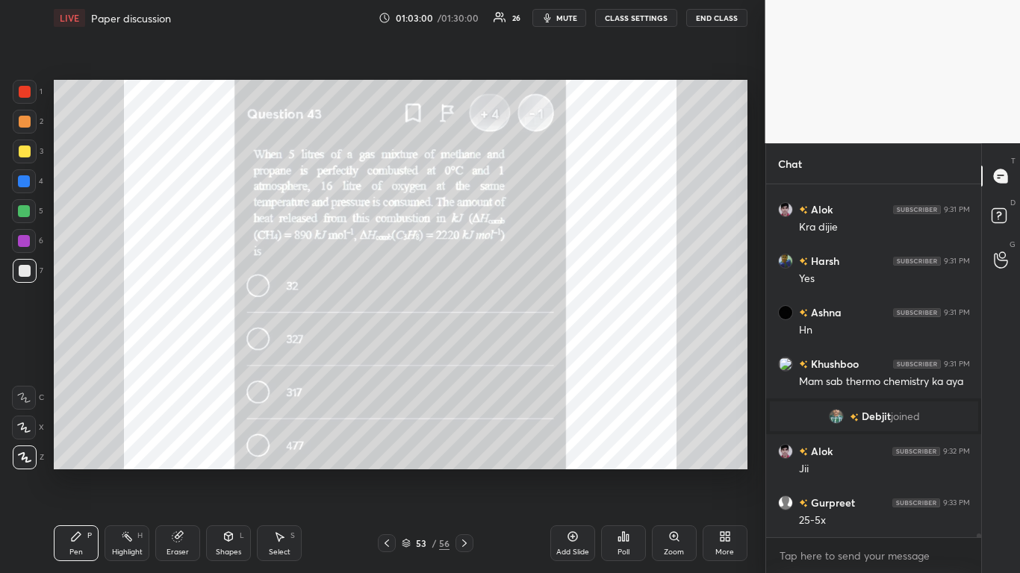
click at [463, 472] on icon at bounding box center [464, 544] width 12 height 12
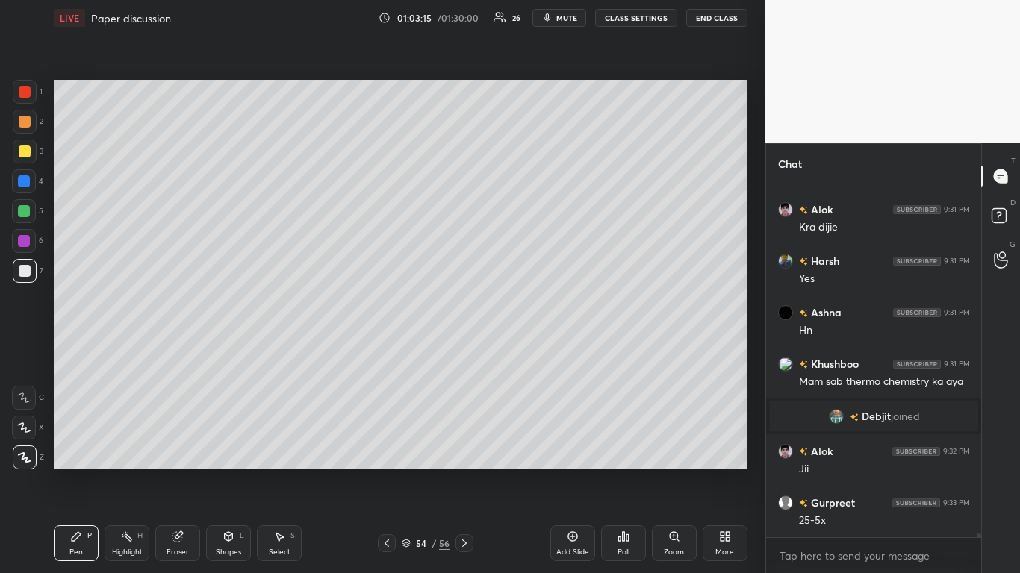
click at [388, 472] on icon at bounding box center [387, 544] width 12 height 12
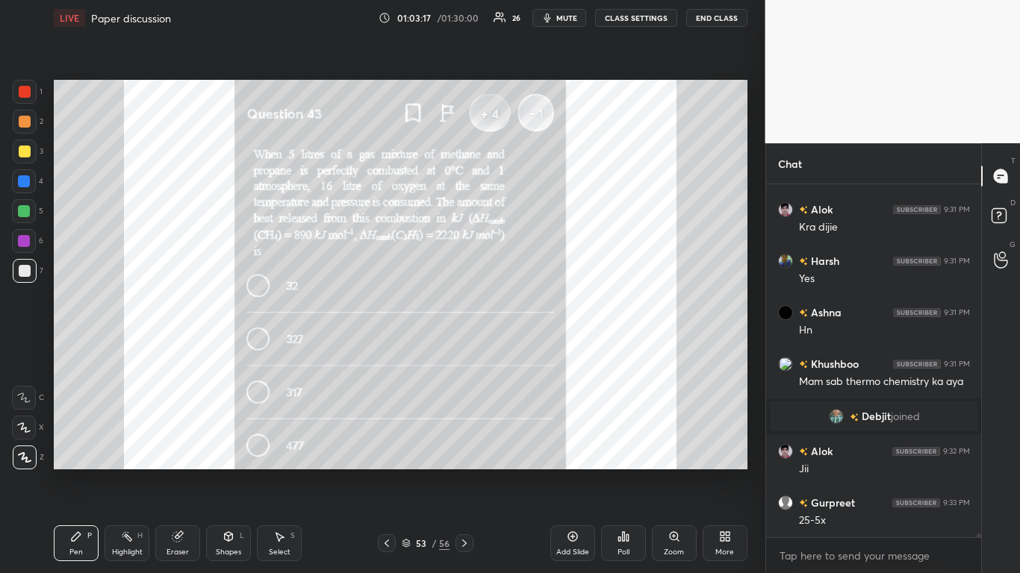
scroll to position [30097, 0]
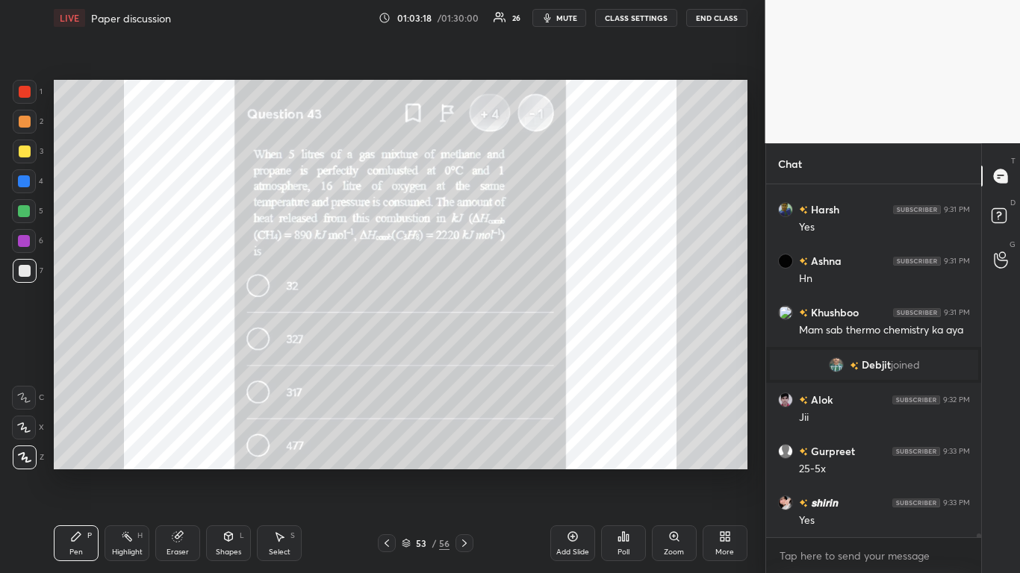
click at [465, 472] on icon at bounding box center [464, 543] width 4 height 7
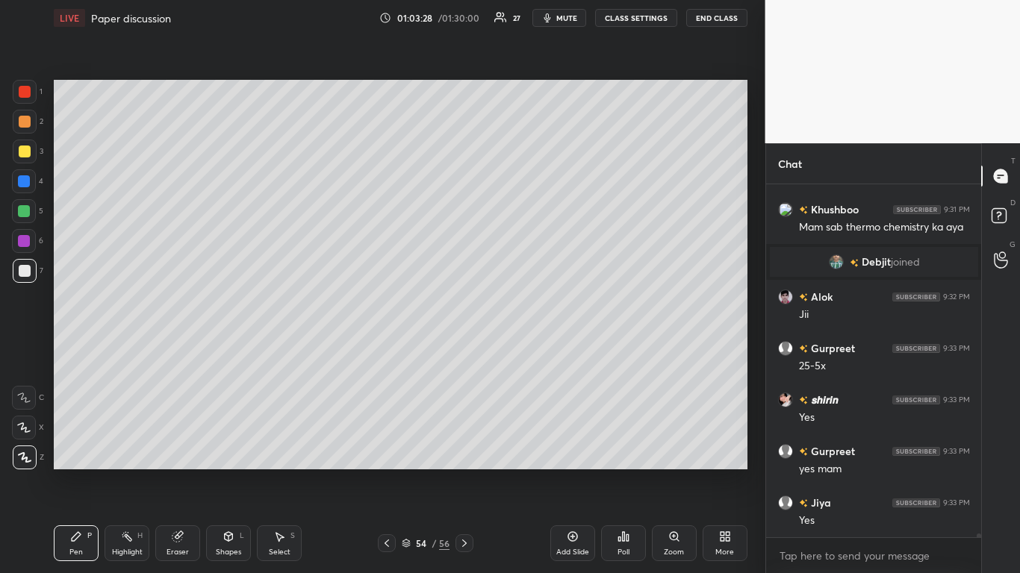
scroll to position [30252, 0]
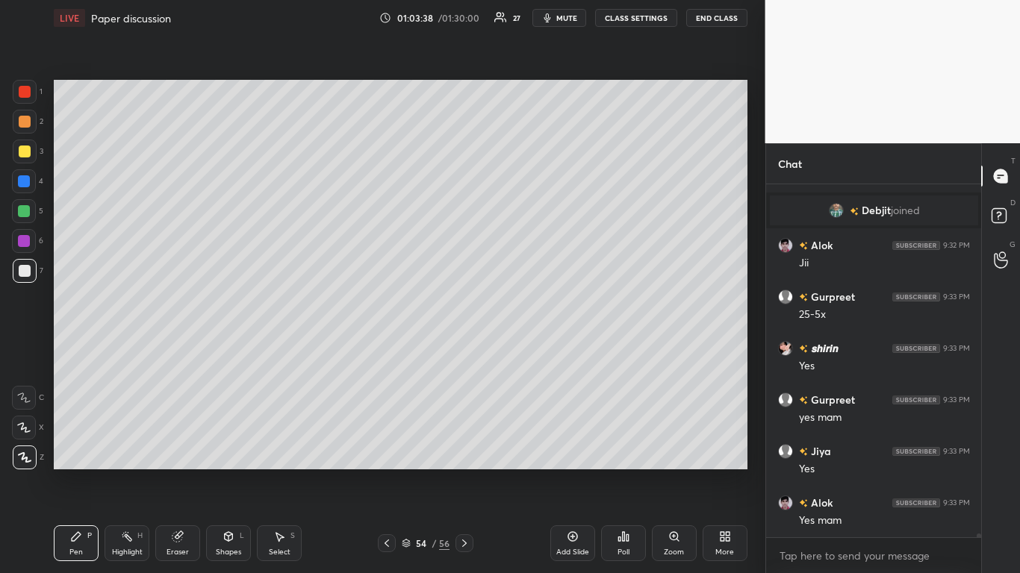
click at [557, 472] on div "Add Slide" at bounding box center [572, 544] width 45 height 36
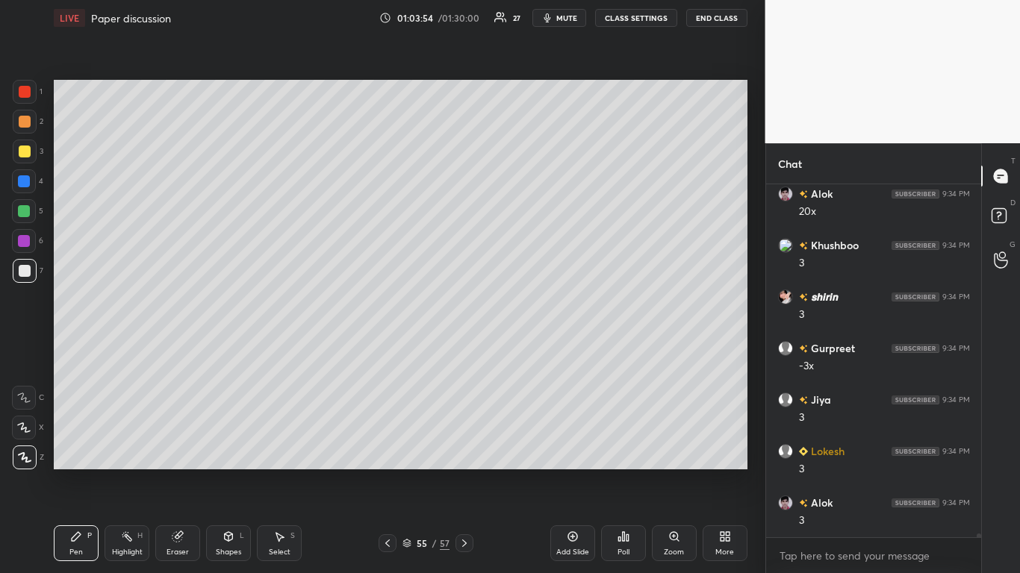
click at [29, 143] on div at bounding box center [25, 152] width 24 height 24
click at [382, 472] on icon at bounding box center [388, 544] width 12 height 12
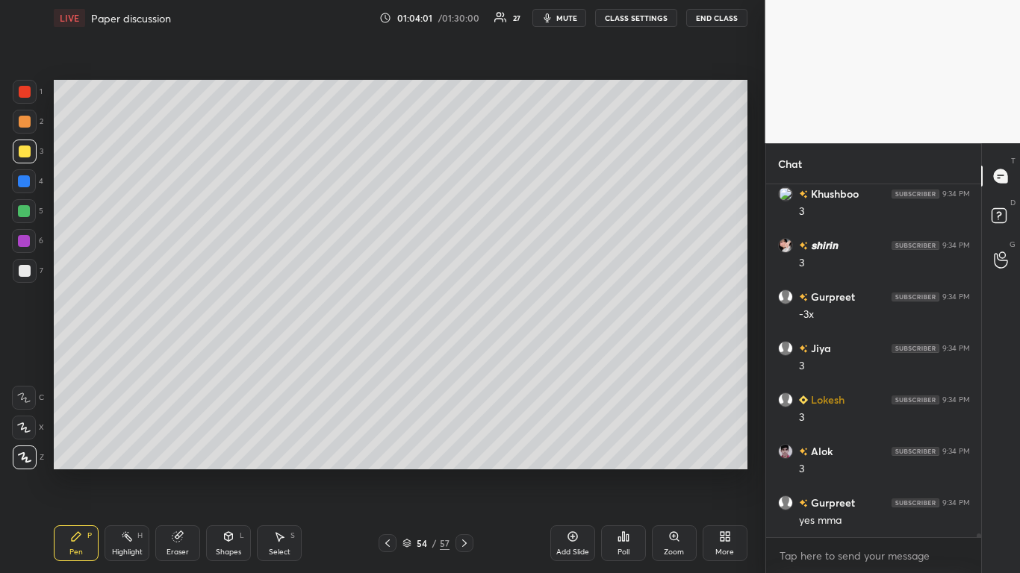
click at [387, 472] on icon at bounding box center [387, 543] width 4 height 7
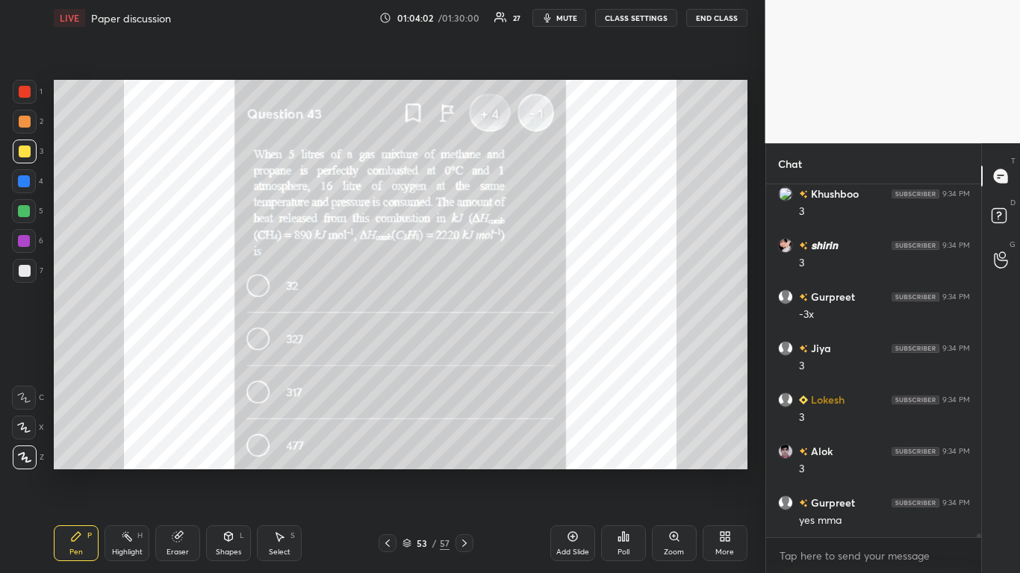
scroll to position [30679, 0]
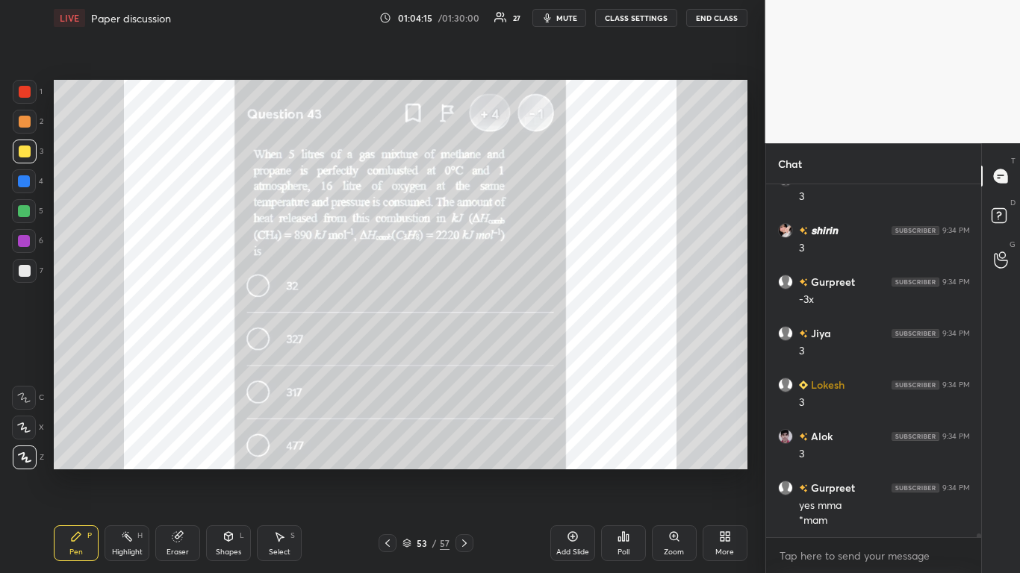
click at [461, 472] on icon at bounding box center [464, 544] width 12 height 12
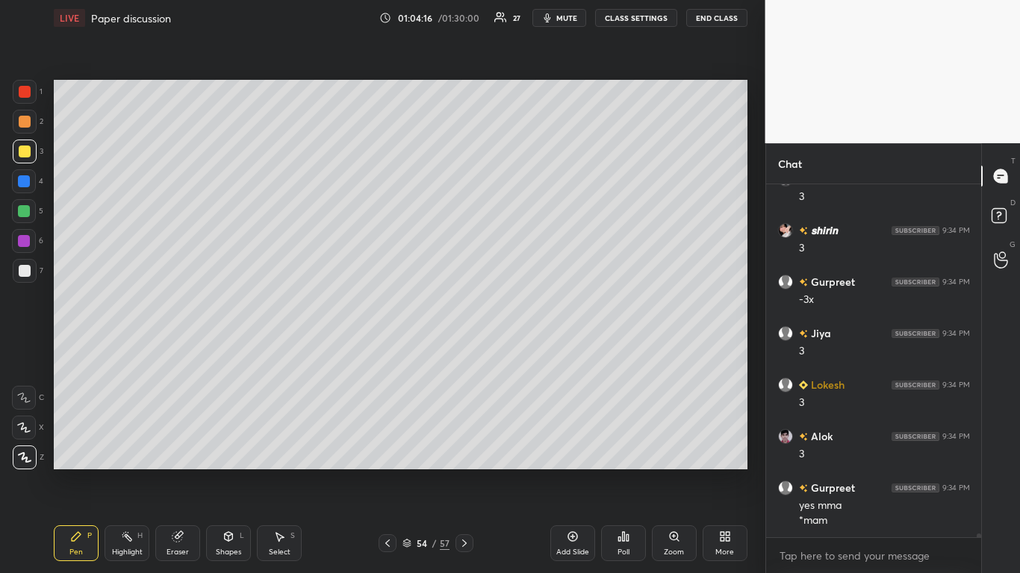
click at [463, 472] on icon at bounding box center [464, 544] width 12 height 12
click at [565, 472] on div "Add Slide" at bounding box center [572, 544] width 45 height 36
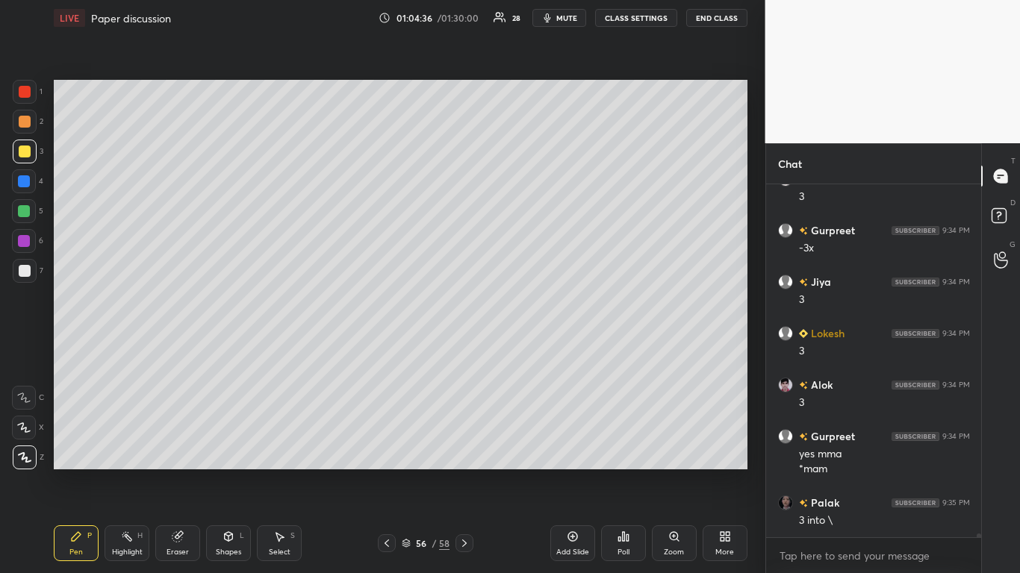
click at [382, 472] on icon at bounding box center [387, 544] width 12 height 12
click at [387, 472] on icon at bounding box center [387, 544] width 12 height 12
click at [390, 472] on icon at bounding box center [387, 544] width 12 height 12
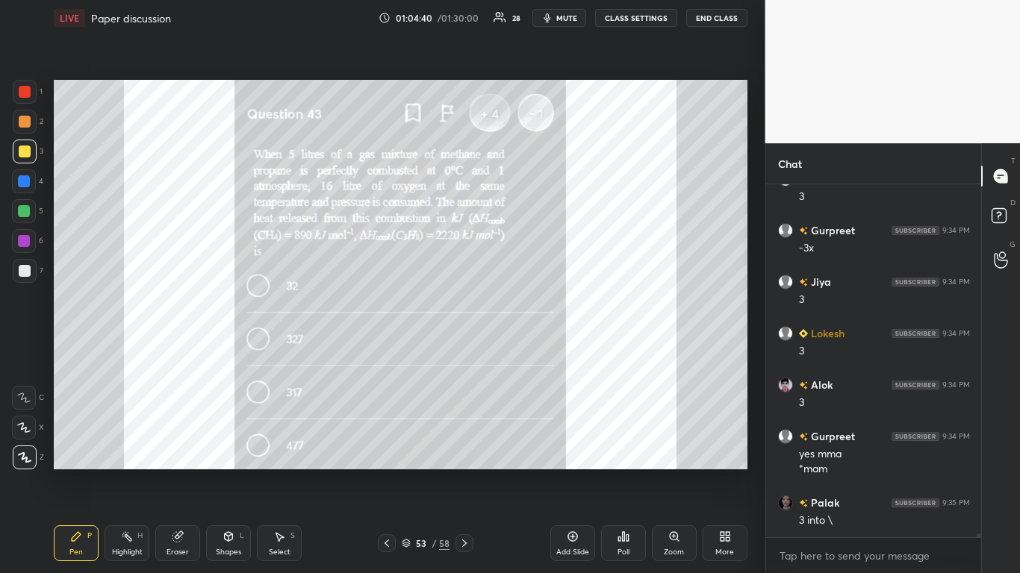
click at [467, 472] on icon at bounding box center [464, 543] width 4 height 7
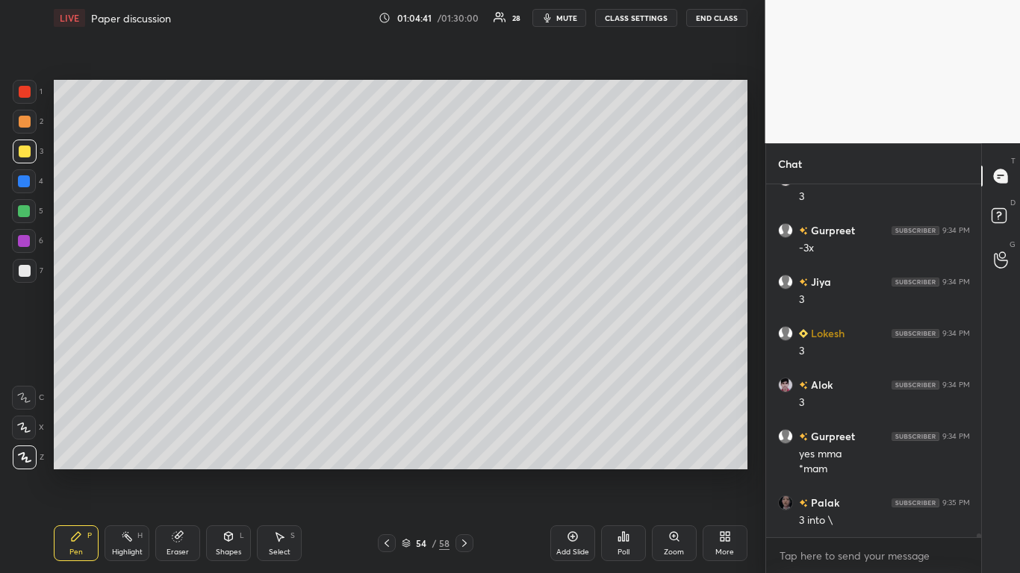
click at [467, 472] on icon at bounding box center [464, 544] width 12 height 12
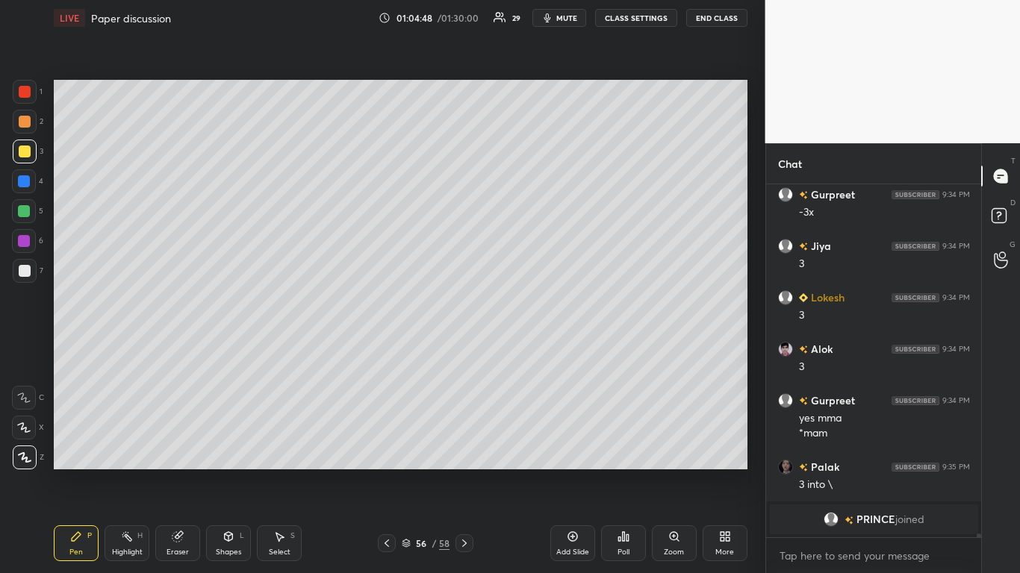
click at [382, 472] on icon at bounding box center [387, 544] width 12 height 12
click at [386, 472] on icon at bounding box center [387, 543] width 4 height 7
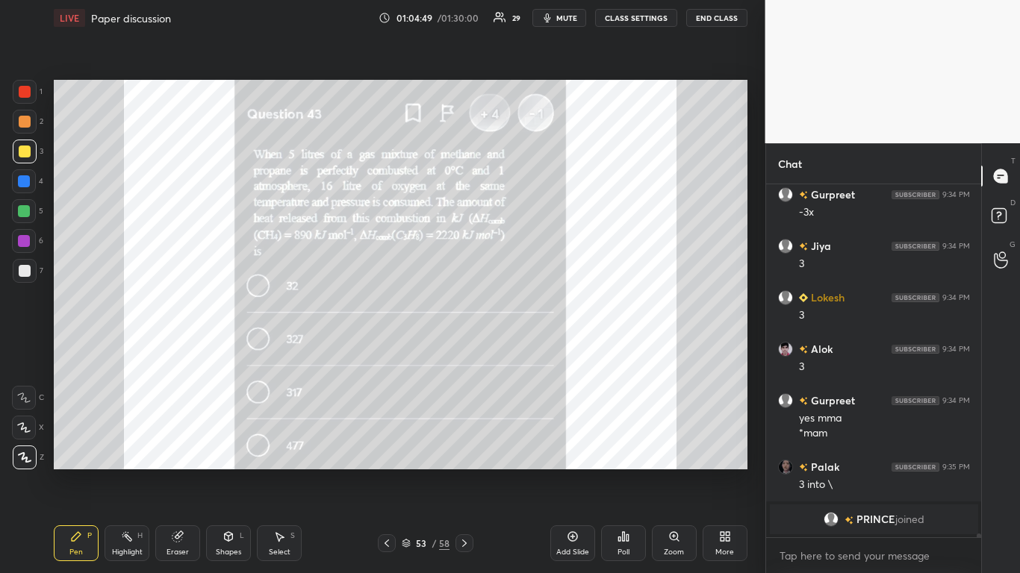
click at [388, 472] on icon at bounding box center [387, 544] width 12 height 12
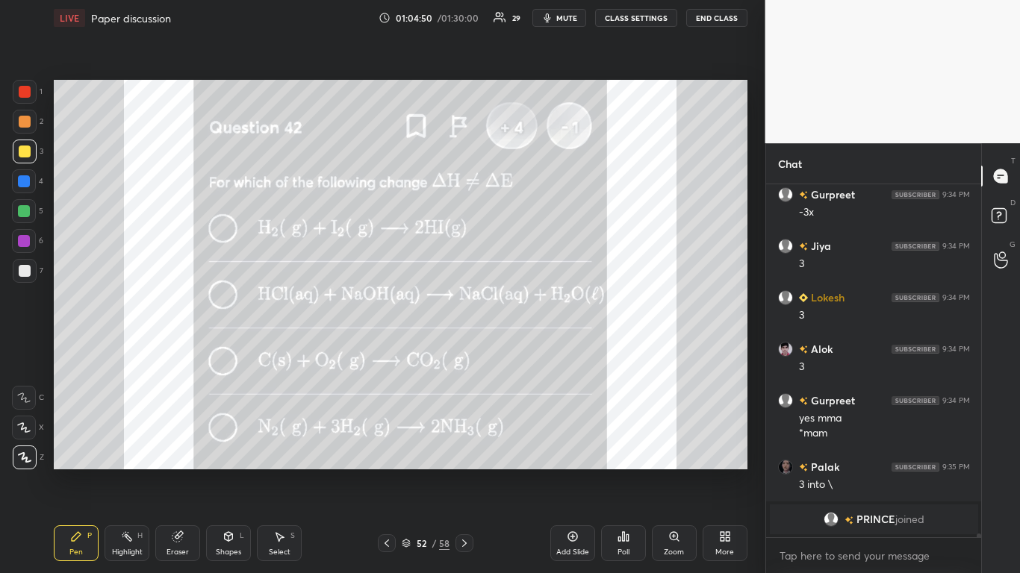
click at [461, 472] on icon at bounding box center [464, 544] width 12 height 12
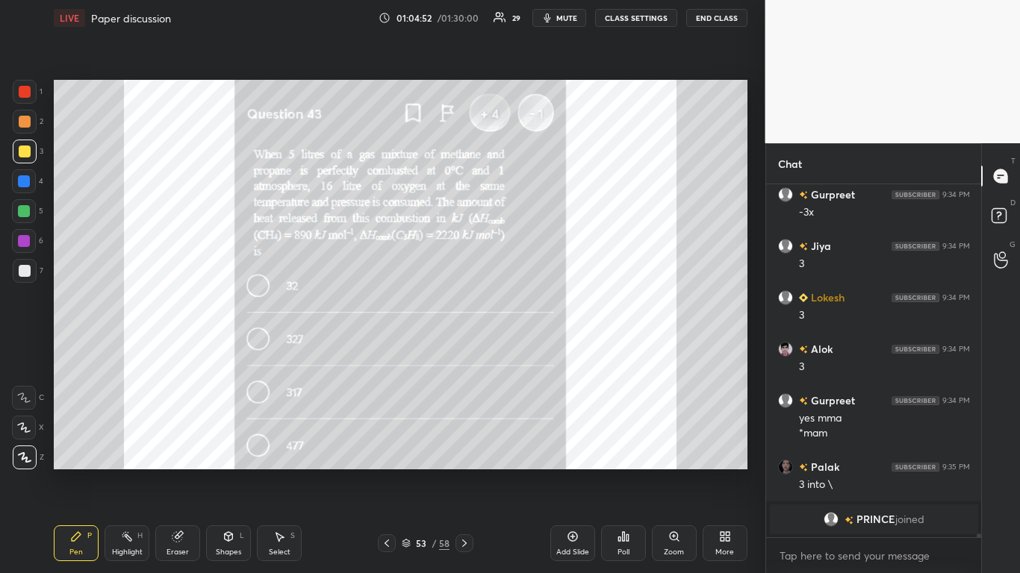
click at [468, 472] on icon at bounding box center [464, 544] width 12 height 12
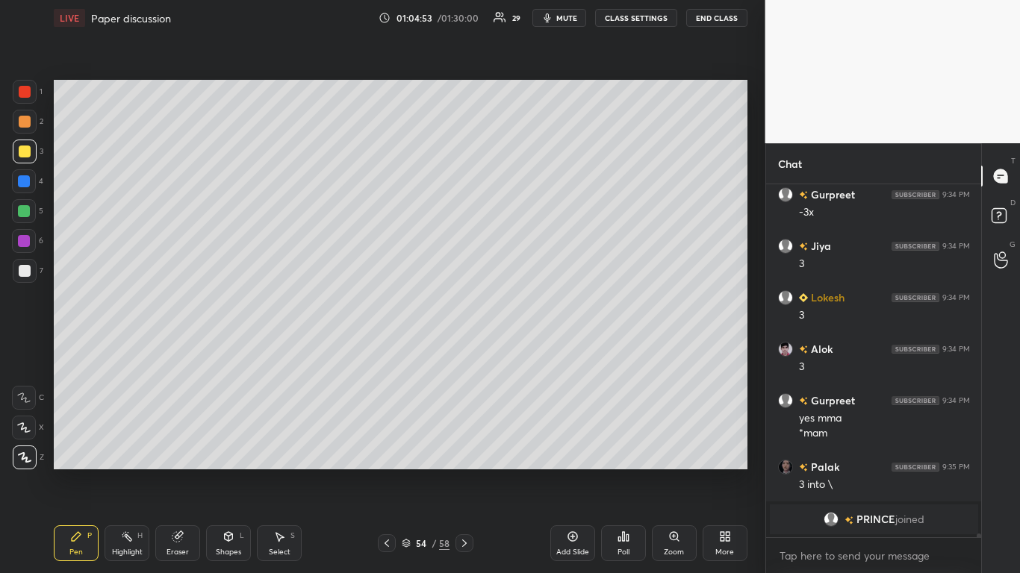
click at [466, 472] on icon at bounding box center [464, 543] width 4 height 7
click at [464, 472] on icon at bounding box center [464, 544] width 12 height 12
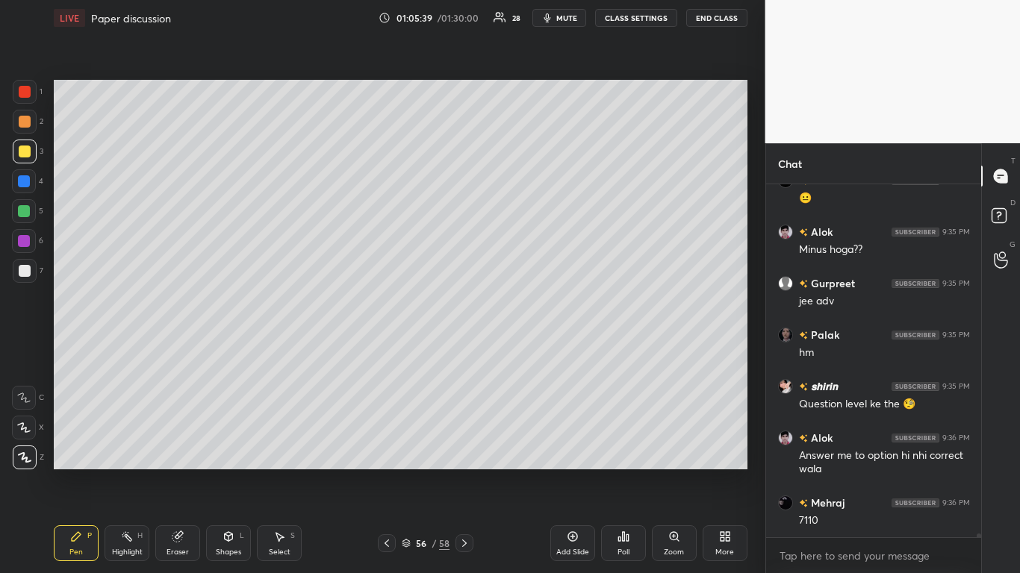
scroll to position [31040, 0]
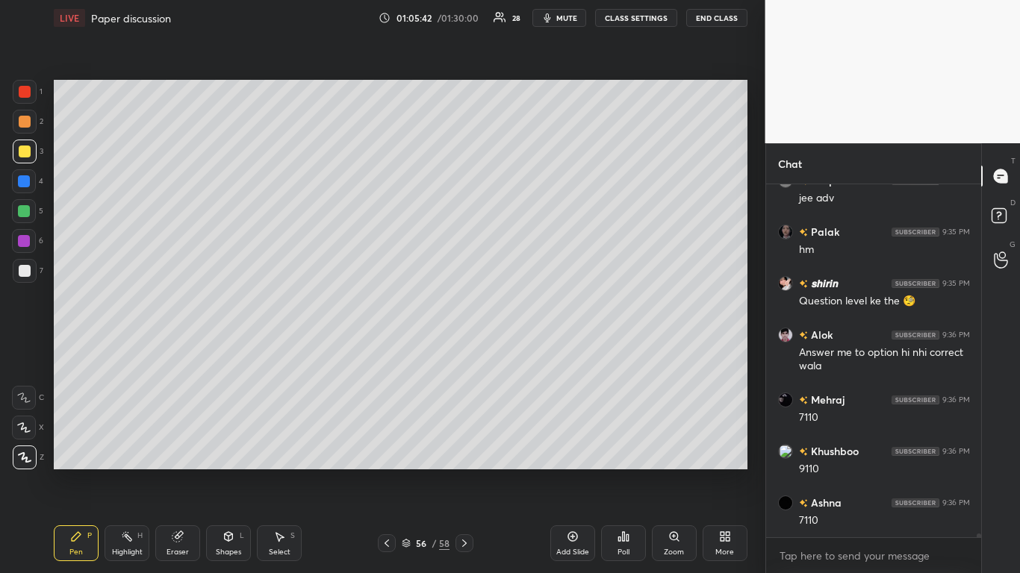
click at [385, 472] on icon at bounding box center [387, 544] width 12 height 12
click at [384, 472] on icon at bounding box center [387, 544] width 12 height 12
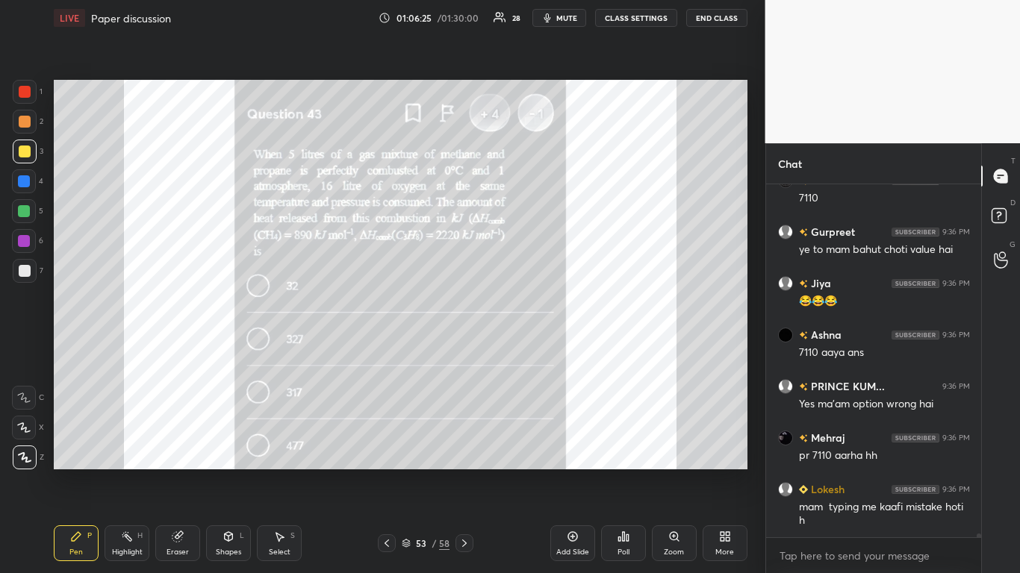
scroll to position [31379, 0]
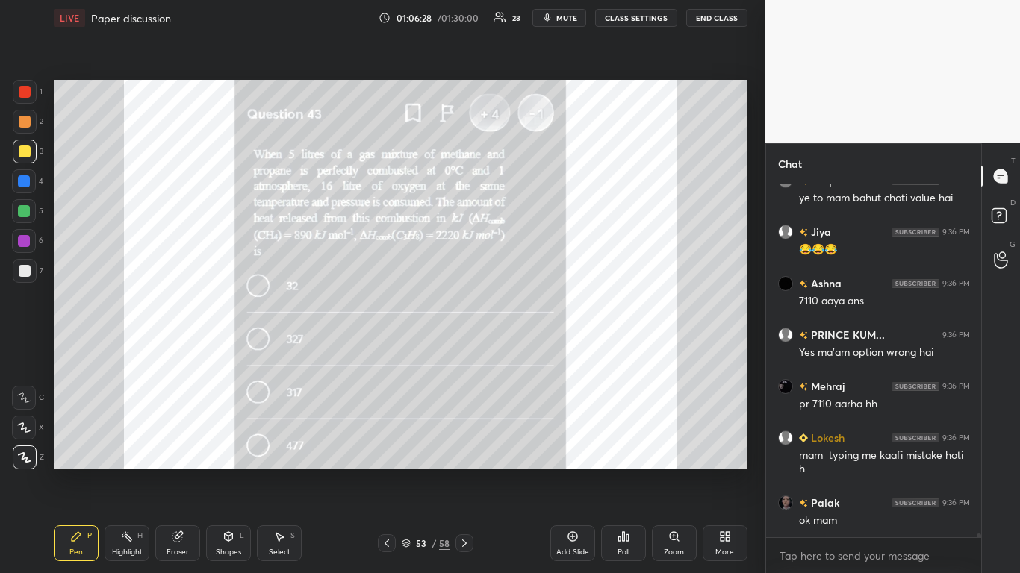
click at [462, 472] on icon at bounding box center [464, 544] width 12 height 12
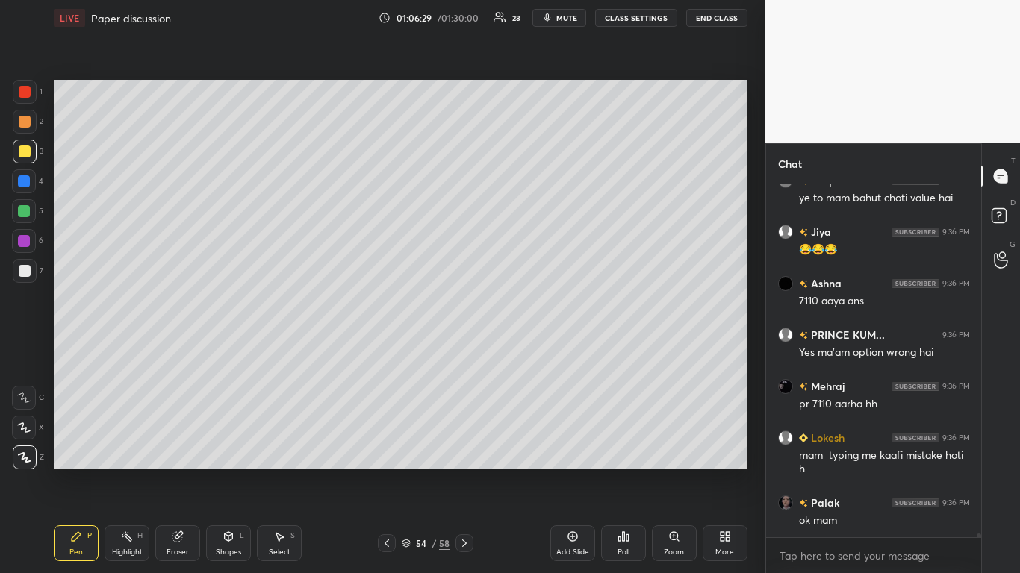
click at [464, 472] on icon at bounding box center [464, 543] width 4 height 7
click at [464, 472] on icon at bounding box center [464, 544] width 12 height 12
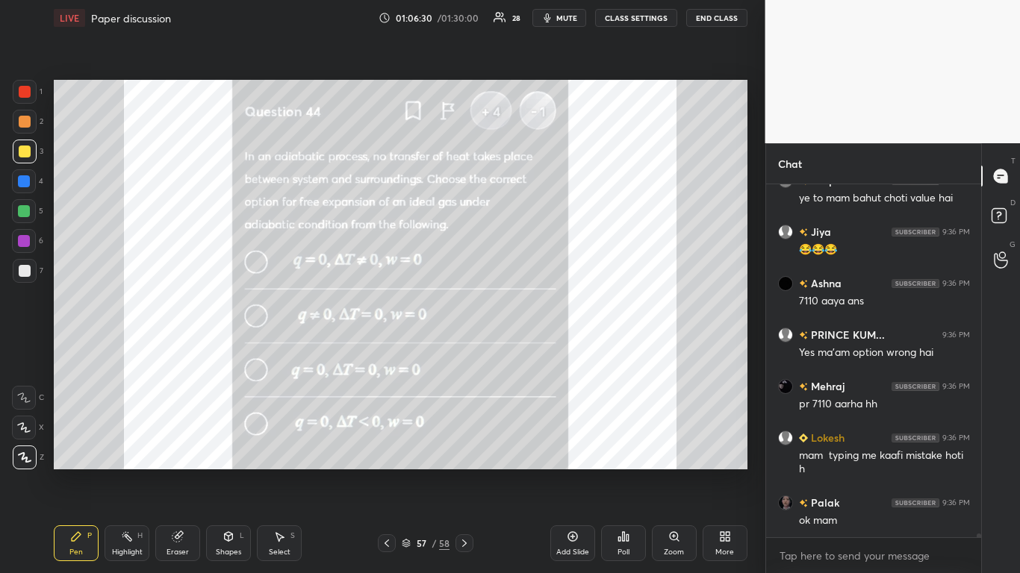
scroll to position [31431, 0]
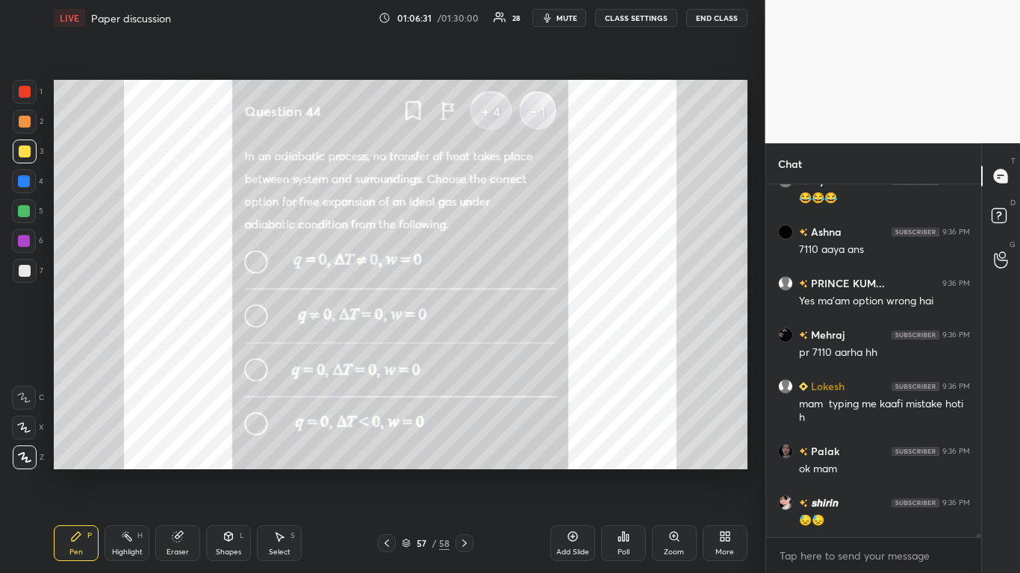
click at [394, 472] on div at bounding box center [387, 544] width 18 height 18
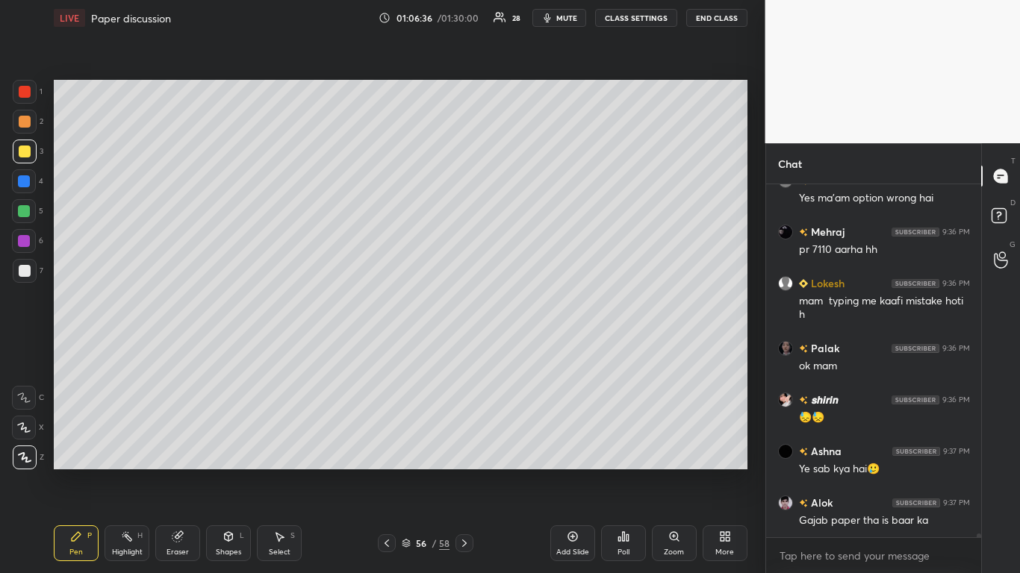
scroll to position [31599, 0]
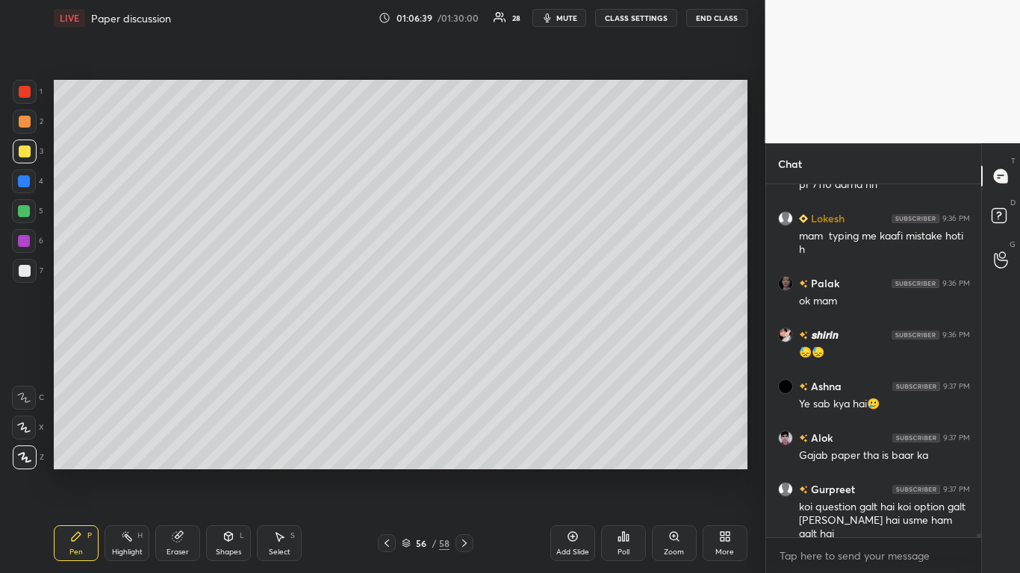
click at [390, 472] on div at bounding box center [387, 544] width 18 height 18
click at [393, 472] on div at bounding box center [387, 544] width 18 height 18
click at [390, 472] on icon at bounding box center [387, 544] width 12 height 12
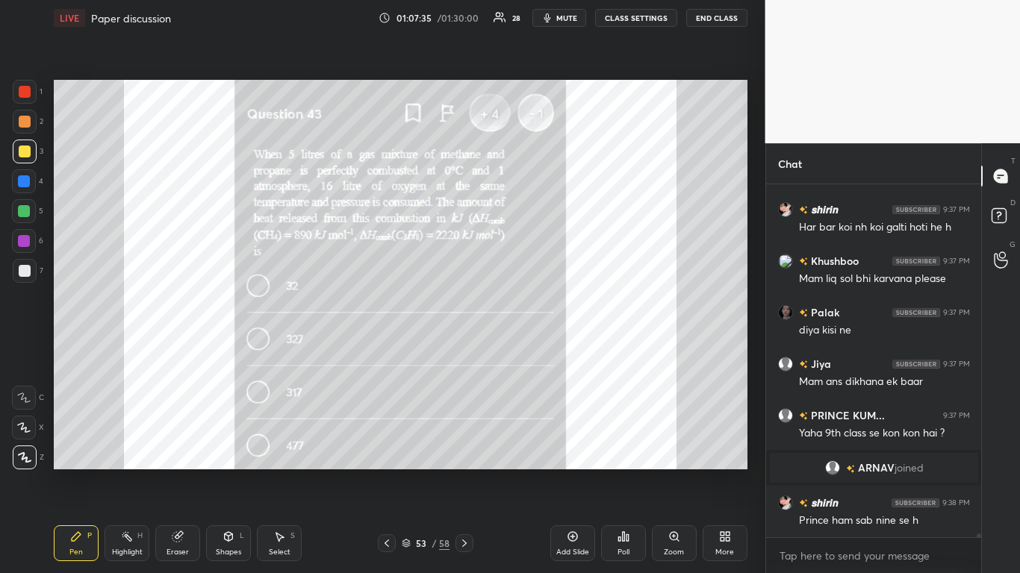
scroll to position [31874, 0]
click at [630, 16] on button "CLASS SETTINGS" at bounding box center [636, 18] width 82 height 18
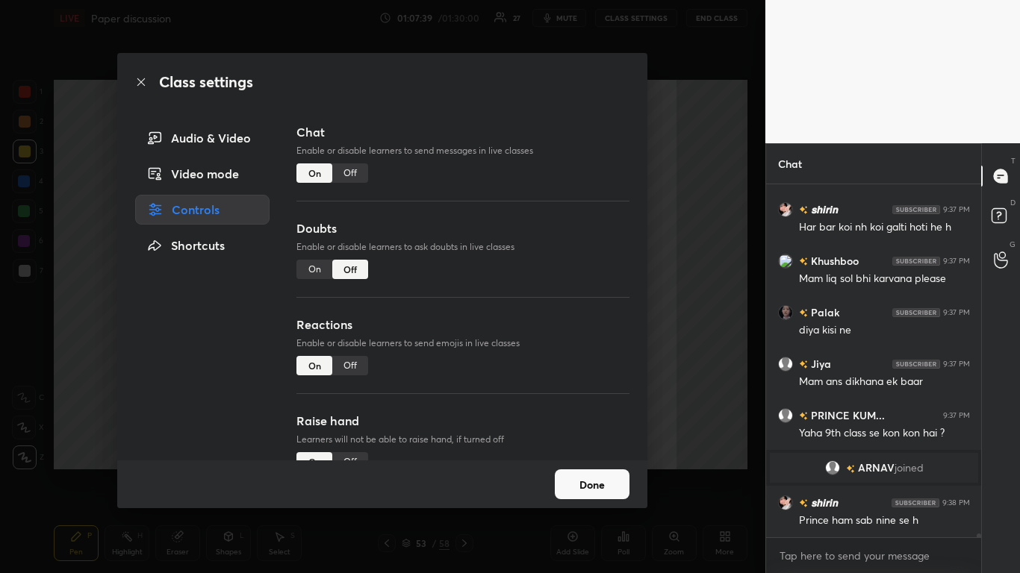
click at [364, 170] on div "Off" at bounding box center [350, 173] width 36 height 19
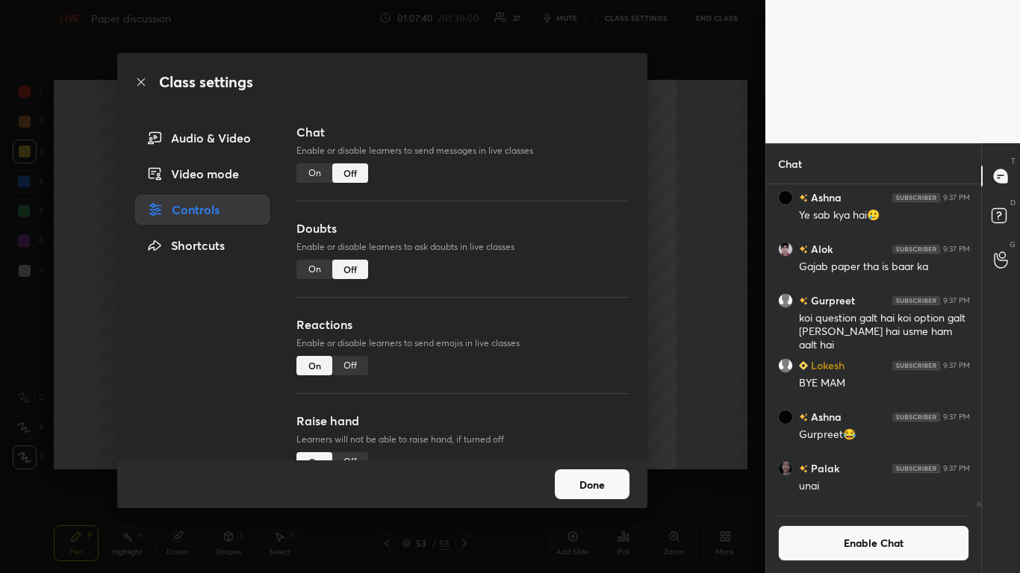
click at [318, 170] on div "On" at bounding box center [314, 173] width 36 height 19
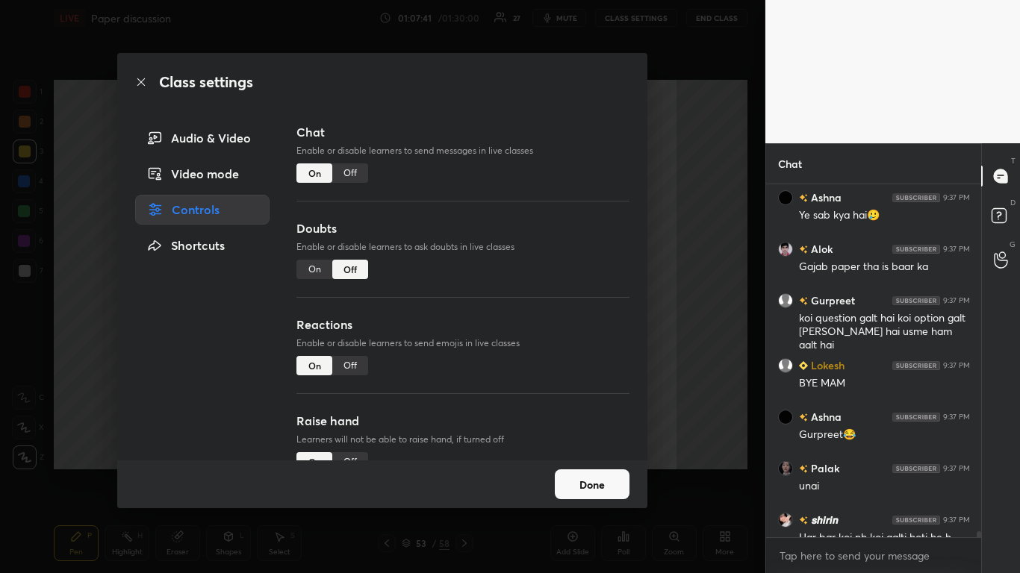
click at [611, 472] on div "Done" at bounding box center [382, 485] width 530 height 48
click at [605, 472] on button "Done" at bounding box center [592, 485] width 75 height 30
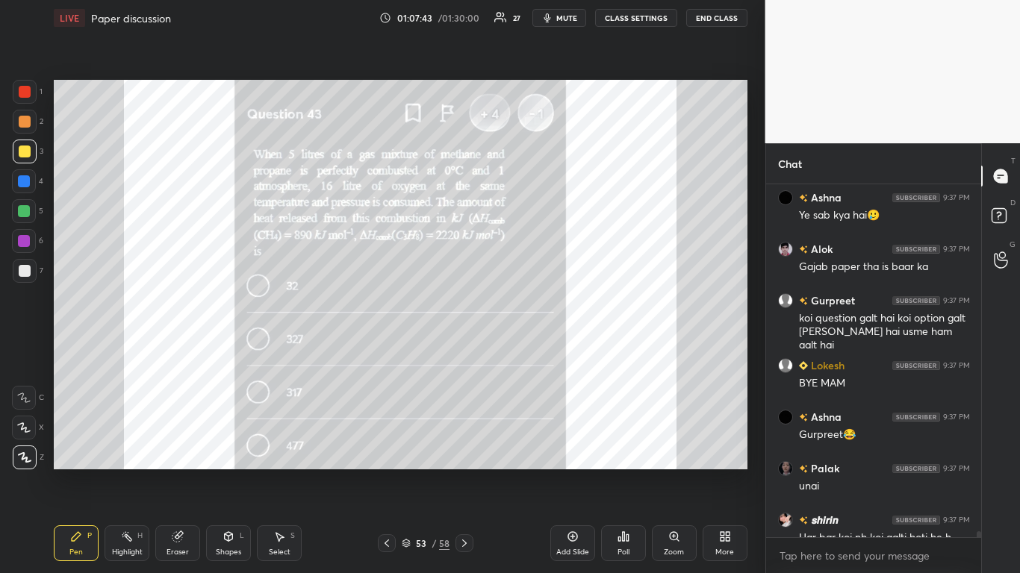
click at [461, 472] on icon at bounding box center [464, 544] width 12 height 12
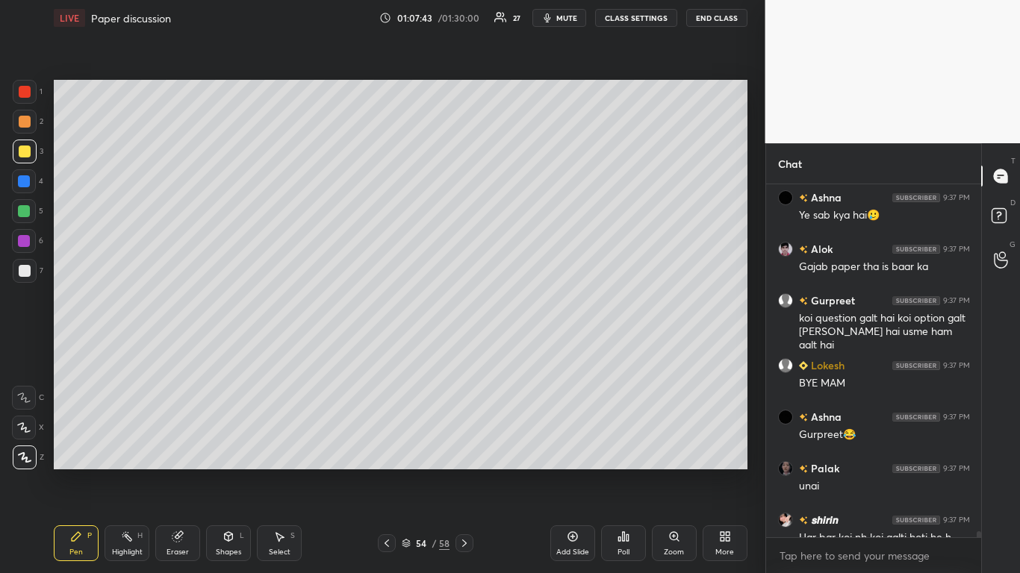
click at [469, 472] on icon at bounding box center [464, 544] width 12 height 12
click at [467, 472] on icon at bounding box center [464, 544] width 12 height 12
click at [470, 472] on icon at bounding box center [464, 544] width 12 height 12
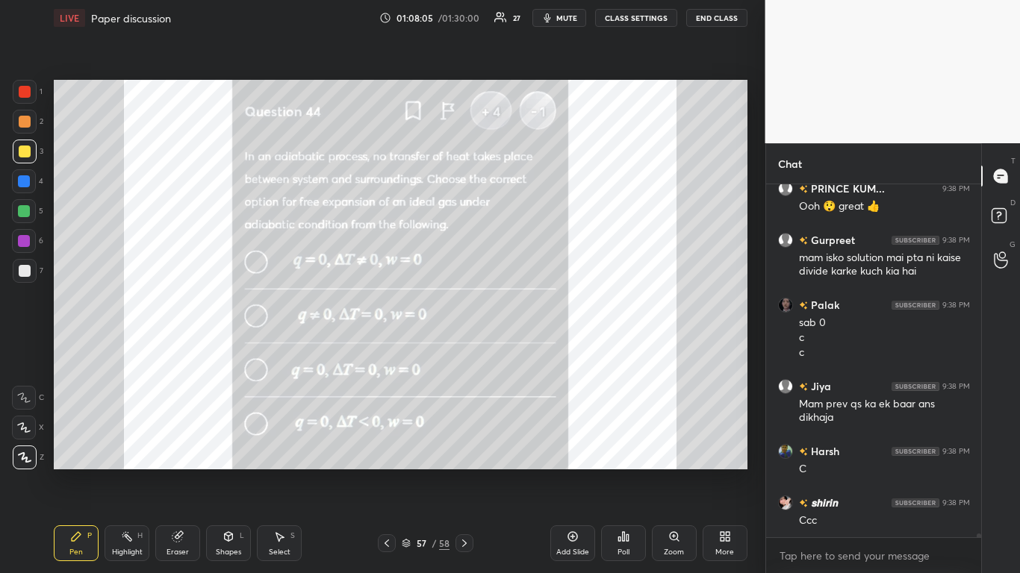
scroll to position [32320, 0]
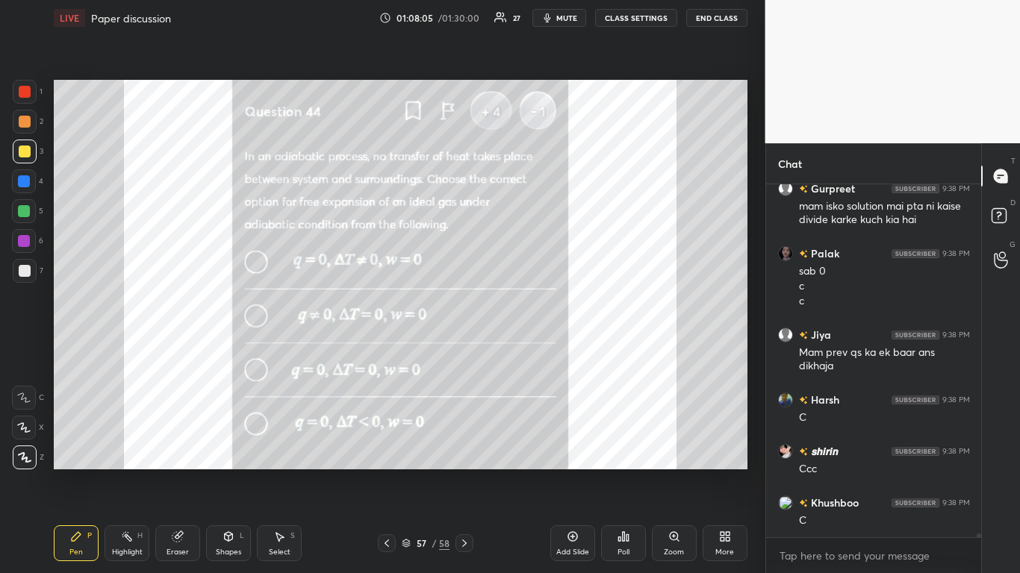
click at [465, 472] on icon at bounding box center [464, 543] width 4 height 7
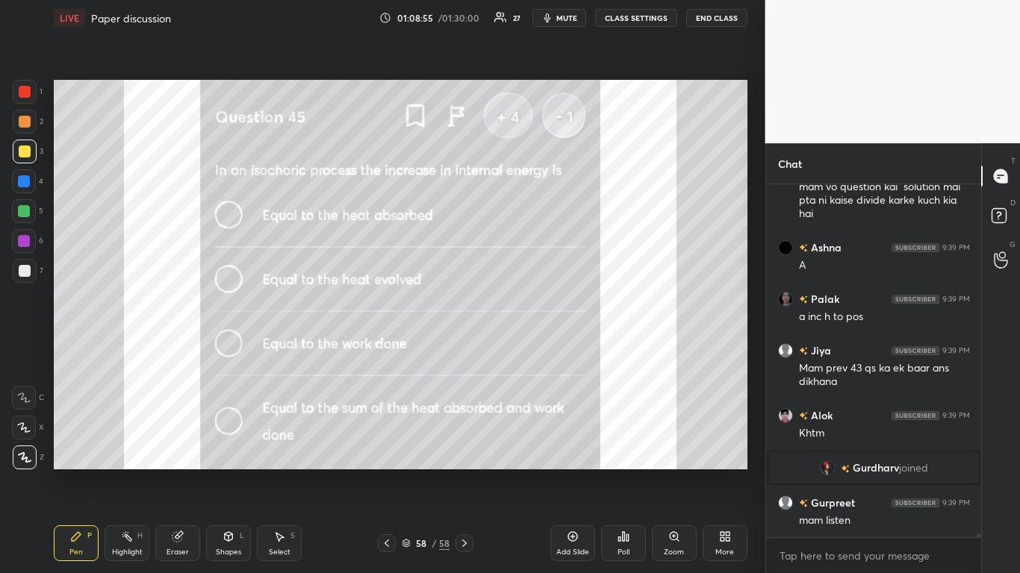
scroll to position [32908, 0]
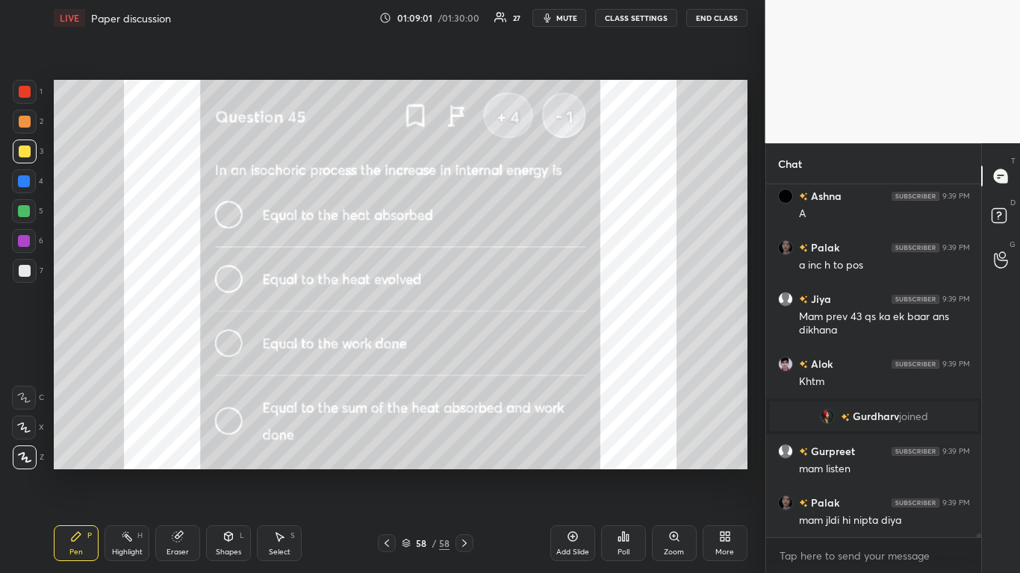
click at [517, 472] on div "Pen P Highlight H Eraser Shapes L Select S 58 / 58 Add Slide Poll Zoom More" at bounding box center [401, 544] width 694 height 60
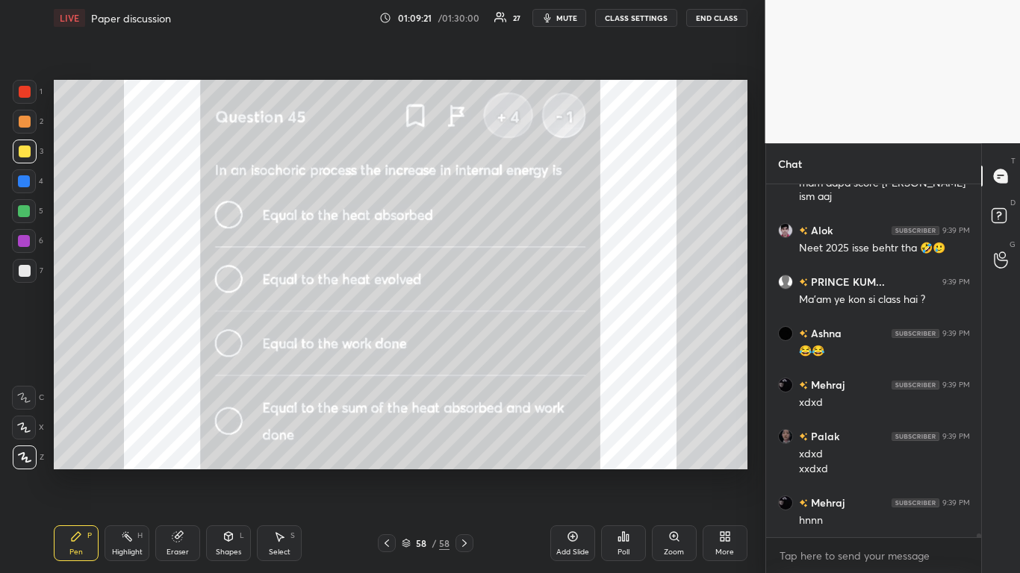
scroll to position [33334, 0]
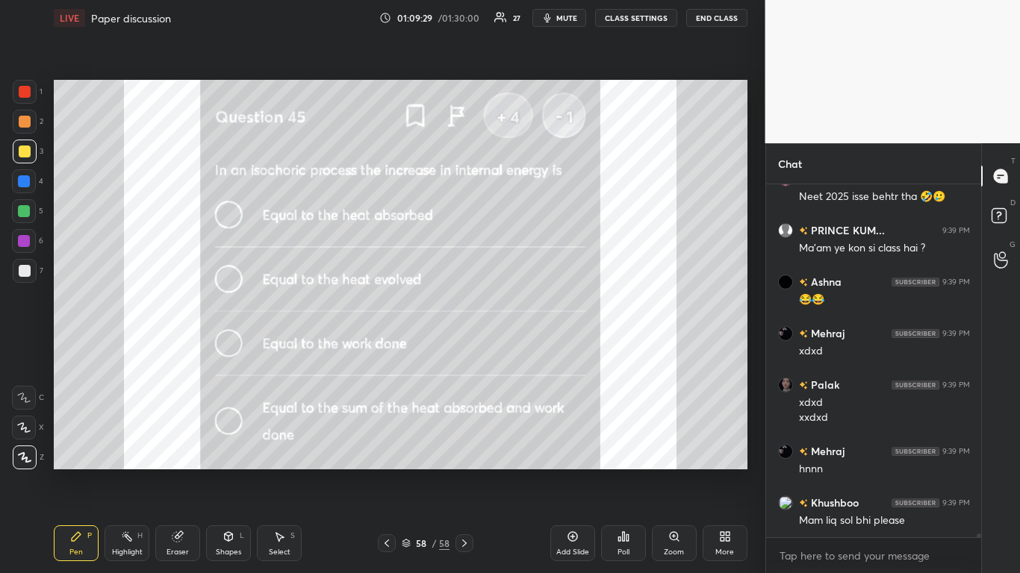
click at [575, 472] on icon at bounding box center [573, 537] width 12 height 12
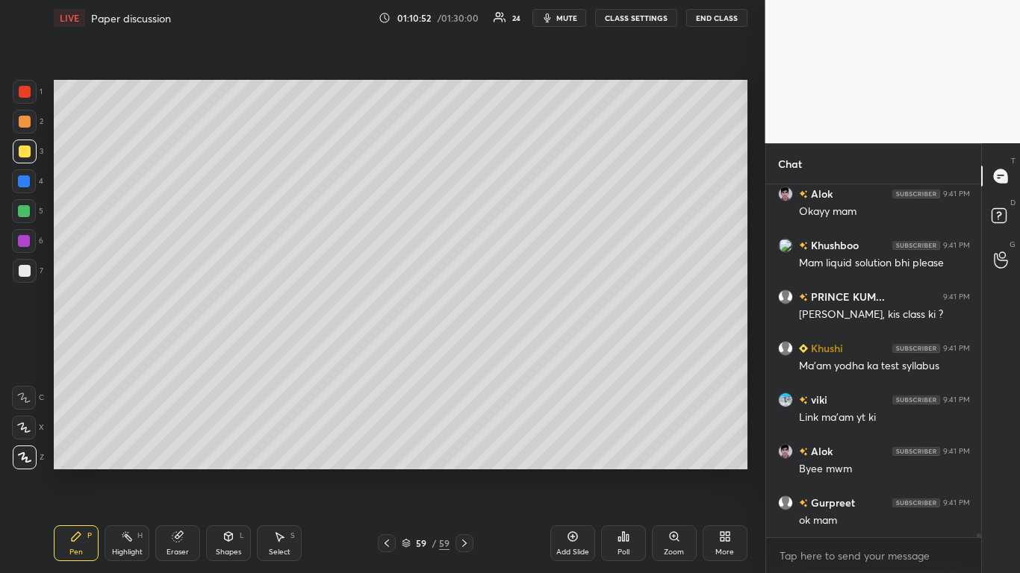
scroll to position [35307, 0]
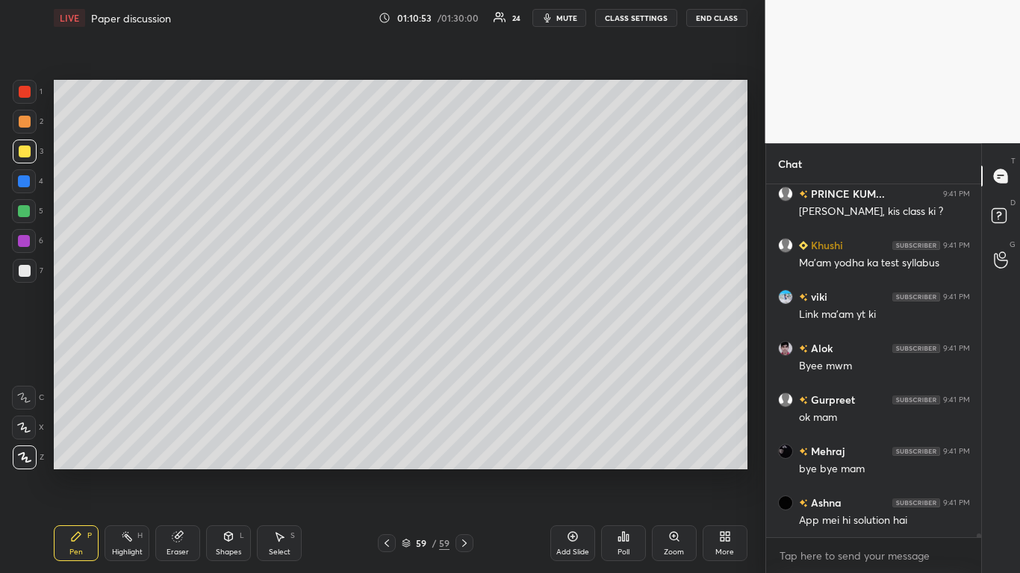
click at [641, 17] on button "CLASS SETTINGS" at bounding box center [636, 18] width 82 height 18
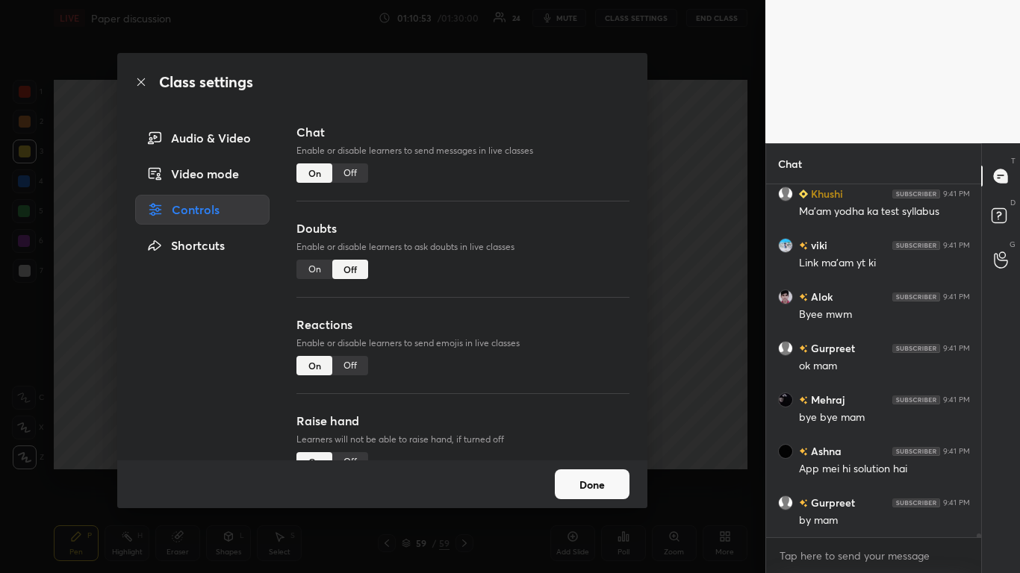
click at [355, 170] on div "Off" at bounding box center [350, 173] width 36 height 19
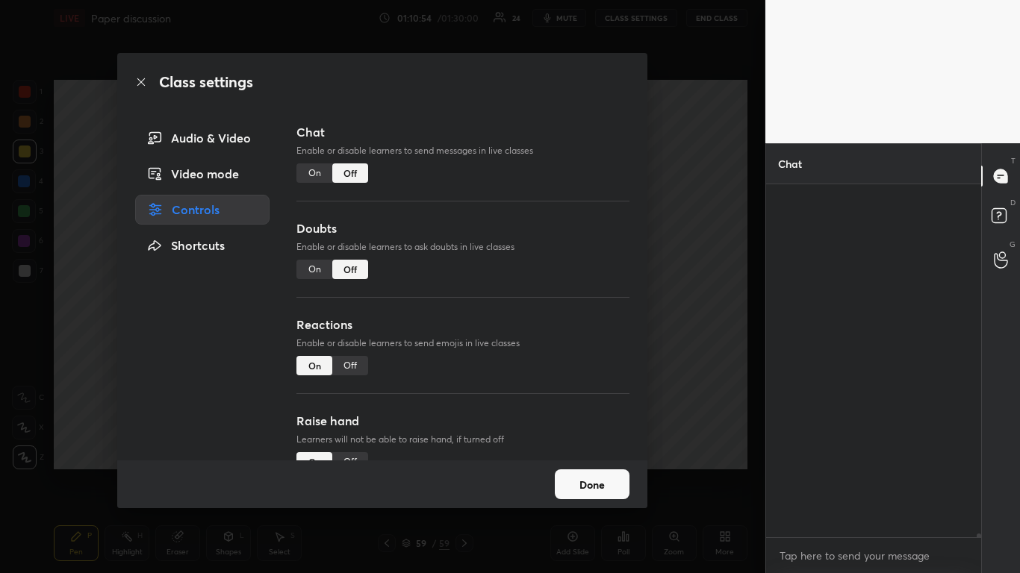
scroll to position [318, 211]
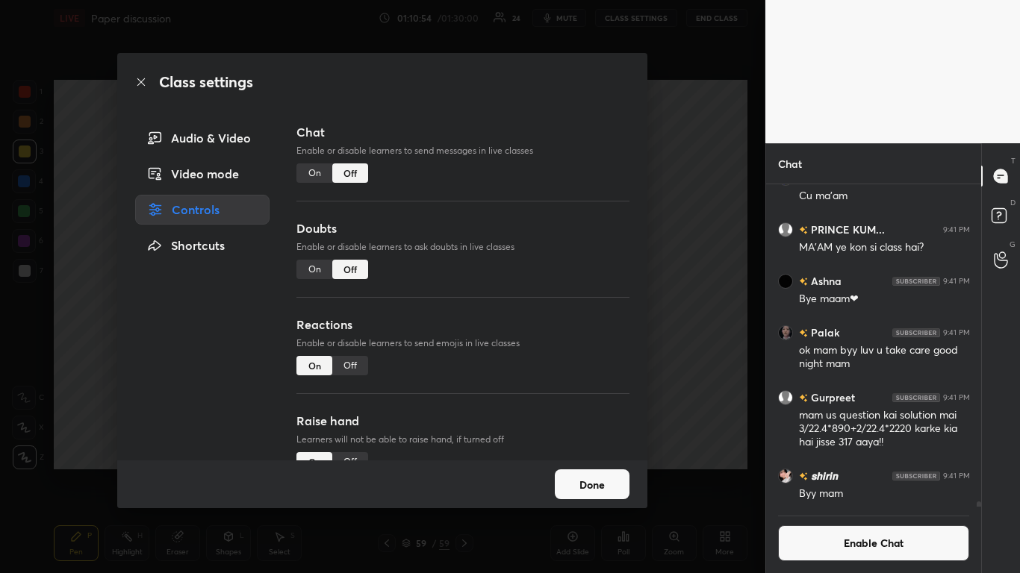
click at [582, 472] on button "Done" at bounding box center [592, 485] width 75 height 30
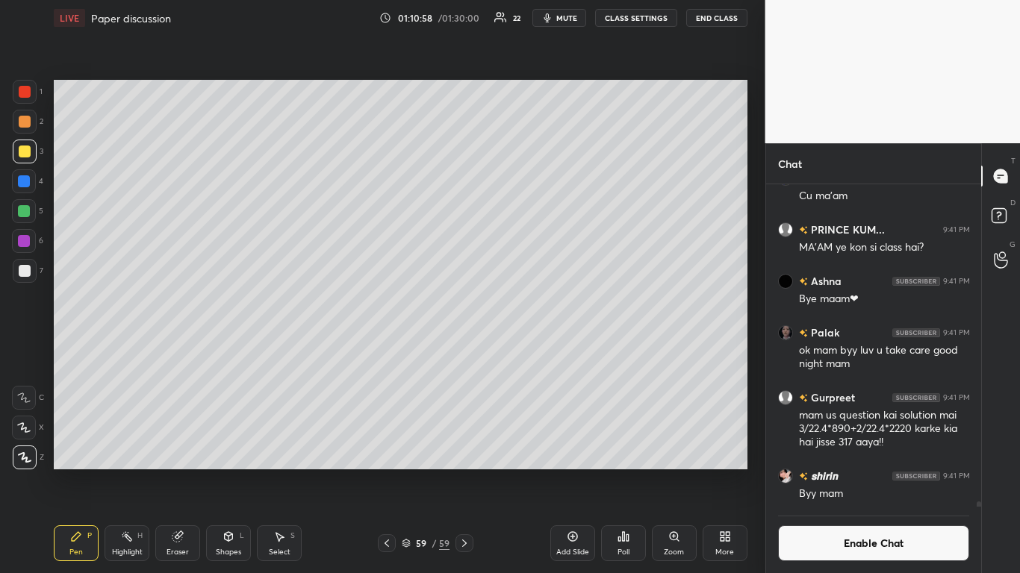
scroll to position [287, 211]
click at [715, 21] on button "End Class" at bounding box center [716, 18] width 61 height 18
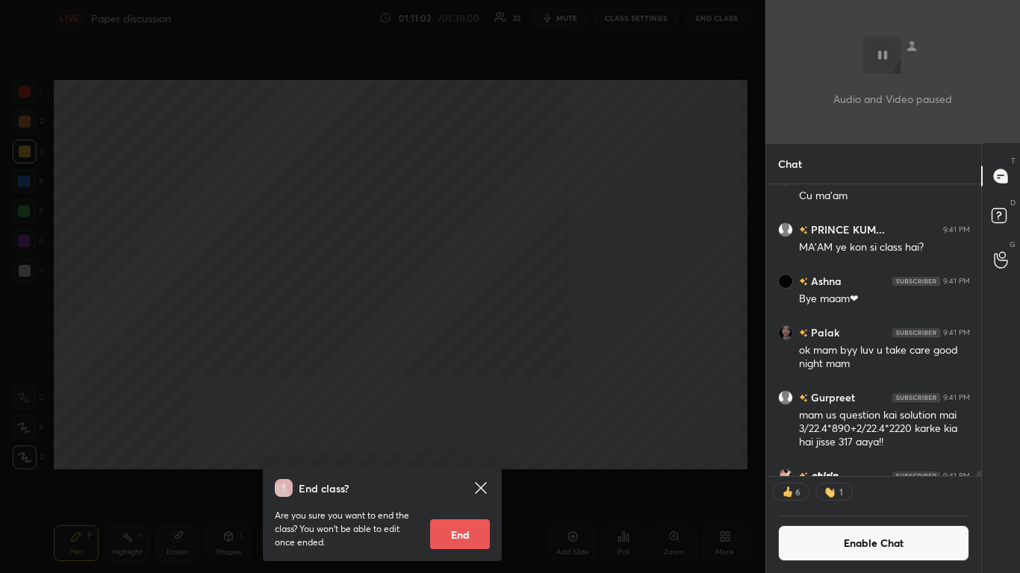
click at [461, 472] on button "End" at bounding box center [460, 535] width 60 height 30
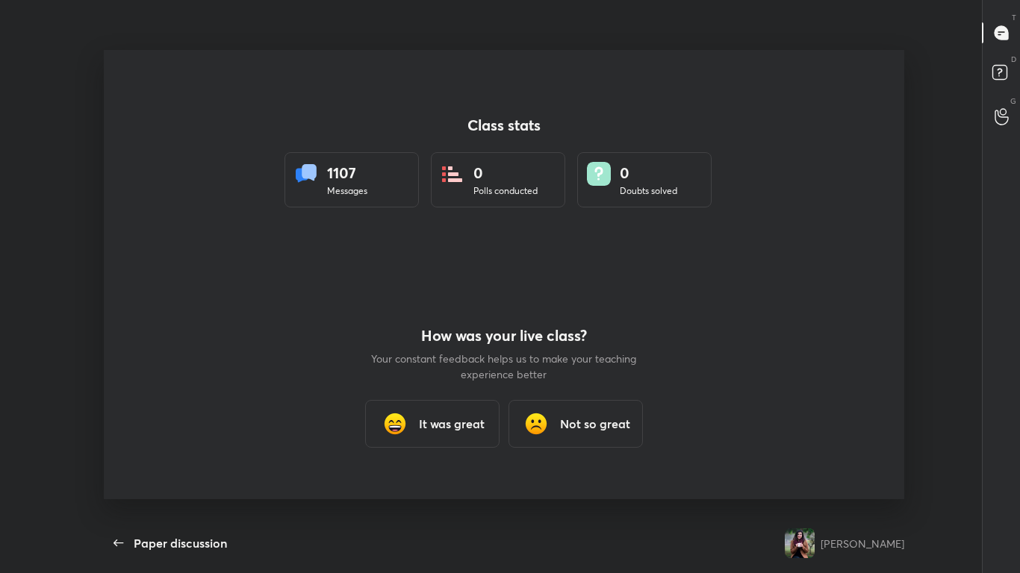
scroll to position [74185, 73703]
